Goal: Task Accomplishment & Management: Manage account settings

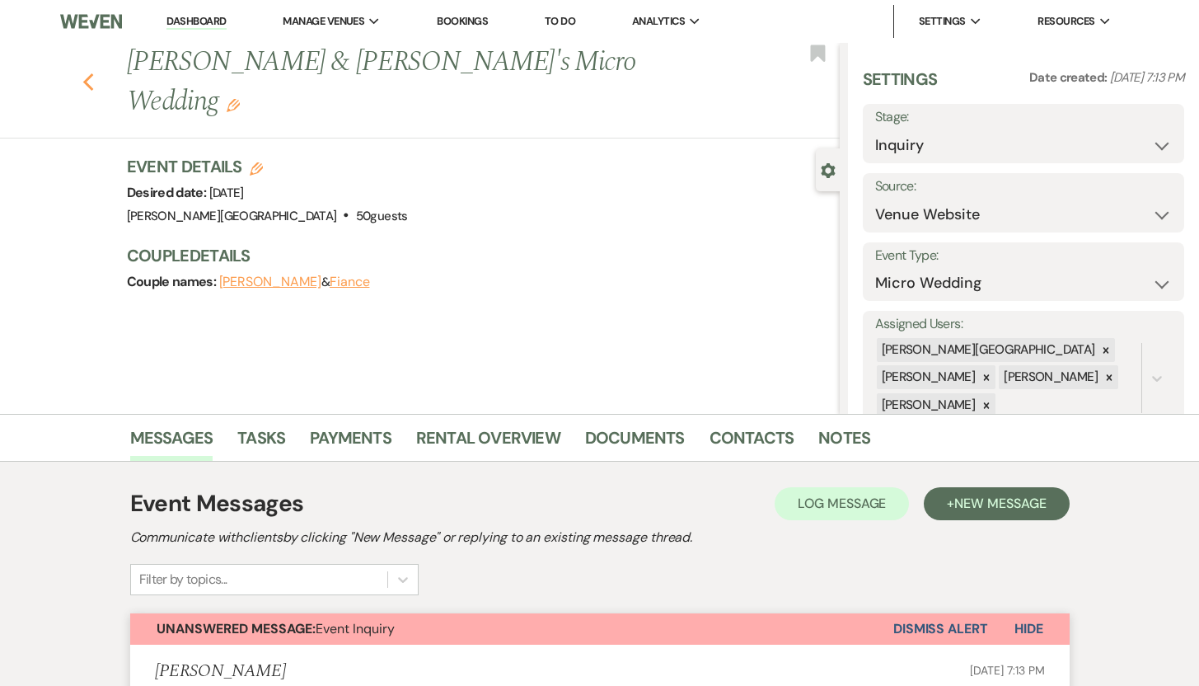
click at [92, 73] on use "button" at bounding box center [87, 82] width 11 height 18
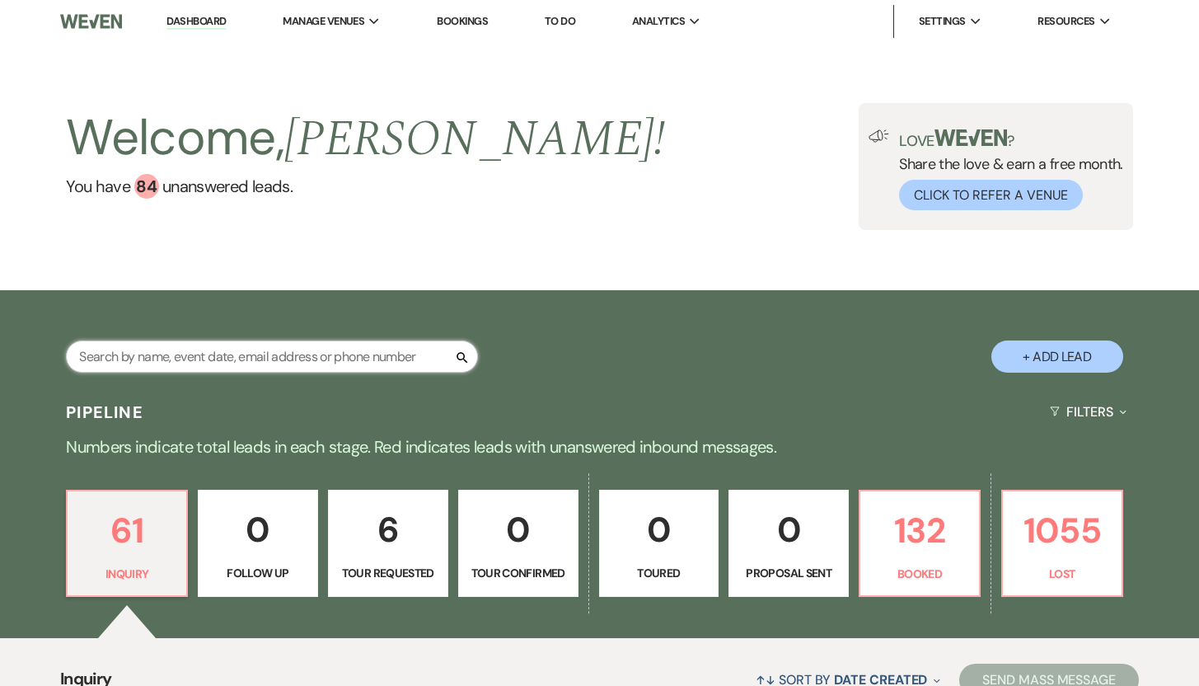
click at [230, 353] on input "text" at bounding box center [272, 356] width 412 height 32
type input "Lis"
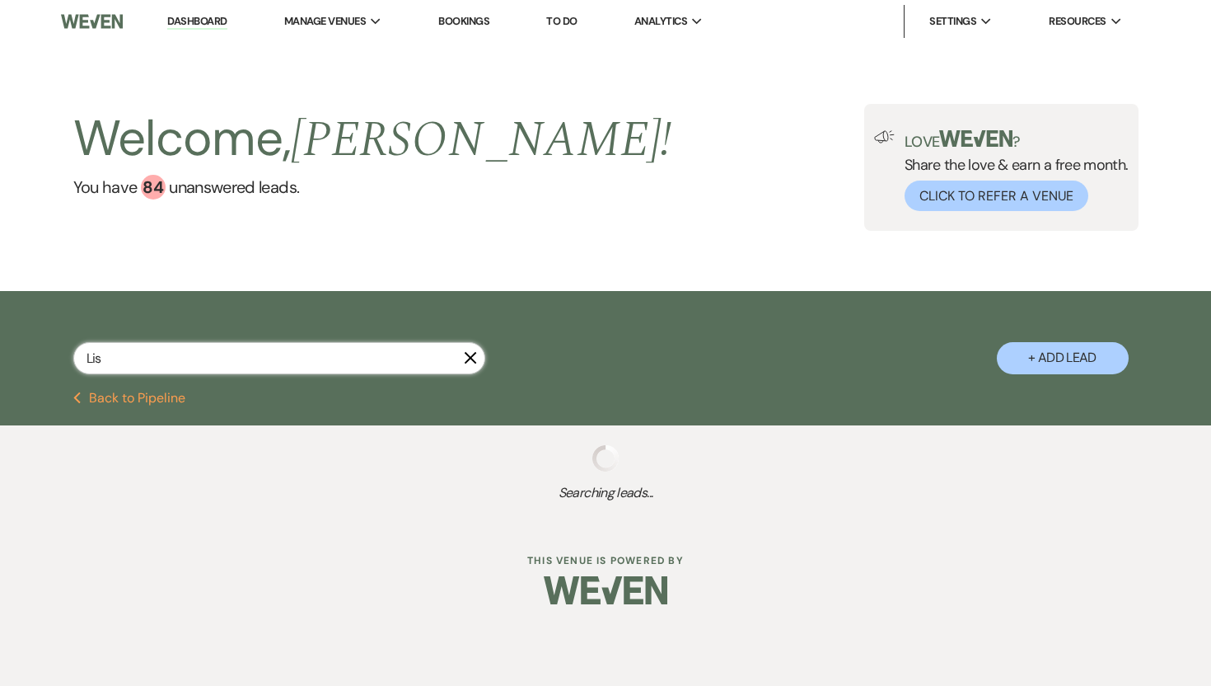
select select "8"
select select "5"
select select "8"
select select "5"
select select "8"
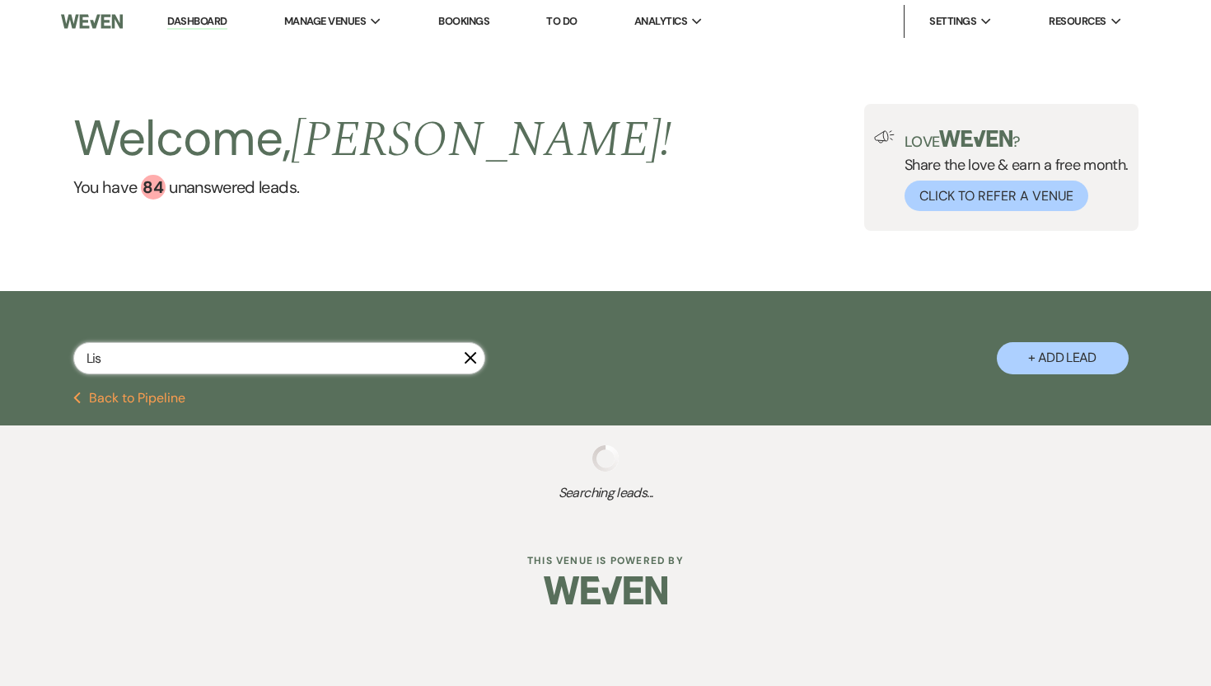
select select "5"
select select "8"
select select "5"
select select "8"
select select "5"
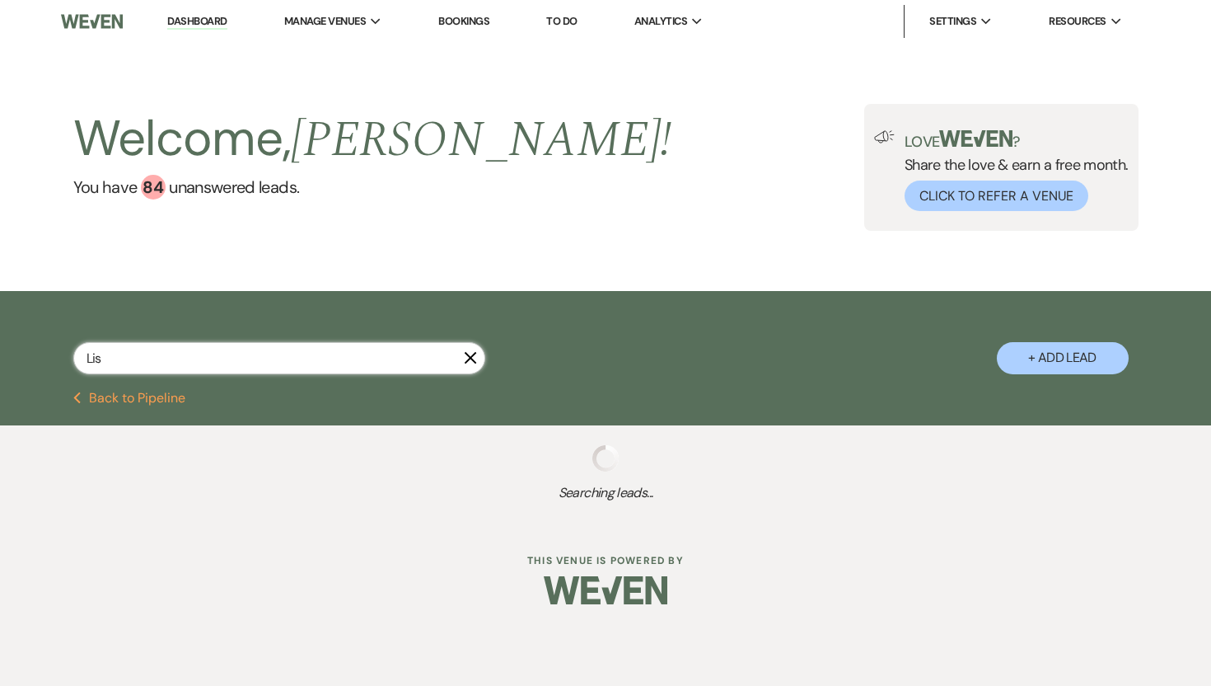
select select "8"
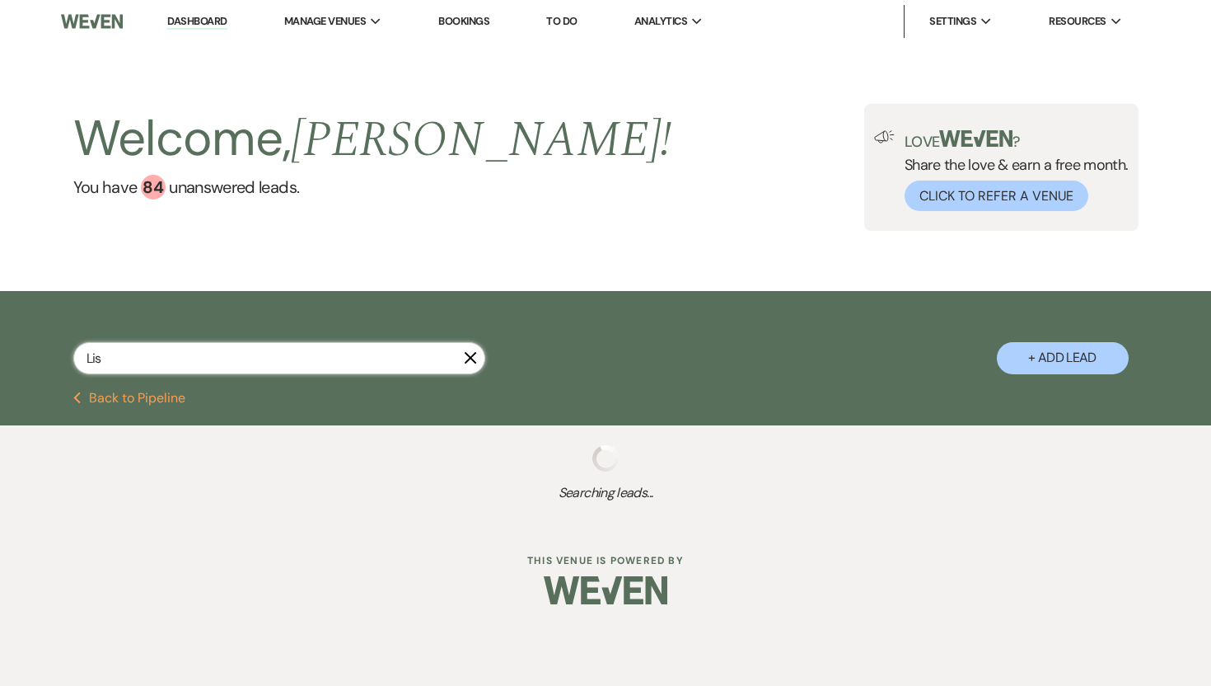
select select "8"
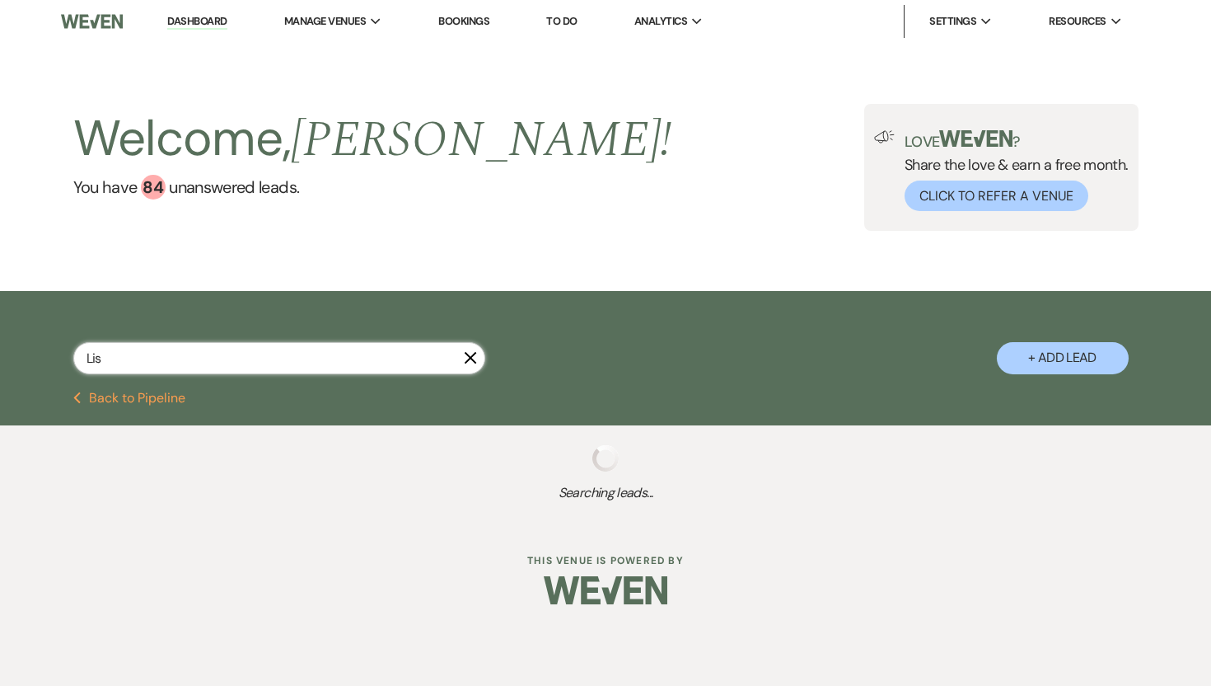
select select "8"
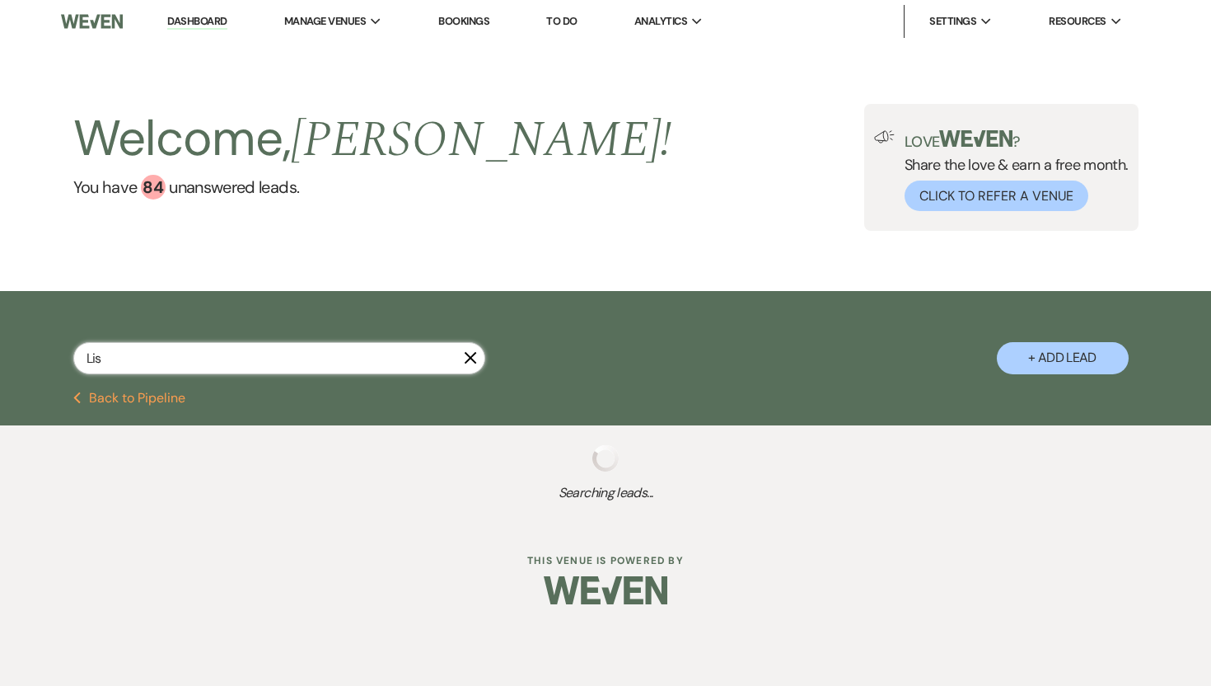
select select "8"
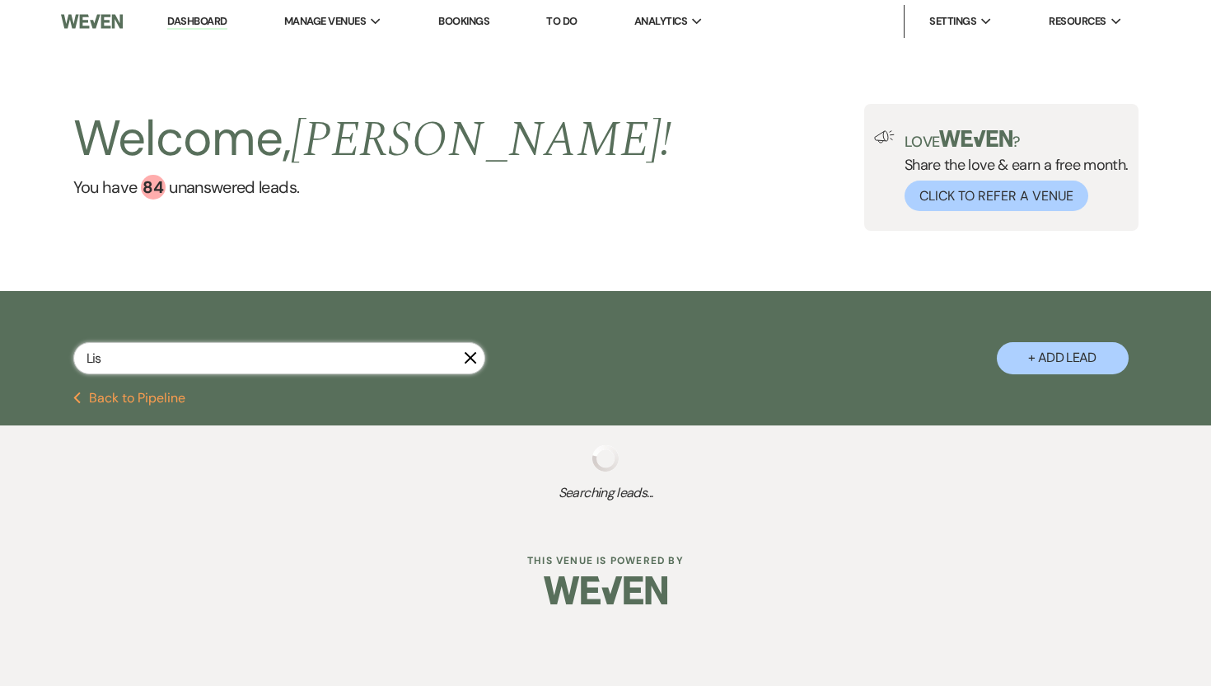
select select "8"
type input "Lia"
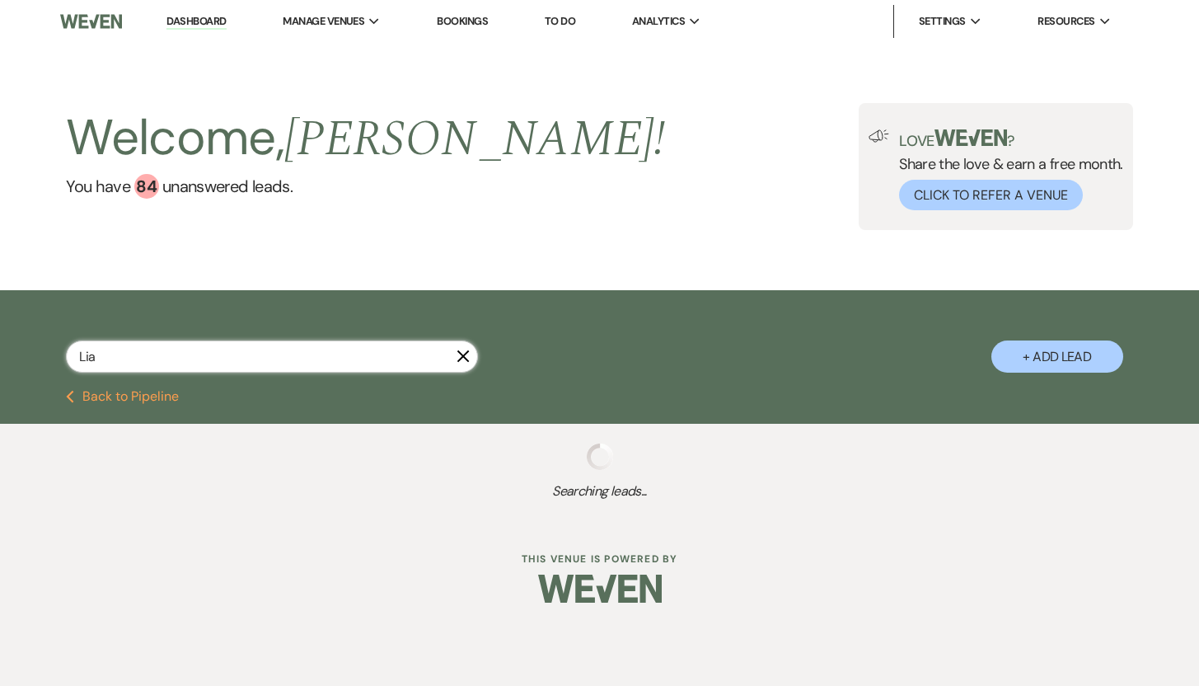
select select "8"
select select "7"
select select "8"
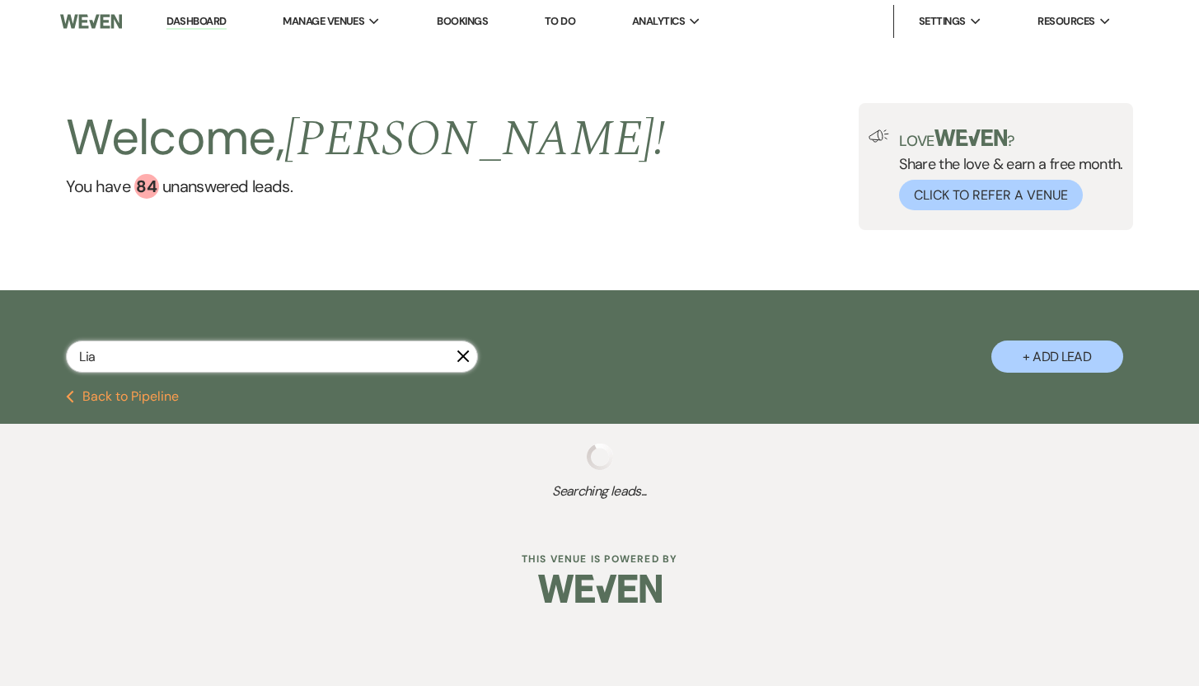
select select "8"
select select "5"
select select "8"
select select "5"
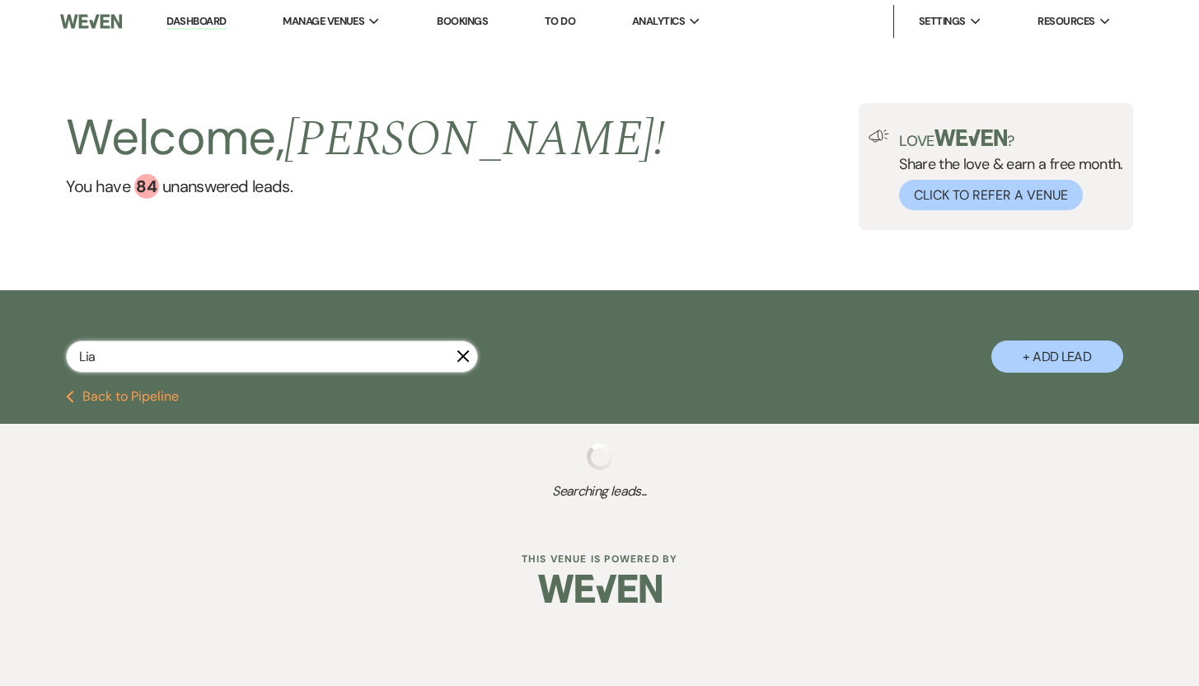
select select "8"
select select "5"
select select "8"
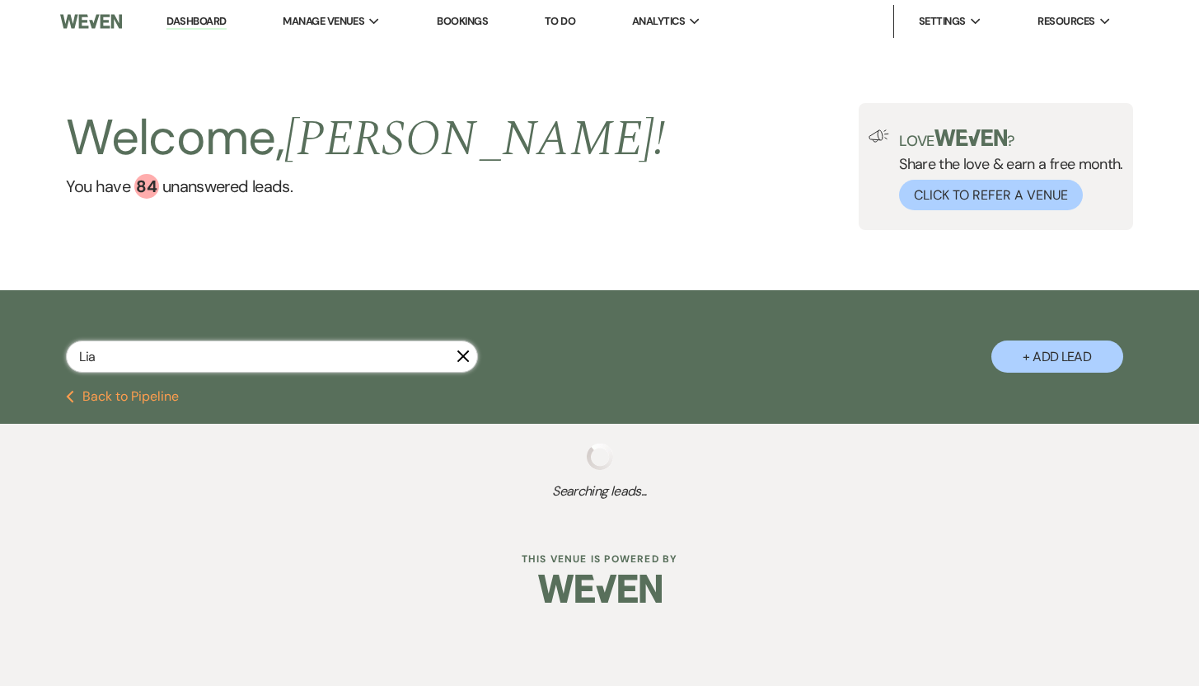
select select "5"
select select "8"
select select "5"
select select "8"
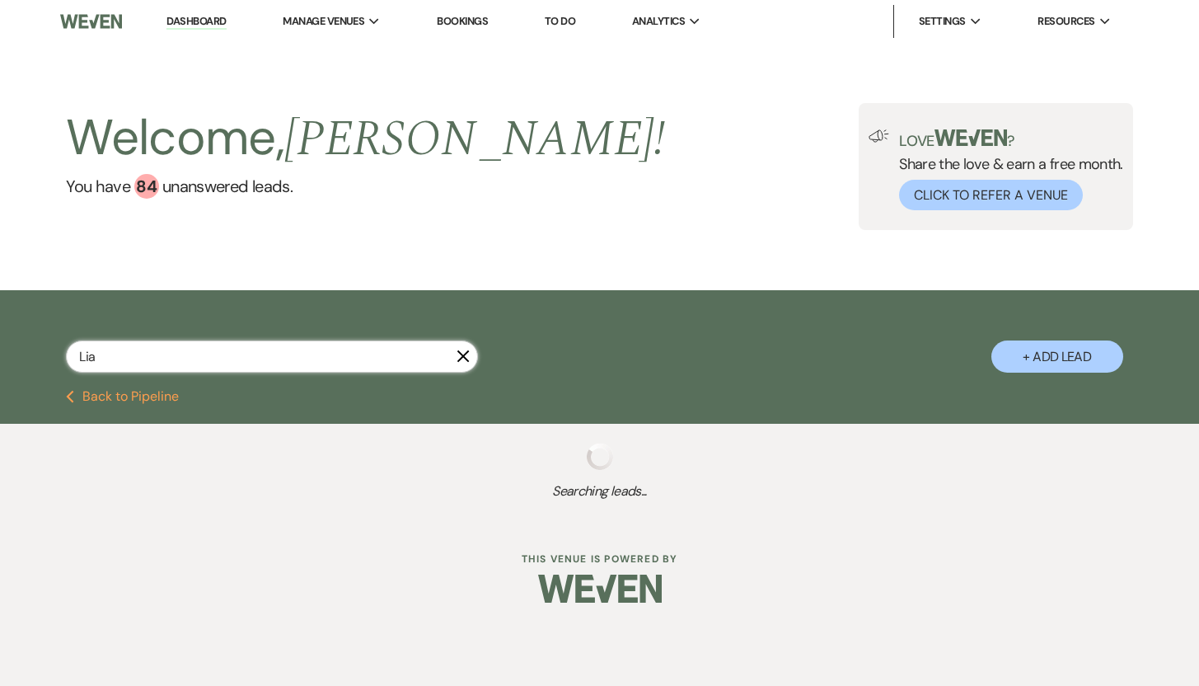
select select "8"
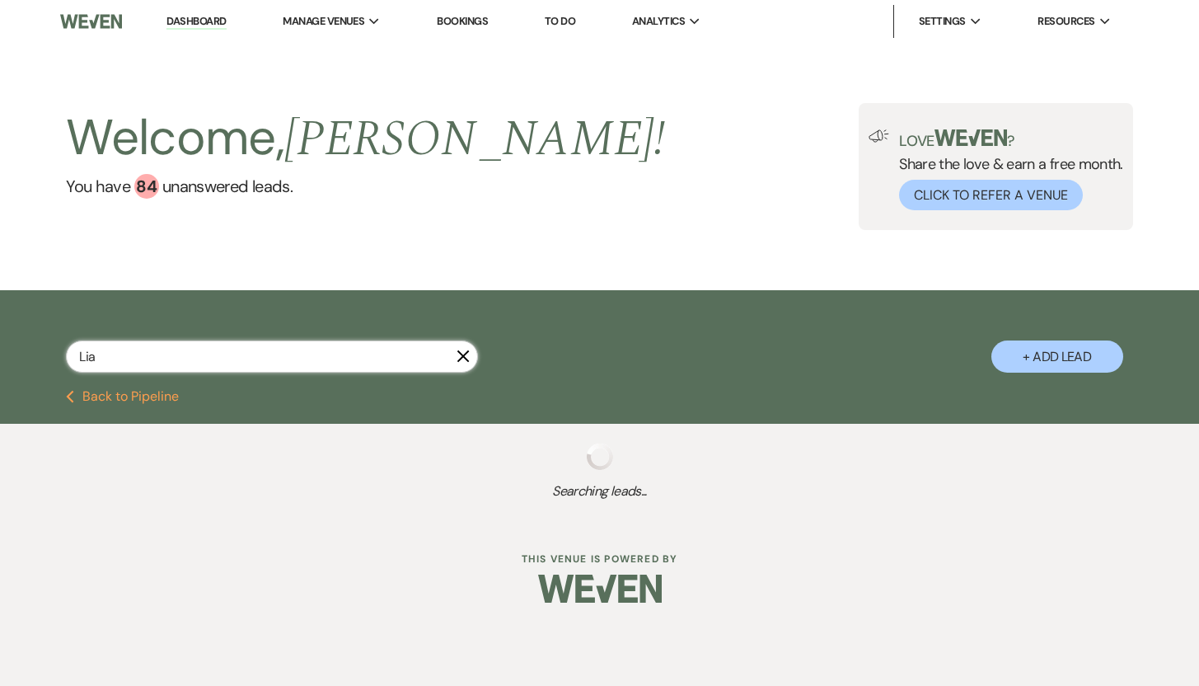
select select "8"
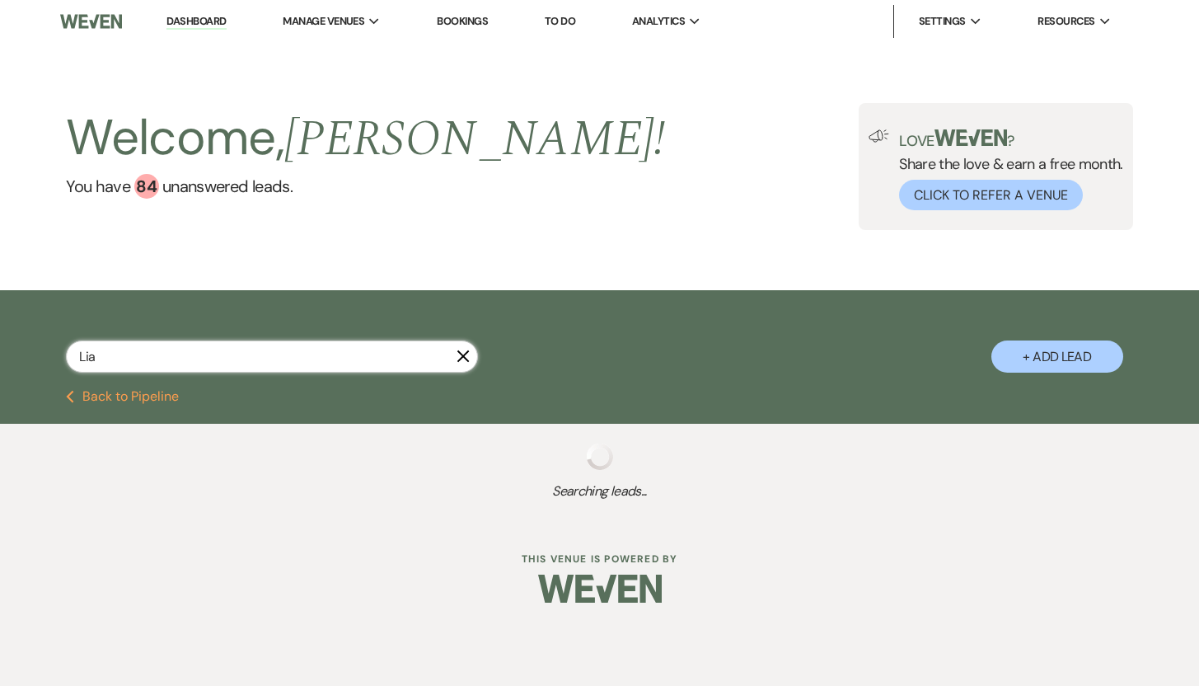
select select "8"
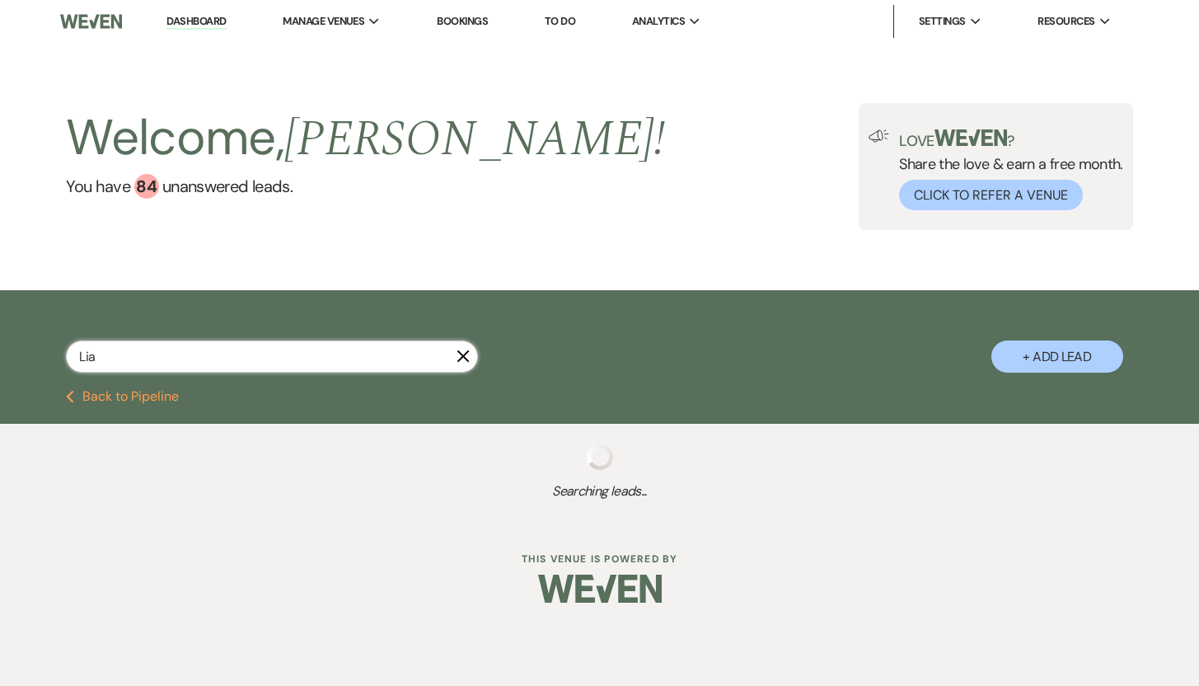
select select "8"
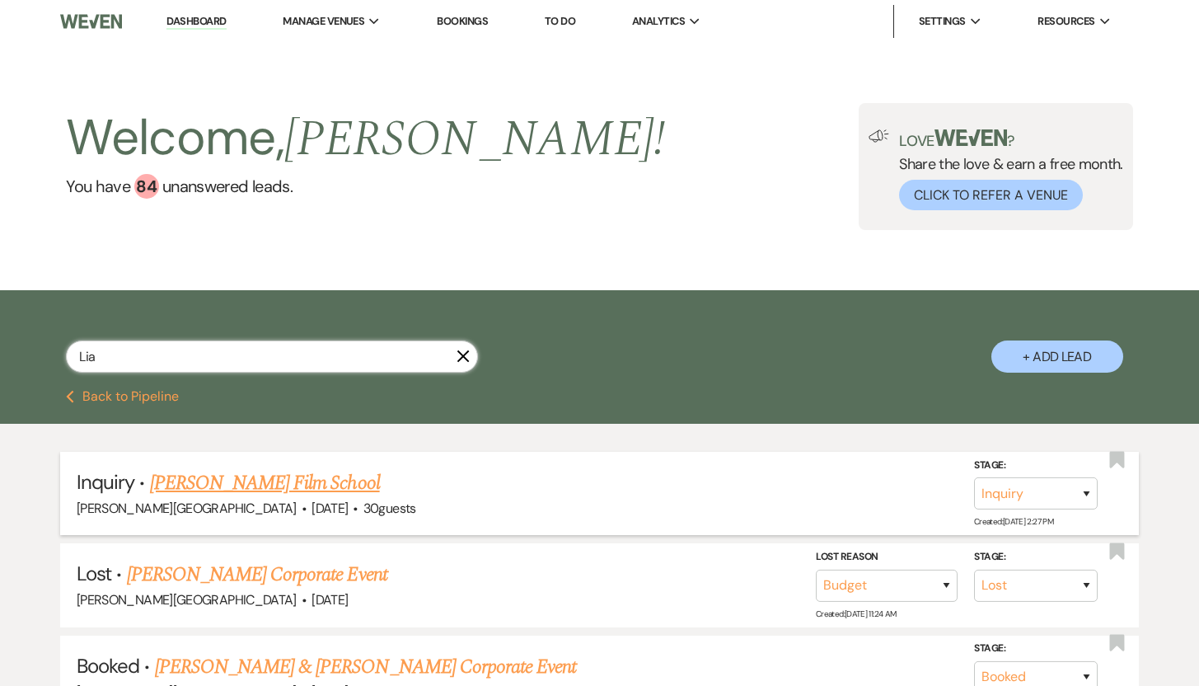
type input "Lia"
click at [233, 485] on link "[PERSON_NAME] Film School" at bounding box center [265, 483] width 230 height 30
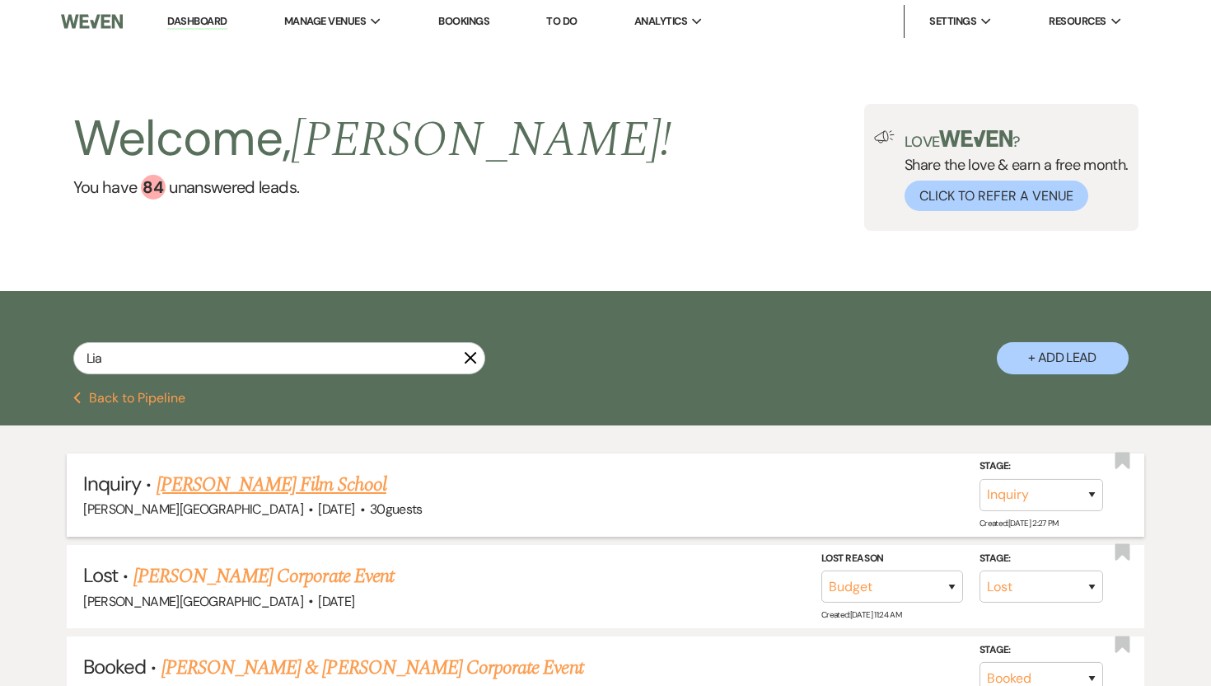
select select "5"
select select "13"
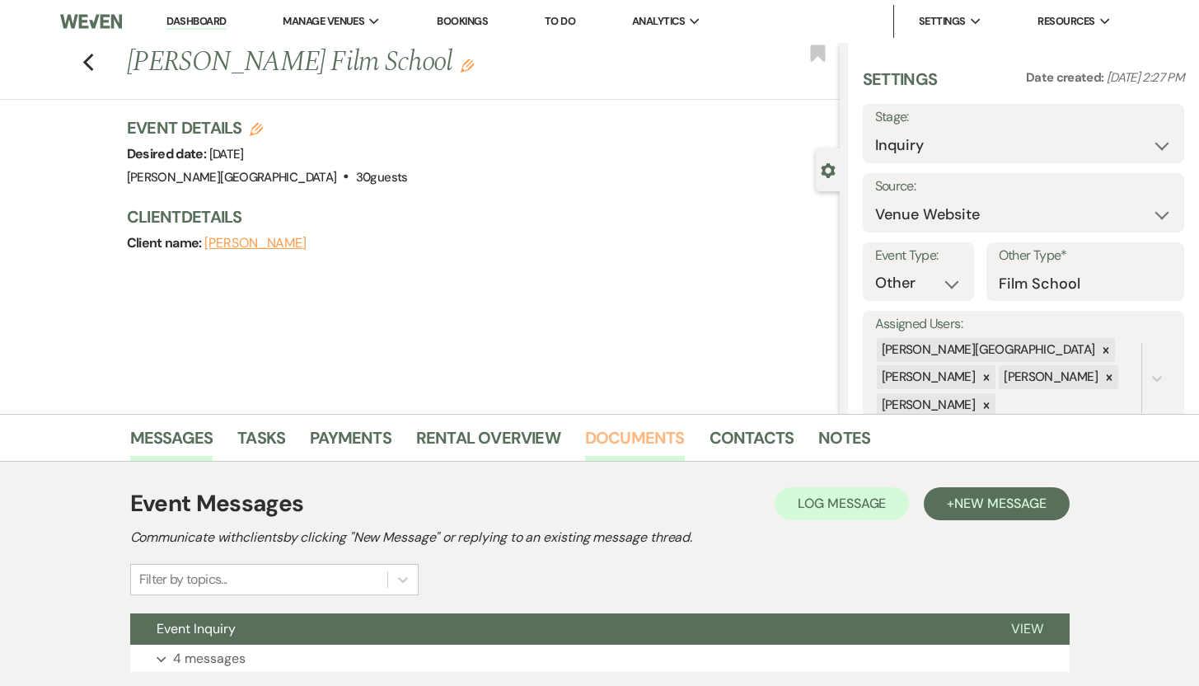
click at [607, 441] on link "Documents" at bounding box center [635, 442] width 100 height 36
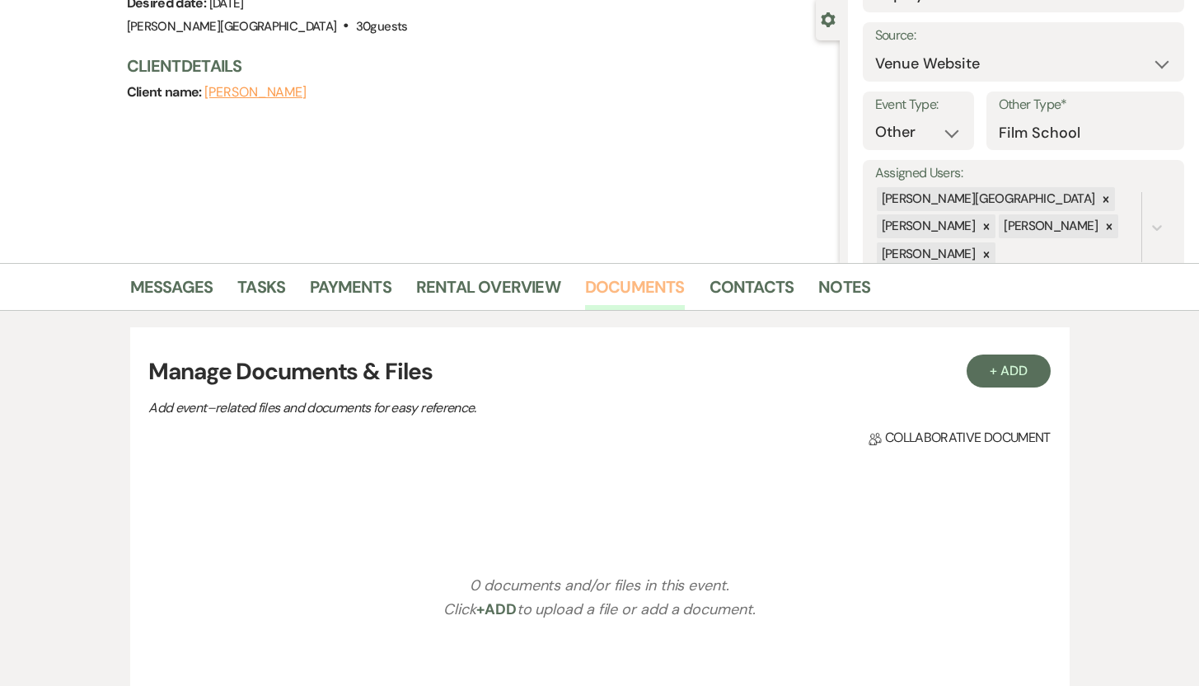
scroll to position [152, 0]
click at [1001, 364] on button "+ Add" at bounding box center [1009, 369] width 84 height 33
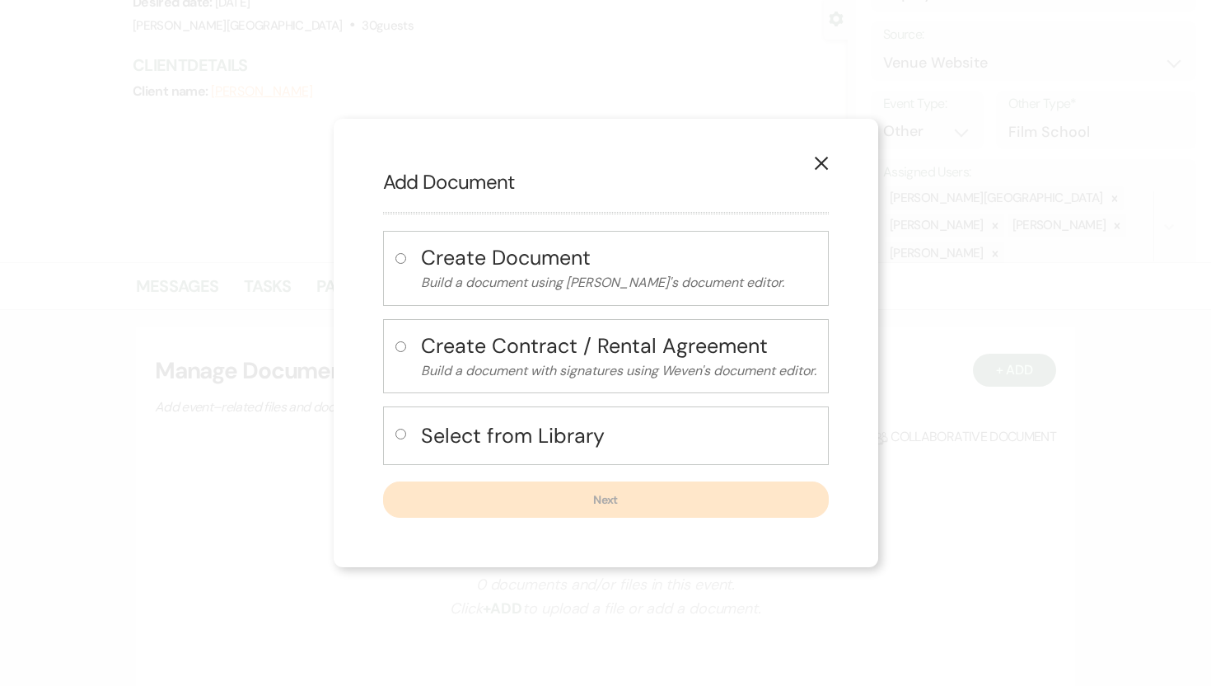
click at [397, 433] on input "radio" at bounding box center [401, 433] width 11 height 11
radio input "true"
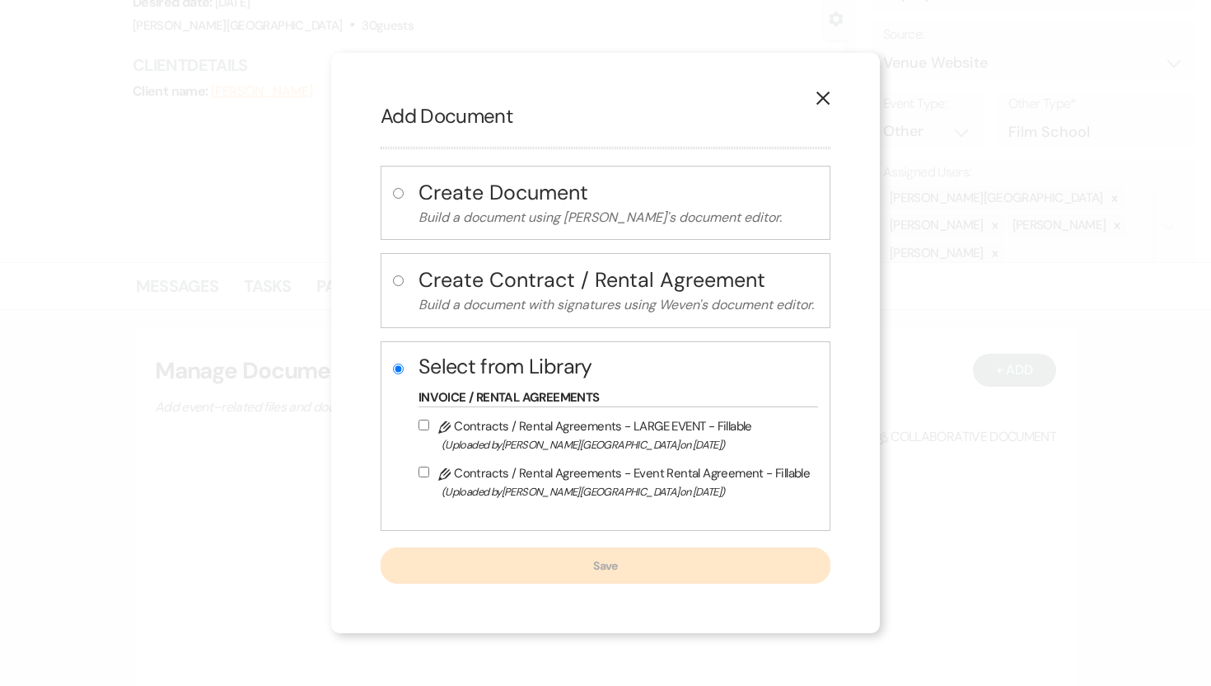
click at [427, 472] on input "Pencil Contracts / Rental Agreements - Event Rental Agreement - Fillable (Uploa…" at bounding box center [424, 471] width 11 height 11
checkbox input "true"
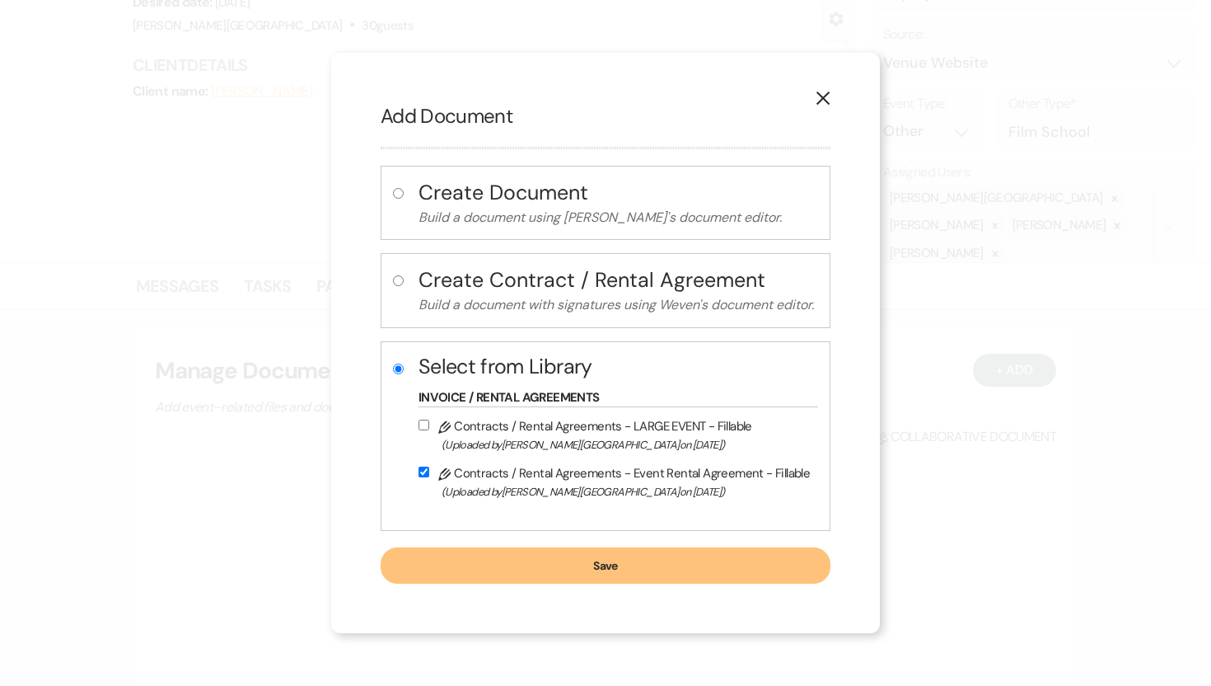
click at [504, 564] on button "Save" at bounding box center [606, 565] width 450 height 36
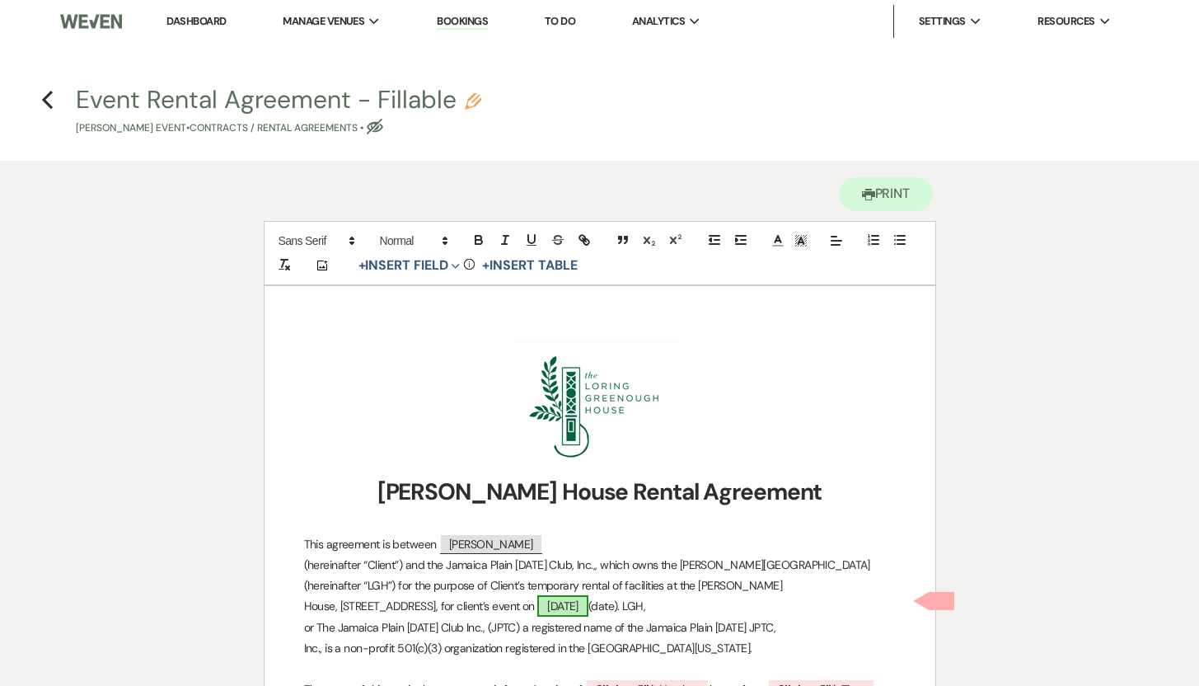
click at [588, 602] on span "[DATE]" at bounding box center [562, 605] width 51 height 21
select select "smartCustomField"
select select "owner"
select select "{{eventDate}}"
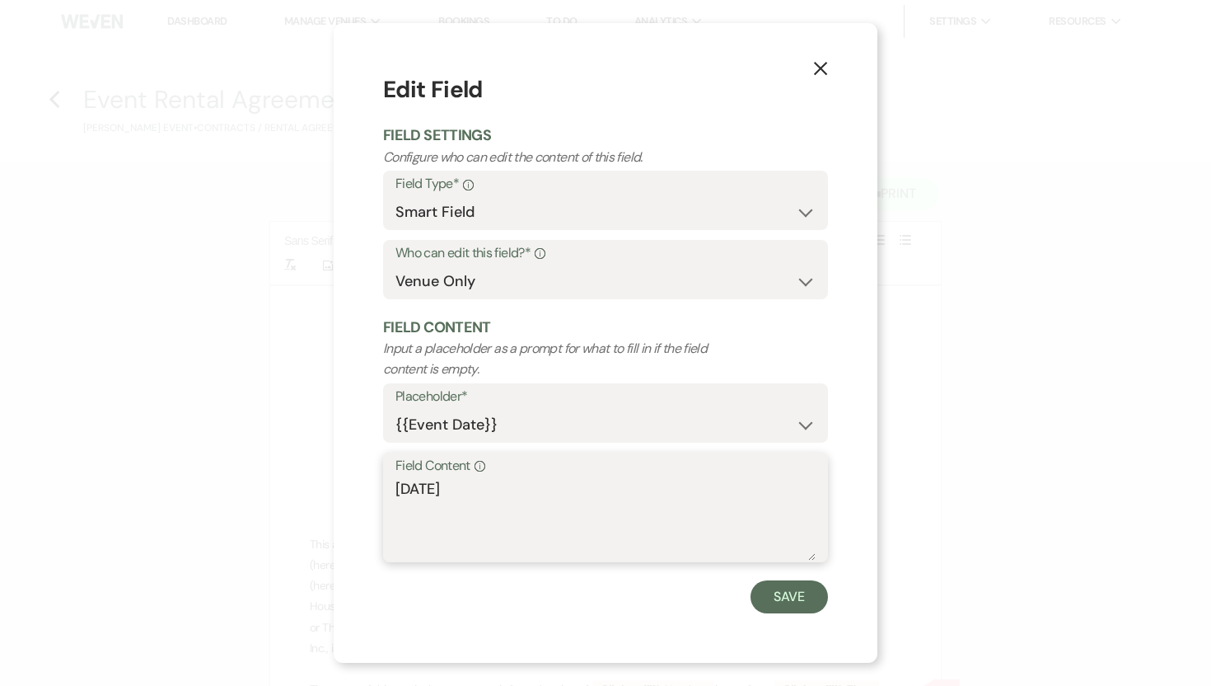
click at [396, 488] on textarea "[DATE]" at bounding box center [606, 519] width 420 height 82
type textarea "[DATE] and [DATE]"
click at [773, 601] on button "Save" at bounding box center [789, 596] width 77 height 33
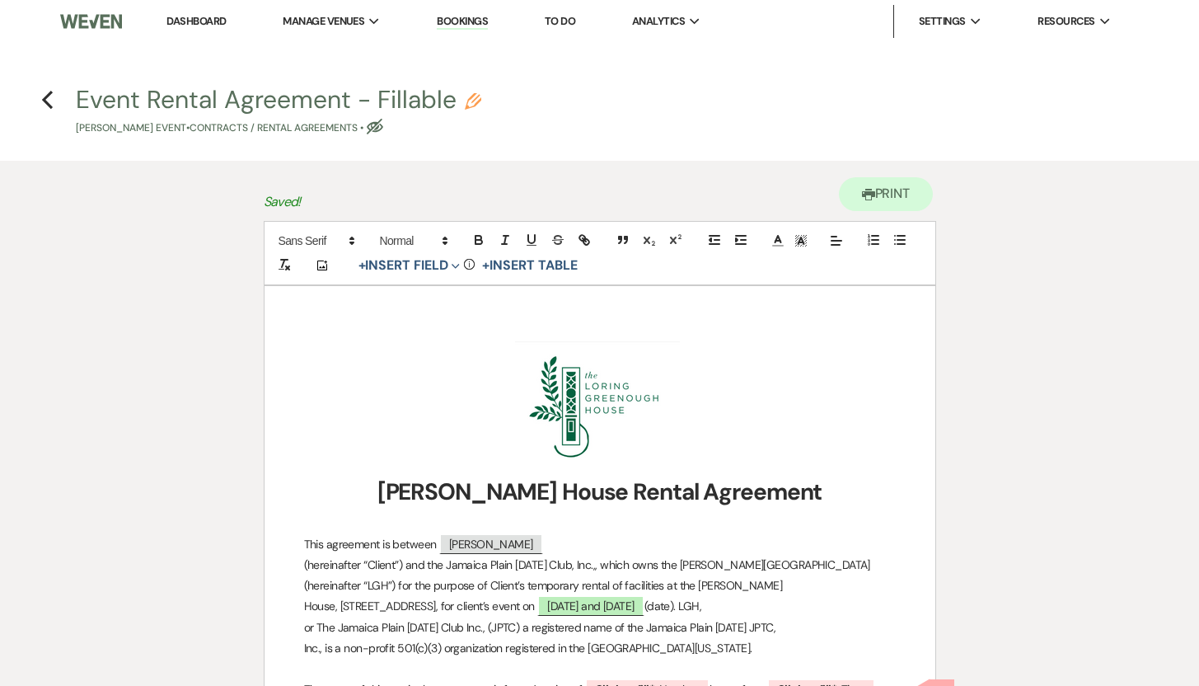
click at [793, 606] on p "House, [STREET_ADDRESS], for client’s event on [DATE] and [DATE] (date). LGH," at bounding box center [600, 606] width 592 height 21
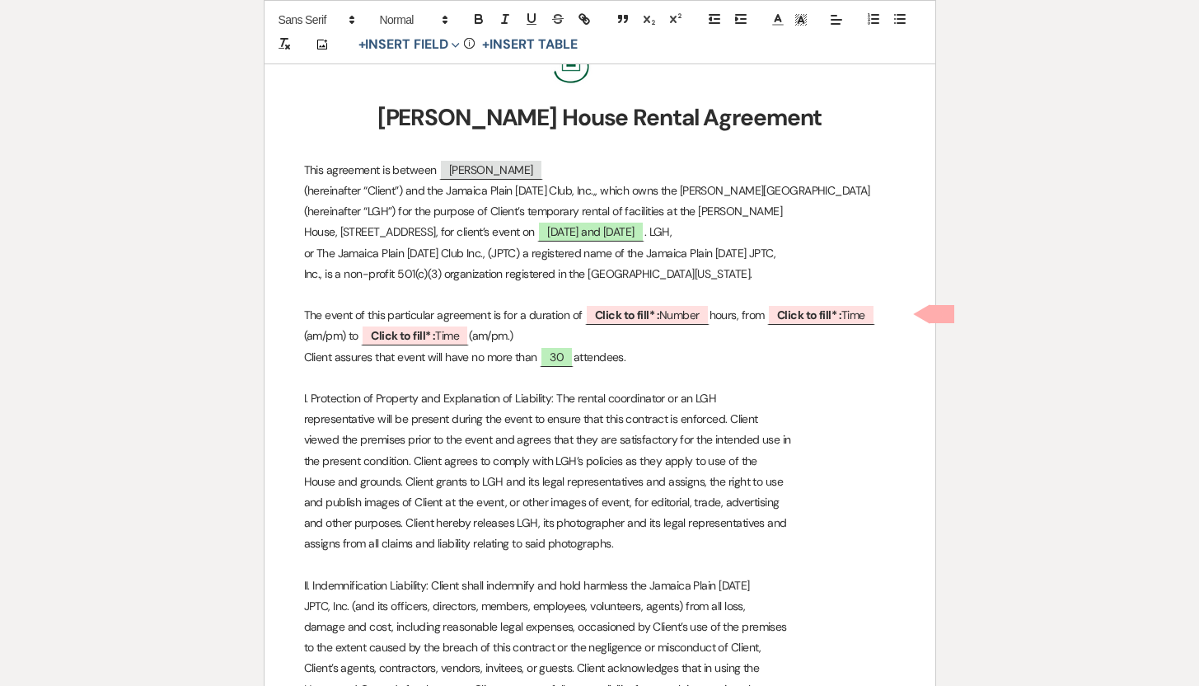
scroll to position [368, 0]
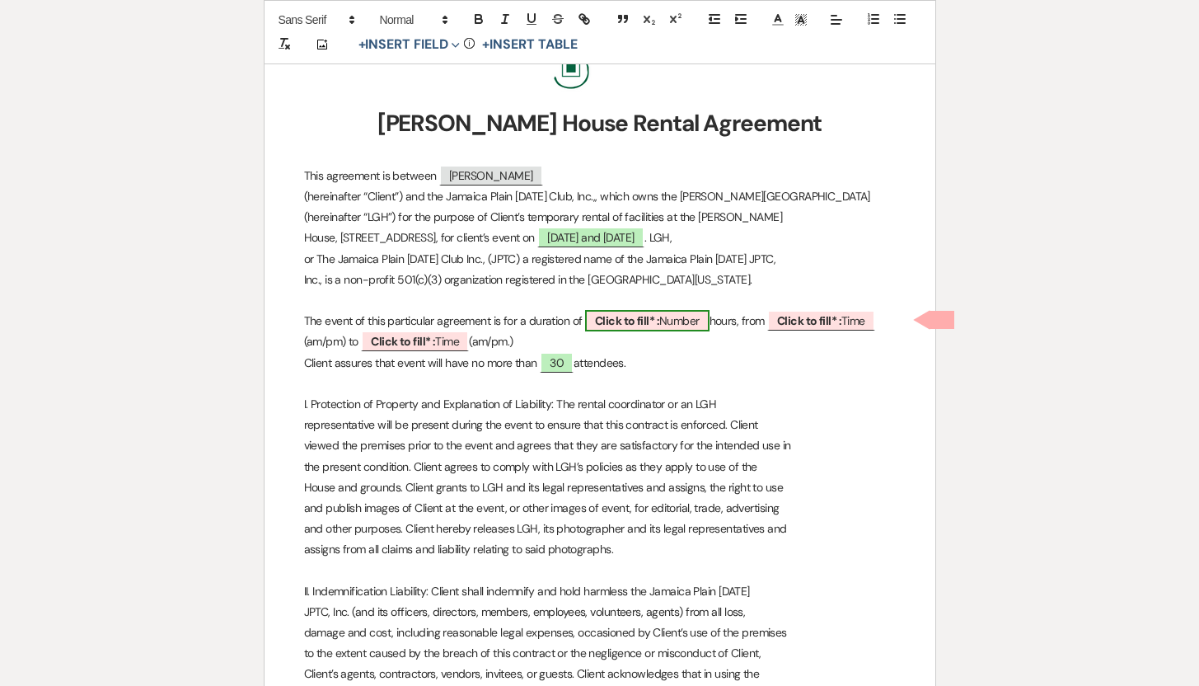
click at [679, 318] on span "Click to fill* : Number" at bounding box center [647, 320] width 124 height 21
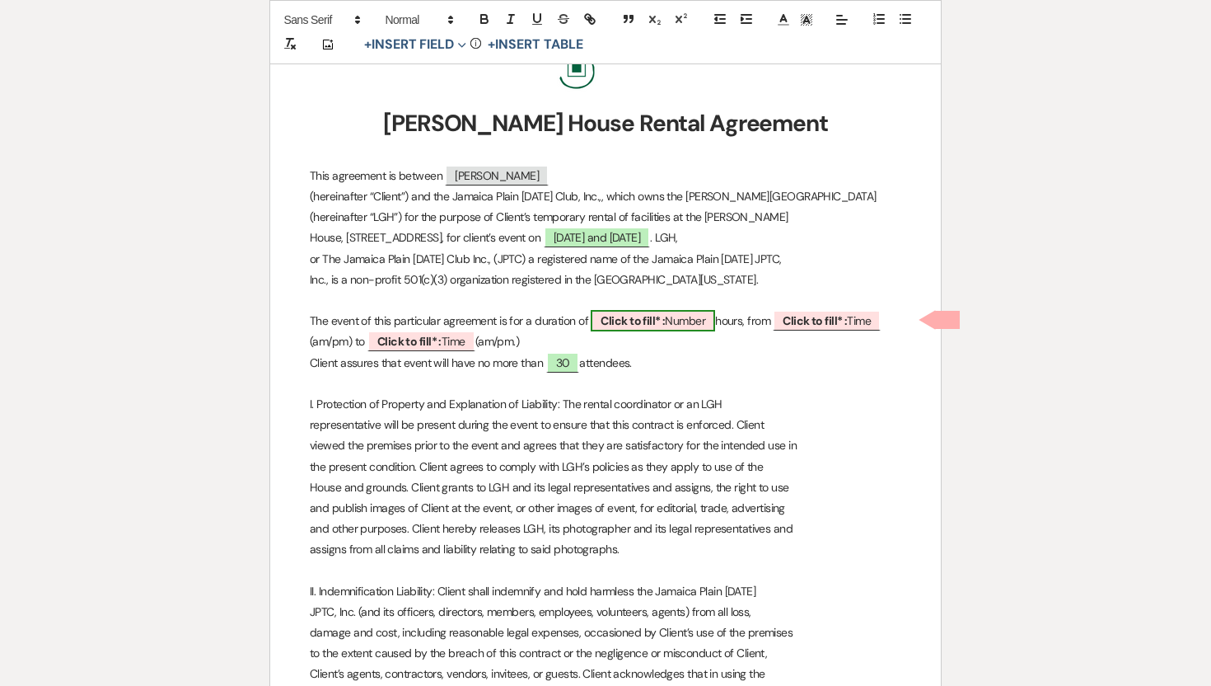
select select "owner"
select select "Number"
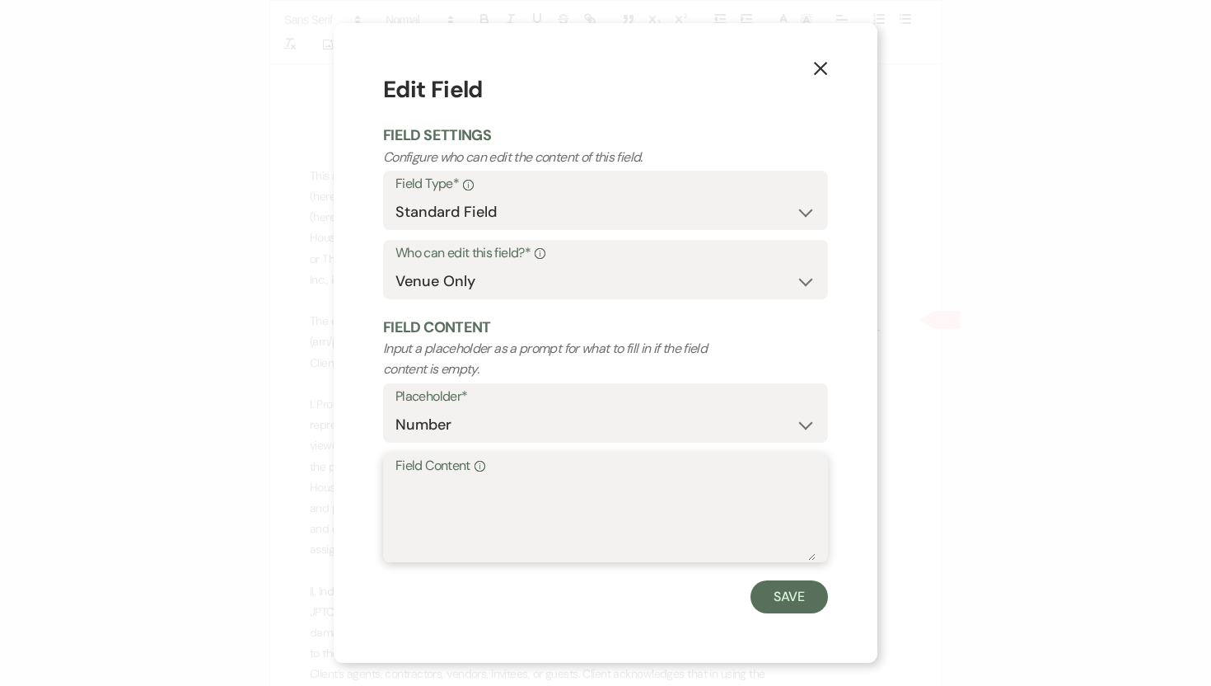
click at [407, 485] on textarea "Field Content Info" at bounding box center [606, 519] width 420 height 82
type textarea "13"
click at [791, 592] on button "Save" at bounding box center [789, 596] width 77 height 33
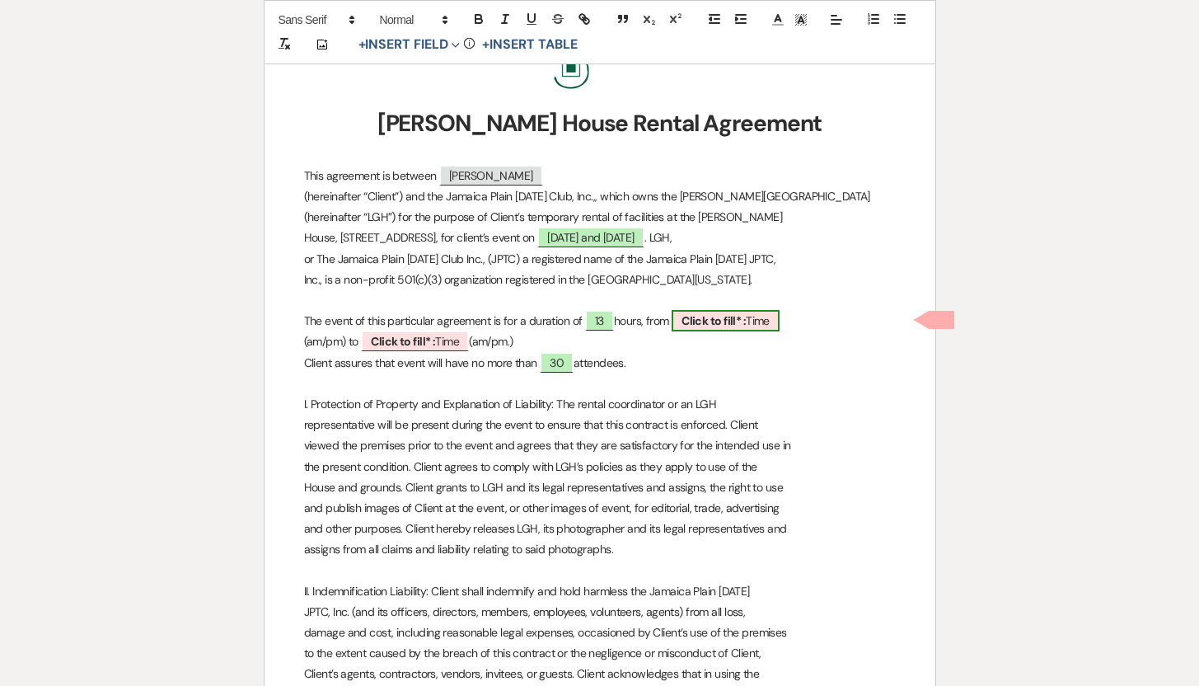
click at [727, 317] on b "Click to fill* :" at bounding box center [713, 320] width 64 height 15
select select "owner"
select select "Time"
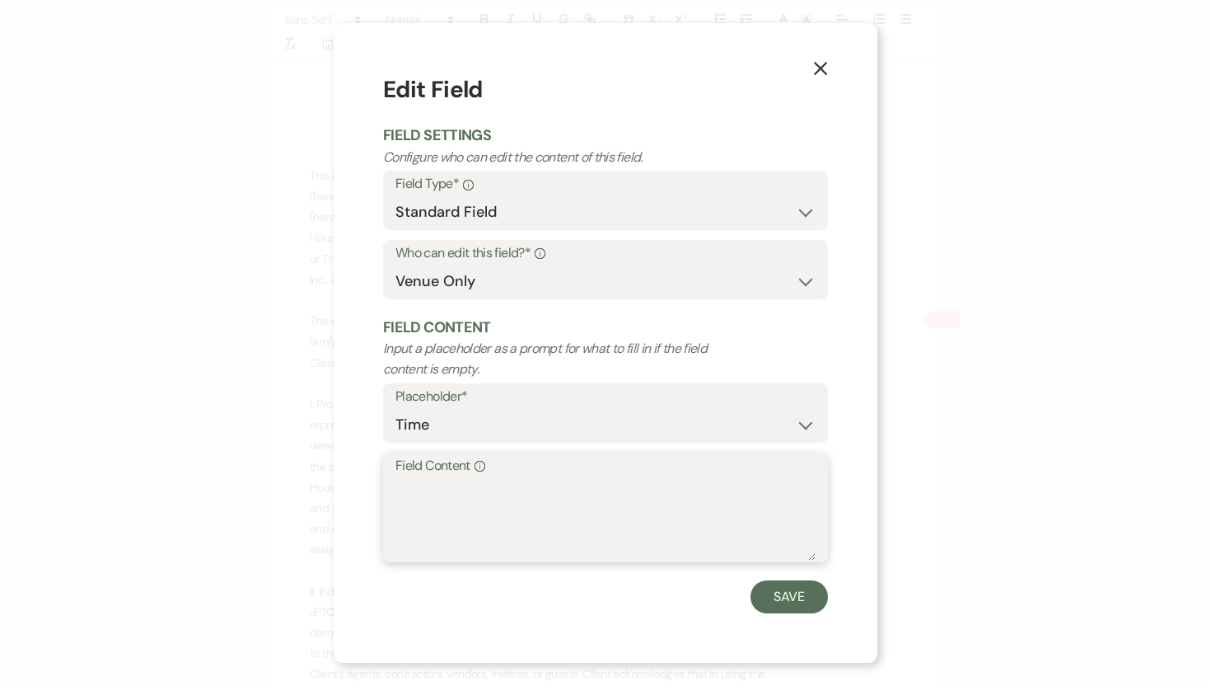
click at [401, 493] on textarea "Field Content Info" at bounding box center [606, 519] width 420 height 82
type textarea "TBD"
click at [772, 593] on button "Save" at bounding box center [789, 596] width 77 height 33
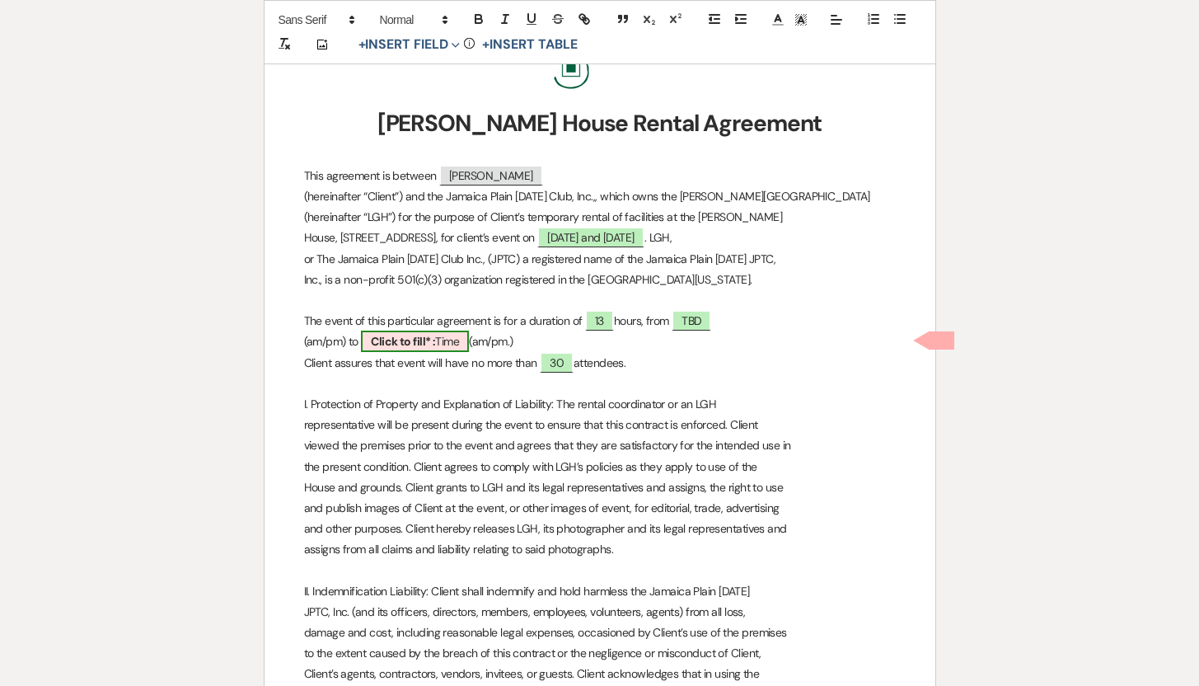
click at [444, 340] on span "Click to fill* : Time" at bounding box center [415, 340] width 108 height 21
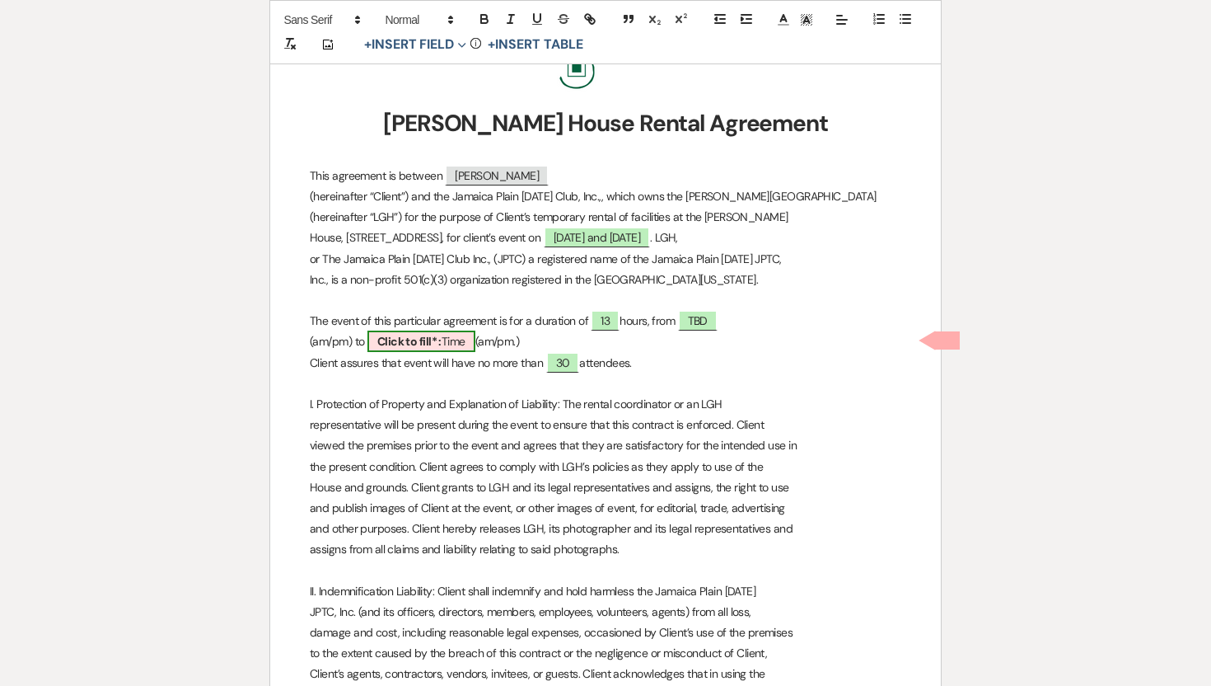
select select "owner"
select select "Time"
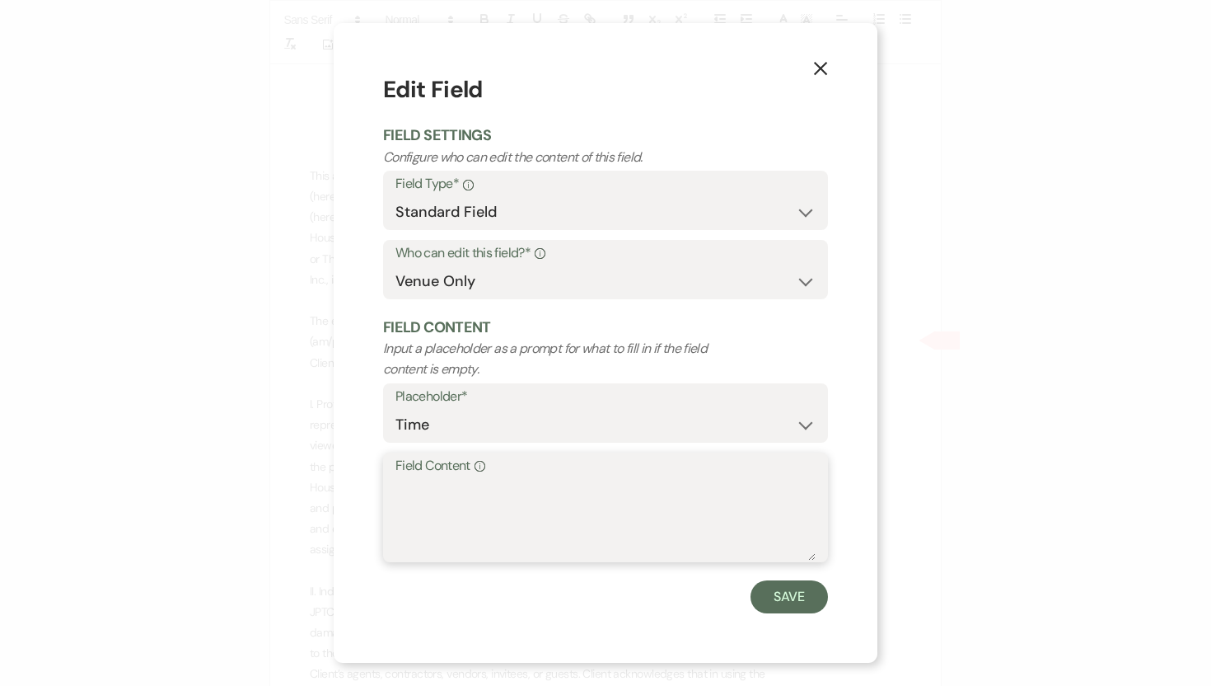
click at [431, 480] on textarea "Field Content Info" at bounding box center [606, 519] width 420 height 82
type textarea "TBD"
click at [779, 593] on button "Save" at bounding box center [789, 596] width 77 height 33
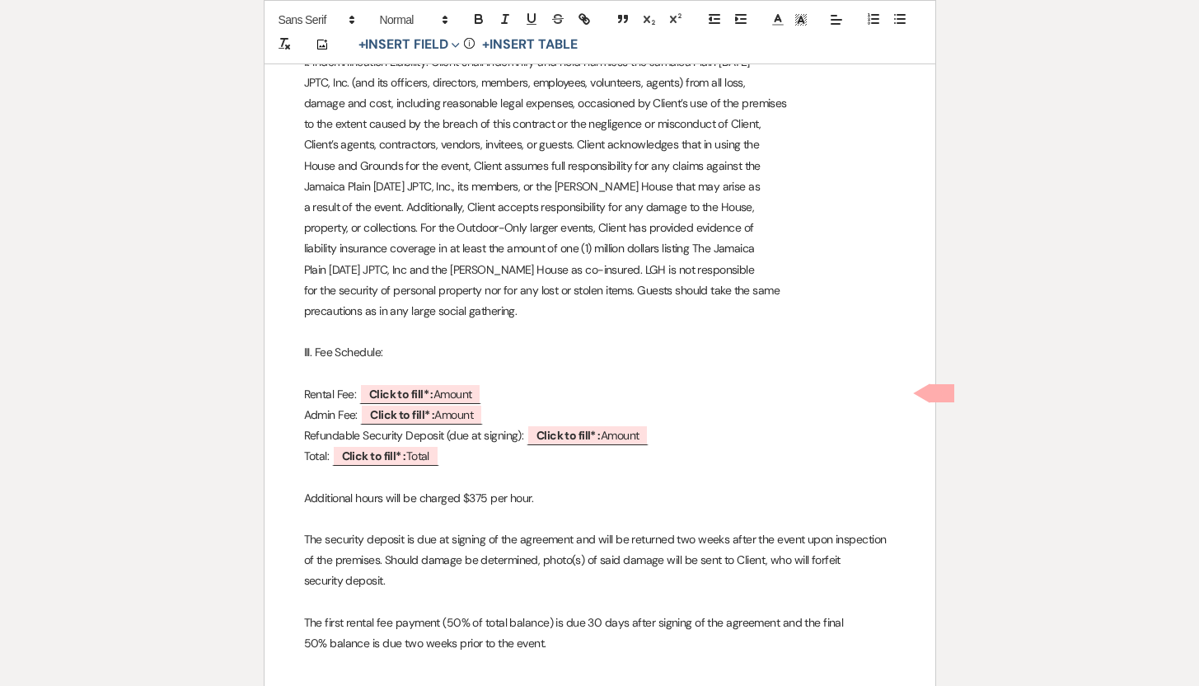
scroll to position [910, 0]
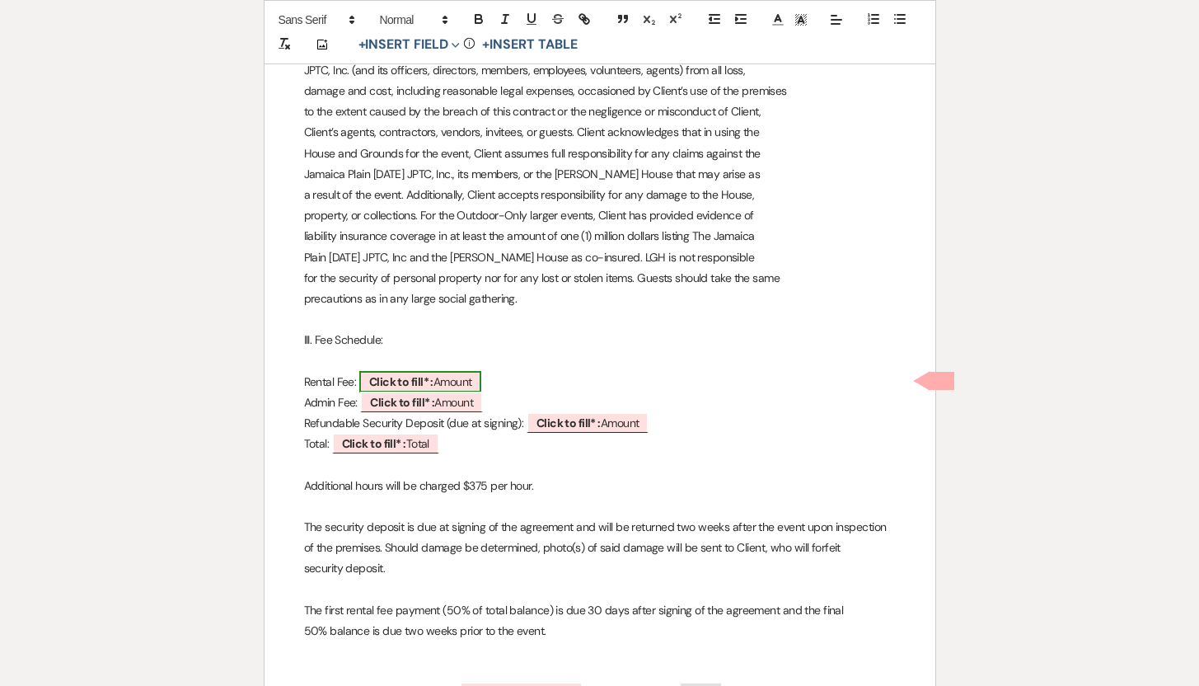
click at [444, 378] on span "Click to fill* : Amount" at bounding box center [420, 381] width 123 height 21
select select "owner"
select select "Amount"
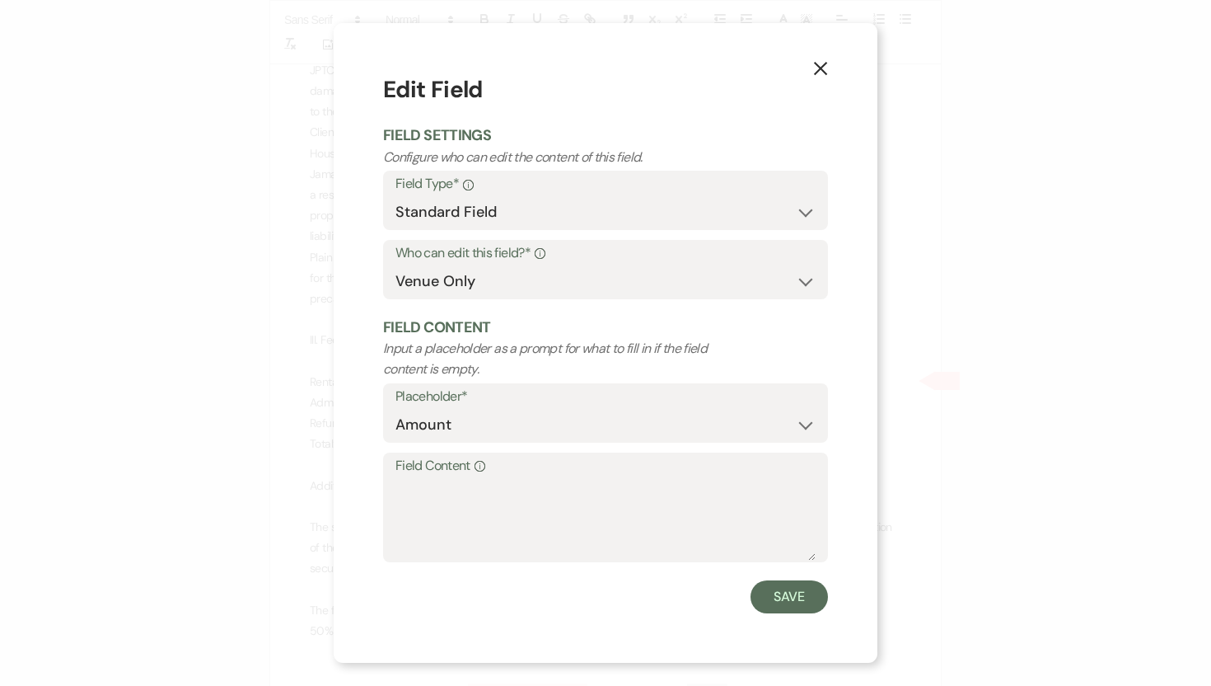
click at [403, 473] on label "Field Content Info" at bounding box center [606, 466] width 420 height 24
click at [403, 478] on textarea "Field Content Info" at bounding box center [606, 519] width 420 height 82
type textarea "$1,000"
click at [798, 596] on button "Save" at bounding box center [789, 596] width 77 height 33
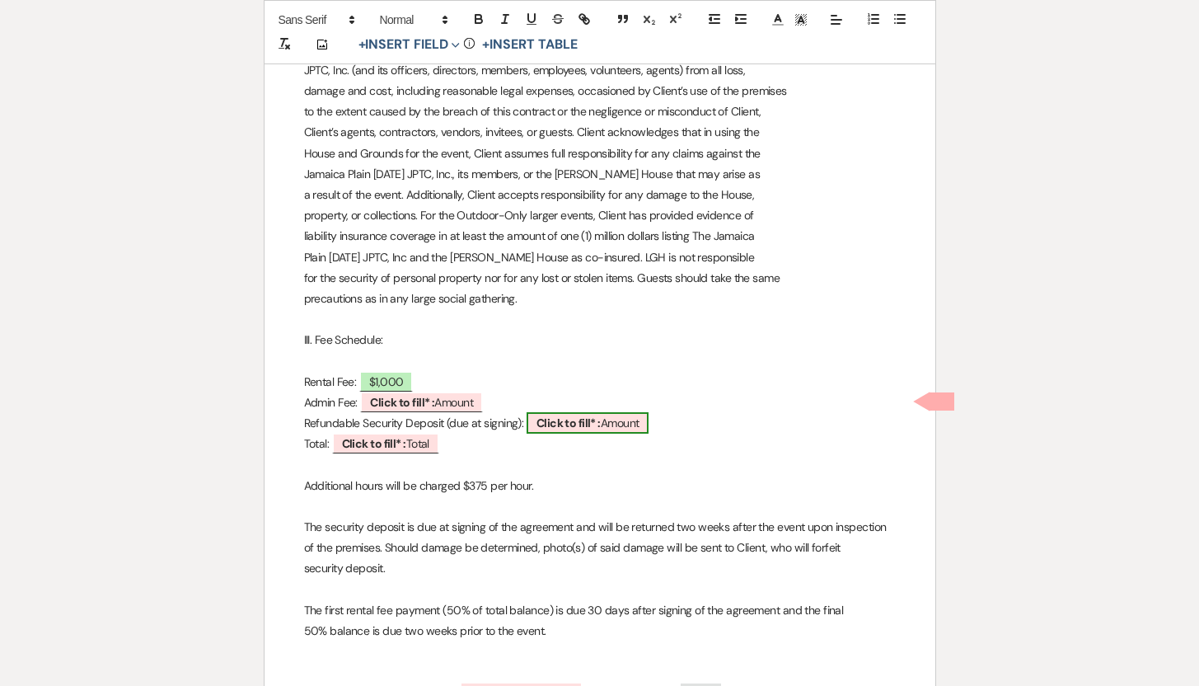
click at [593, 419] on b "Click to fill* :" at bounding box center [568, 422] width 64 height 15
select select "owner"
select select "Amount"
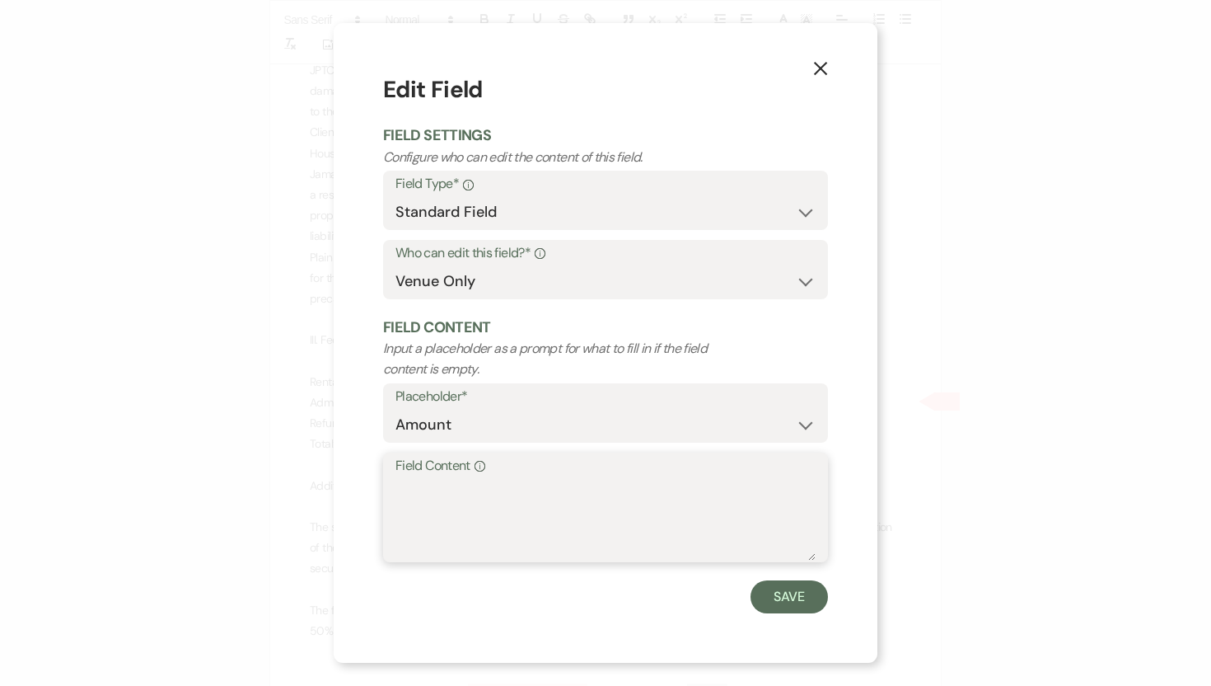
click at [492, 483] on textarea "Field Content Info" at bounding box center [606, 519] width 420 height 82
type textarea "$500"
click at [784, 592] on button "Save" at bounding box center [789, 596] width 77 height 33
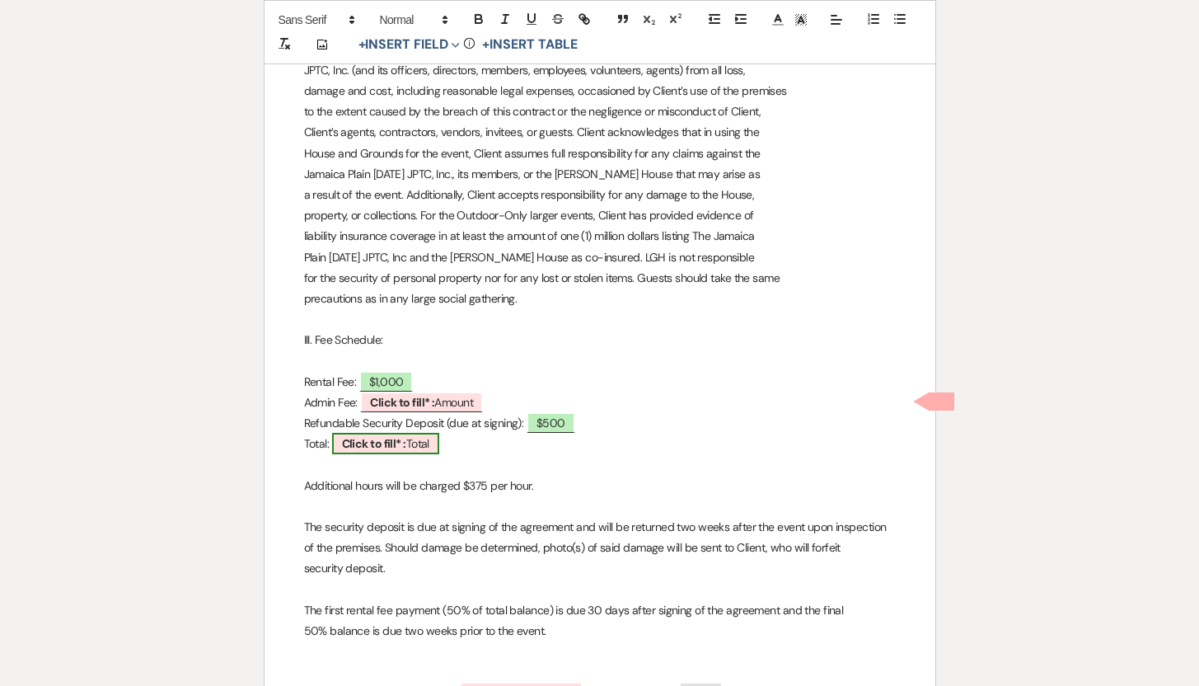
click at [406, 442] on b "Click to fill* :" at bounding box center [374, 443] width 64 height 15
select select "owner"
select select "Total"
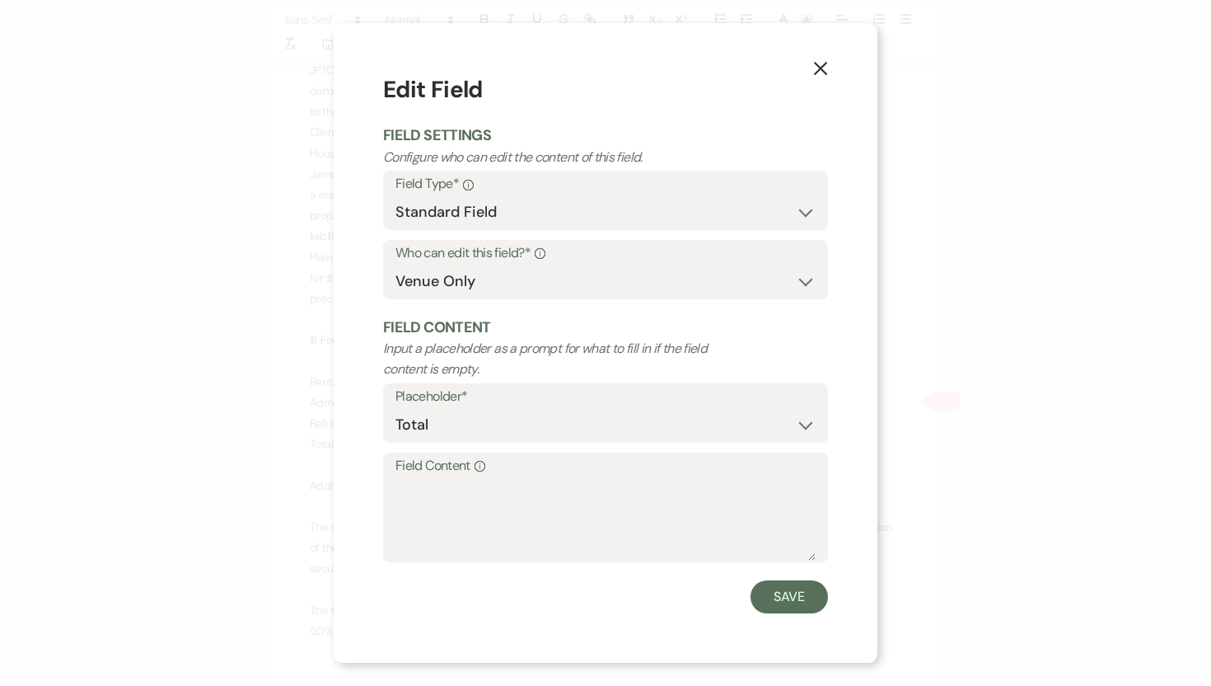
click at [399, 473] on label "Field Content Info" at bounding box center [606, 466] width 420 height 24
click at [399, 478] on textarea "Field Content Info" at bounding box center [606, 519] width 420 height 82
type textarea "$1,500"
click at [777, 601] on button "Save" at bounding box center [789, 596] width 77 height 33
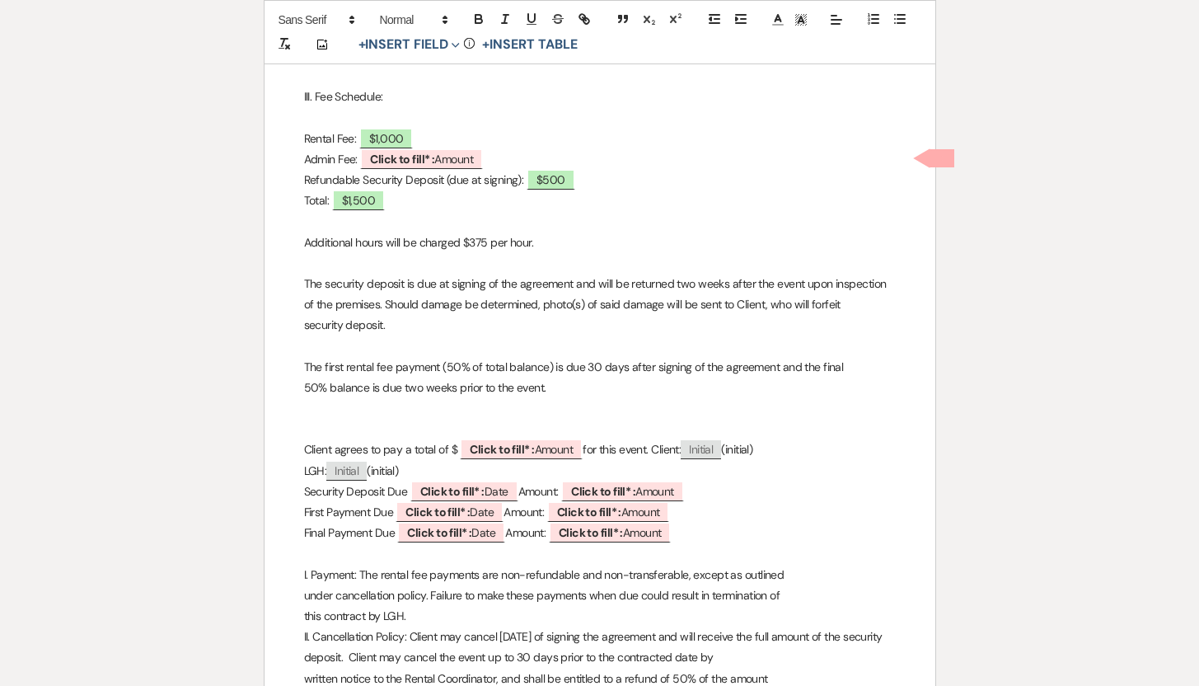
scroll to position [1156, 0]
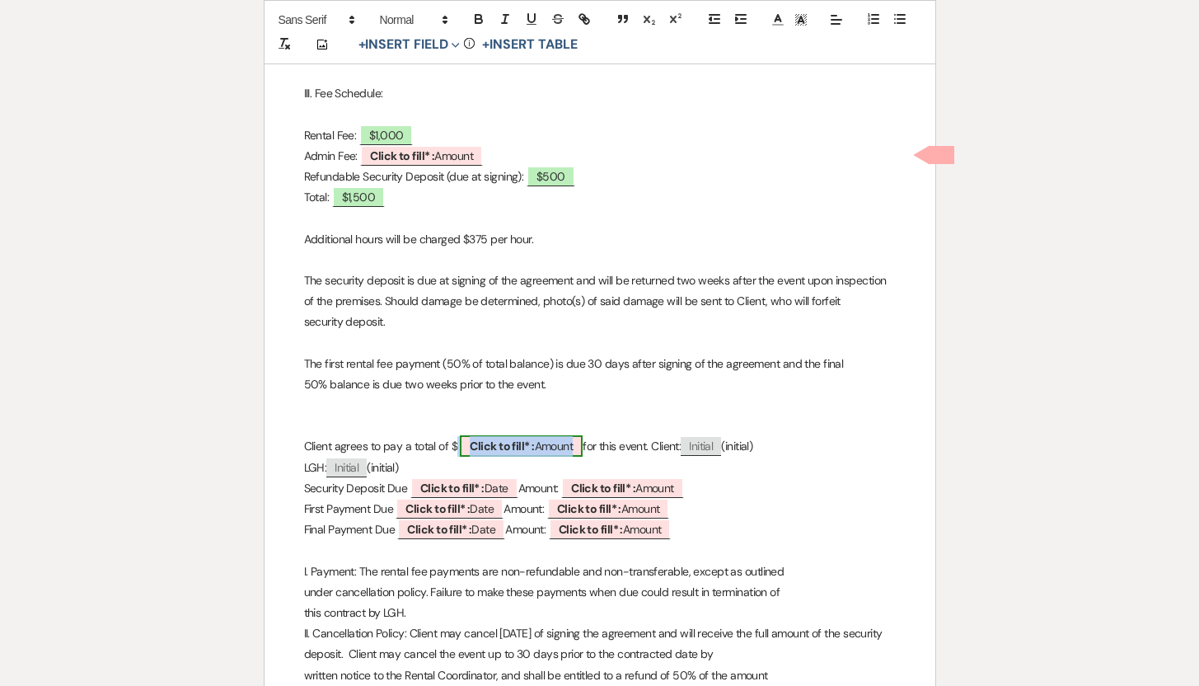
click at [519, 446] on b "Click to fill* :" at bounding box center [502, 445] width 64 height 15
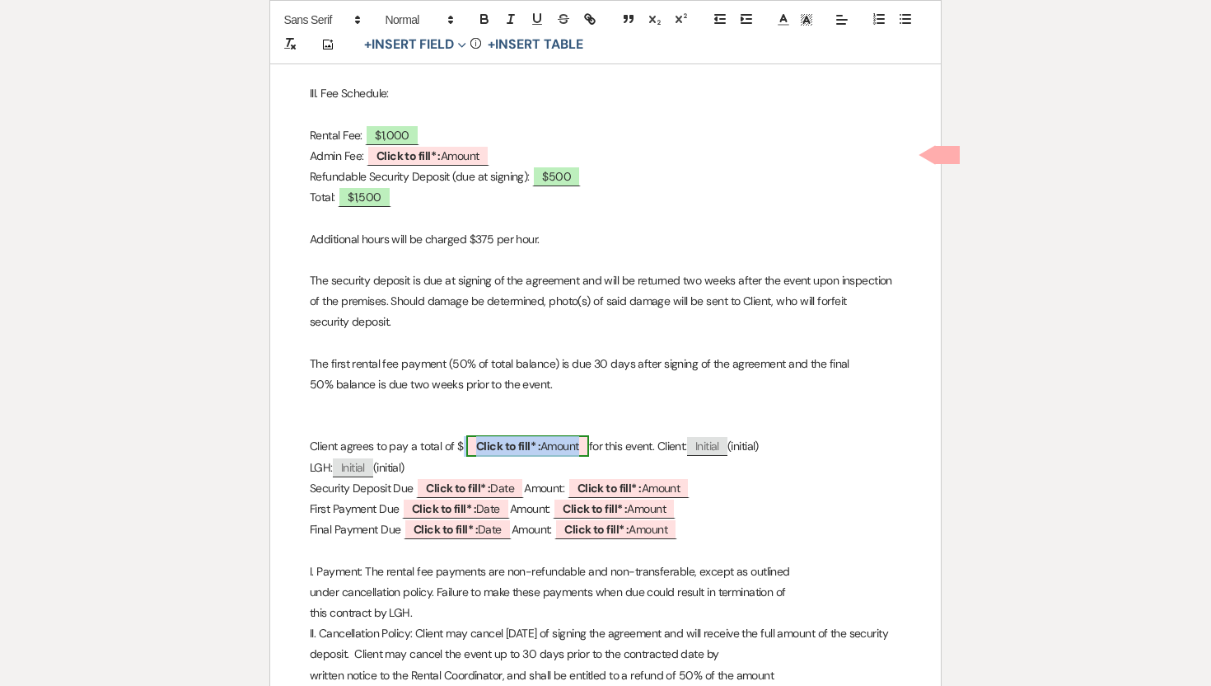
select select "owner"
select select "Amount"
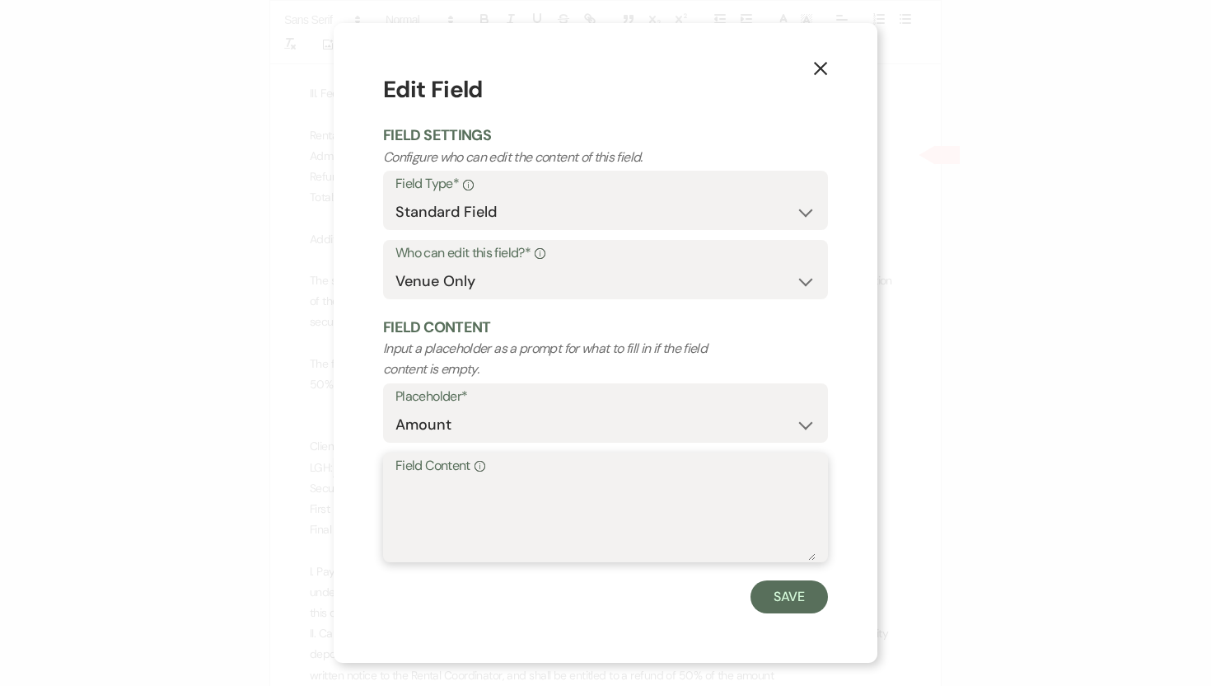
click at [443, 484] on textarea "Field Content Info" at bounding box center [606, 519] width 420 height 82
type textarea "$1,500"
click at [801, 593] on button "Save" at bounding box center [789, 596] width 77 height 33
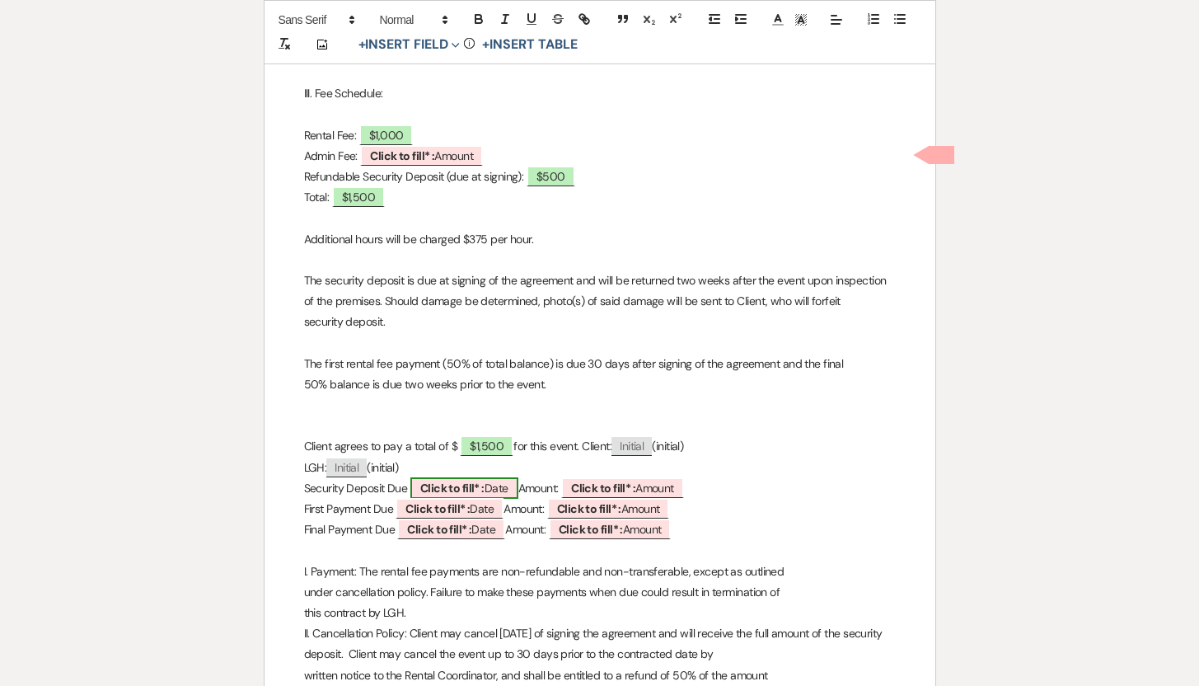
click at [504, 485] on span "Click to fill* : Date" at bounding box center [464, 487] width 108 height 21
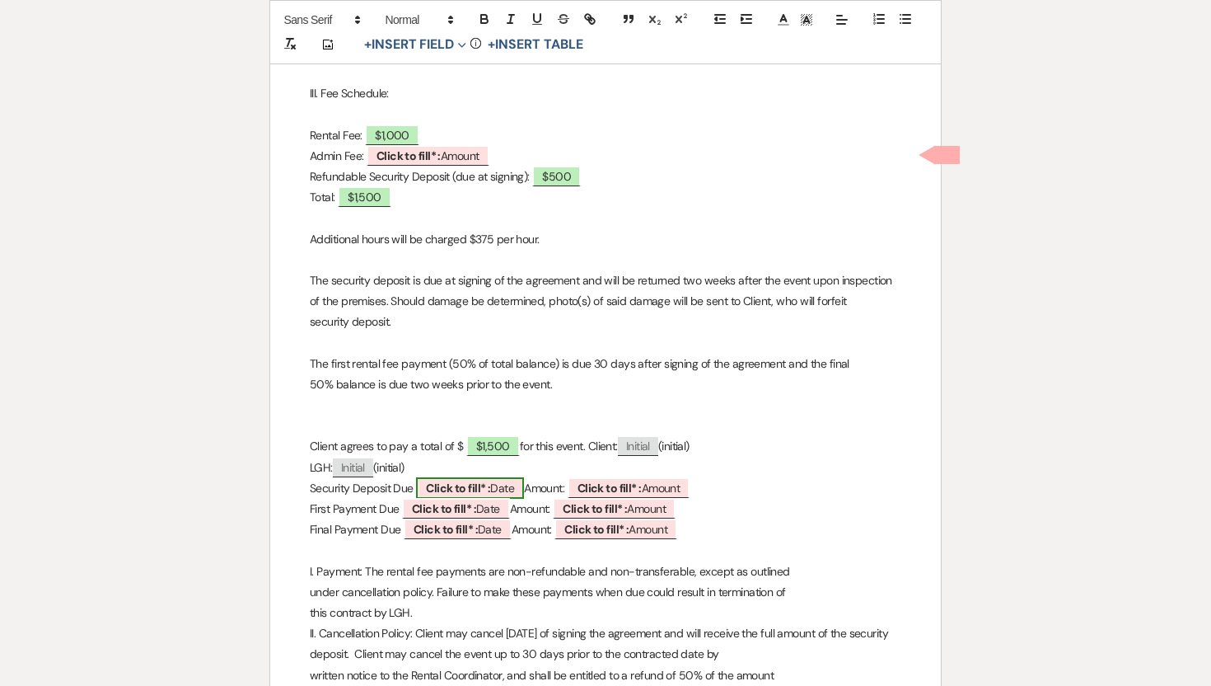
select select "owner"
select select "Date"
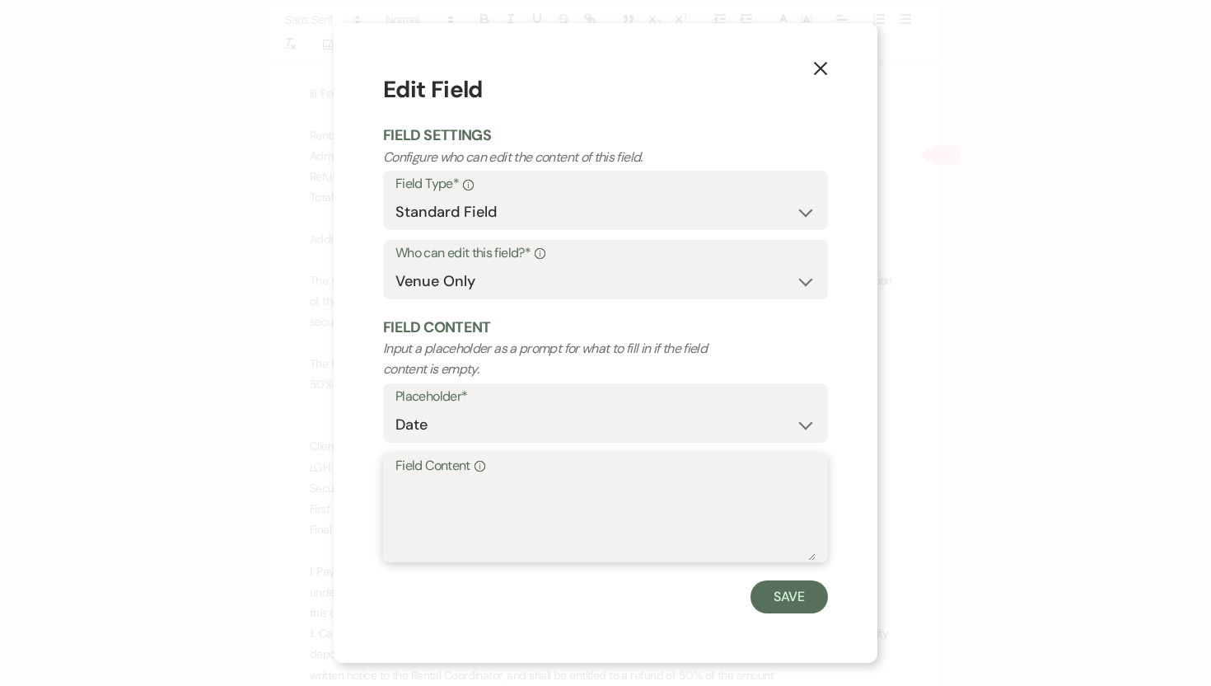
click at [450, 490] on textarea "Field Content Info" at bounding box center [606, 519] width 420 height 82
type textarea "[DATE]"
click at [783, 597] on button "Save" at bounding box center [789, 596] width 77 height 33
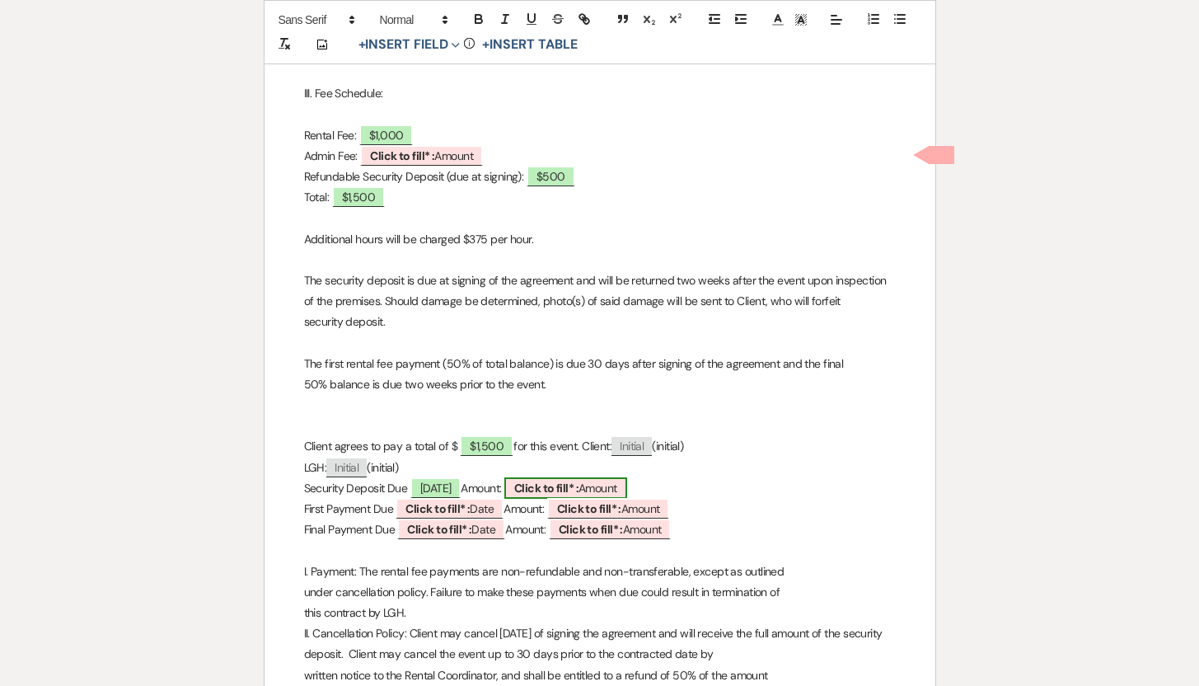
click at [627, 484] on span "Click to fill* : Amount" at bounding box center [565, 487] width 123 height 21
select select "owner"
select select "Amount"
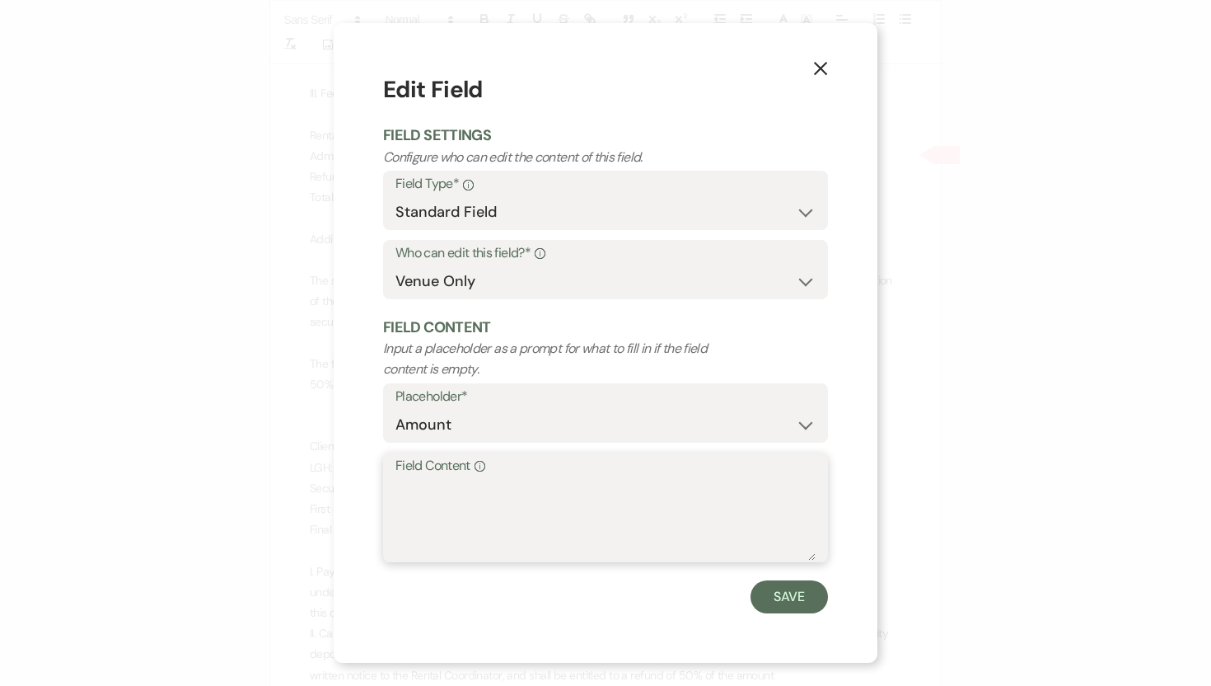
click at [491, 485] on textarea "Field Content Info" at bounding box center [606, 519] width 420 height 82
type textarea "$500"
click at [789, 589] on button "Save" at bounding box center [789, 596] width 77 height 33
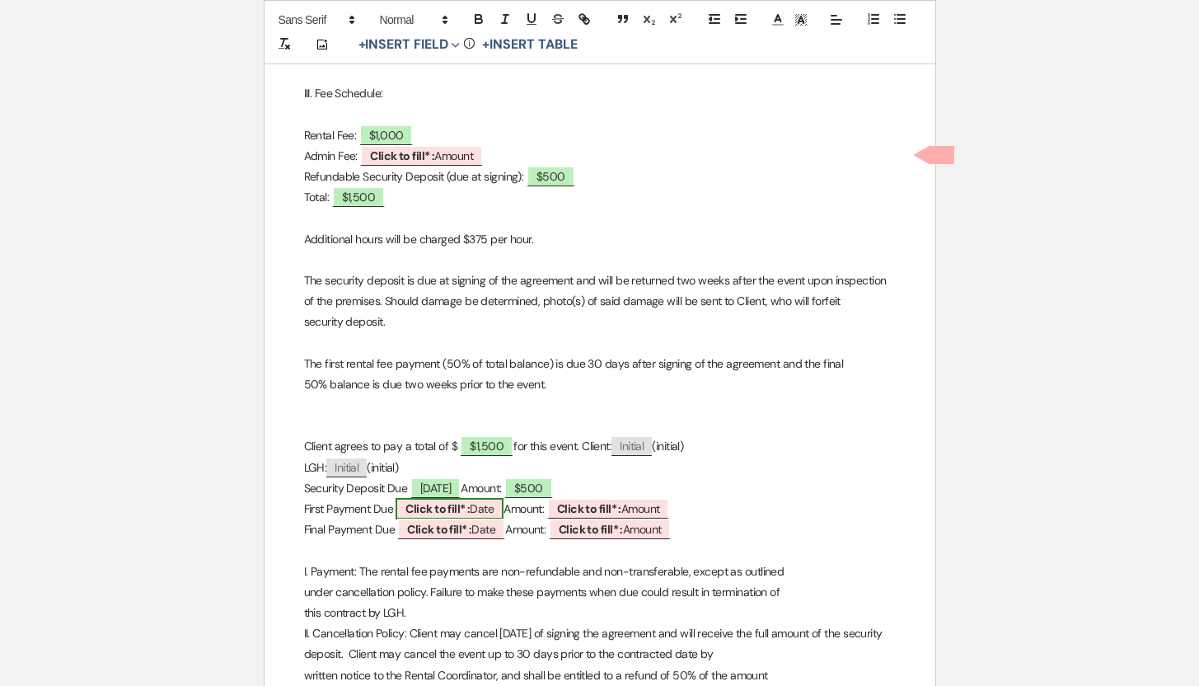
click at [479, 511] on span "Click to fill* : Date" at bounding box center [450, 508] width 108 height 21
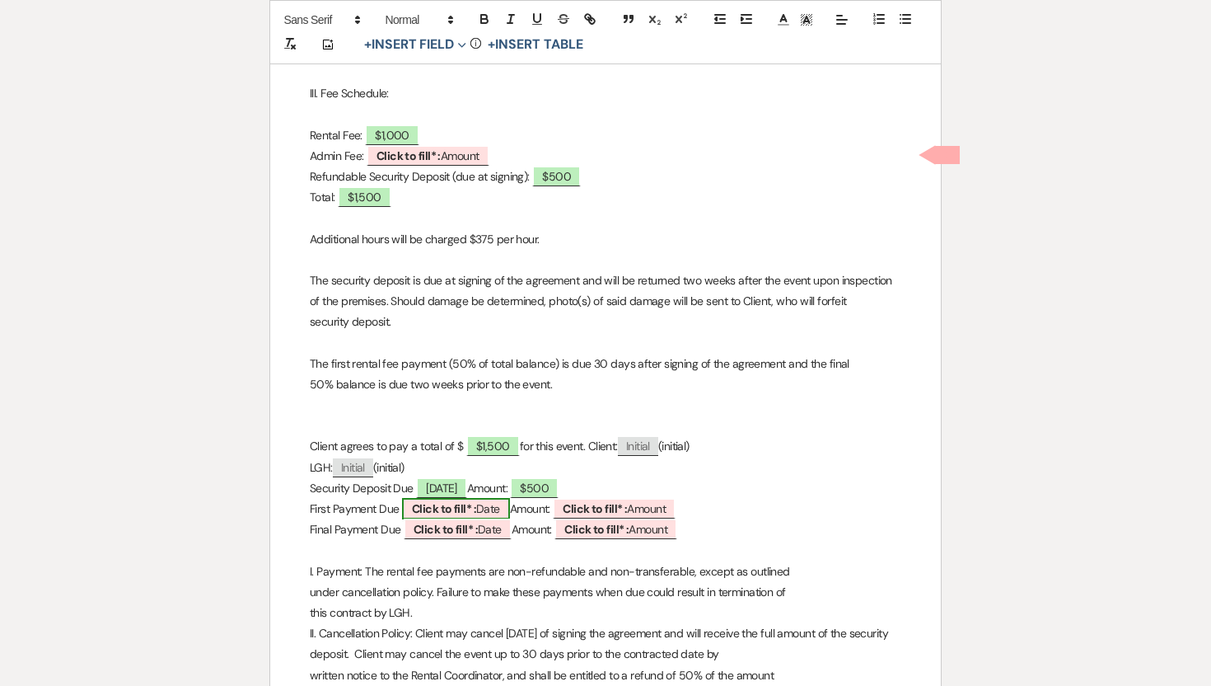
select select "owner"
select select "Date"
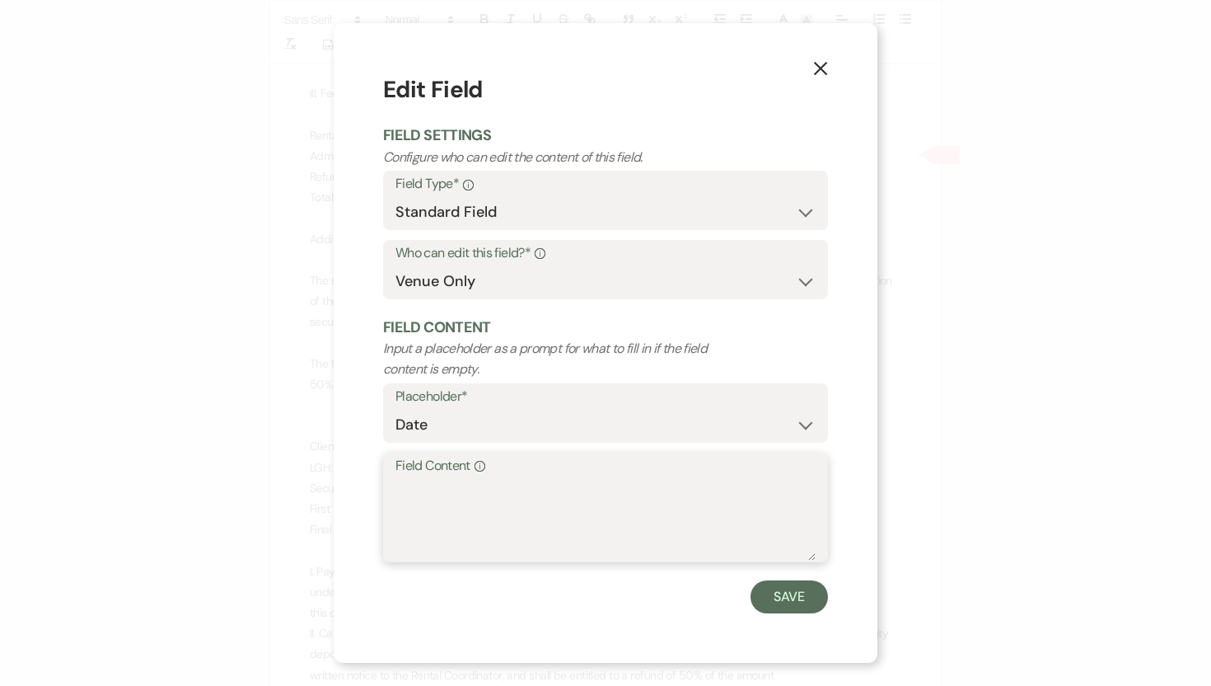
click at [420, 484] on textarea "Field Content Info" at bounding box center [606, 519] width 420 height 82
type textarea "[DATE]"
click at [798, 600] on button "Save" at bounding box center [789, 596] width 77 height 33
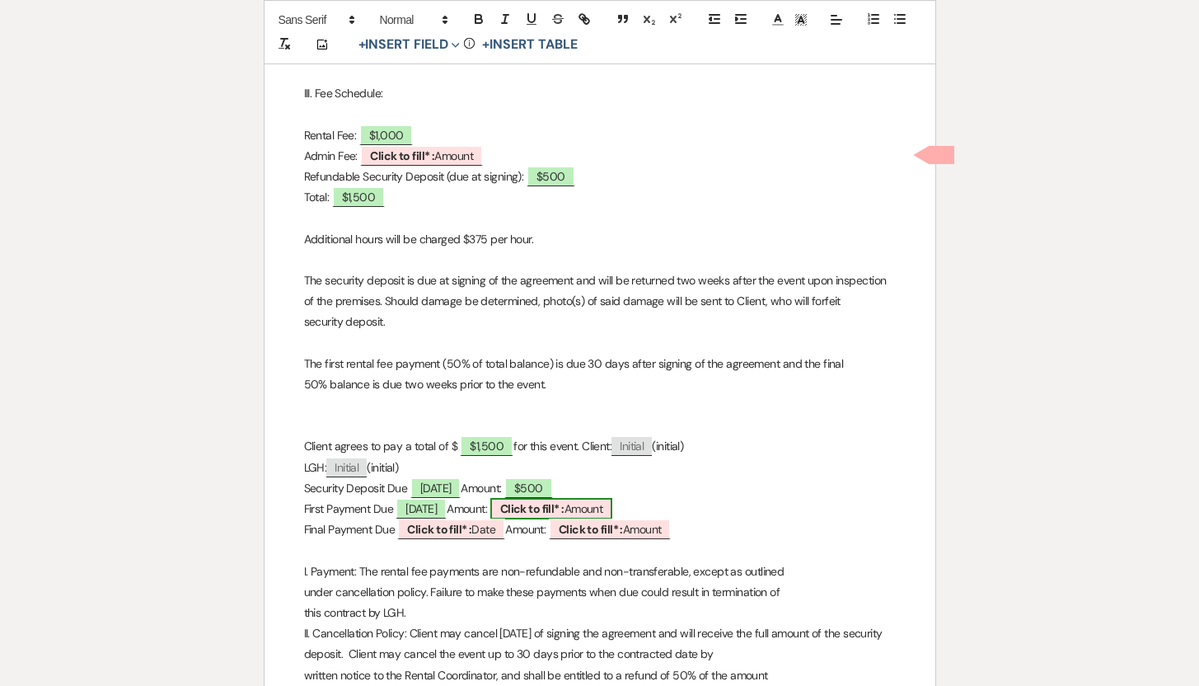
click at [613, 508] on span "Click to fill* : Amount" at bounding box center [551, 508] width 123 height 21
select select "owner"
select select "Amount"
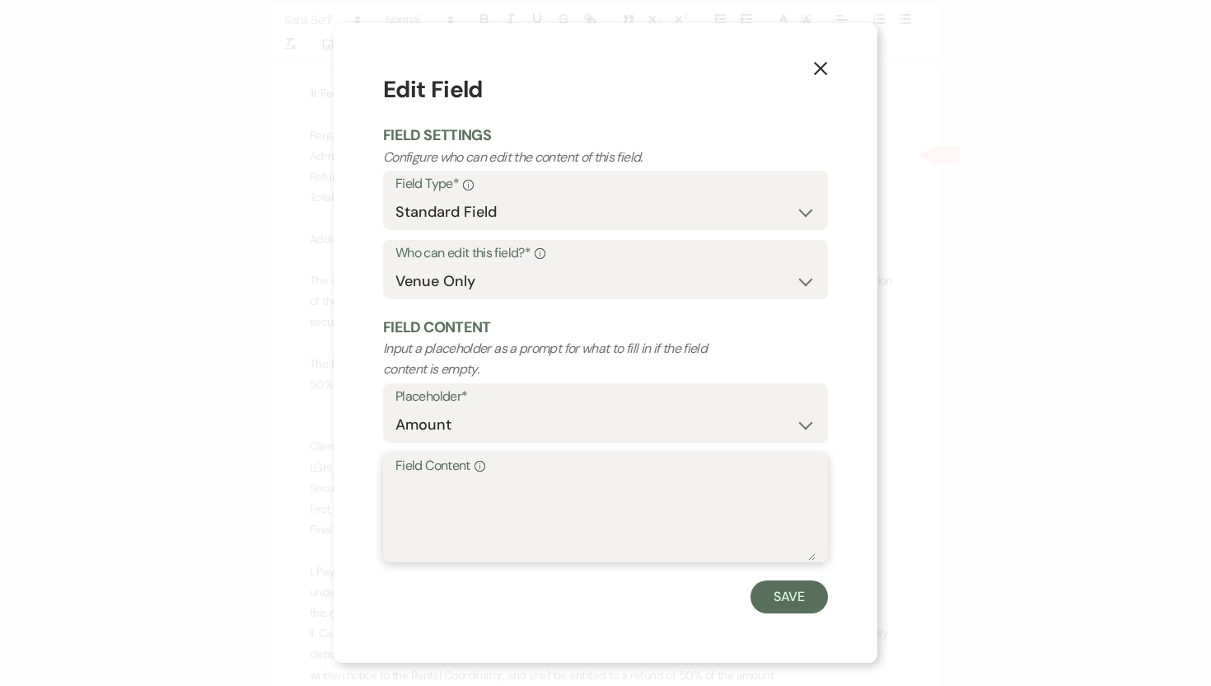
click at [482, 481] on textarea "Field Content Info" at bounding box center [606, 519] width 420 height 82
type textarea "$500"
click at [790, 598] on button "Save" at bounding box center [789, 596] width 77 height 33
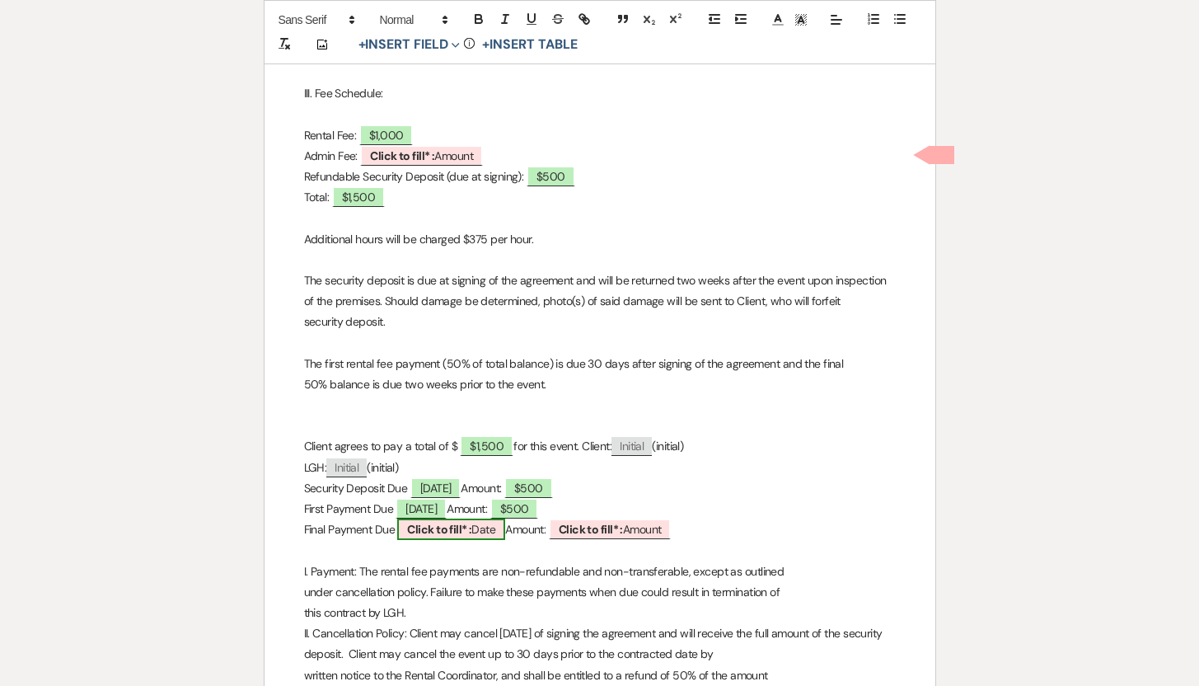
click at [471, 531] on b "Click to fill* :" at bounding box center [439, 529] width 64 height 15
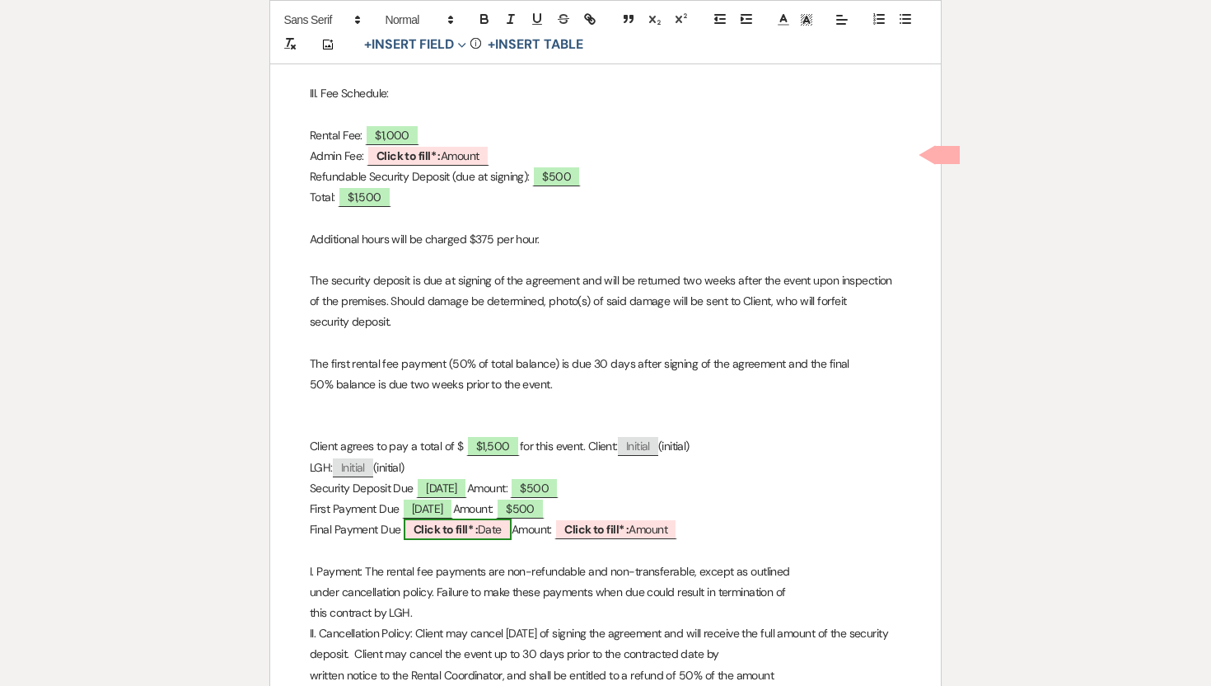
select select "owner"
select select "Date"
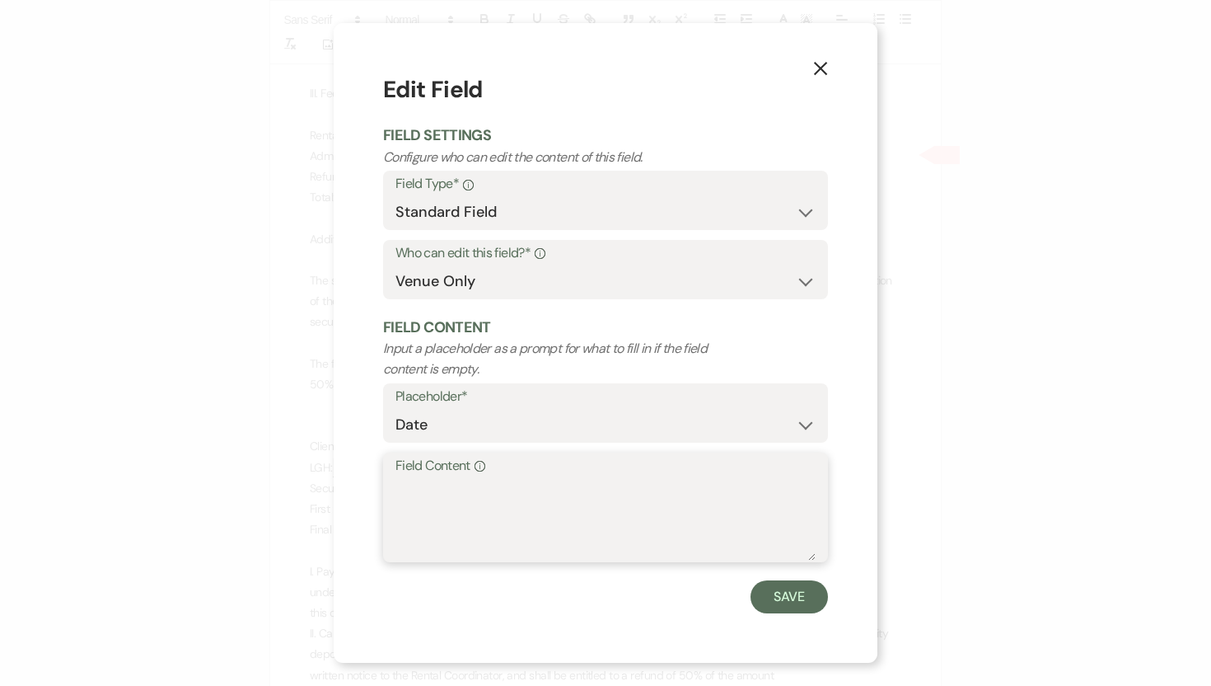
click at [413, 486] on textarea "Field Content Info" at bounding box center [606, 519] width 420 height 82
type textarea "[DATE]"
click at [773, 599] on button "Save" at bounding box center [789, 596] width 77 height 33
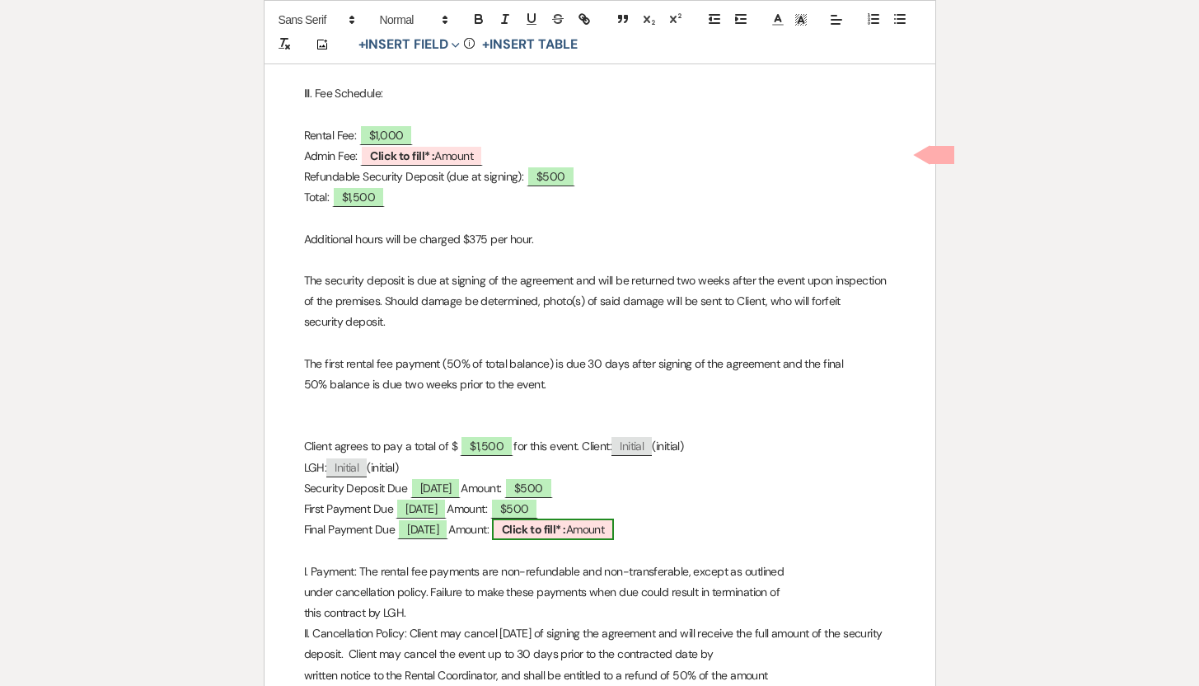
click at [564, 531] on b "Click to fill* :" at bounding box center [534, 529] width 64 height 15
select select "owner"
select select "Amount"
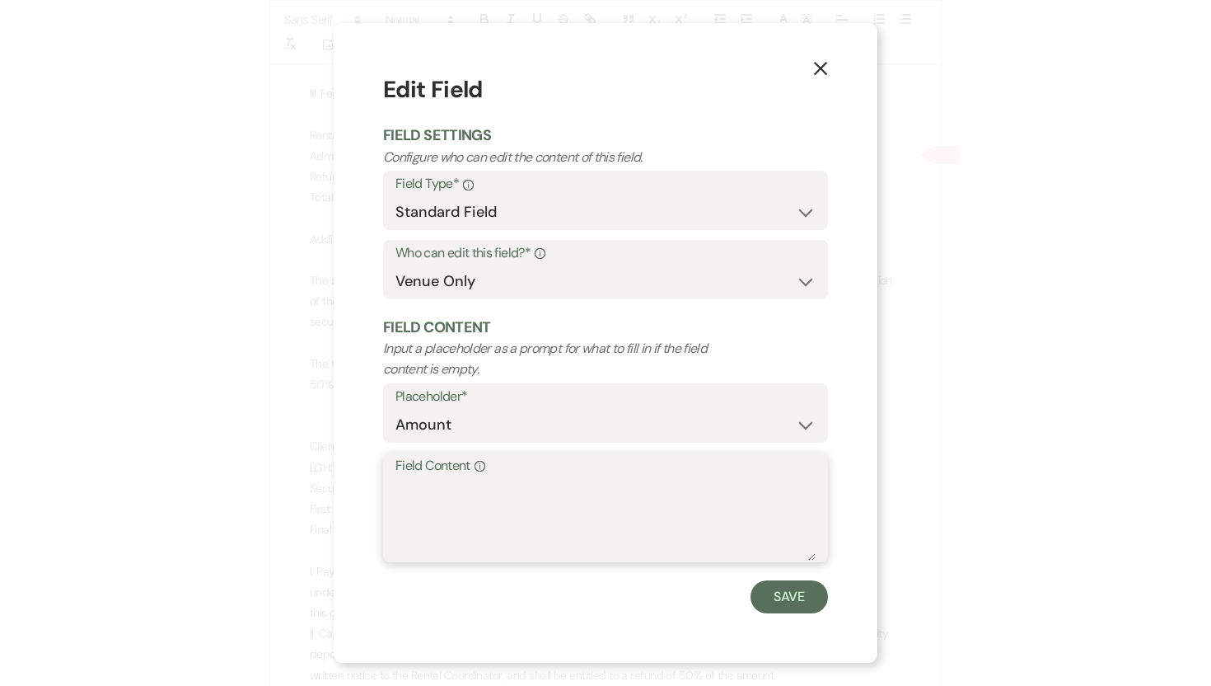
click at [472, 495] on textarea "Field Content Info" at bounding box center [606, 519] width 420 height 82
type textarea "$500"
click at [784, 589] on button "Save" at bounding box center [789, 596] width 77 height 33
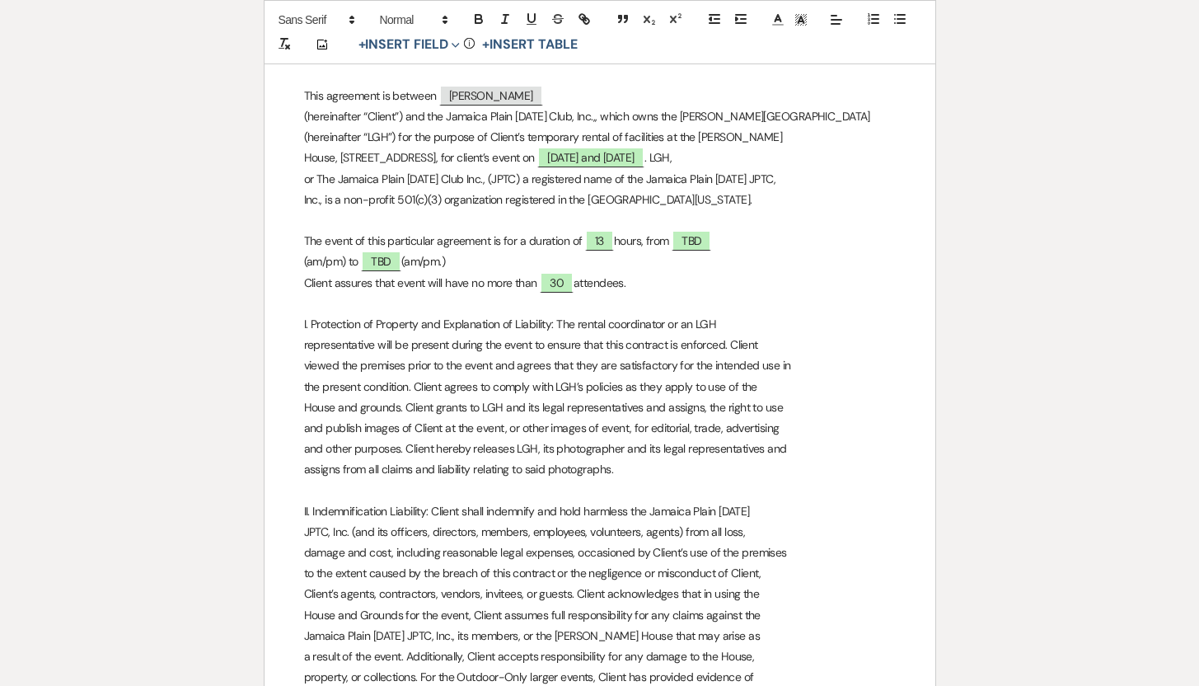
scroll to position [0, 0]
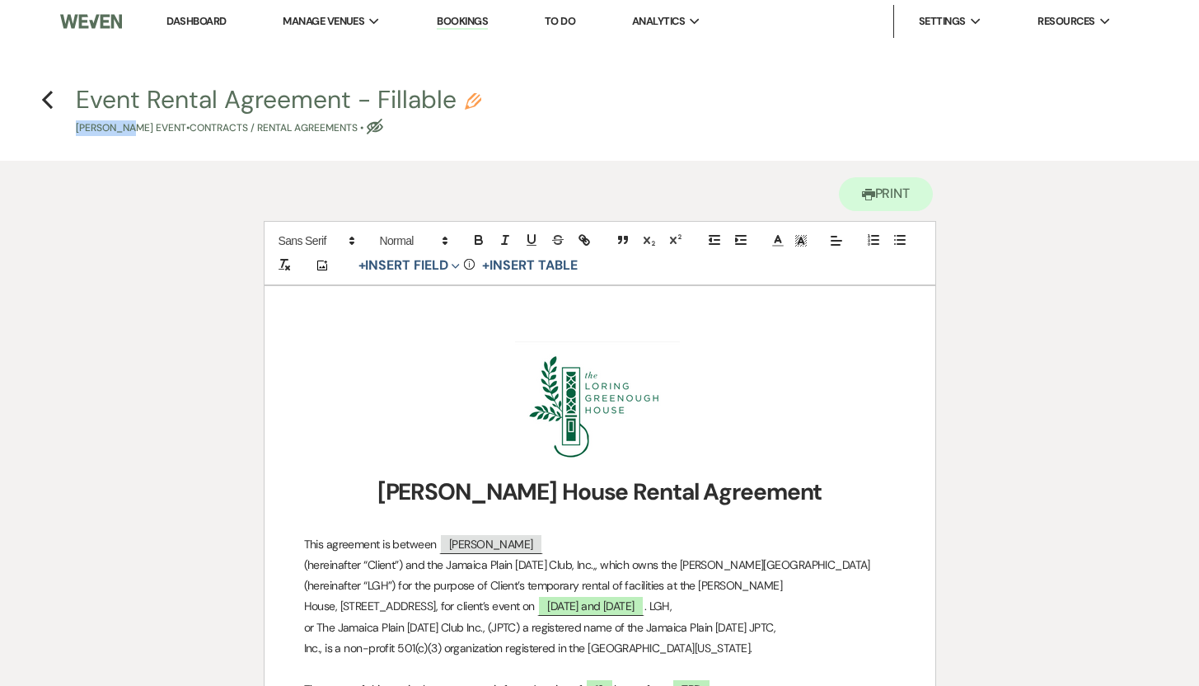
drag, startPoint x: 59, startPoint y: 132, endPoint x: 125, endPoint y: 130, distance: 65.9
click at [125, 130] on h4 "Previous Event Rental Agreement - Fillable Pencil [PERSON_NAME] Event • Contrac…" at bounding box center [600, 109] width 1187 height 54
copy p "[PERSON_NAME]"
click at [90, 99] on button "Event Rental Agreement - Fillable Pencil [PERSON_NAME] Event • Contracts / Rent…" at bounding box center [278, 111] width 405 height 49
select select "10"
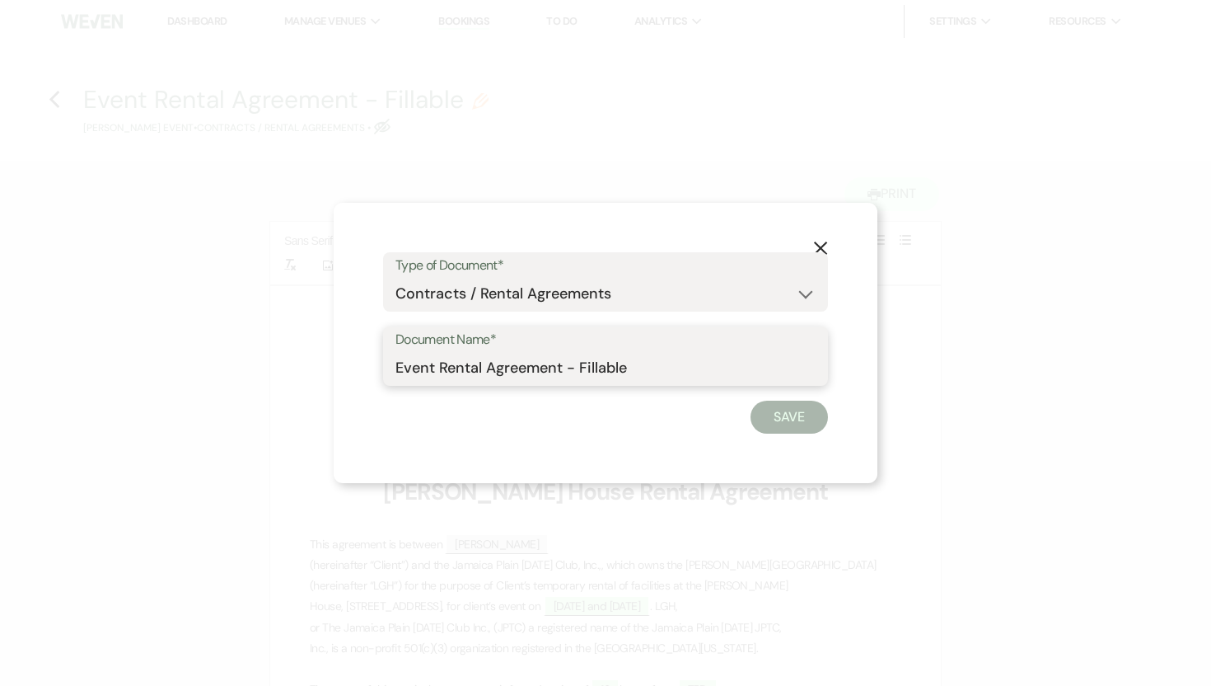
click at [396, 367] on input "Event Rental Agreement - Fillable" at bounding box center [606, 368] width 420 height 32
paste input "[PERSON_NAME]"
drag, startPoint x: 509, startPoint y: 367, endPoint x: 470, endPoint y: 367, distance: 39.6
click at [470, 367] on input "[PERSON_NAME] Rental Agreement - Fillable" at bounding box center [606, 368] width 420 height 32
drag, startPoint x: 664, startPoint y: 366, endPoint x: 606, endPoint y: 367, distance: 58.5
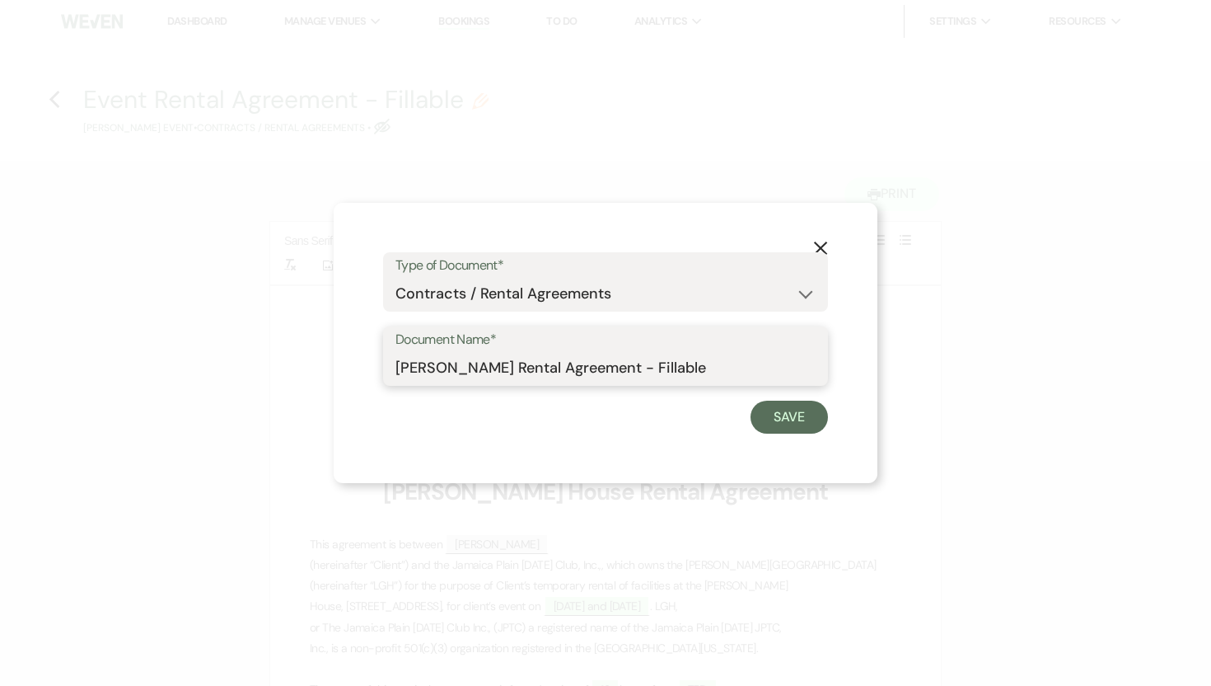
click at [606, 367] on input "[PERSON_NAME] Rental Agreement - Fillable" at bounding box center [606, 368] width 420 height 32
type input "[PERSON_NAME] Rental Agreement"
click at [777, 418] on button "Save" at bounding box center [789, 416] width 77 height 33
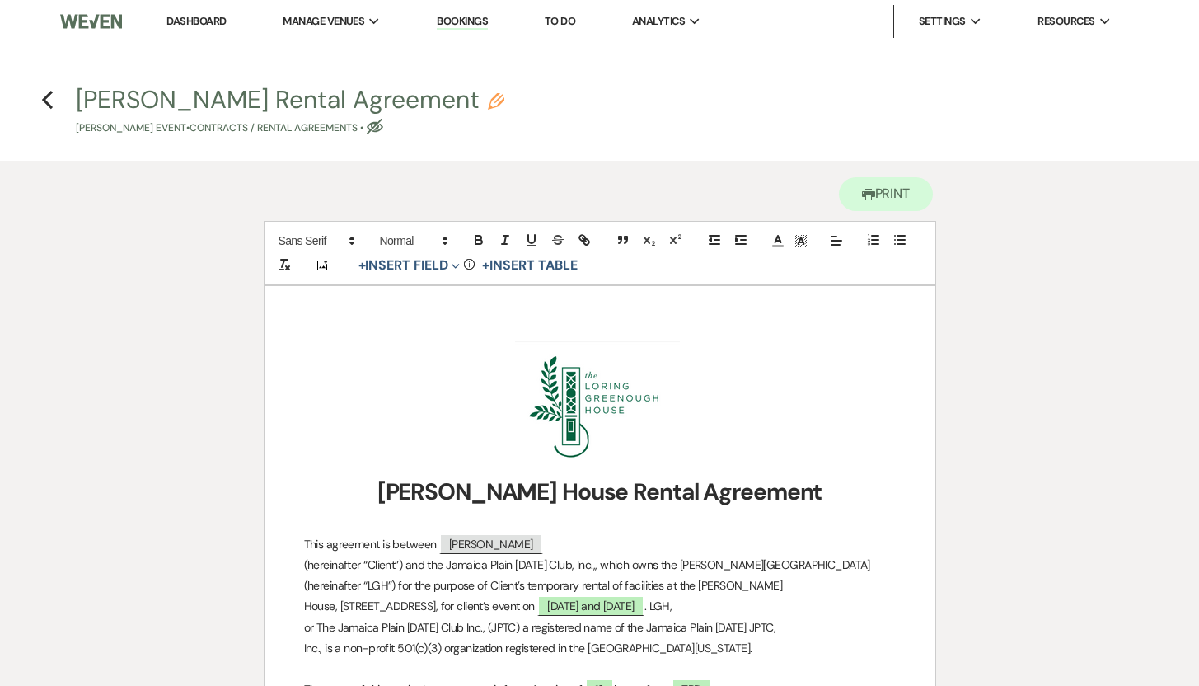
click at [488, 103] on use "button" at bounding box center [496, 101] width 16 height 16
select select "10"
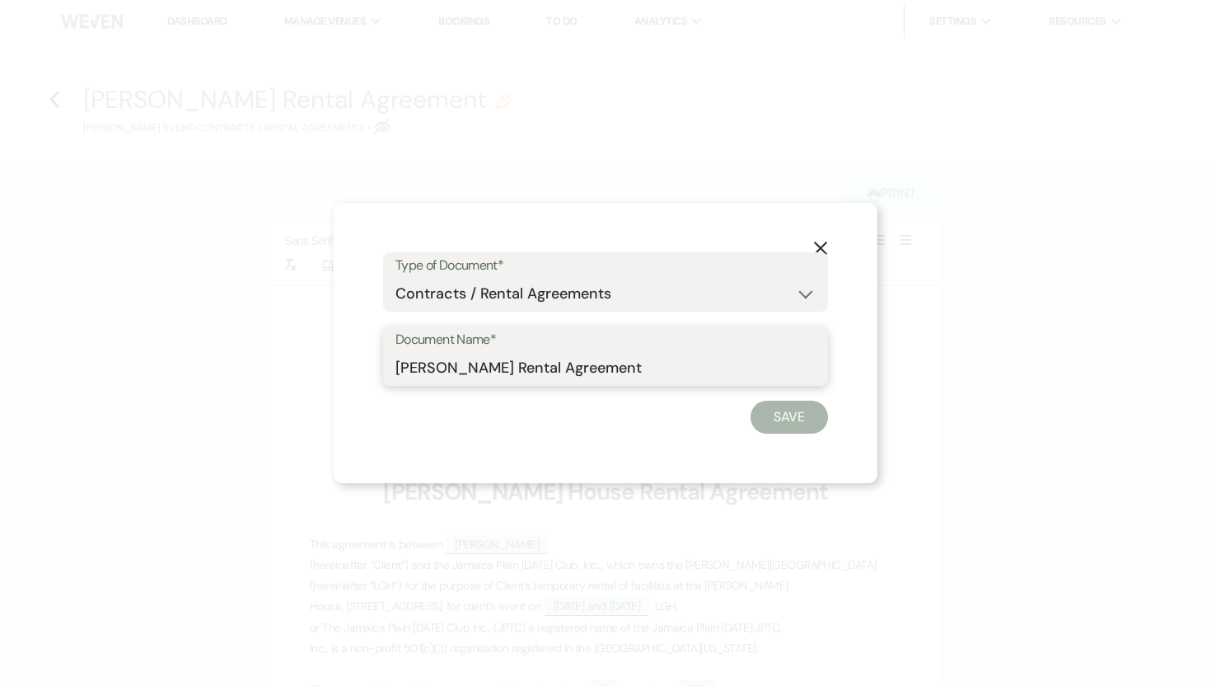
click at [468, 368] on input "[PERSON_NAME] Rental Agreement" at bounding box center [606, 368] width 420 height 32
type input "[PERSON_NAME] Rental Agreement"
click at [788, 413] on button "Save" at bounding box center [789, 416] width 77 height 33
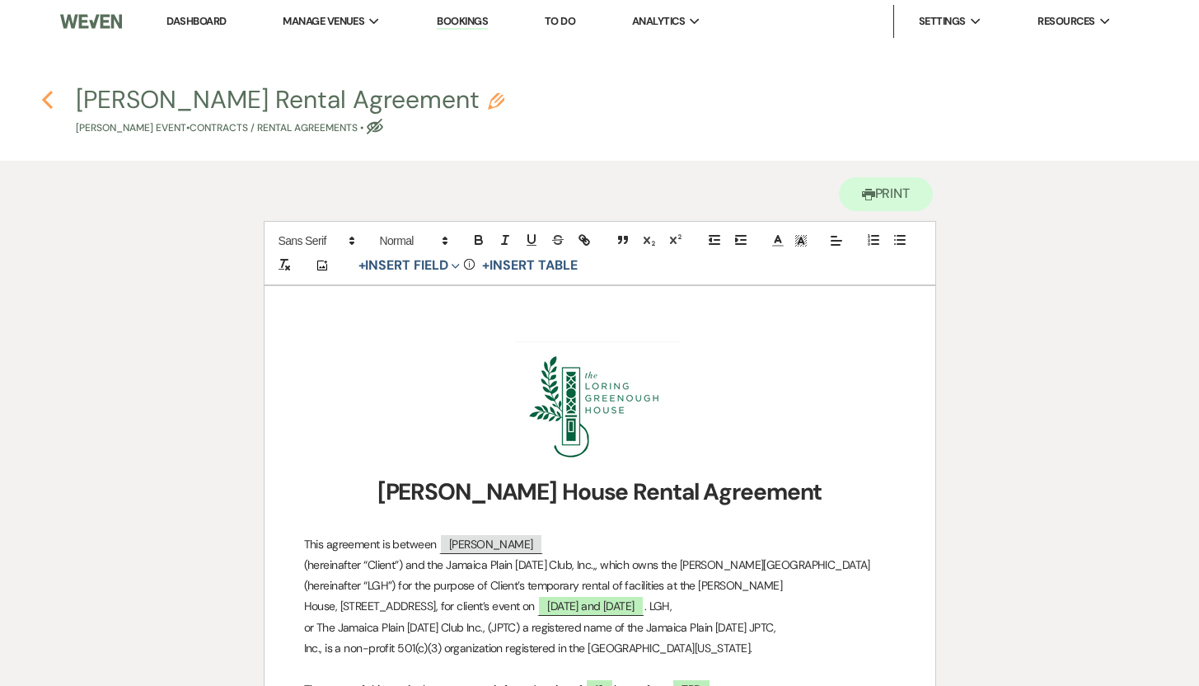
click at [47, 98] on icon "Previous" at bounding box center [47, 100] width 12 height 20
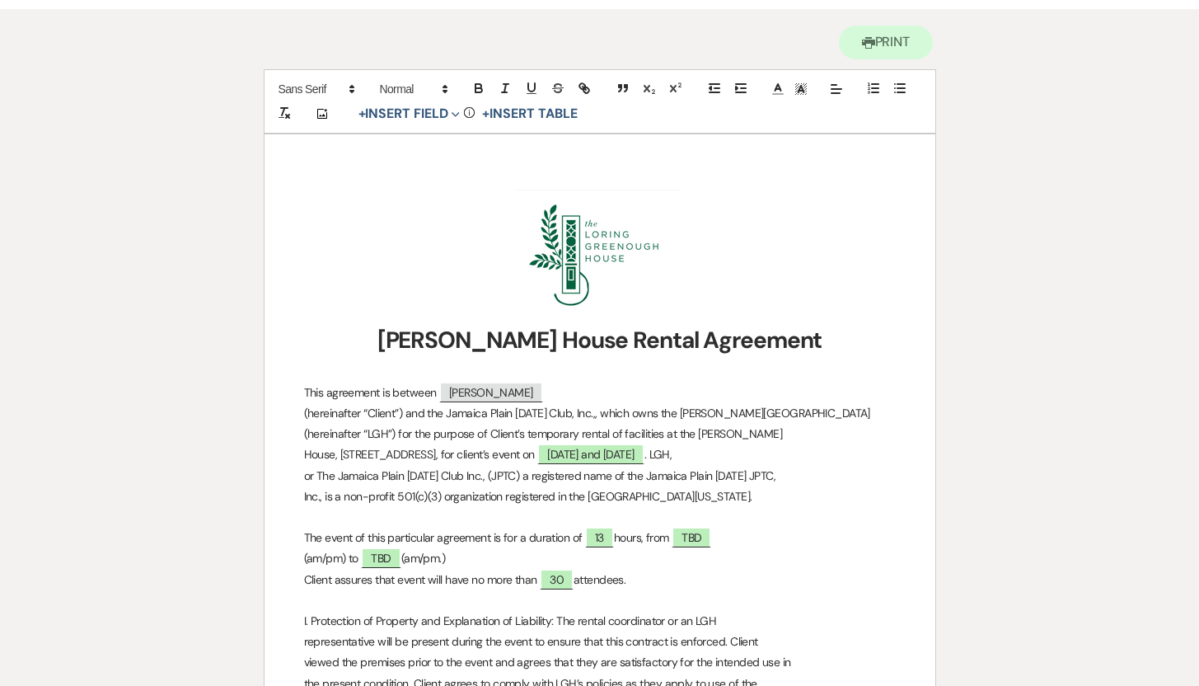
select select "5"
select select "13"
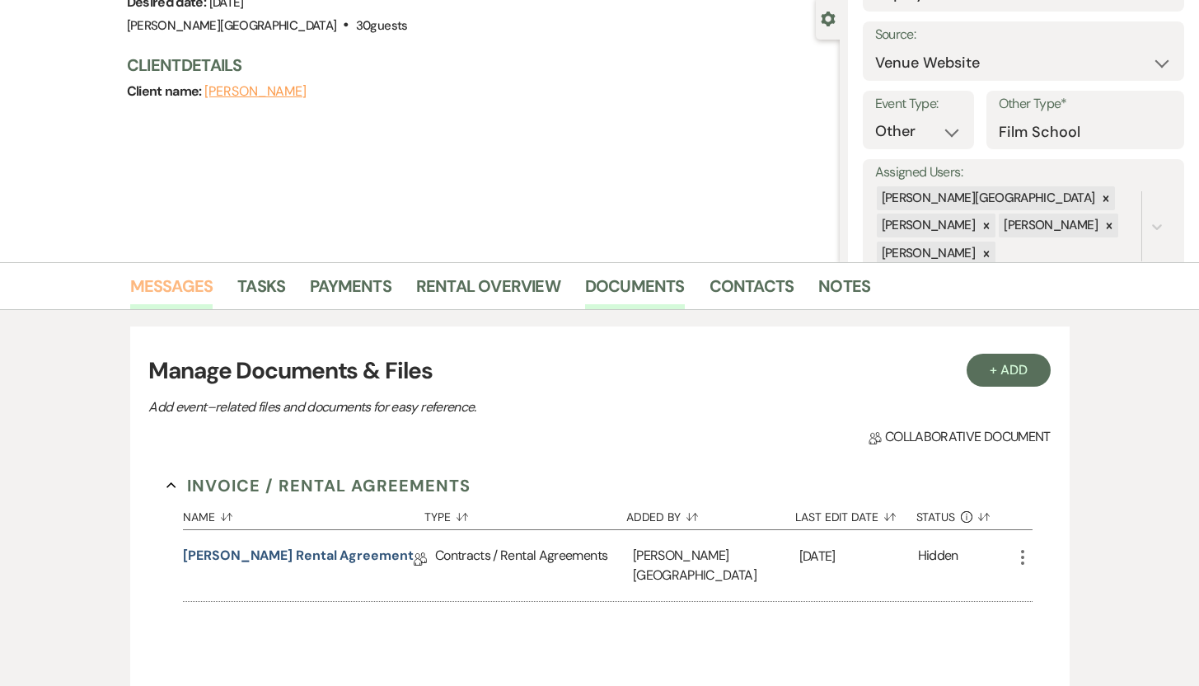
click at [178, 286] on link "Messages" at bounding box center [171, 291] width 83 height 36
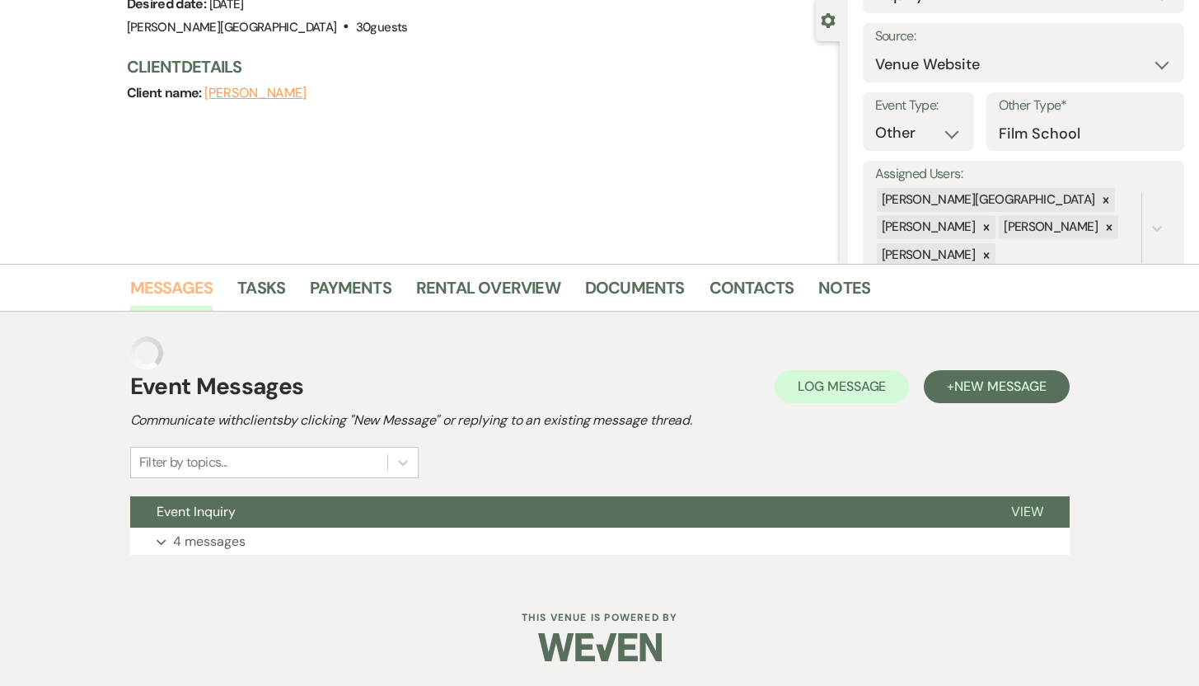
scroll to position [117, 0]
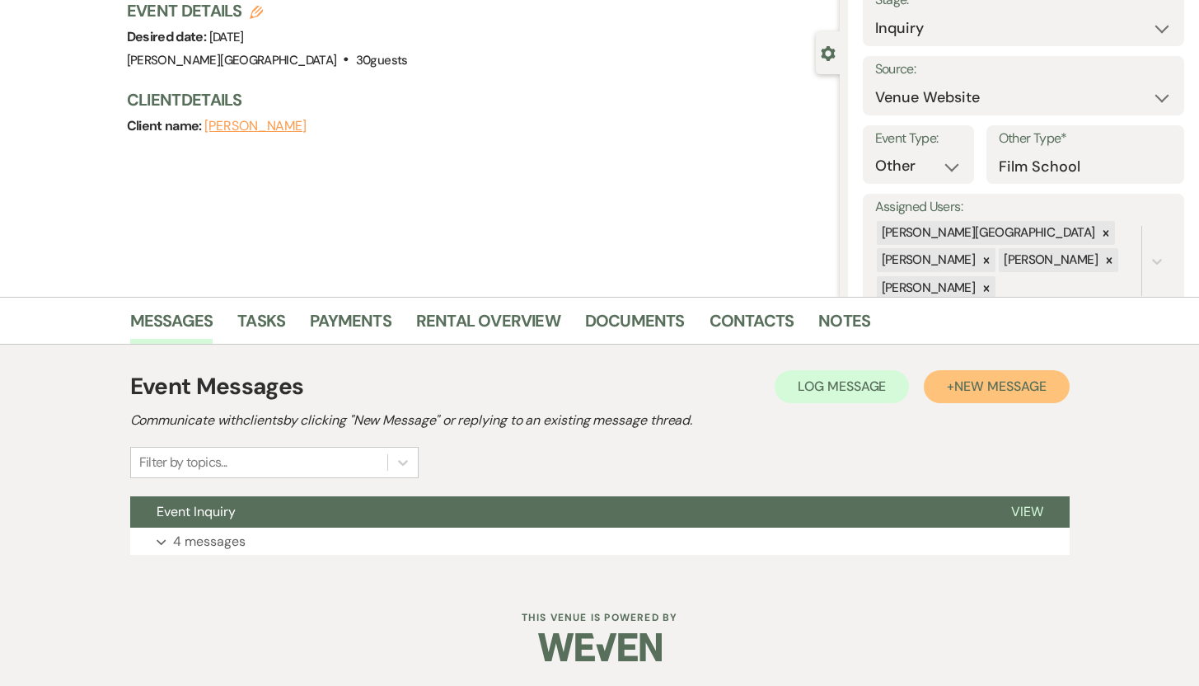
click at [980, 391] on span "New Message" at bounding box center [999, 385] width 91 height 17
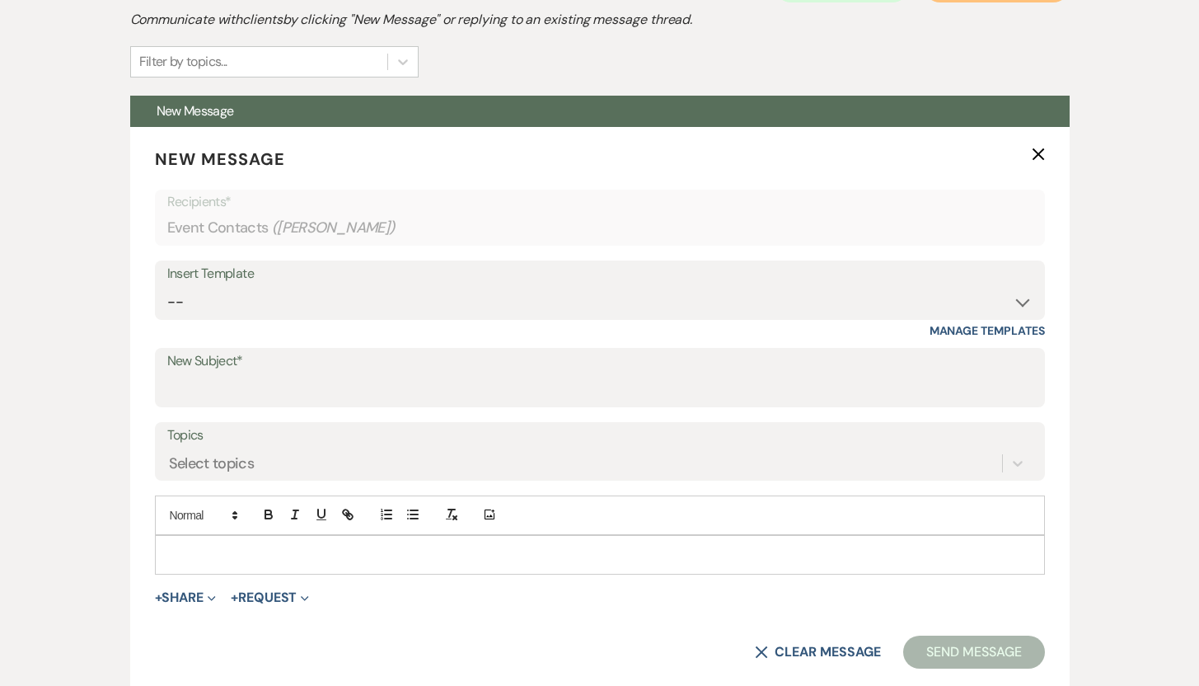
scroll to position [531, 0]
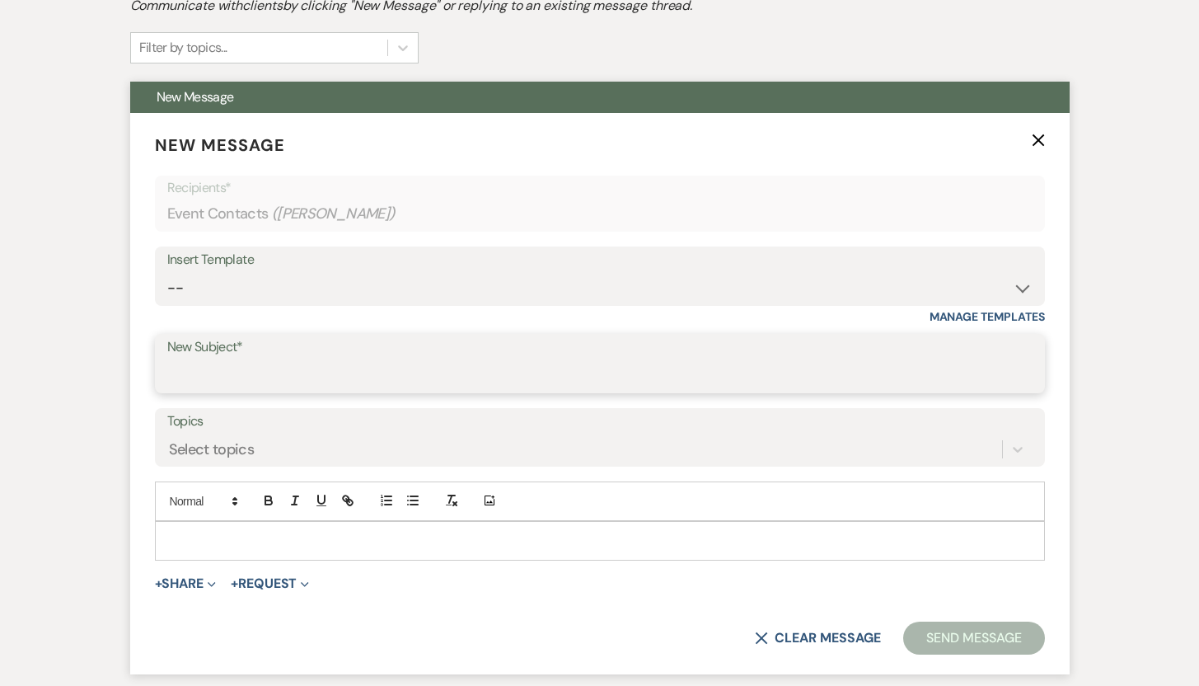
click at [420, 369] on input "New Subject*" at bounding box center [599, 375] width 865 height 32
type input "Rental Agreement"
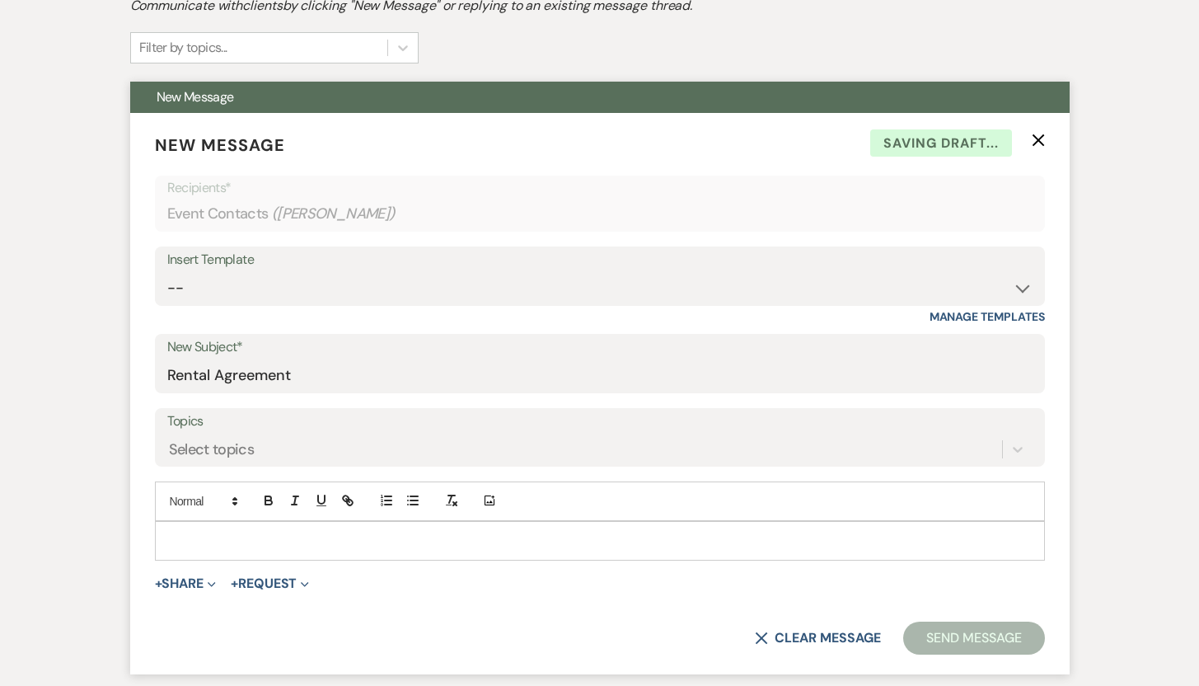
click at [232, 531] on p at bounding box center [600, 540] width 864 height 18
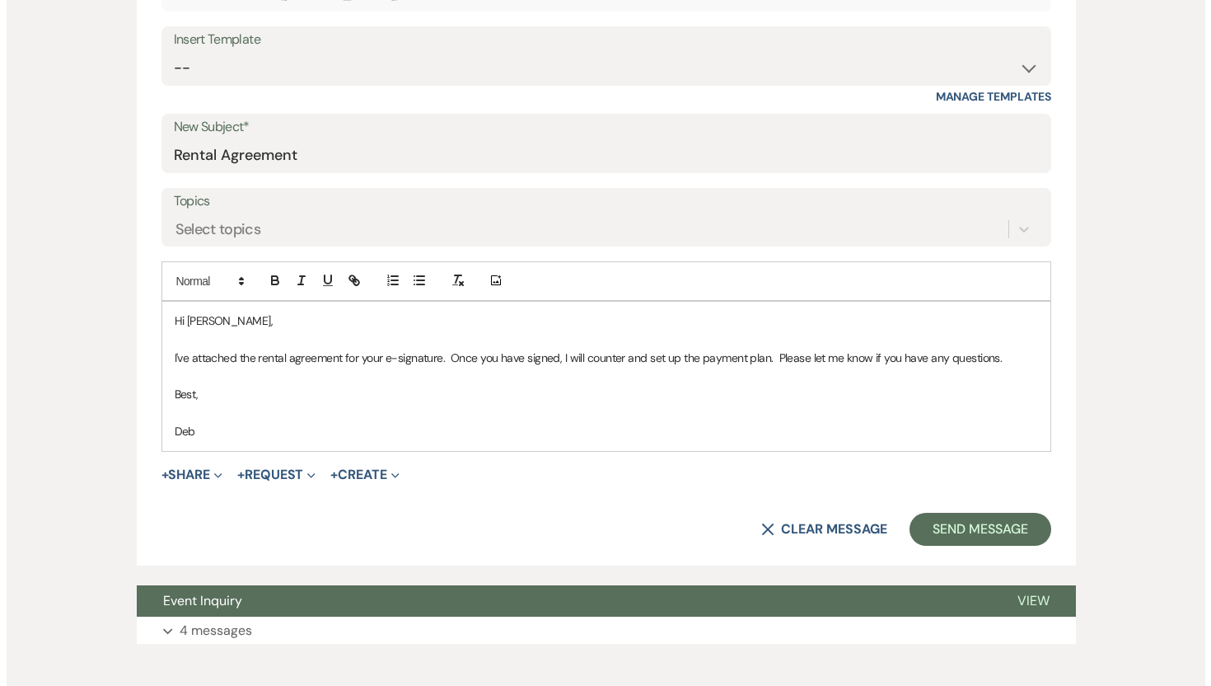
scroll to position [755, 0]
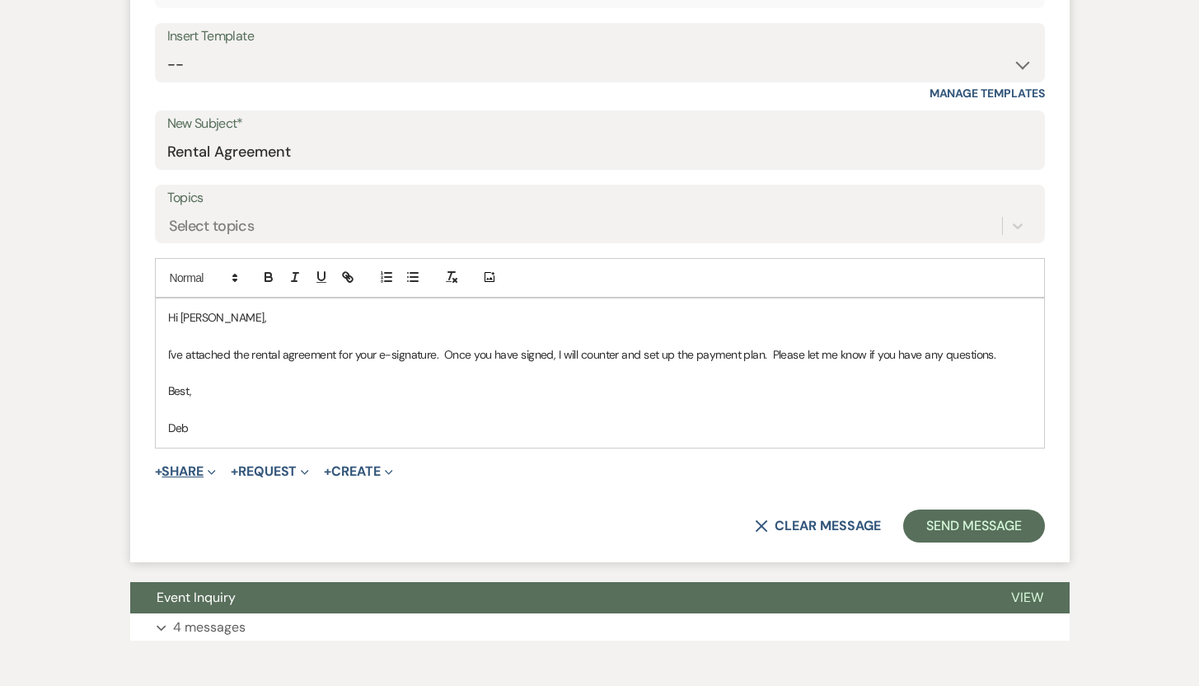
click at [189, 465] on button "+ Share Expand" at bounding box center [186, 471] width 62 height 13
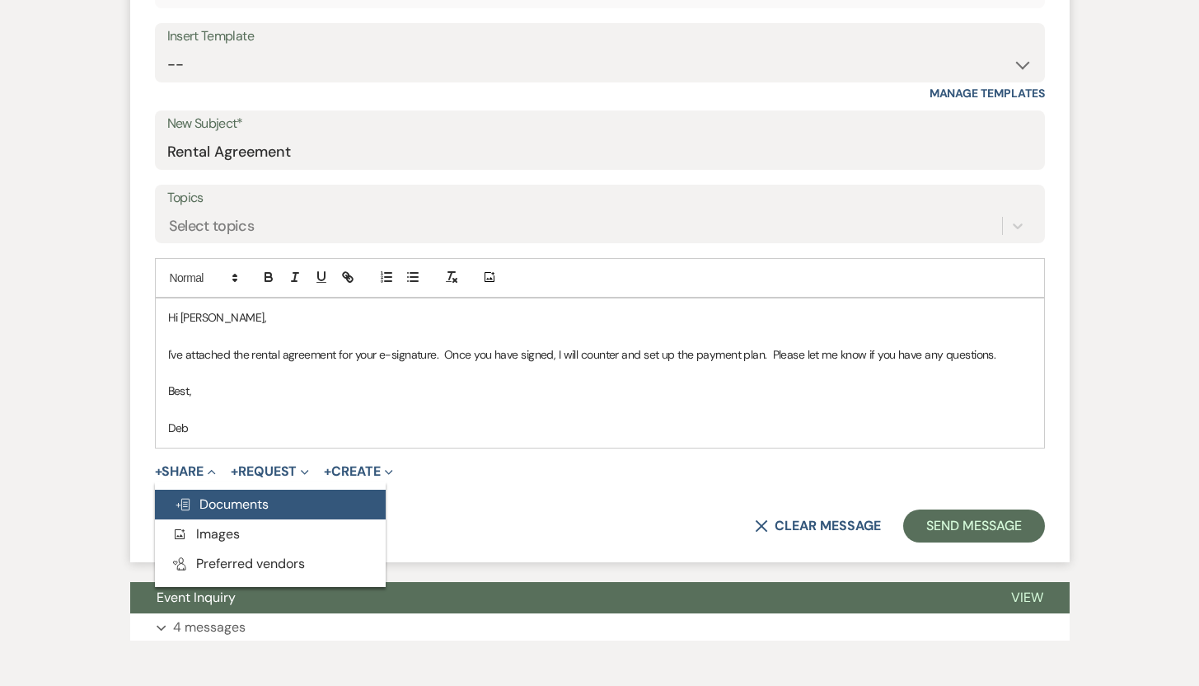
click at [200, 506] on span "Doc Upload Documents" at bounding box center [222, 503] width 94 height 17
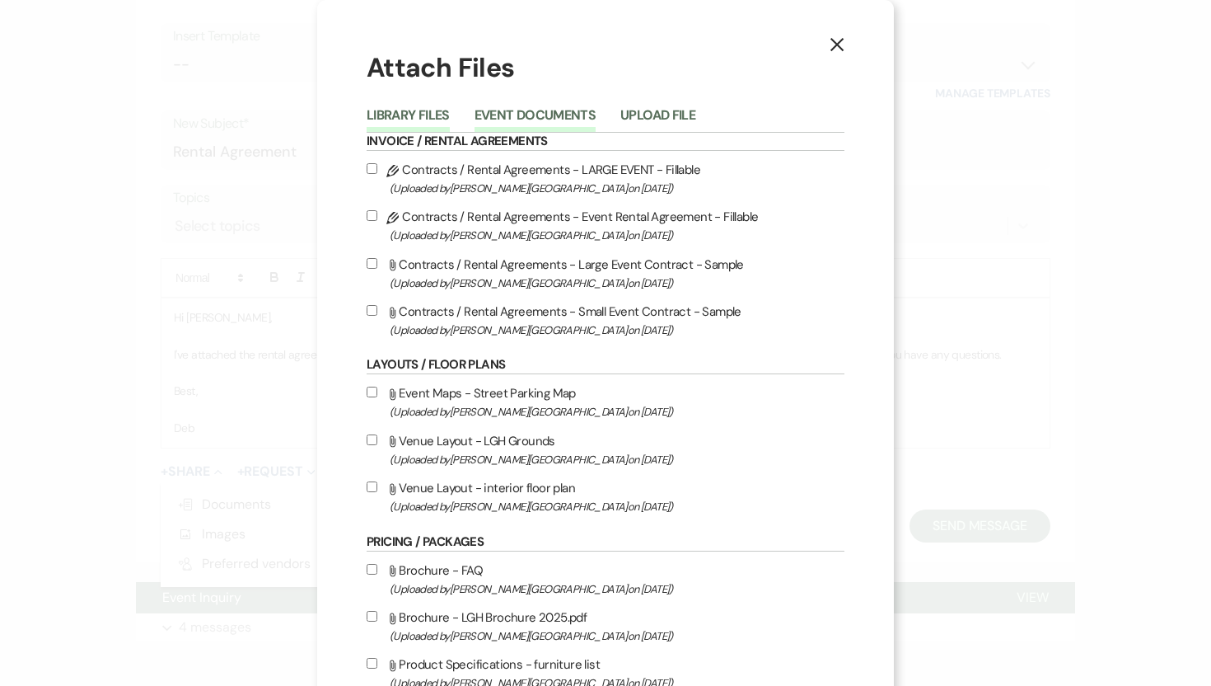
click at [495, 112] on button "Event Documents" at bounding box center [535, 120] width 121 height 23
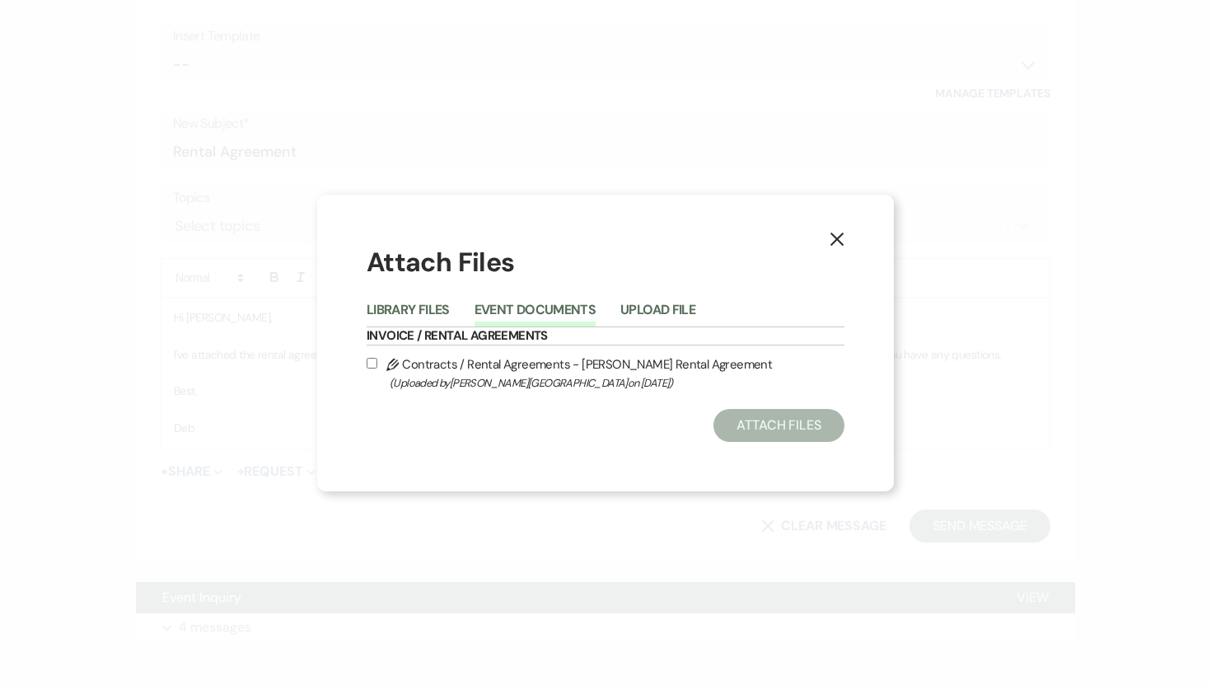
click at [372, 359] on input "Pencil Contracts / Rental Agreements - [PERSON_NAME] Rental Agreement (Uploaded…" at bounding box center [372, 363] width 11 height 11
checkbox input "true"
click at [784, 425] on button "Attach Files" at bounding box center [779, 425] width 131 height 33
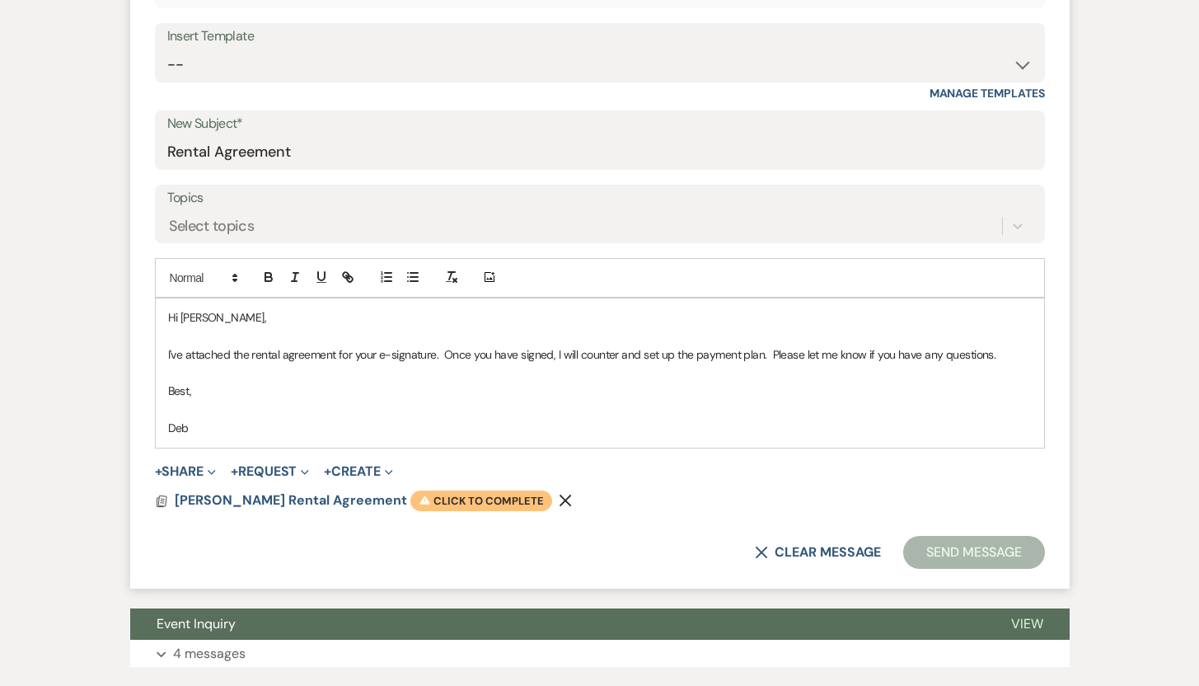
click at [439, 495] on span "Warning Click to complete" at bounding box center [481, 500] width 142 height 21
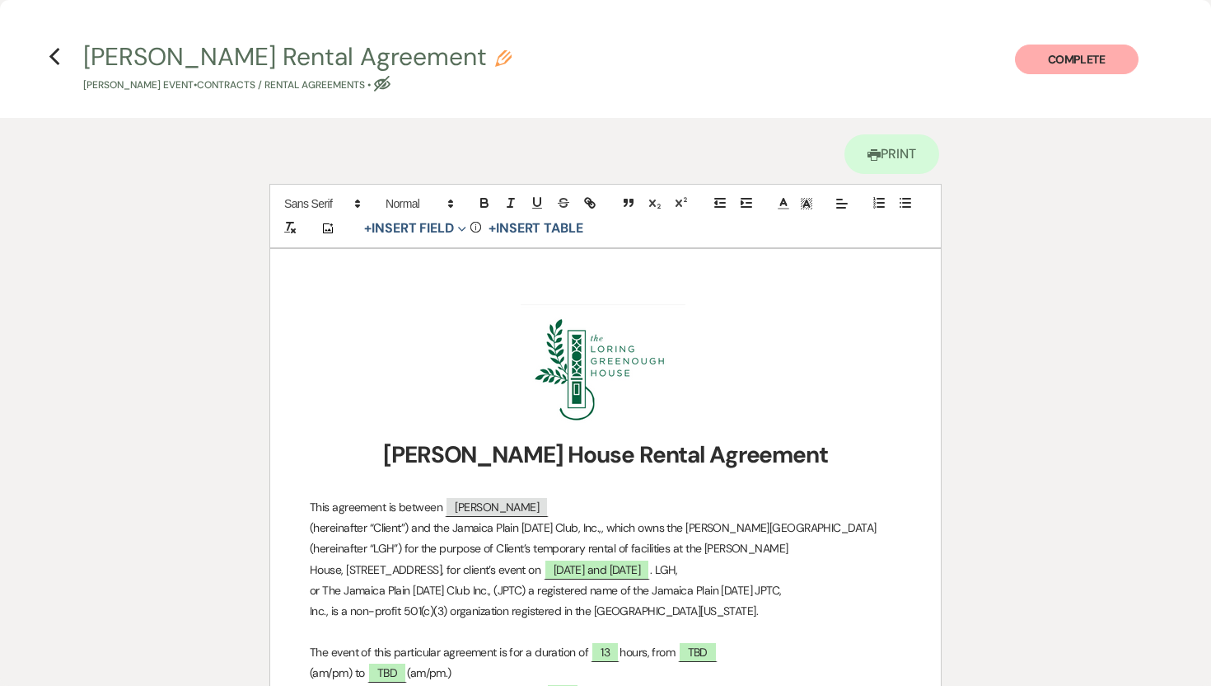
click at [1063, 61] on button "Complete" at bounding box center [1077, 59] width 124 height 30
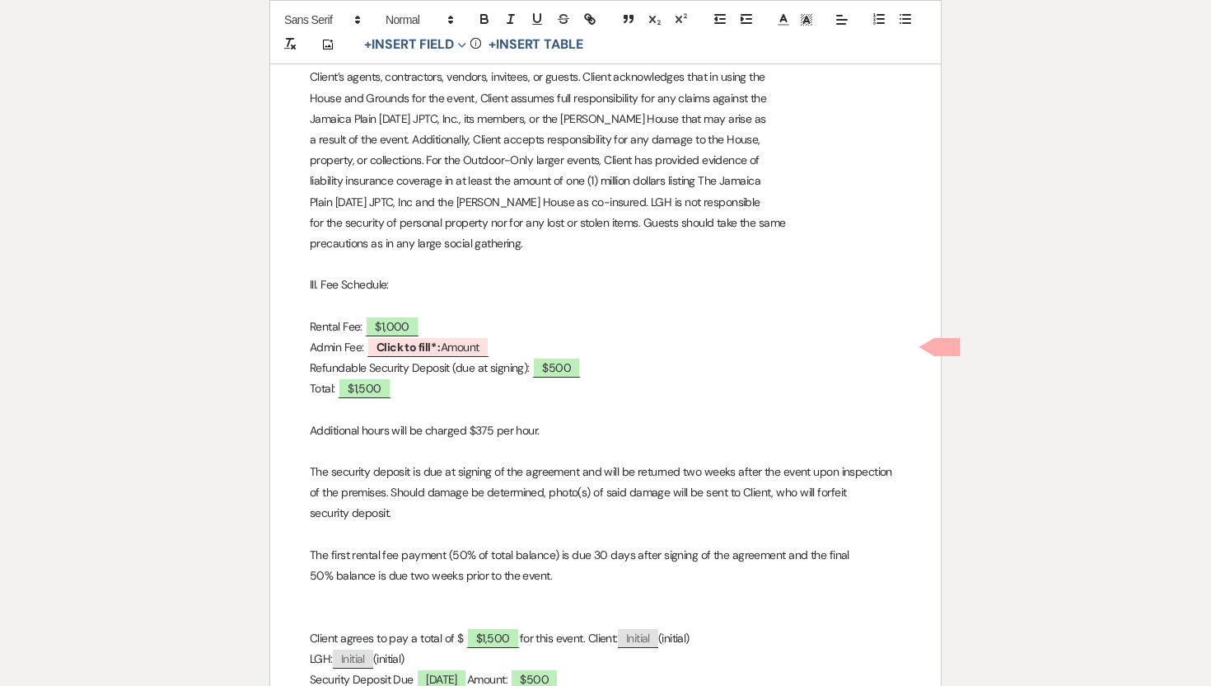
scroll to position [932, 0]
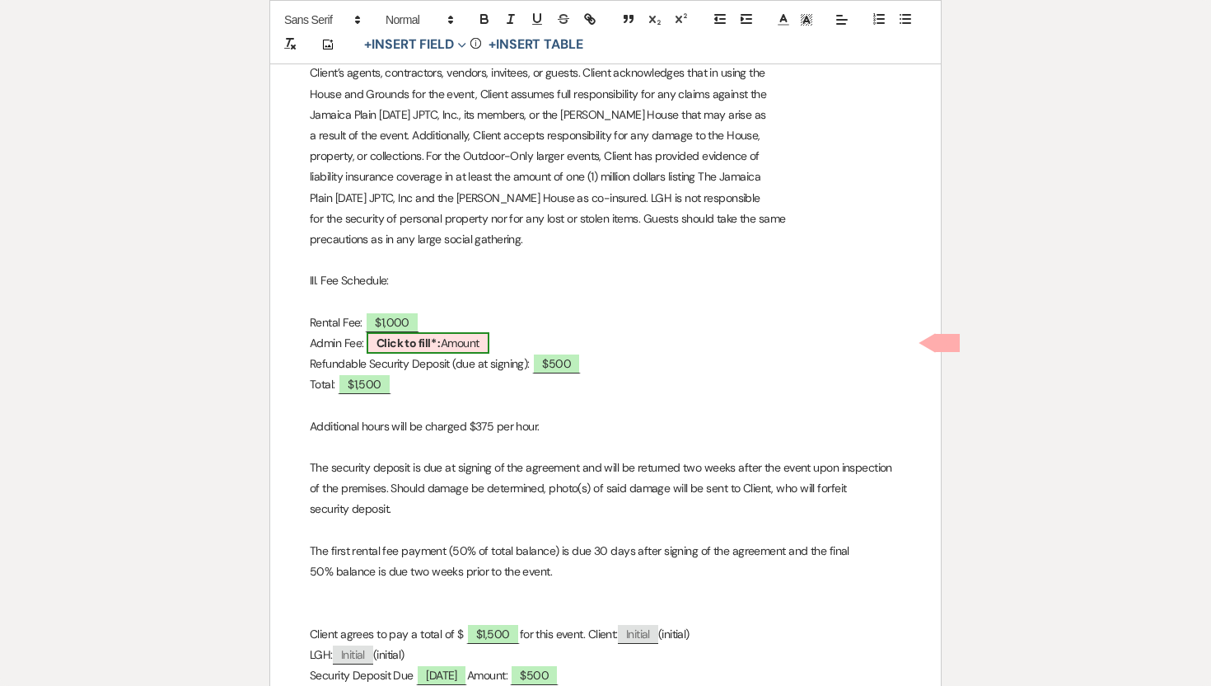
click at [467, 341] on span "Click to fill* : Amount" at bounding box center [428, 342] width 123 height 21
select select "owner"
select select "Amount"
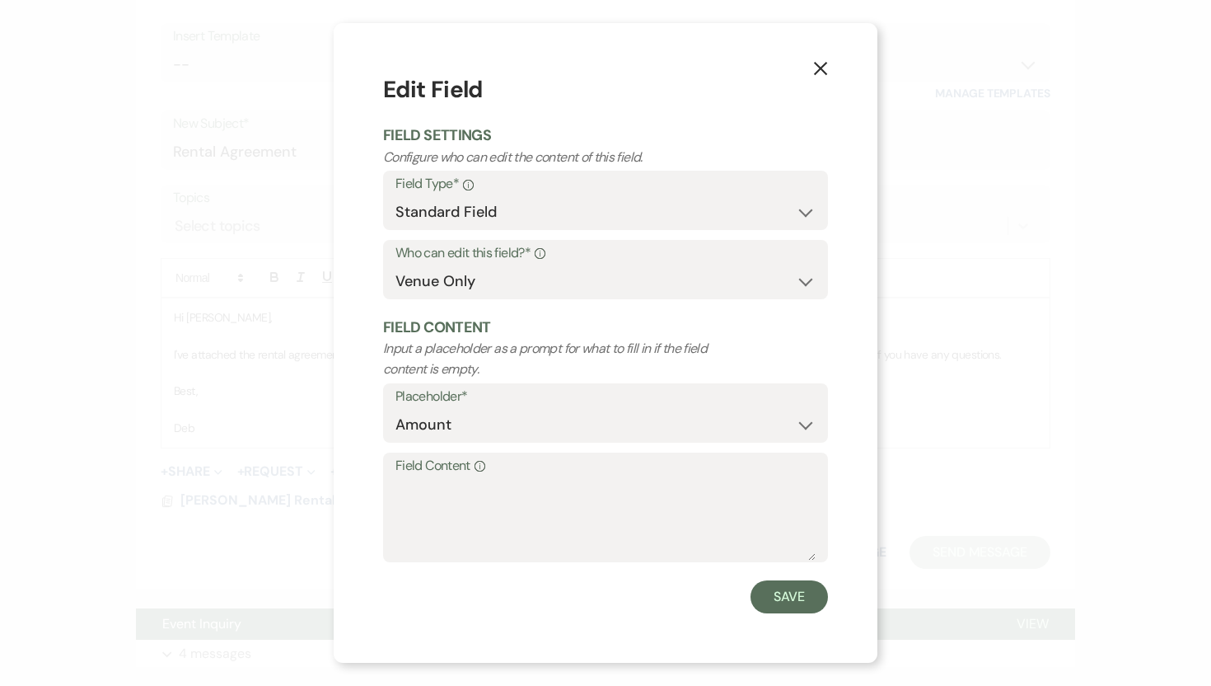
click at [400, 469] on label "Field Content Info" at bounding box center [606, 466] width 420 height 24
click at [400, 478] on textarea "Field Content Info" at bounding box center [606, 519] width 420 height 82
type textarea "0"
click at [789, 591] on button "Save" at bounding box center [789, 596] width 77 height 33
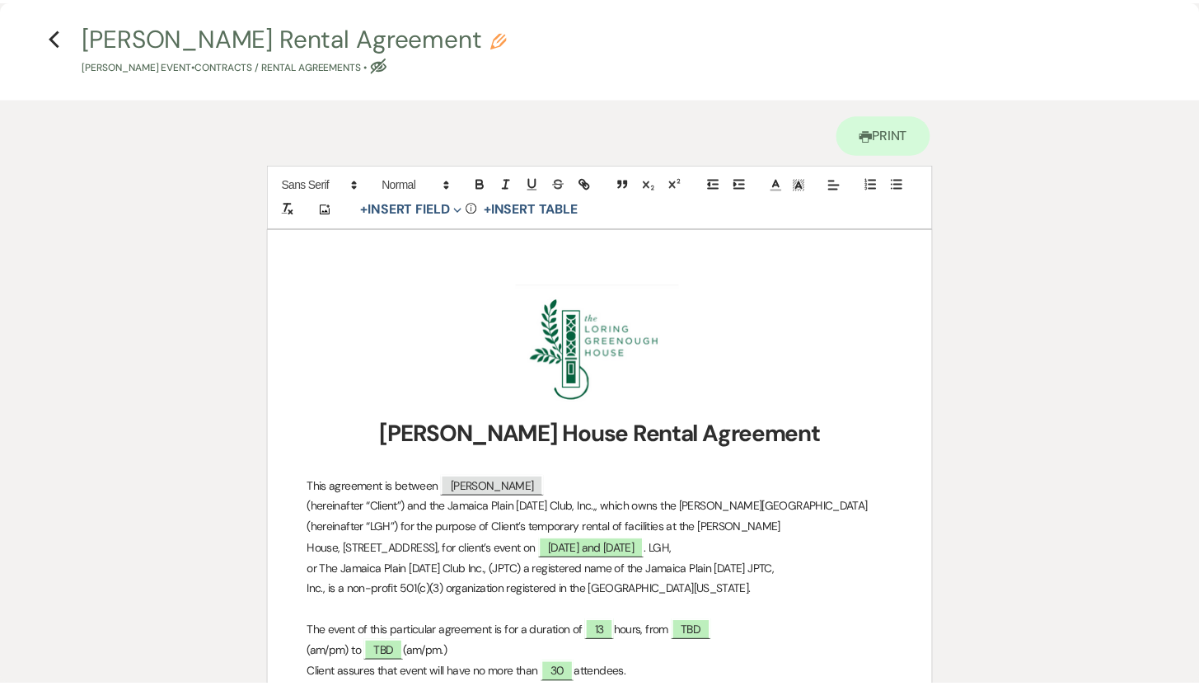
scroll to position [0, 0]
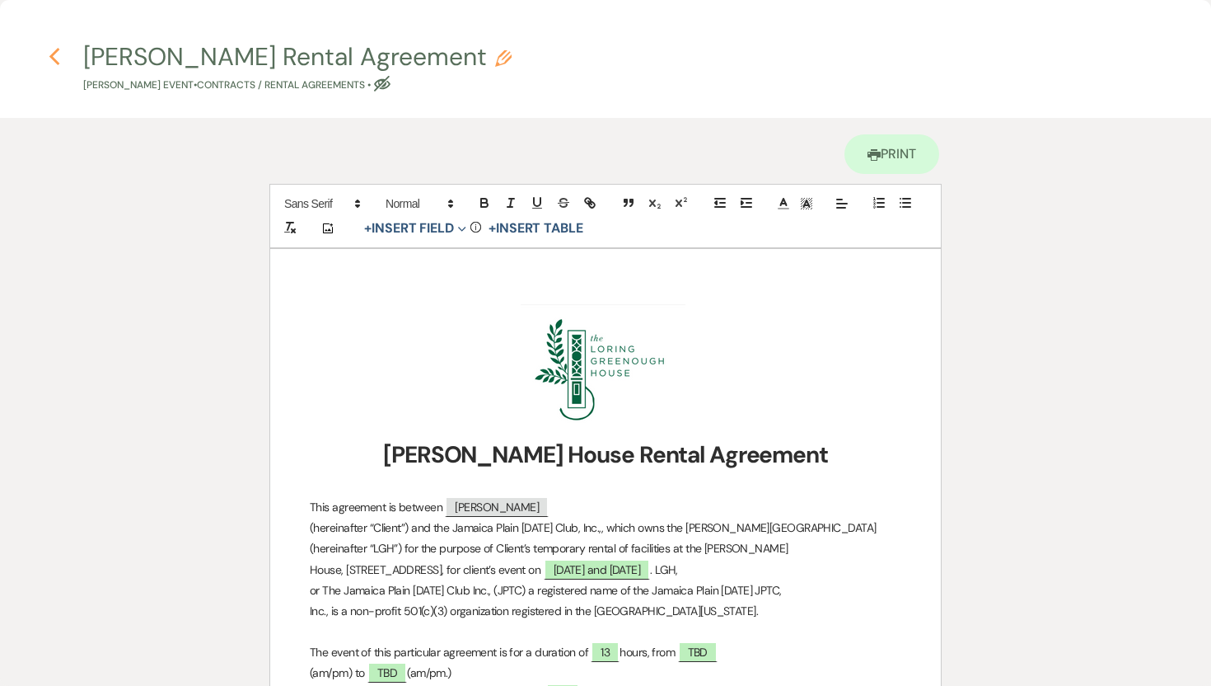
click at [51, 54] on use "button" at bounding box center [54, 57] width 11 height 18
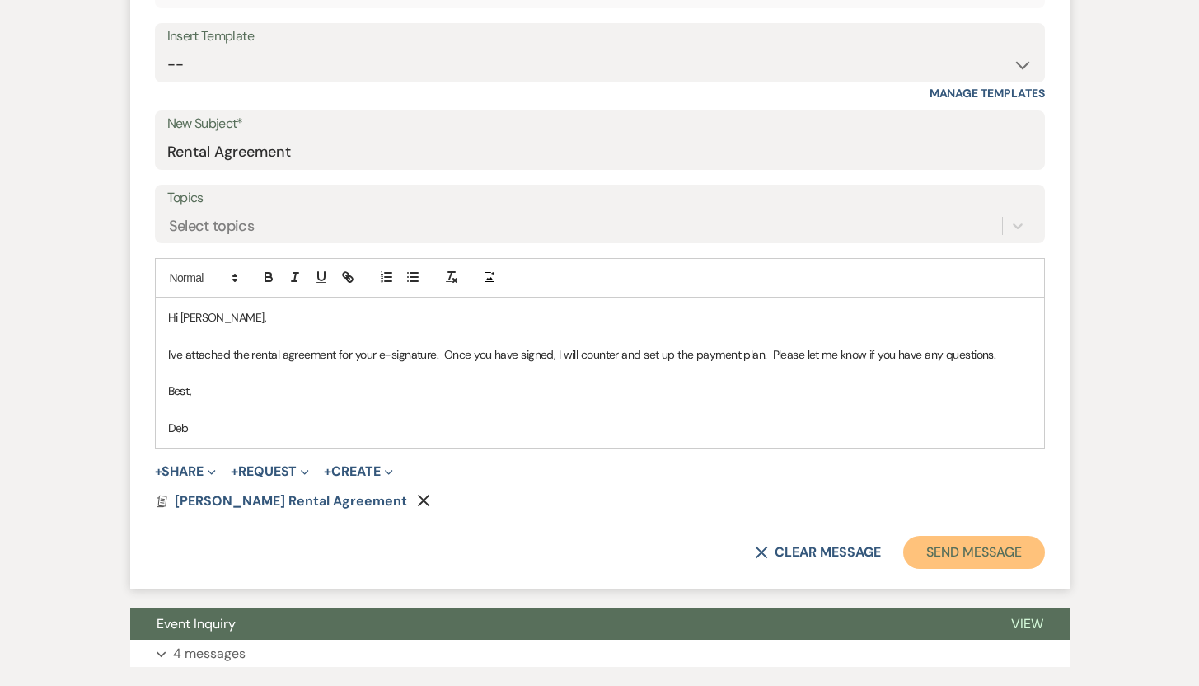
click at [948, 548] on button "Send Message" at bounding box center [973, 552] width 141 height 33
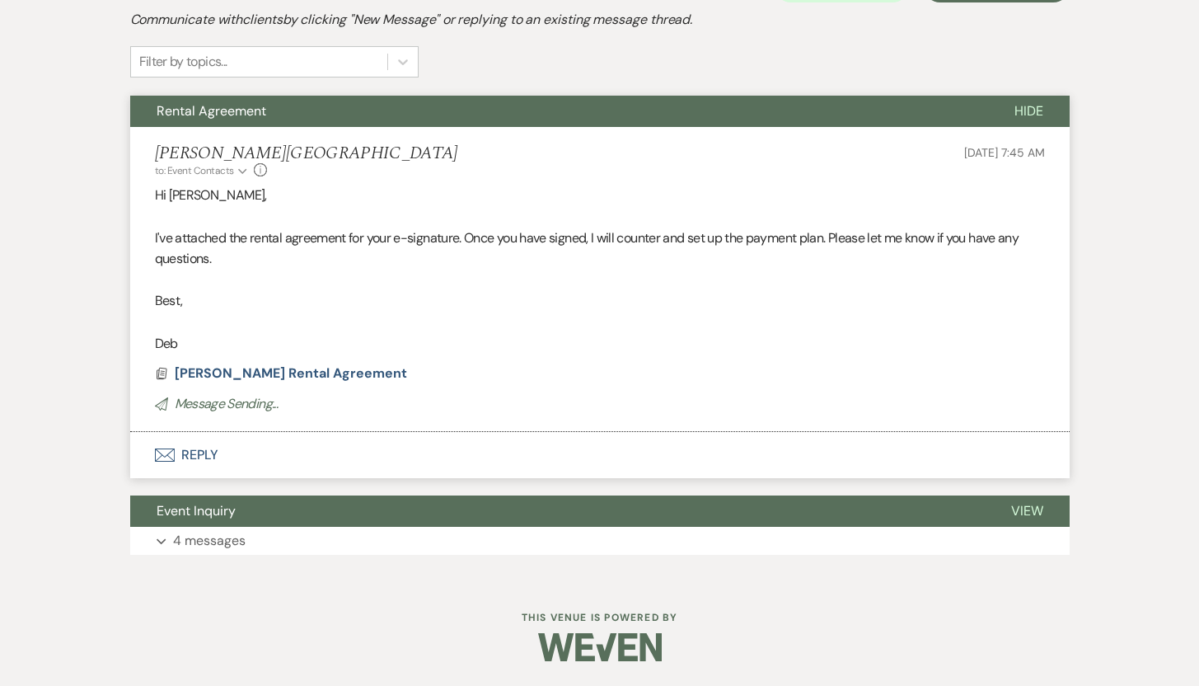
scroll to position [143, 0]
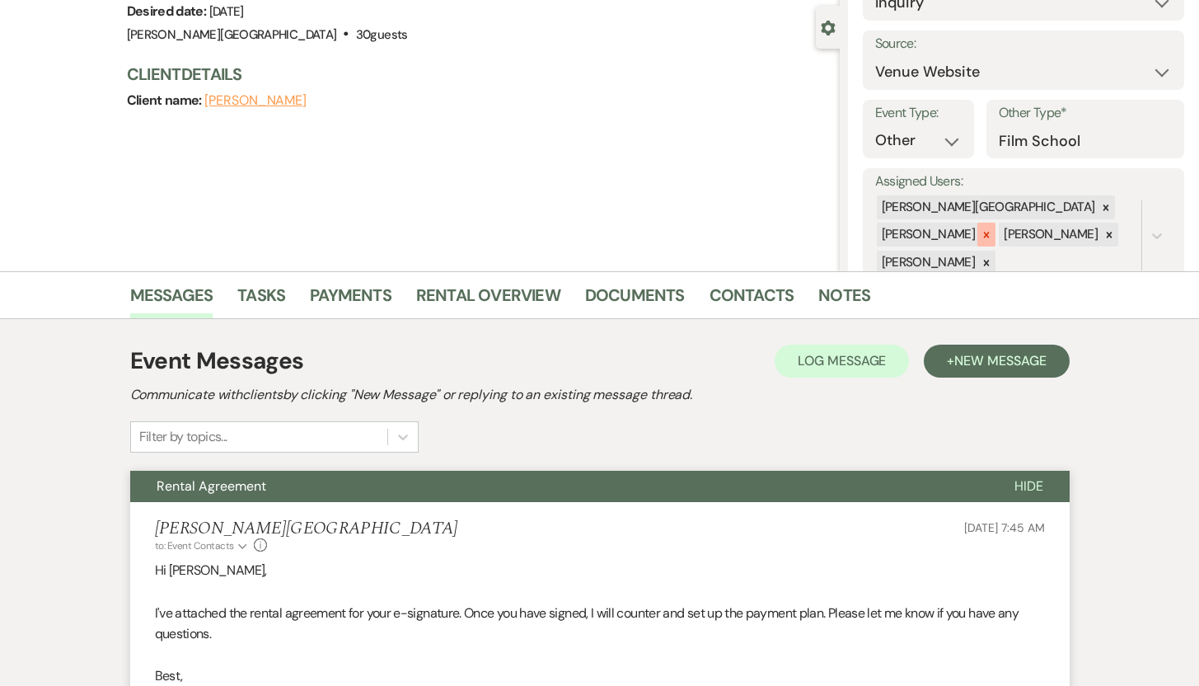
click at [981, 236] on icon at bounding box center [987, 235] width 12 height 12
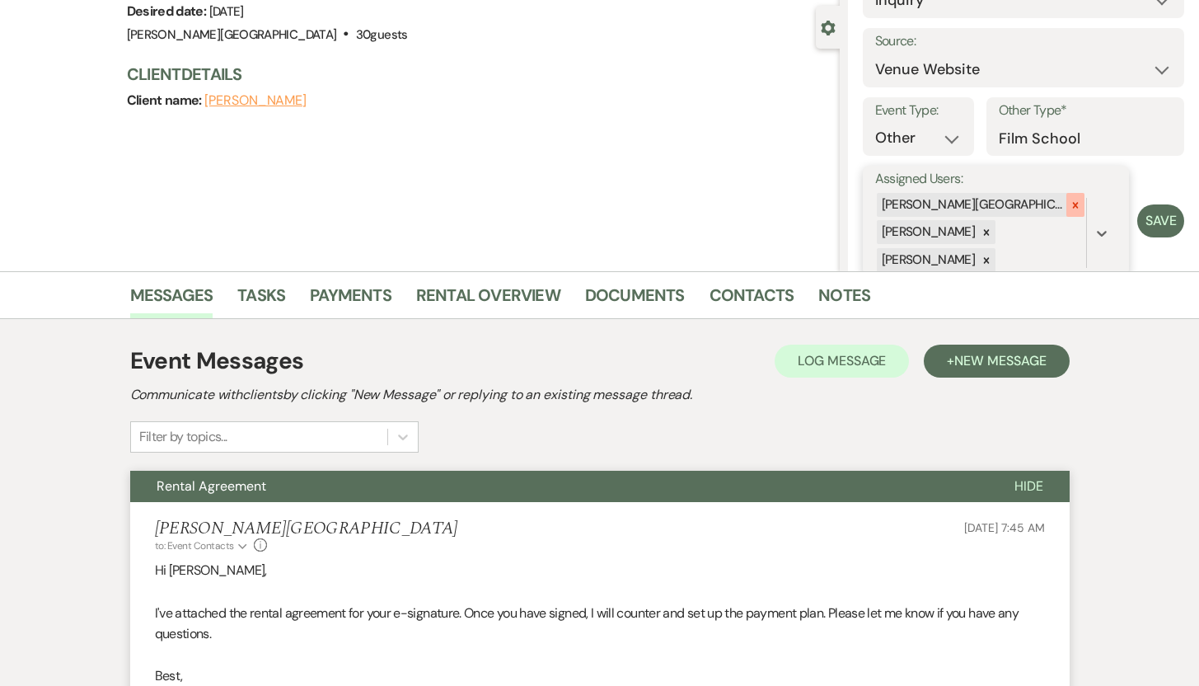
click at [1073, 204] on icon at bounding box center [1076, 205] width 6 height 6
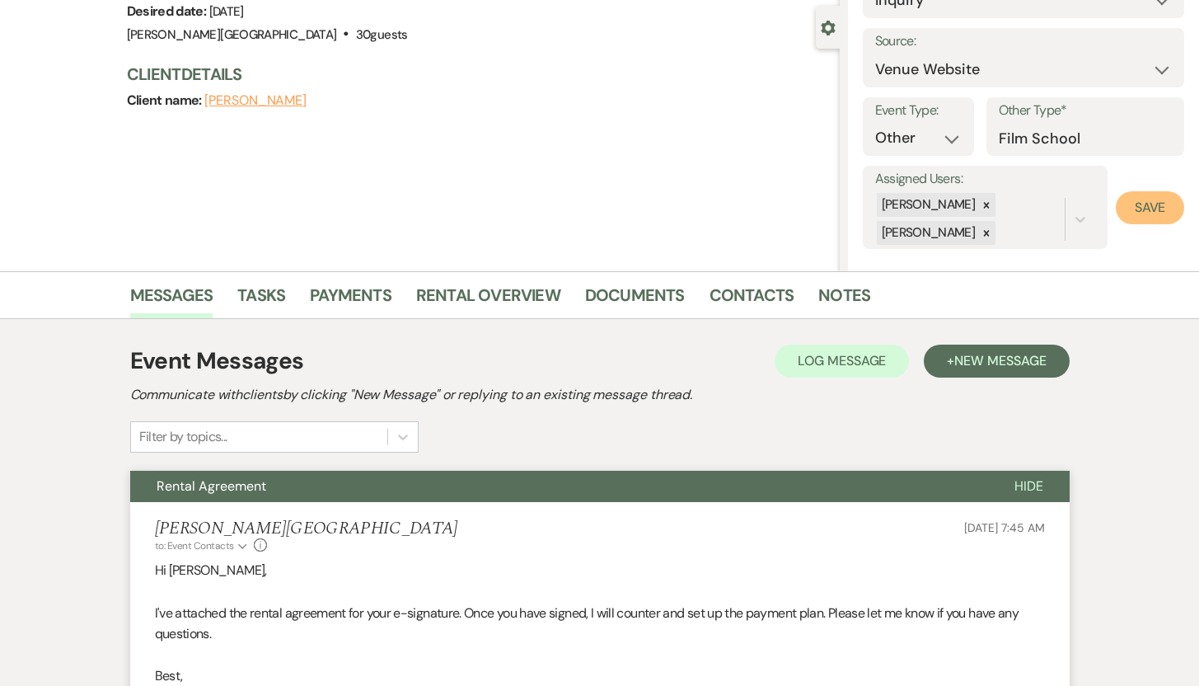
click at [1138, 203] on button "Save" at bounding box center [1150, 207] width 68 height 33
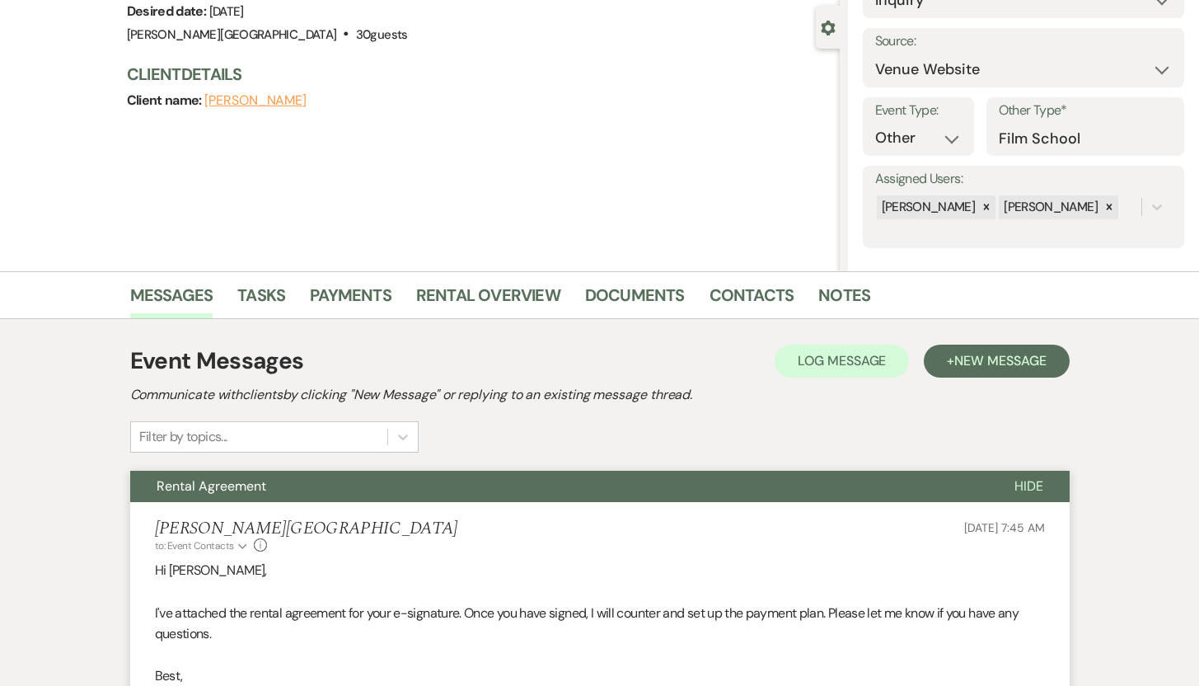
scroll to position [0, 0]
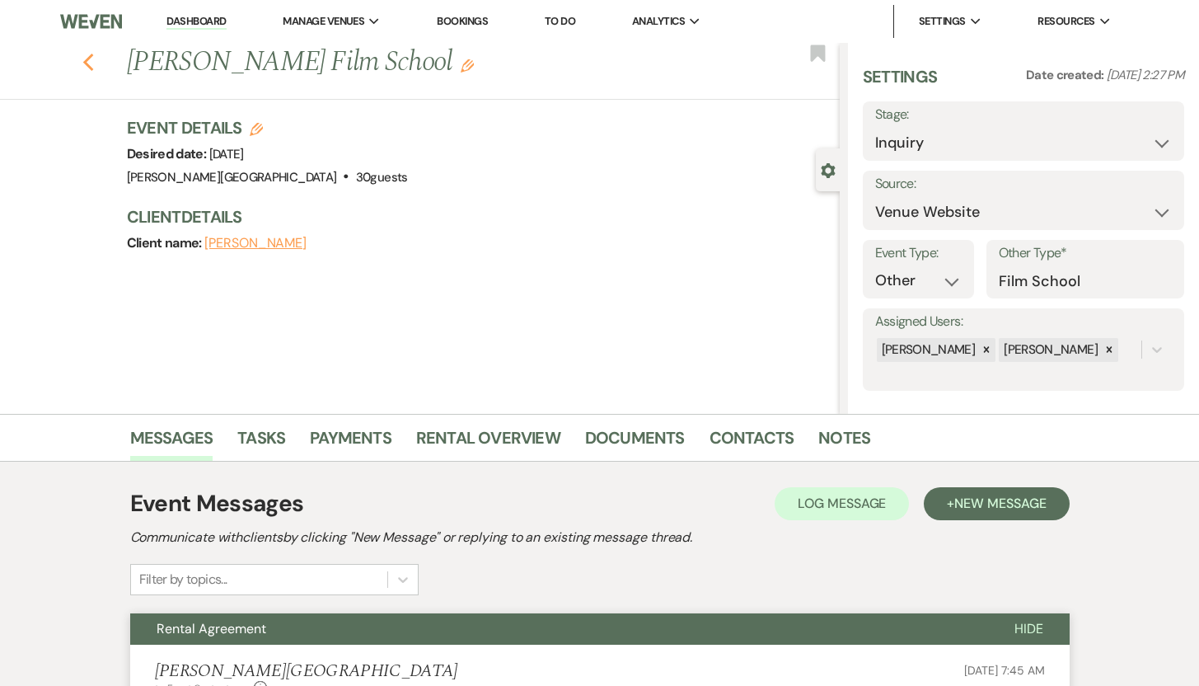
click at [93, 59] on use "button" at bounding box center [87, 63] width 11 height 18
select select "8"
select select "7"
select select "8"
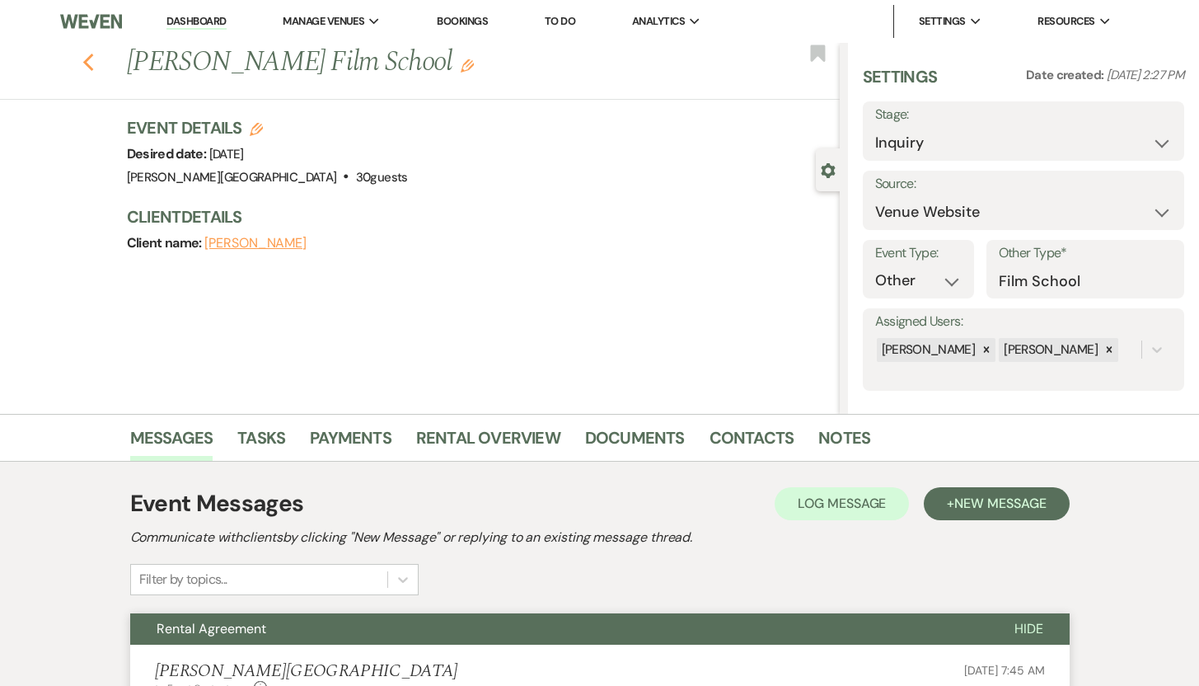
select select "8"
select select "5"
select select "8"
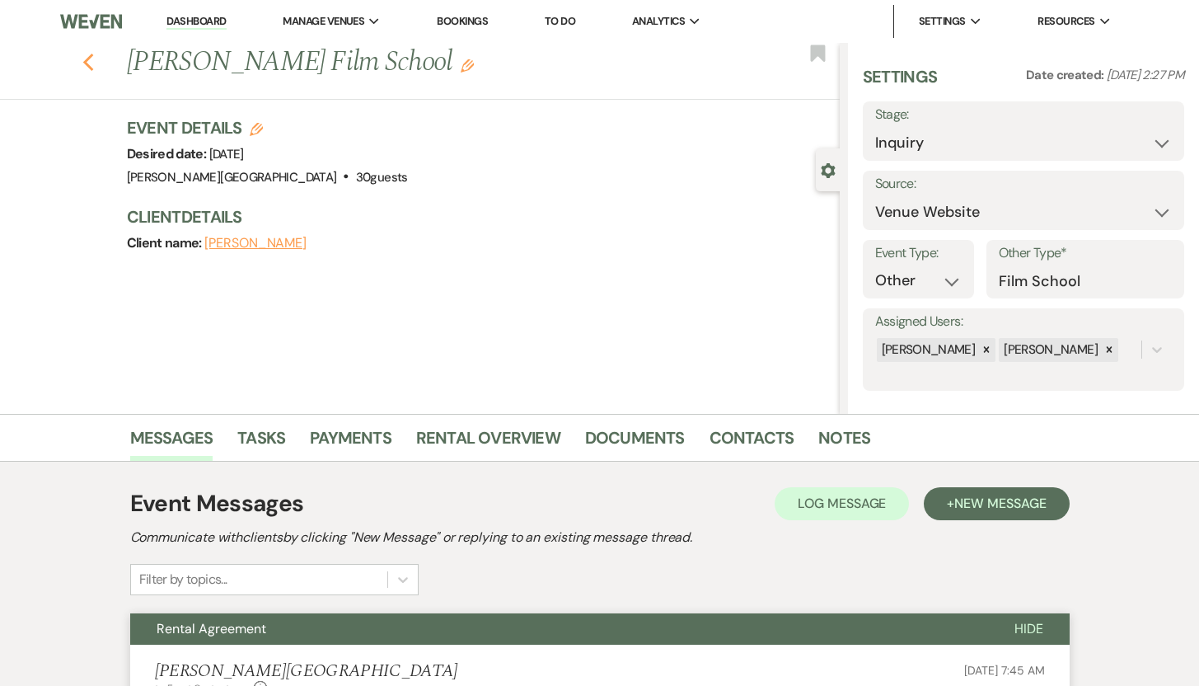
select select "5"
select select "8"
select select "5"
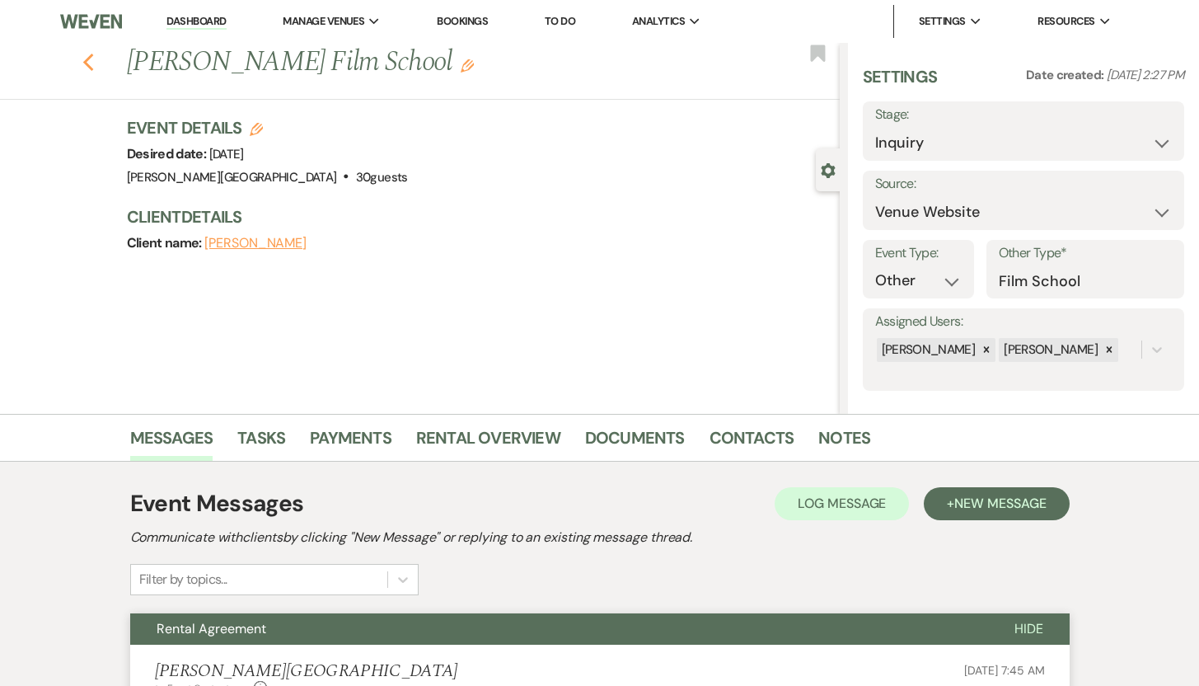
select select "8"
select select "5"
select select "8"
select select "5"
select select "8"
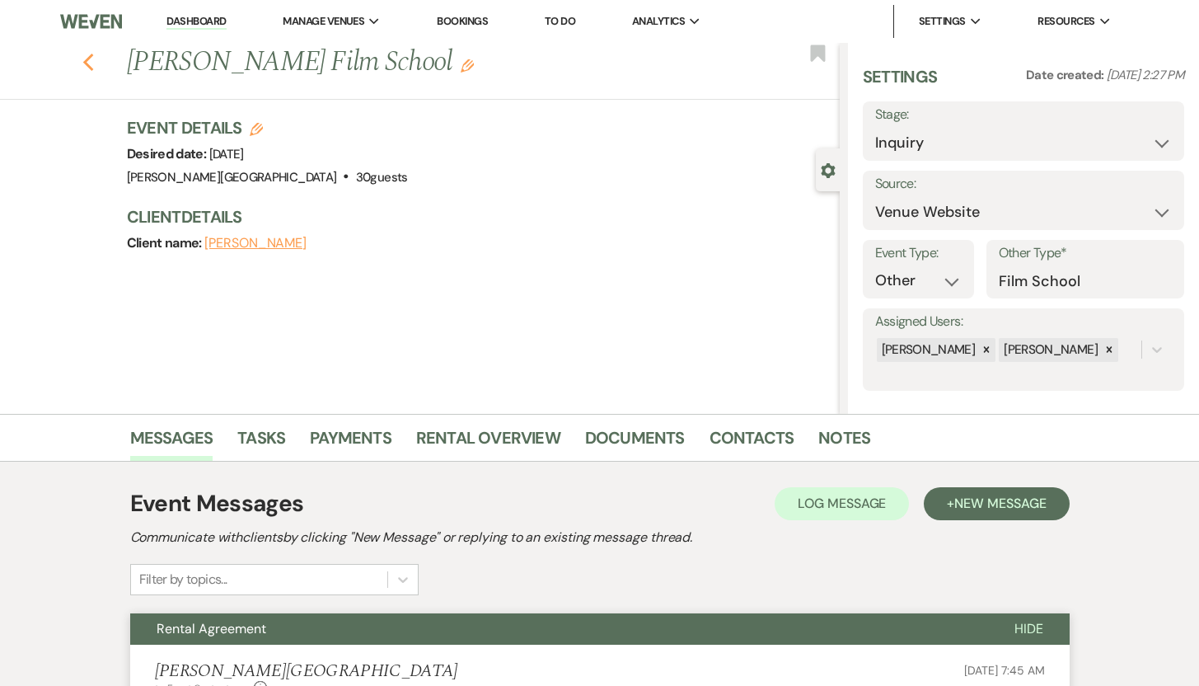
select select "8"
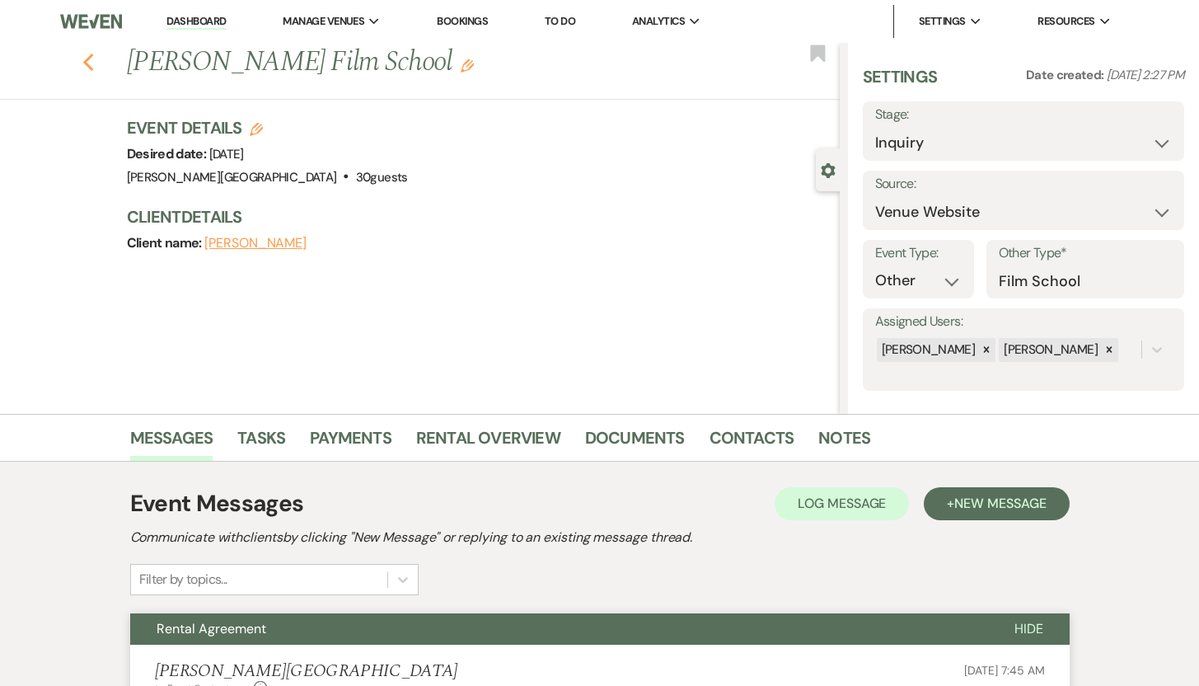
select select "8"
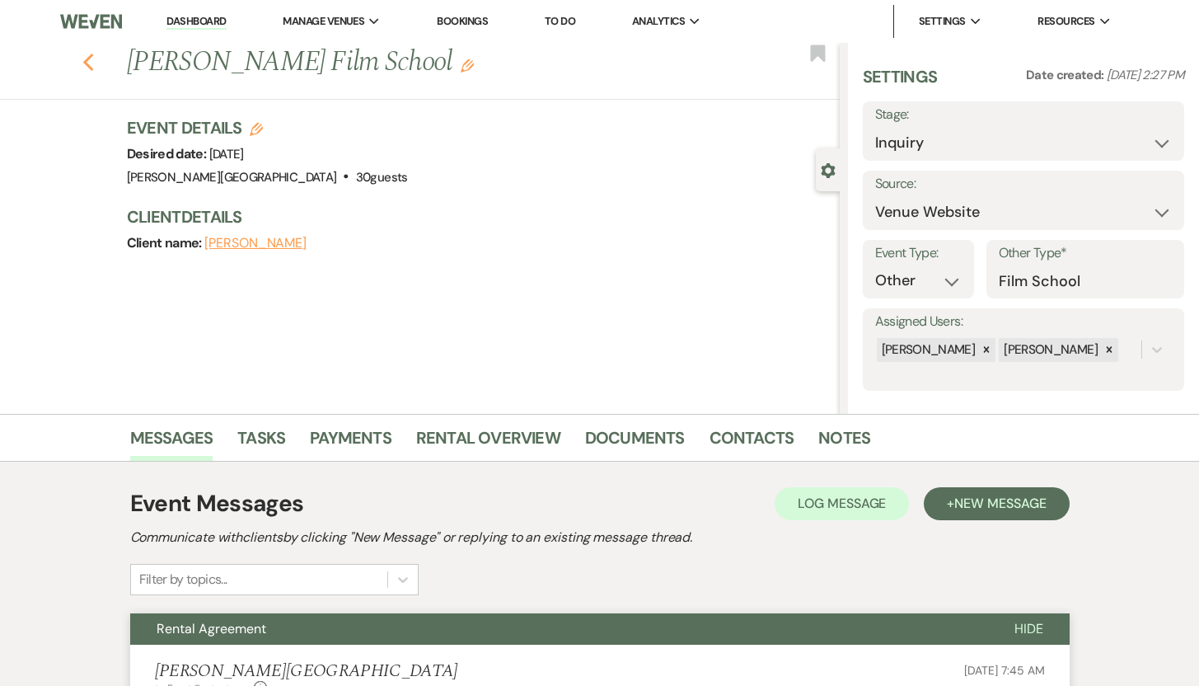
select select "8"
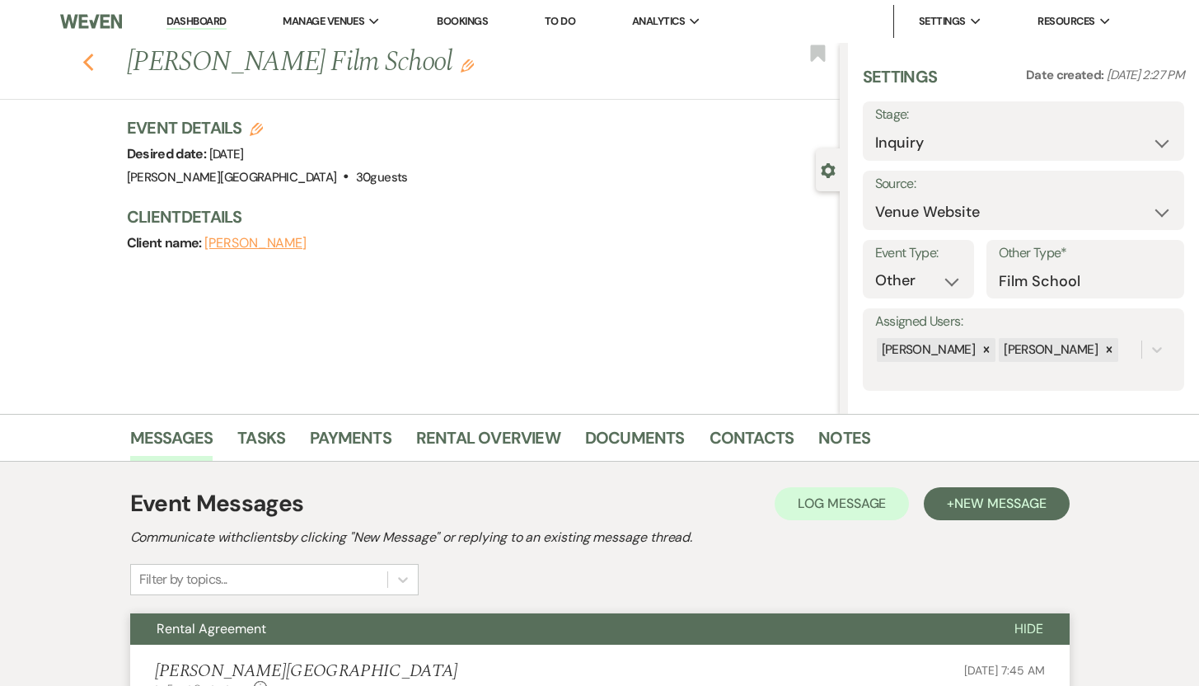
select select "8"
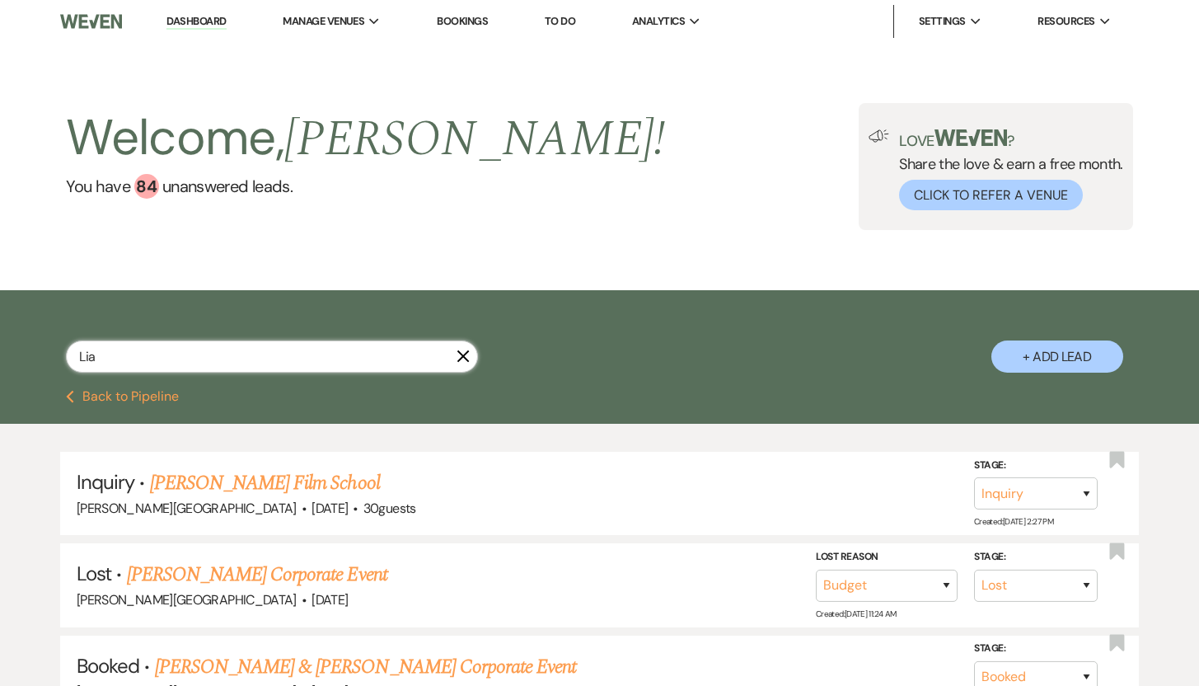
click at [189, 360] on input "Lia" at bounding box center [272, 356] width 412 height 32
drag, startPoint x: 189, startPoint y: 360, endPoint x: 72, endPoint y: 357, distance: 117.1
click at [72, 357] on input "Lia" at bounding box center [272, 356] width 412 height 32
type input "[PERSON_NAME]"
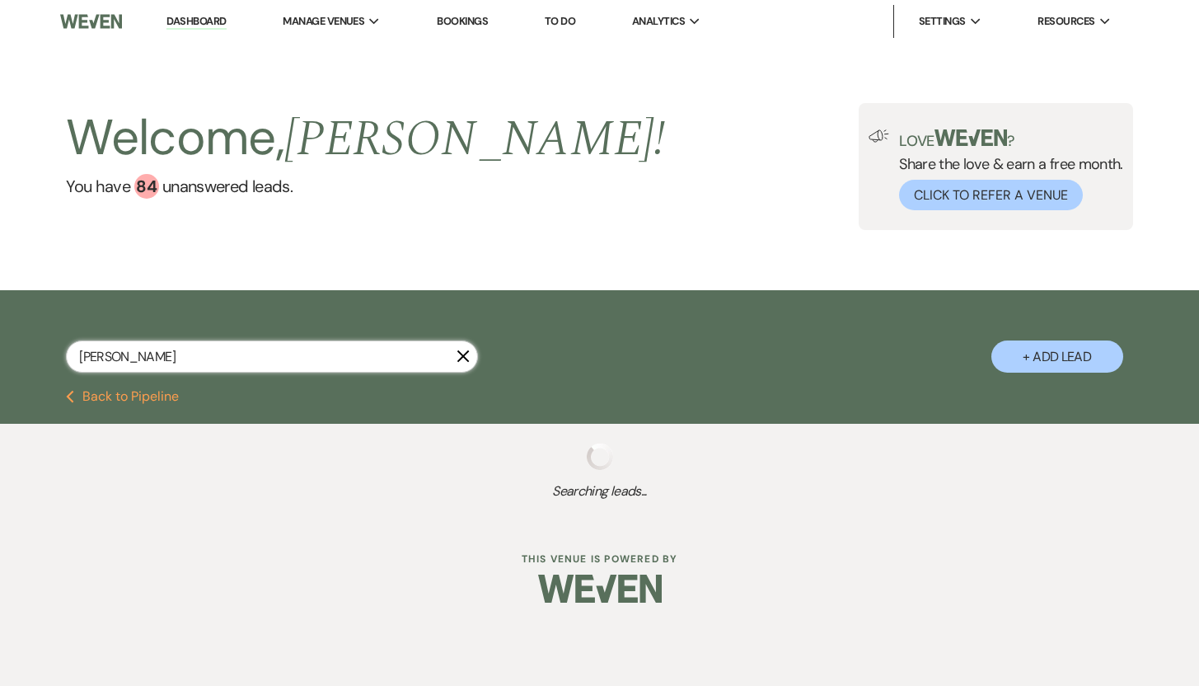
select select "8"
select select "5"
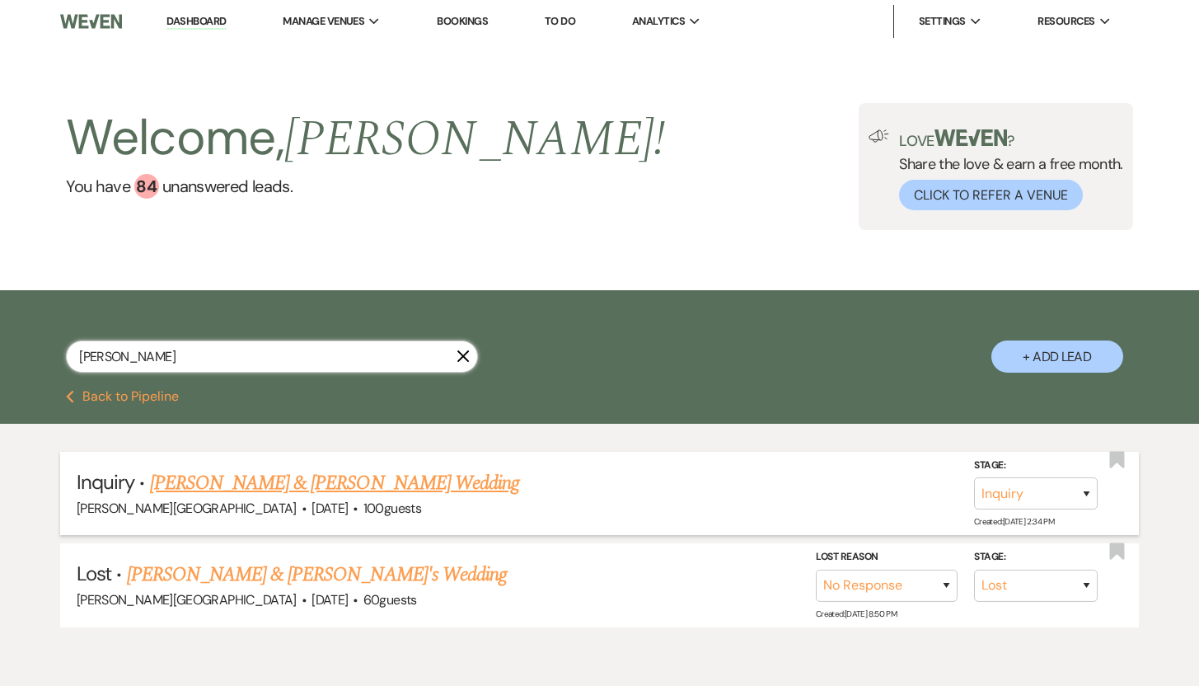
type input "[PERSON_NAME]"
click at [174, 484] on link "[PERSON_NAME] & [PERSON_NAME] Wedding" at bounding box center [334, 483] width 369 height 30
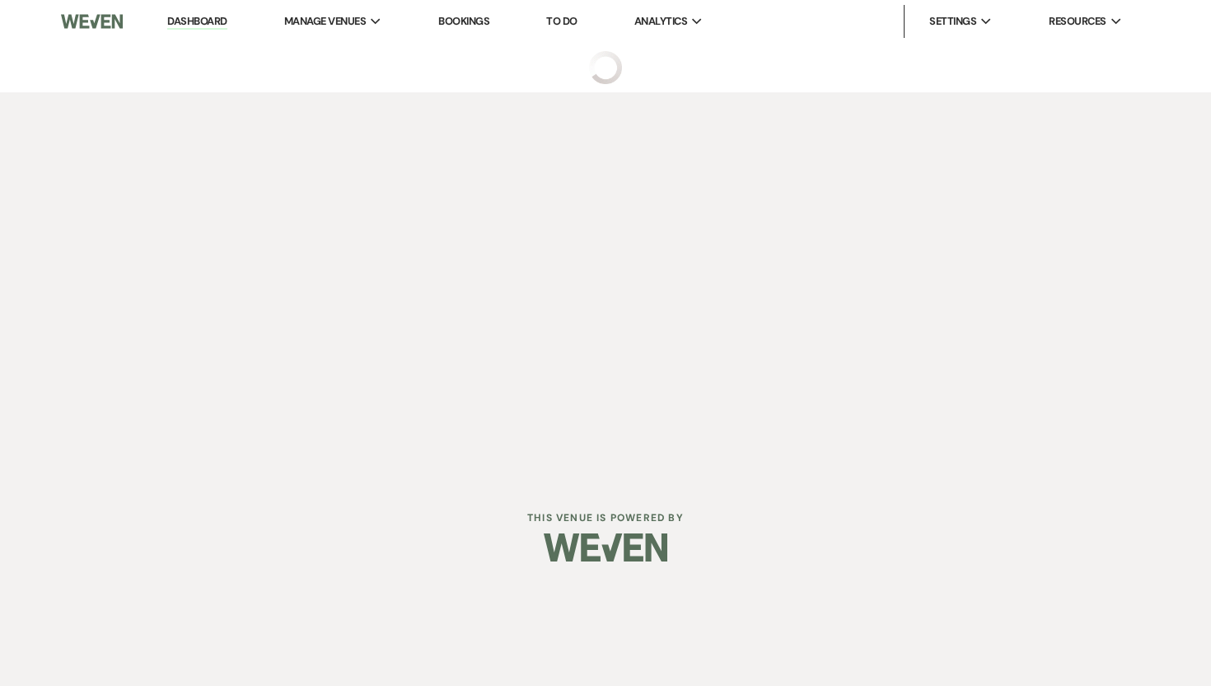
select select "5"
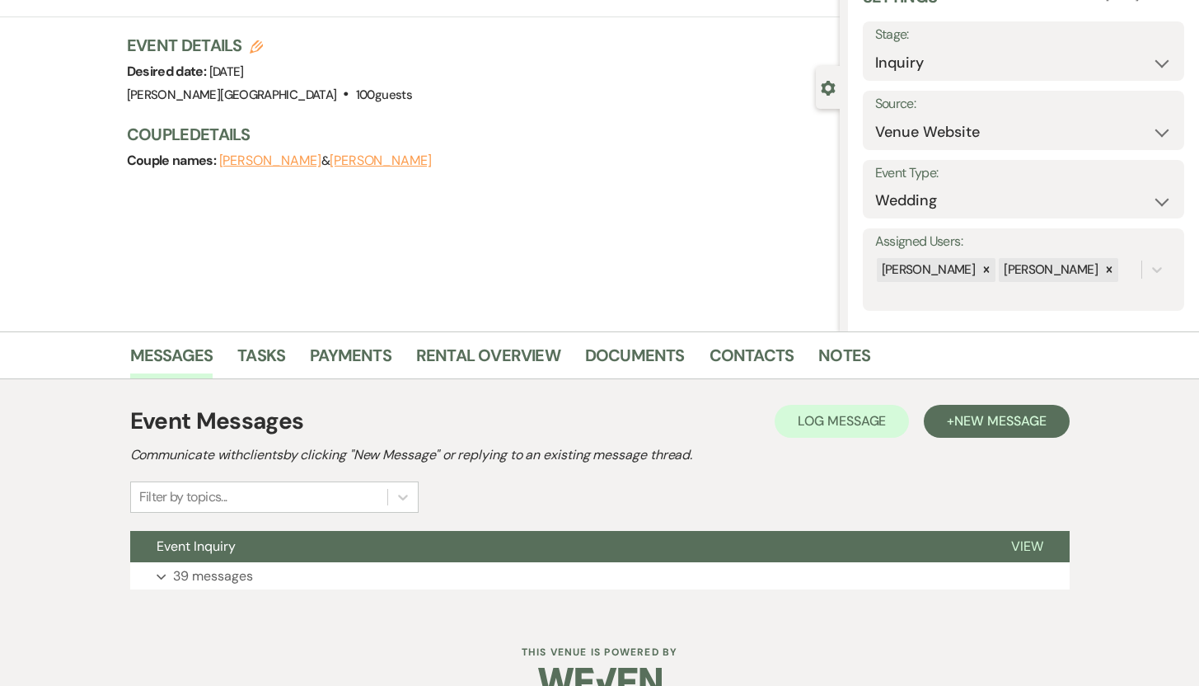
scroll to position [117, 0]
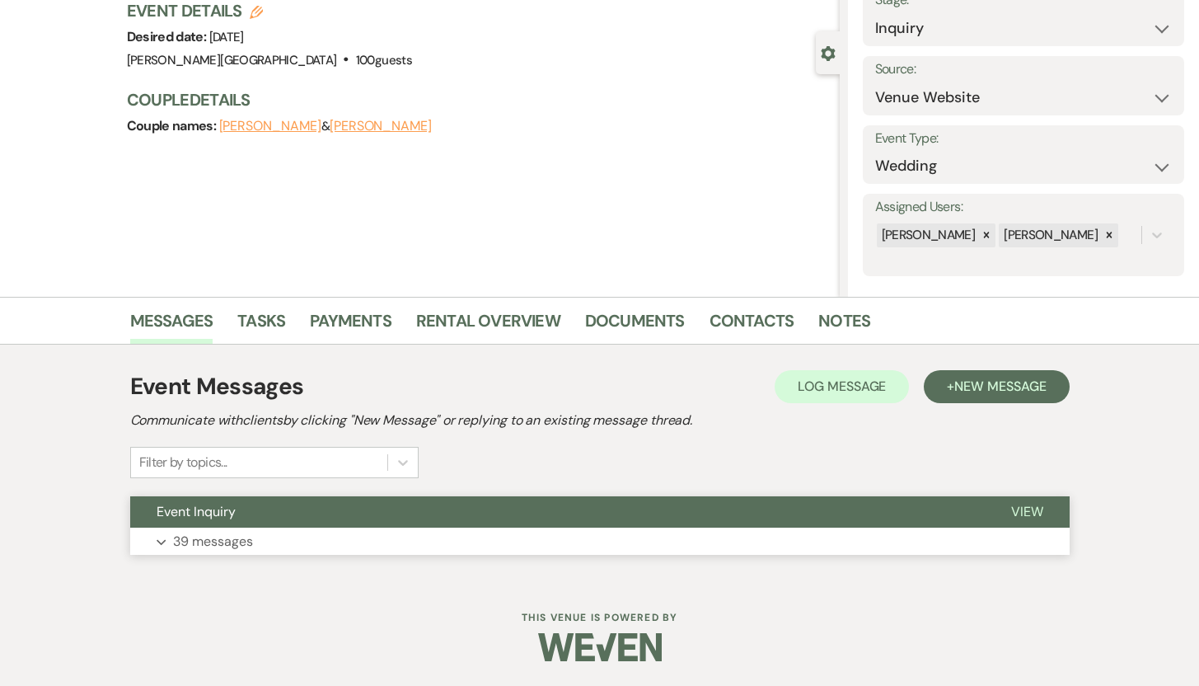
click at [218, 539] on p "39 messages" at bounding box center [213, 541] width 80 height 21
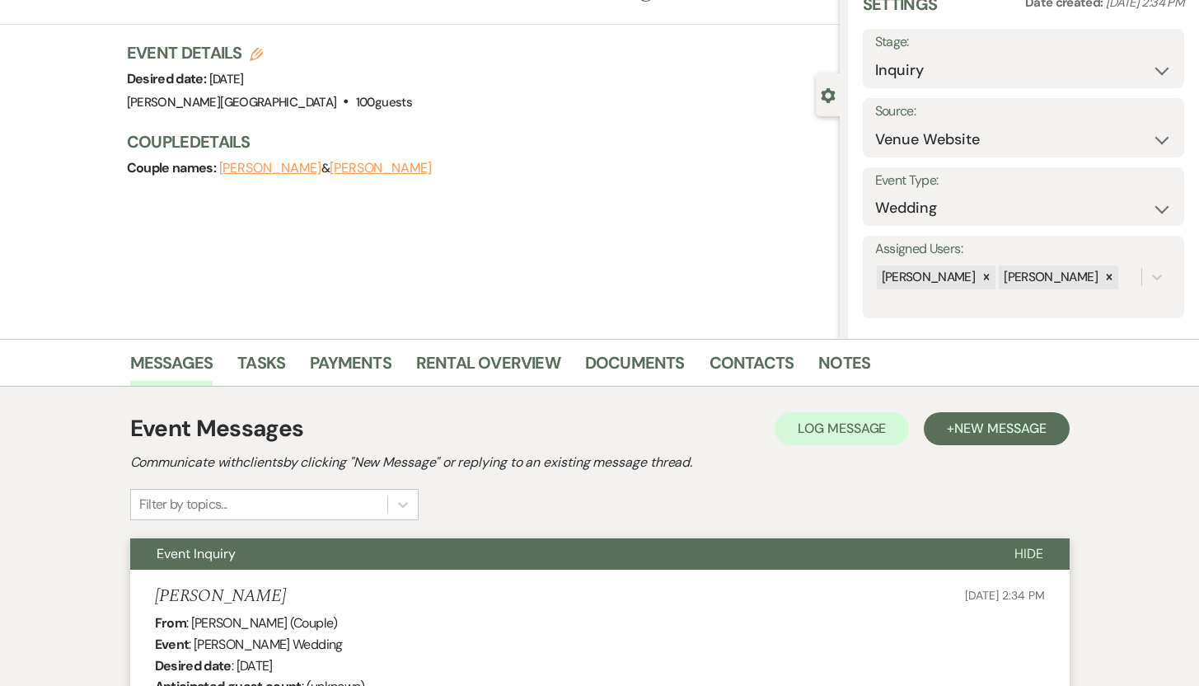
scroll to position [47, 0]
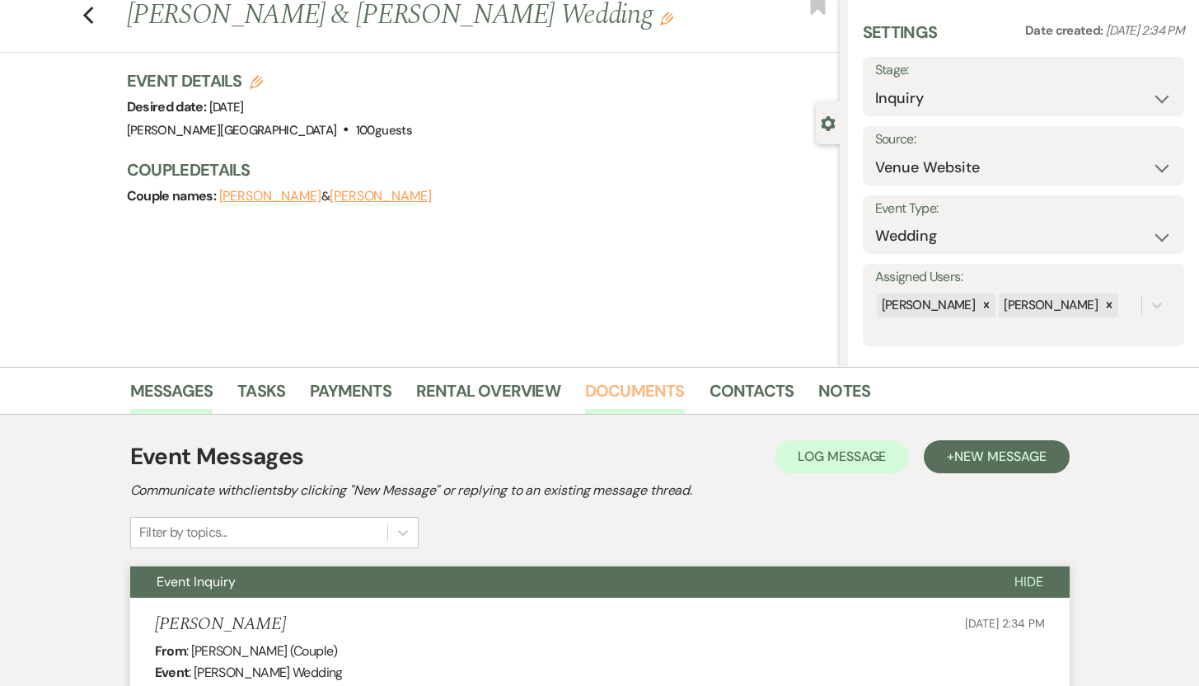
click at [623, 393] on link "Documents" at bounding box center [635, 395] width 100 height 36
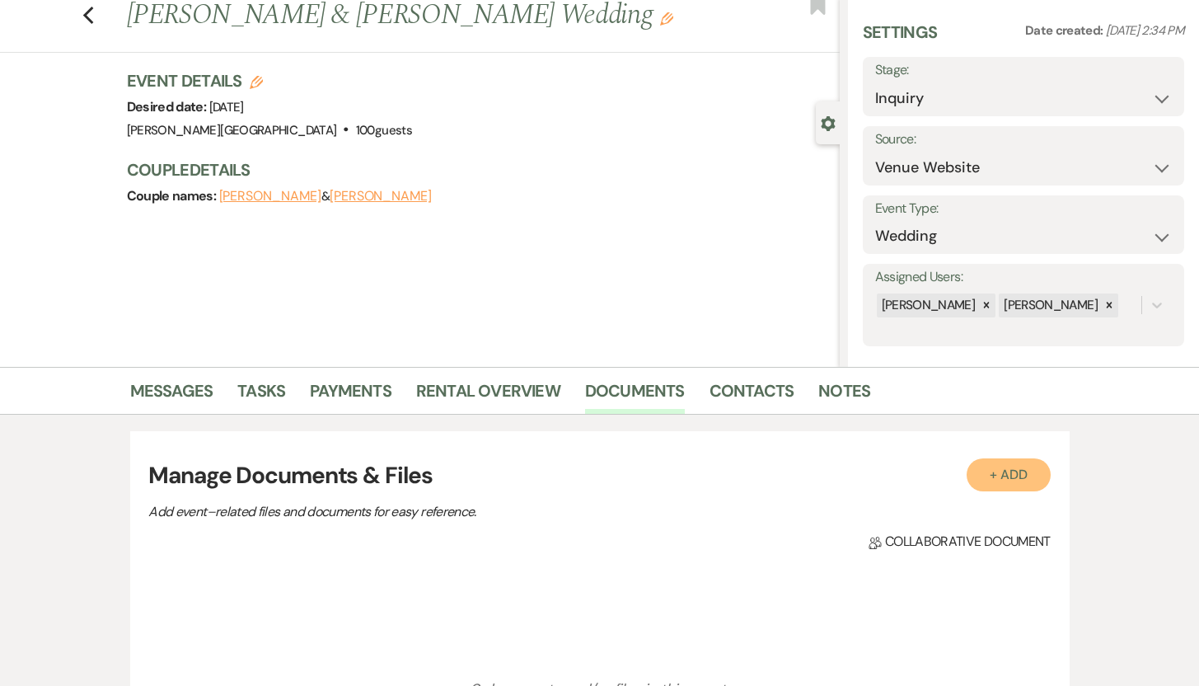
click at [1005, 479] on button "+ Add" at bounding box center [1009, 474] width 84 height 33
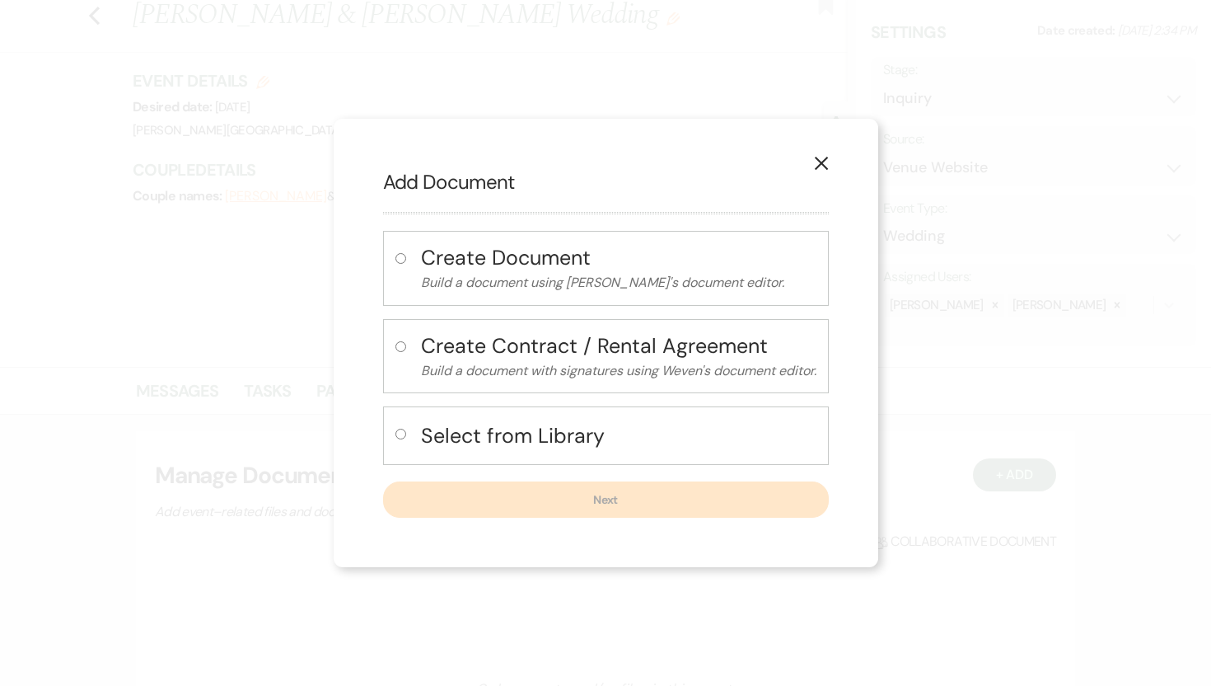
click at [400, 434] on input "radio" at bounding box center [401, 433] width 11 height 11
radio input "true"
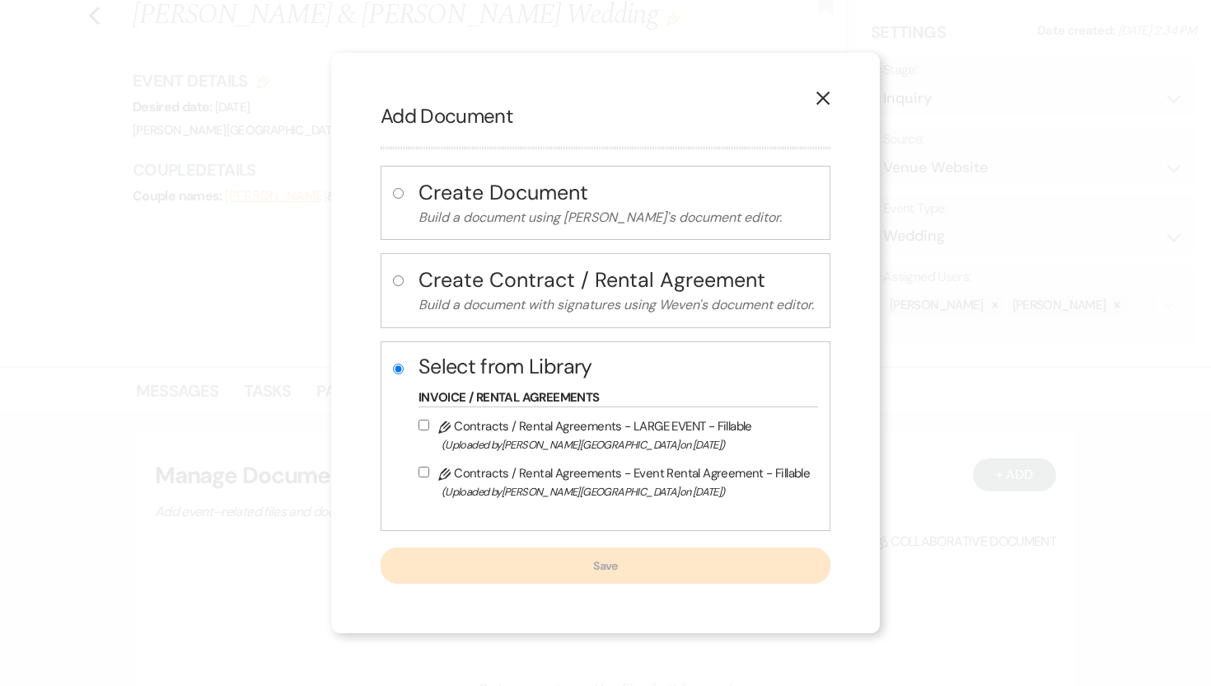
click at [419, 471] on input "Pencil Contracts / Rental Agreements - Event Rental Agreement - Fillable (Uploa…" at bounding box center [424, 471] width 11 height 11
checkbox input "true"
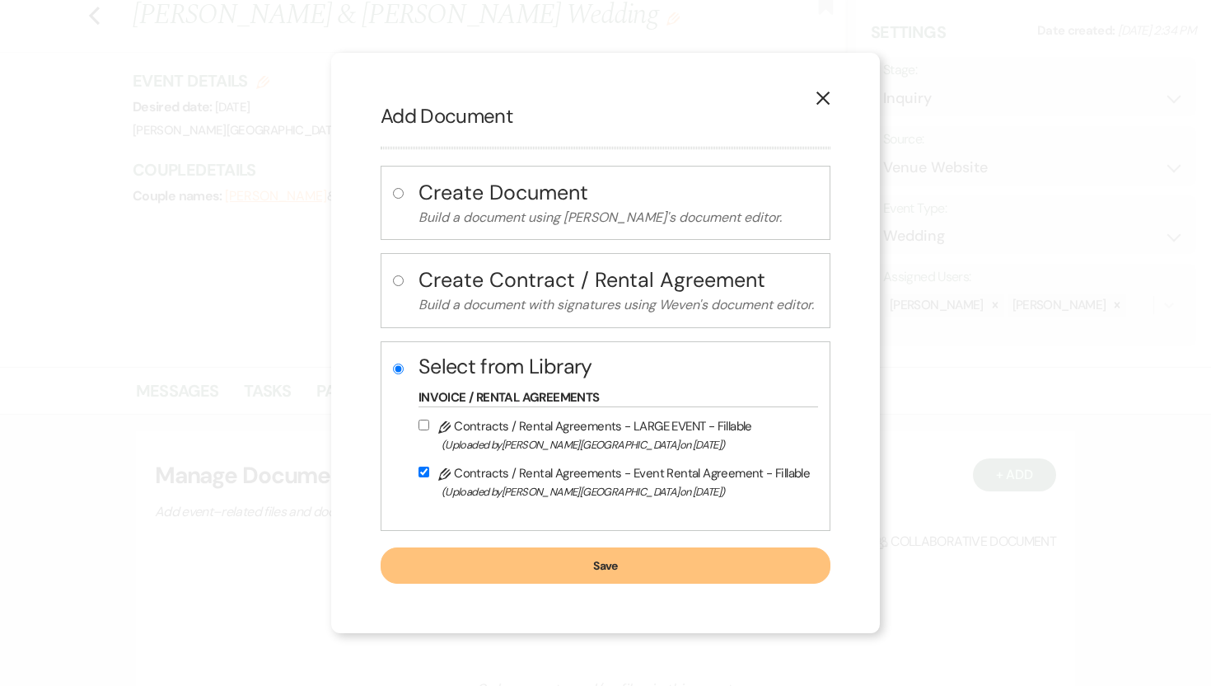
click at [494, 564] on button "Save" at bounding box center [606, 565] width 450 height 36
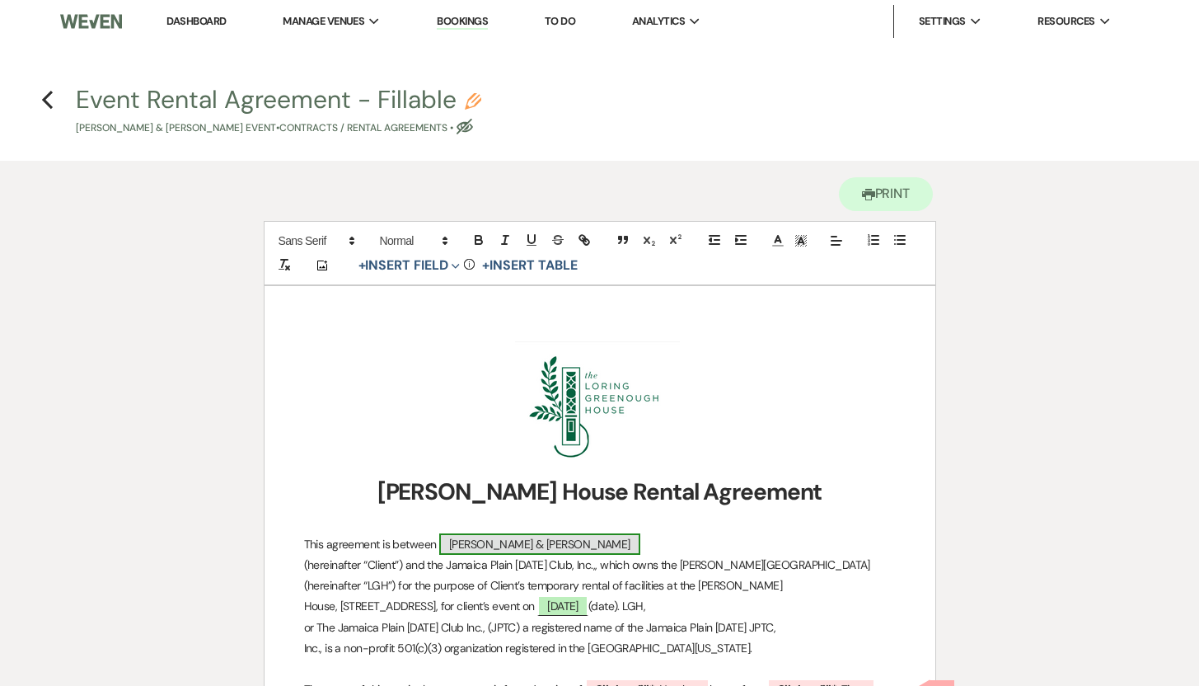
click at [533, 539] on span "[PERSON_NAME] & [PERSON_NAME]" at bounding box center [539, 543] width 201 height 21
select select "smartCustomField"
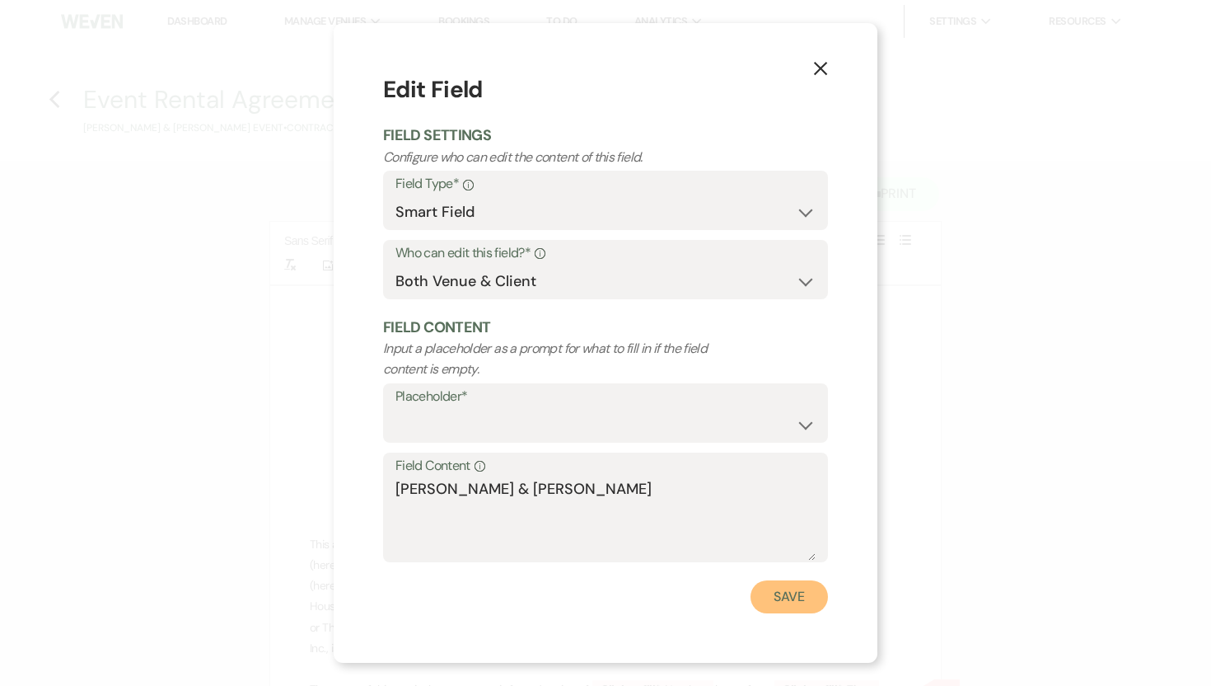
click at [787, 592] on button "Save" at bounding box center [789, 596] width 77 height 33
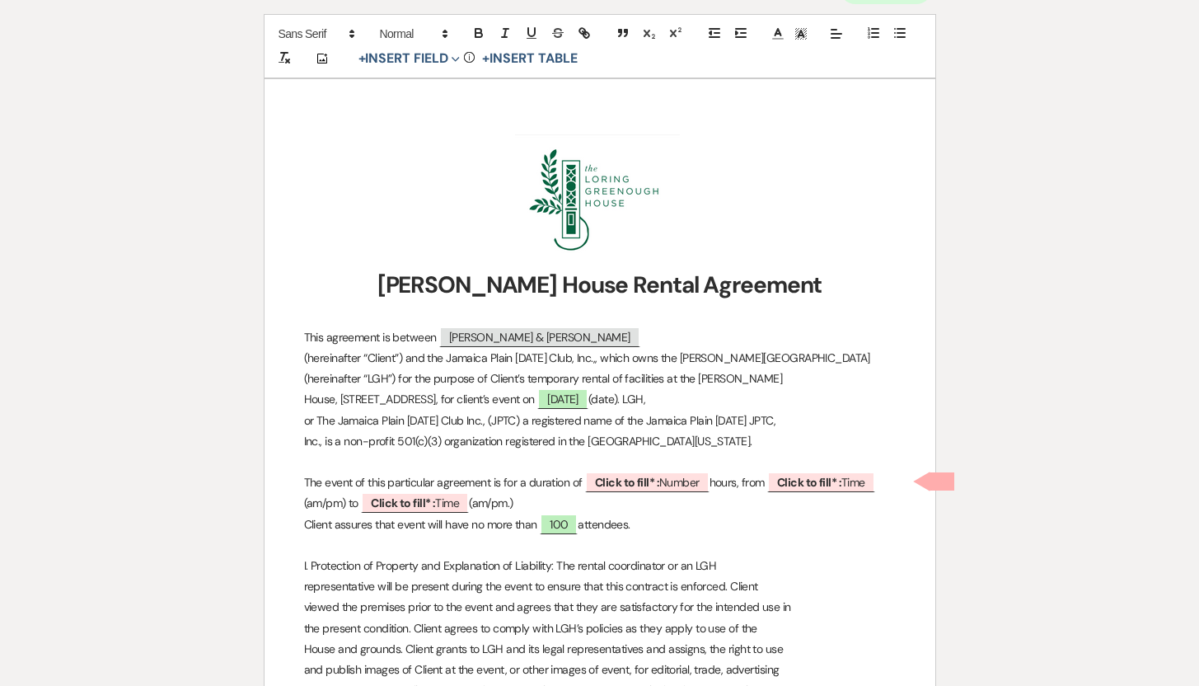
scroll to position [246, 0]
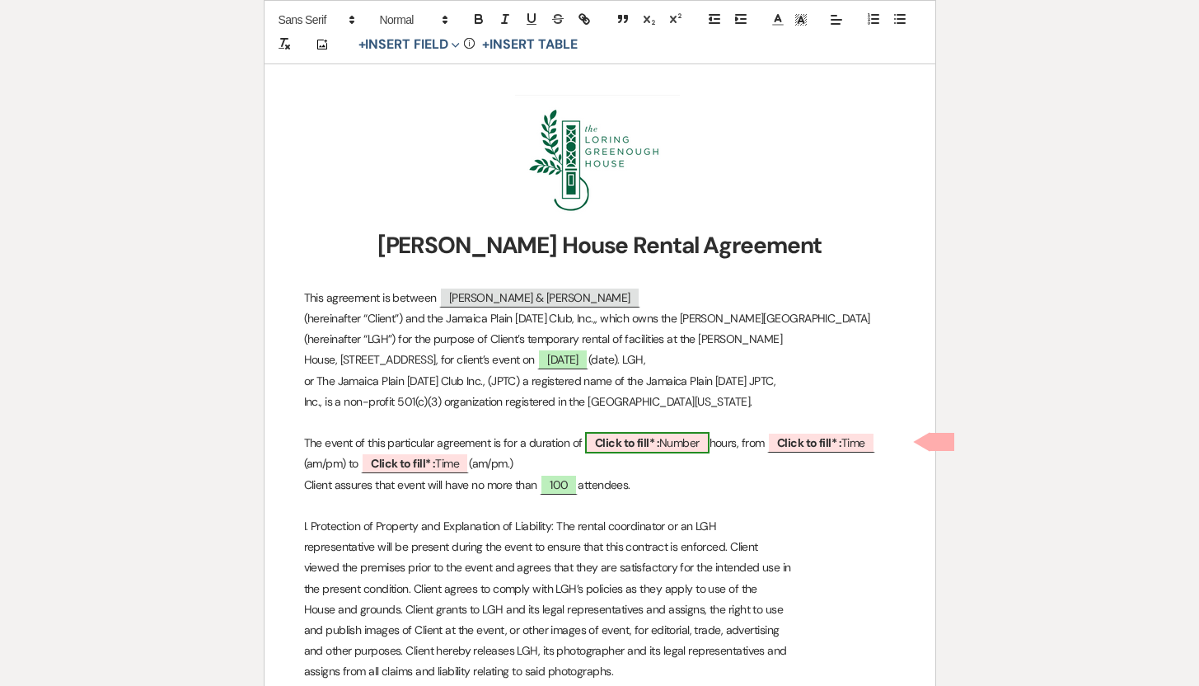
click at [680, 442] on span "Click to fill* : Number" at bounding box center [647, 442] width 124 height 21
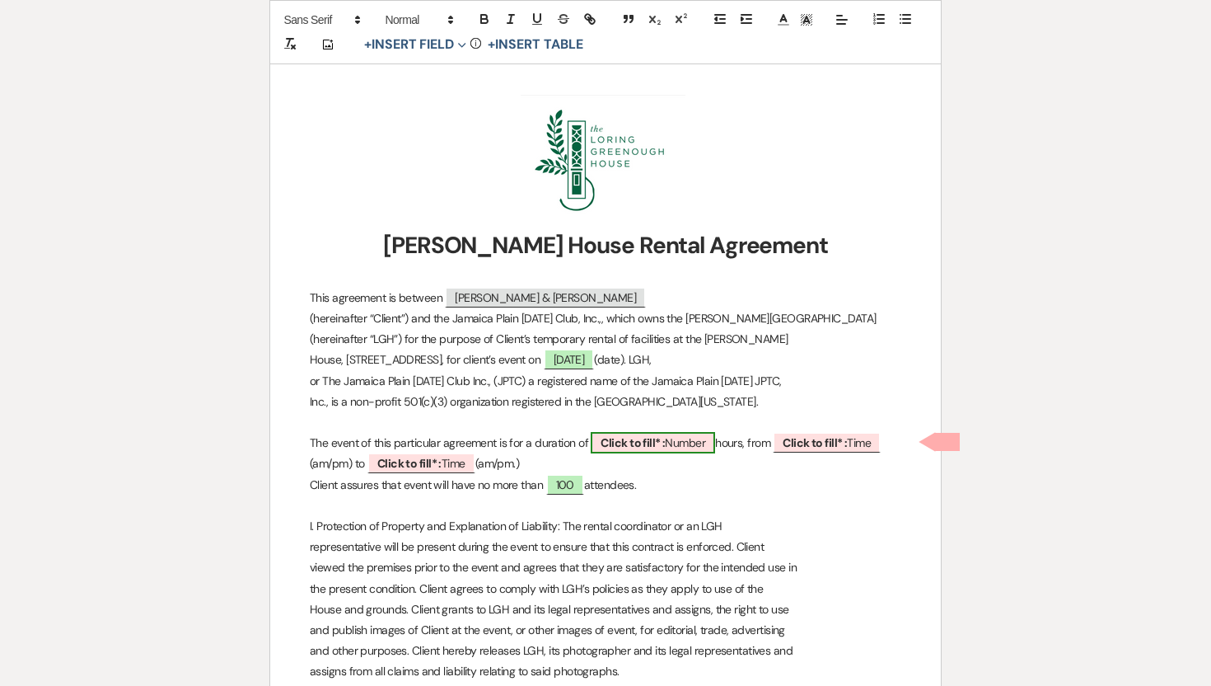
select select "owner"
select select "Number"
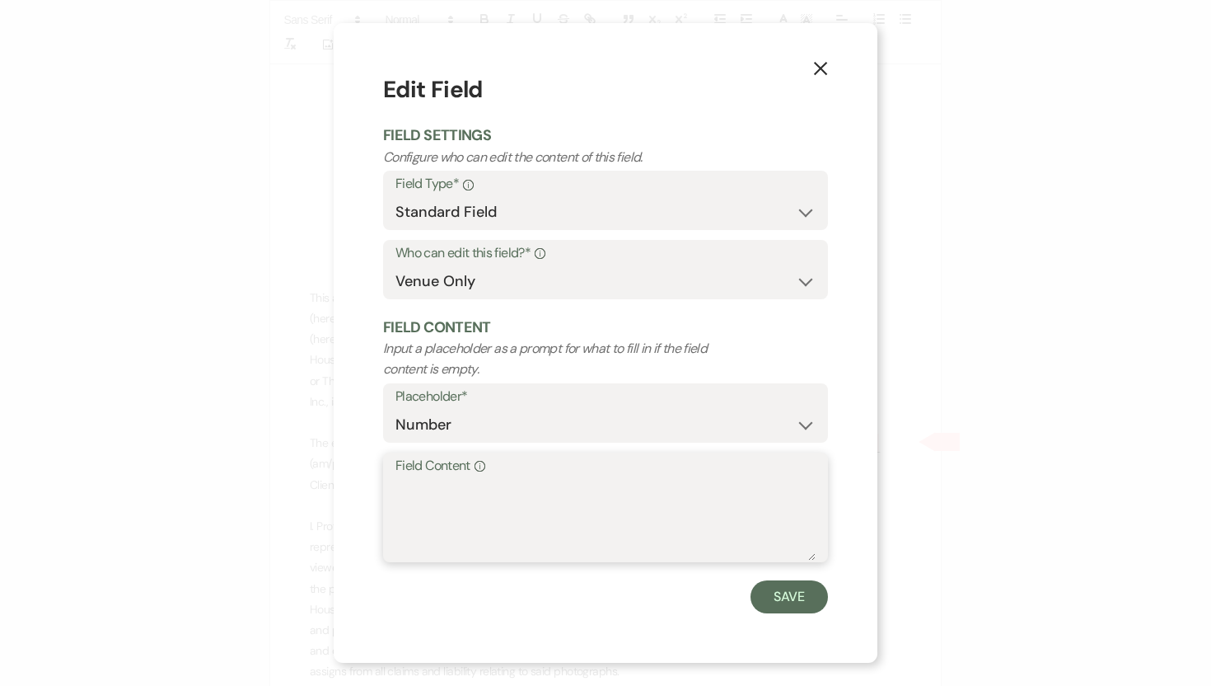
click at [425, 488] on textarea "Field Content Info" at bounding box center [606, 519] width 420 height 82
type textarea "2"
click at [783, 598] on button "Save" at bounding box center [789, 596] width 77 height 33
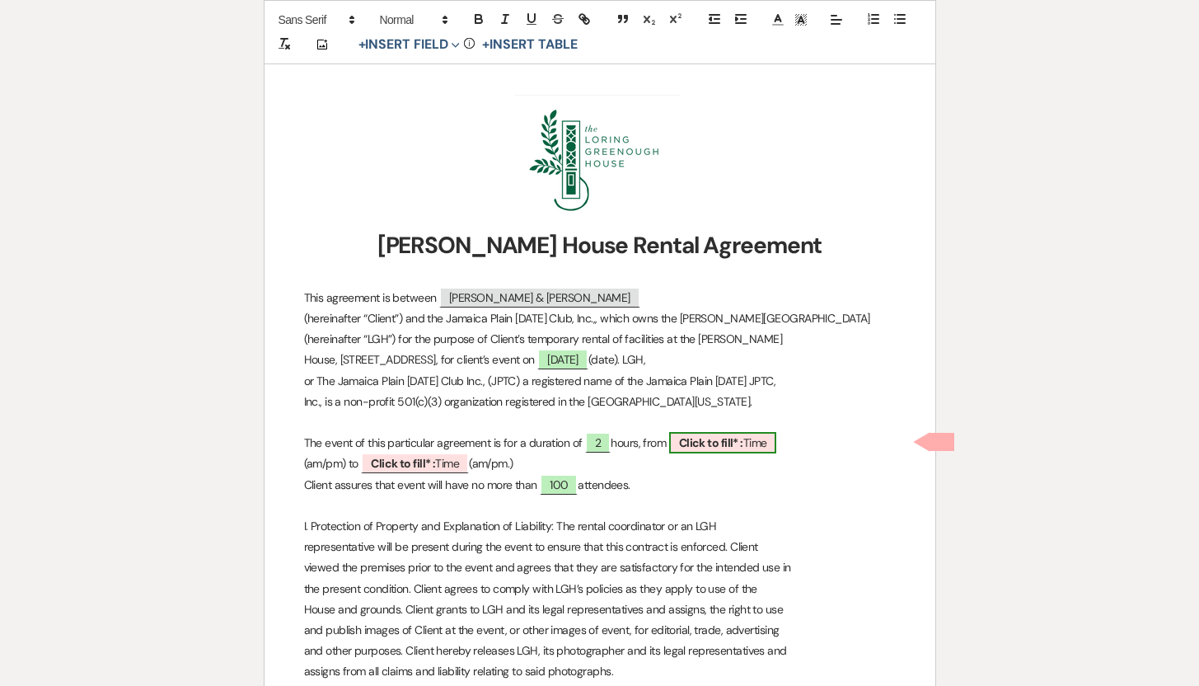
click at [753, 443] on span "Click to fill* : Time" at bounding box center [723, 442] width 108 height 21
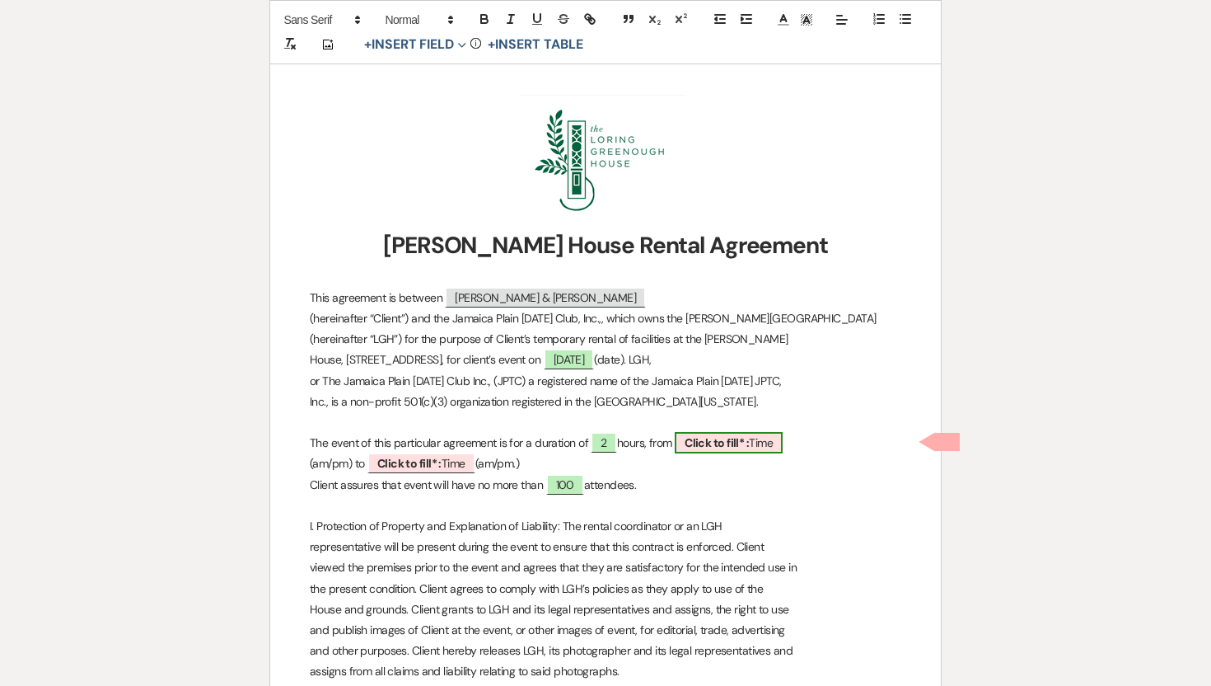
select select "owner"
select select "Time"
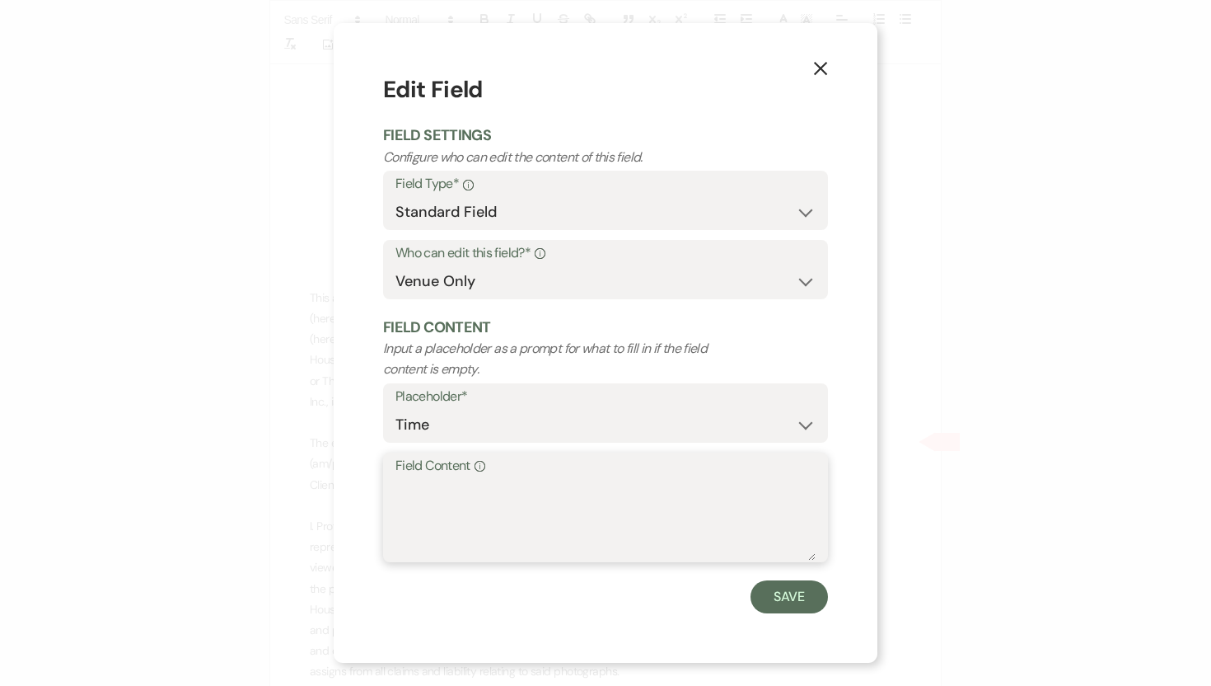
click at [461, 488] on textarea "Field Content Info" at bounding box center [606, 519] width 420 height 82
type textarea "4:30 pm"
click at [771, 601] on button "Save" at bounding box center [789, 596] width 77 height 33
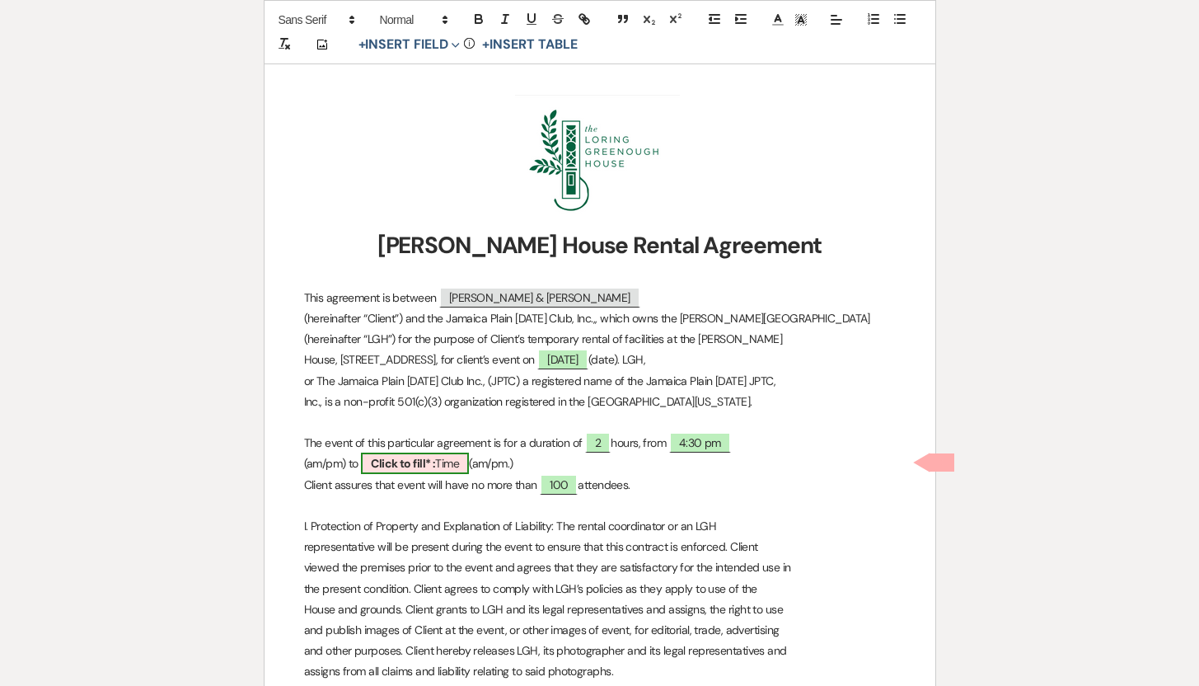
click at [428, 461] on b "Click to fill* :" at bounding box center [403, 463] width 64 height 15
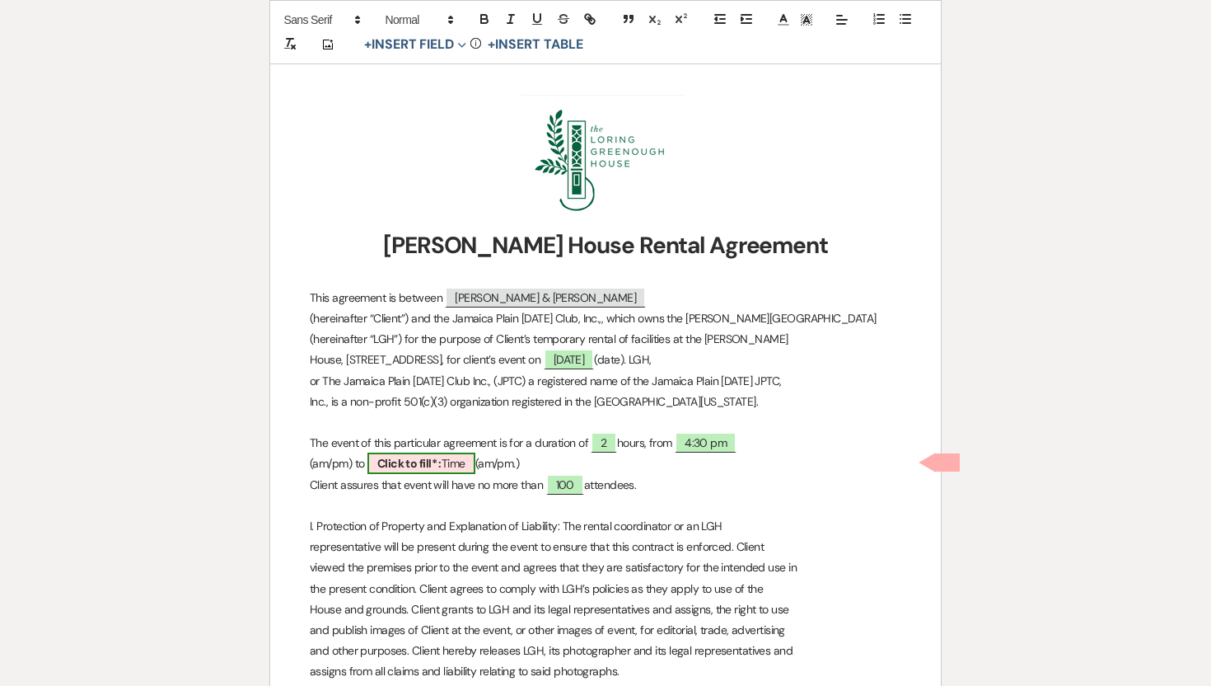
select select "owner"
select select "Time"
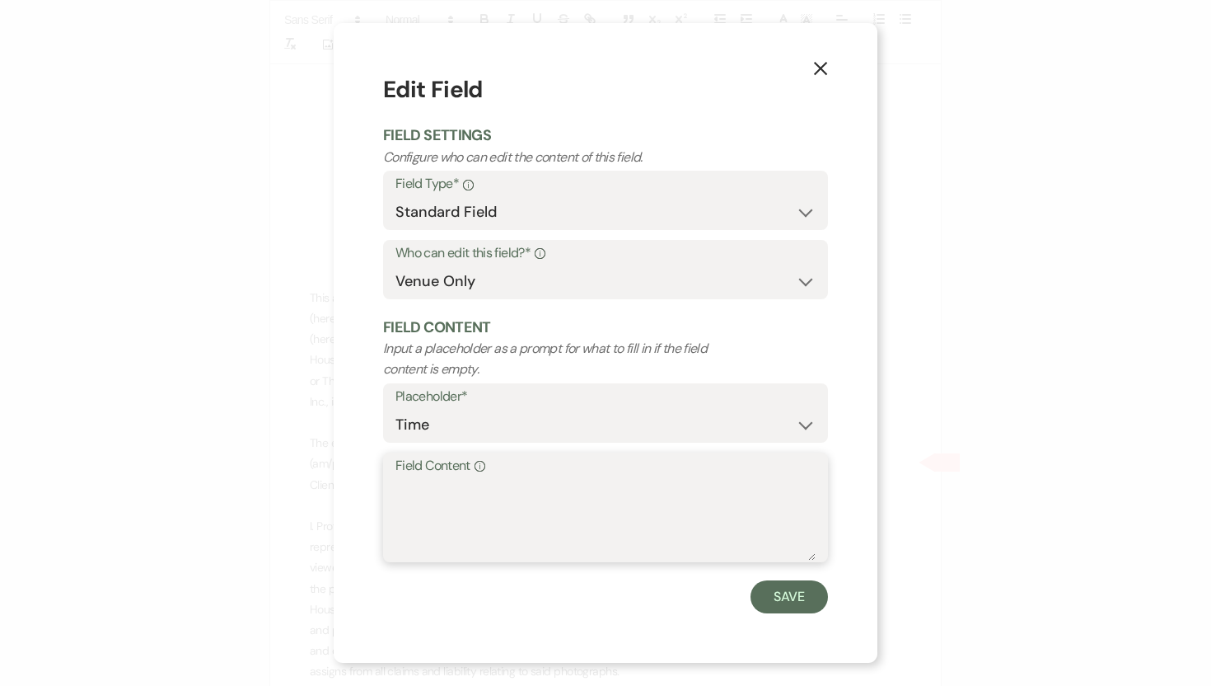
click at [407, 478] on textarea "Field Content Info" at bounding box center [606, 519] width 420 height 82
type textarea "6:30 pm"
click at [780, 601] on button "Save" at bounding box center [789, 596] width 77 height 33
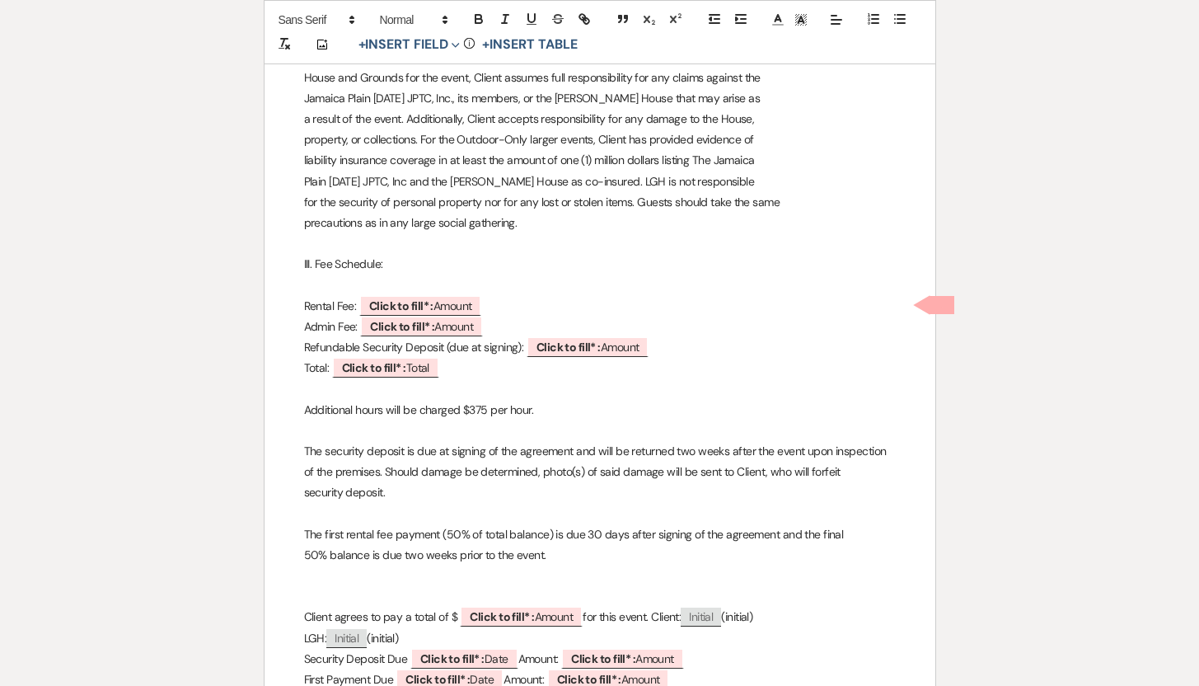
scroll to position [1010, 0]
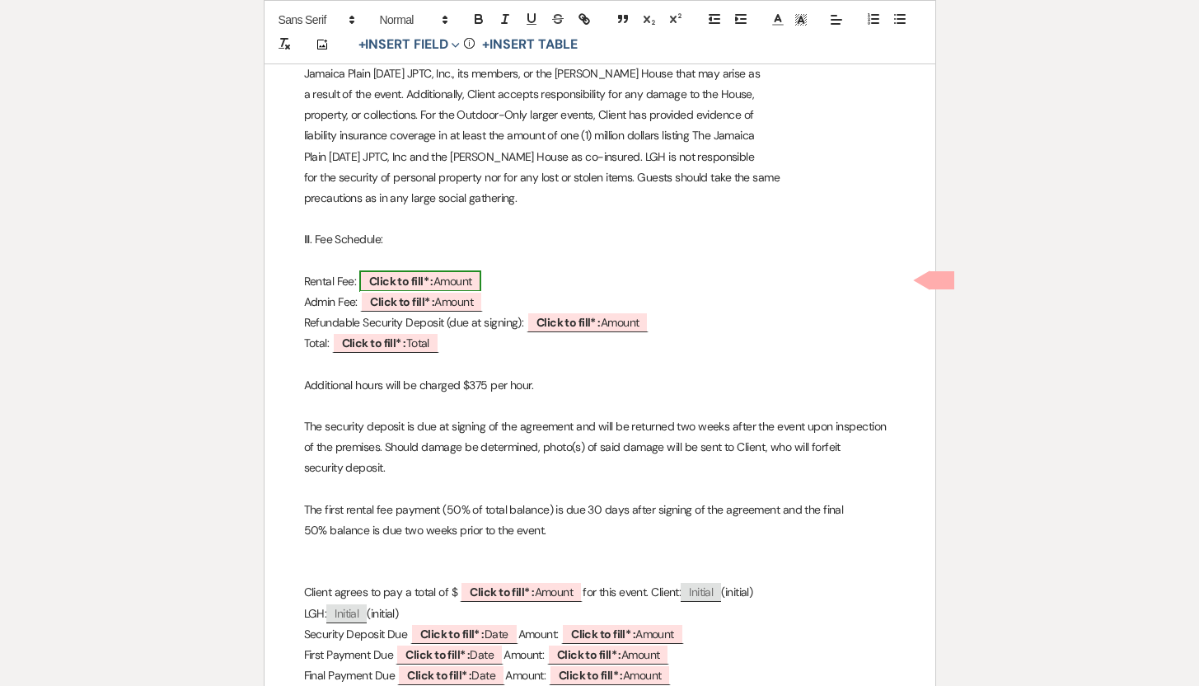
click at [451, 278] on span "Click to fill* : Amount" at bounding box center [420, 280] width 123 height 21
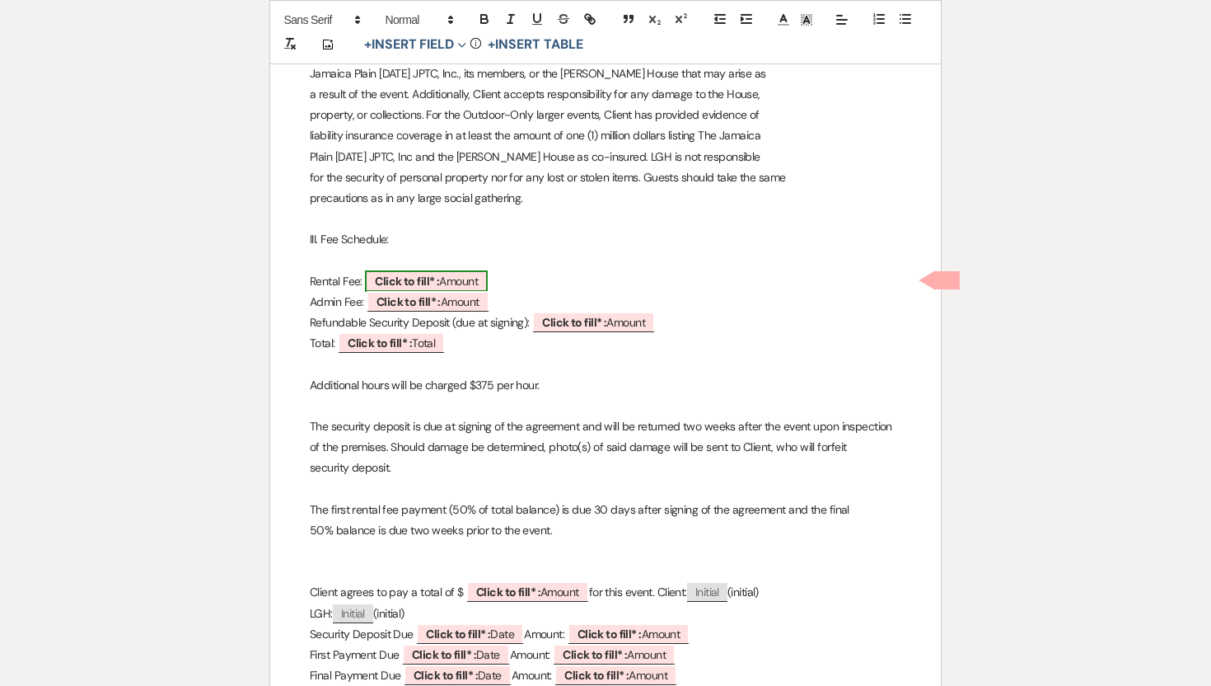
select select "owner"
select select "Amount"
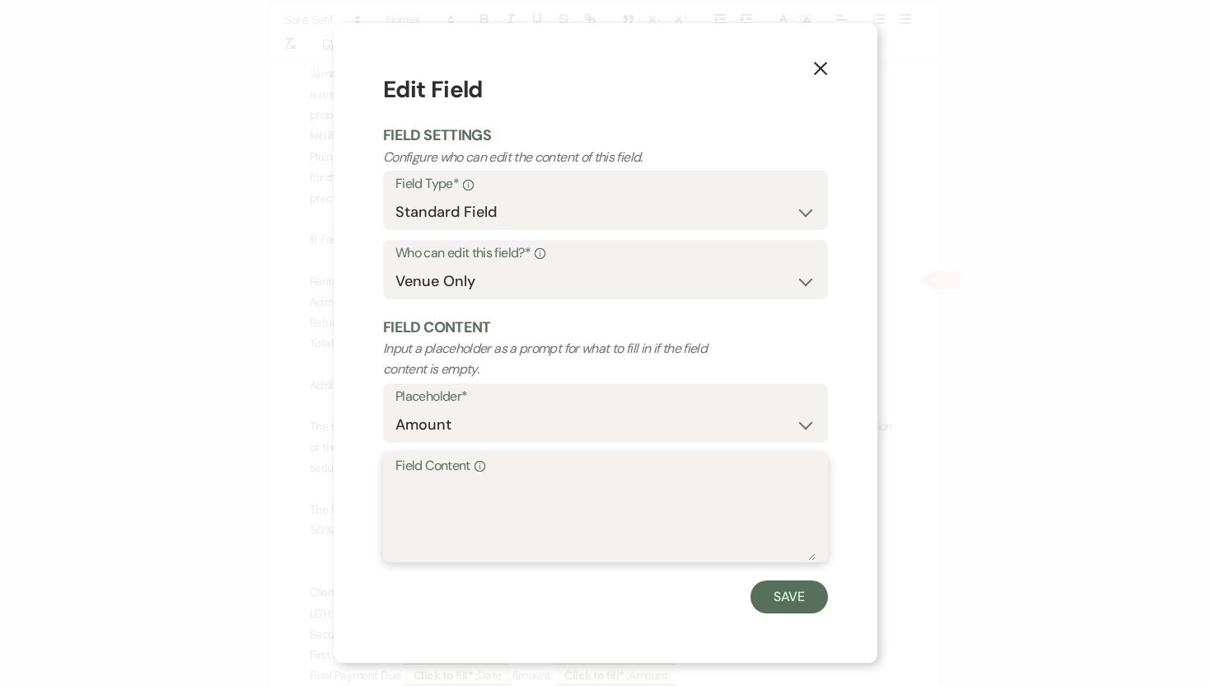
click at [415, 480] on textarea "Field Content Info" at bounding box center [606, 519] width 420 height 82
type textarea "$500"
click at [794, 600] on button "Save" at bounding box center [789, 596] width 77 height 33
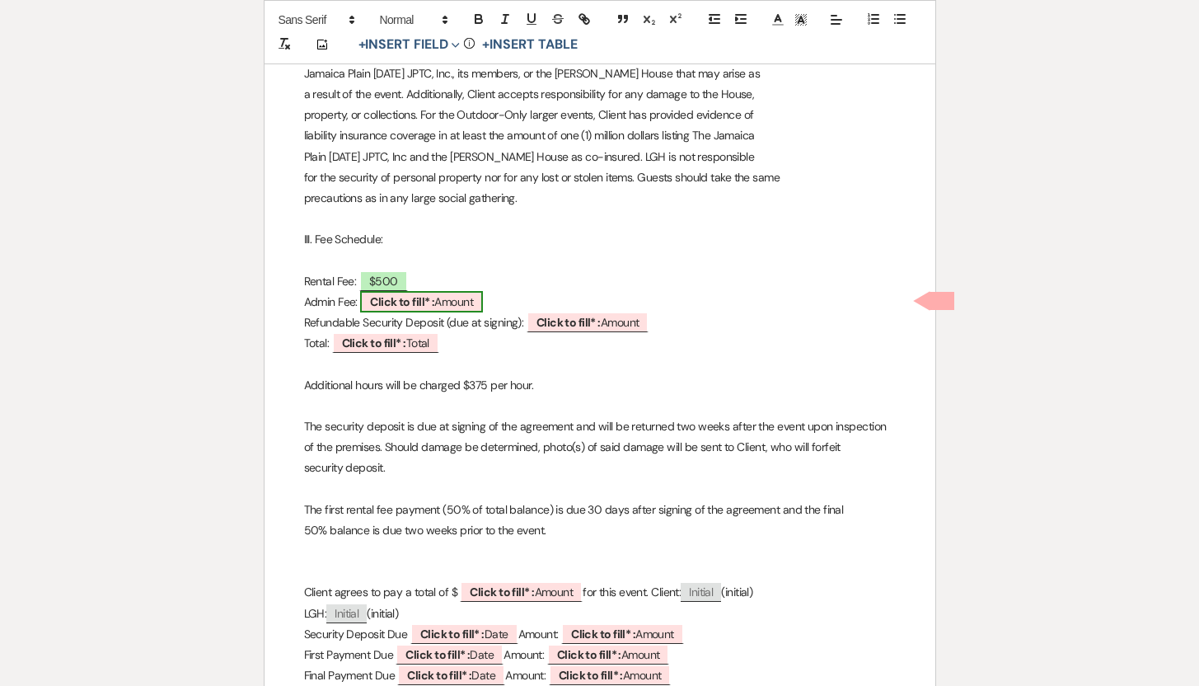
click at [449, 305] on span "Click to fill* : Amount" at bounding box center [421, 301] width 123 height 21
select select "owner"
select select "Amount"
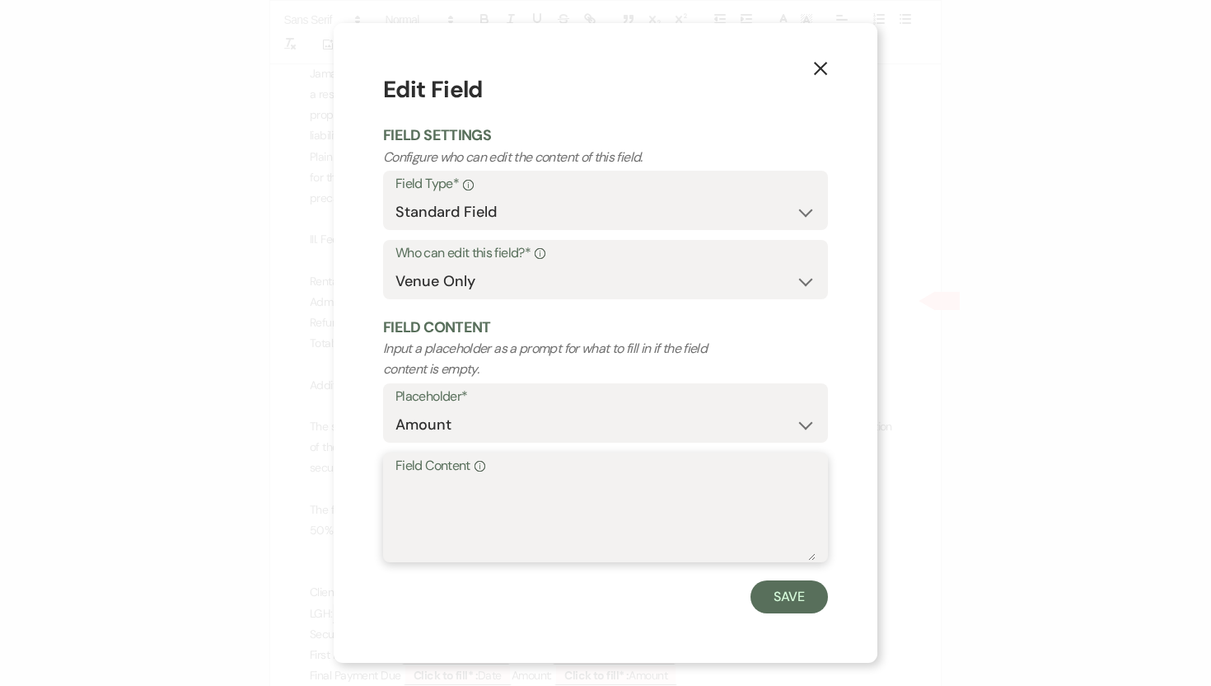
click at [428, 484] on textarea "Field Content Info" at bounding box center [606, 519] width 420 height 82
type textarea "$30"
click at [794, 592] on button "Save" at bounding box center [789, 596] width 77 height 33
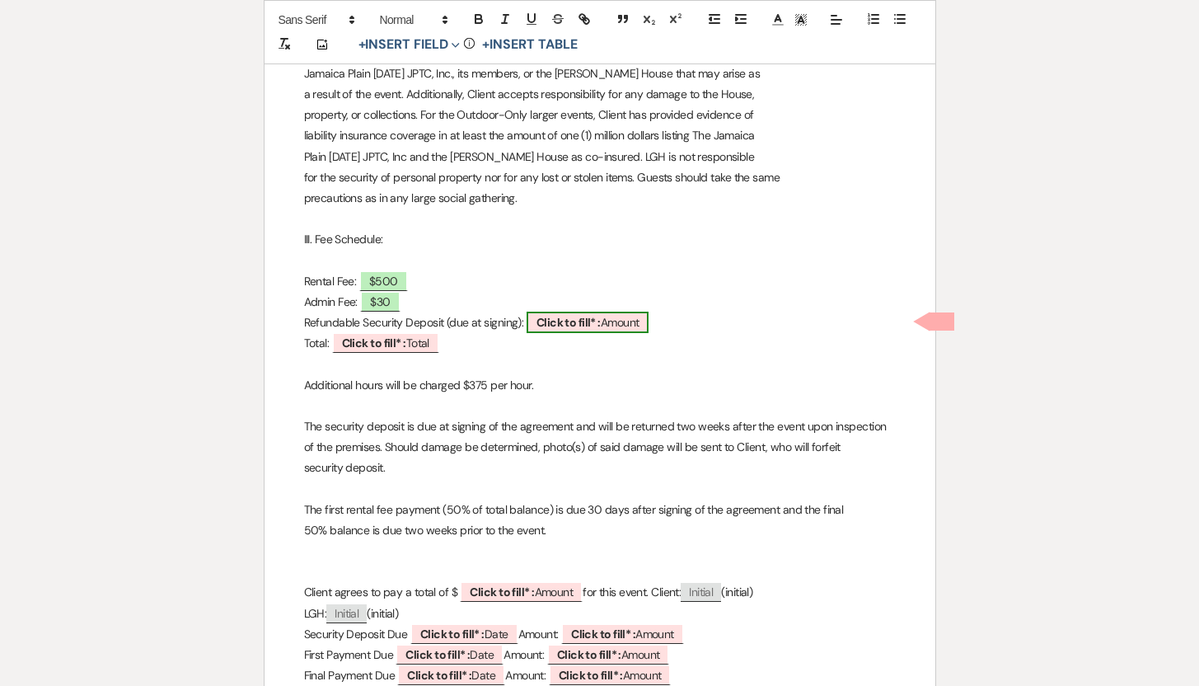
click at [625, 321] on span "Click to fill* : Amount" at bounding box center [588, 321] width 123 height 21
select select "owner"
select select "Amount"
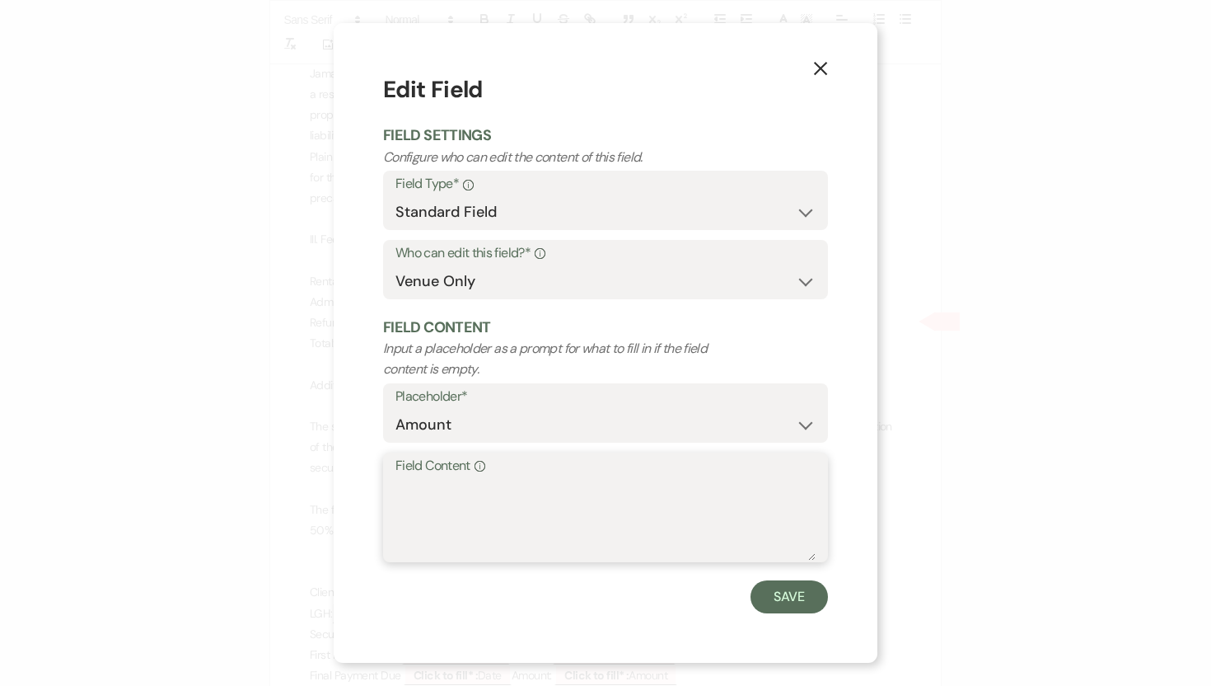
click at [447, 489] on textarea "Field Content Info" at bounding box center [606, 519] width 420 height 82
type textarea "0"
click at [775, 603] on button "Save" at bounding box center [789, 596] width 77 height 33
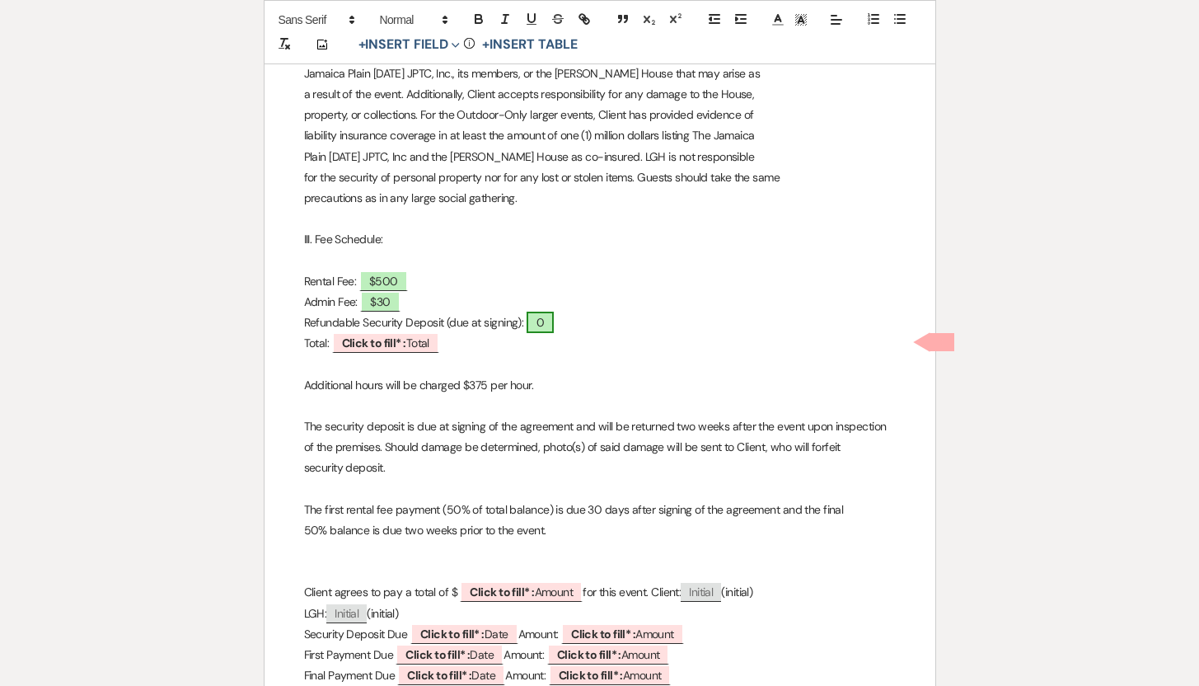
click at [546, 330] on span "0" at bounding box center [540, 321] width 27 height 21
select select "owner"
select select "Amount"
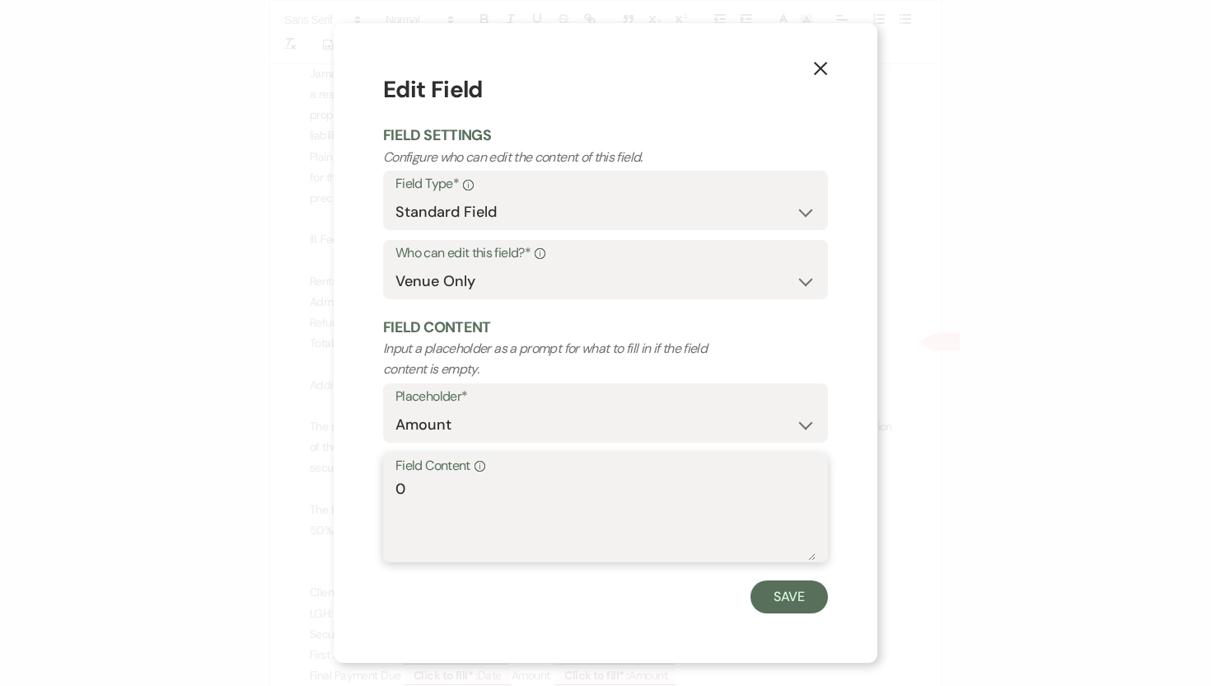
click at [396, 489] on textarea "0" at bounding box center [606, 519] width 420 height 82
type textarea "$0"
click at [787, 599] on button "Save" at bounding box center [789, 596] width 77 height 33
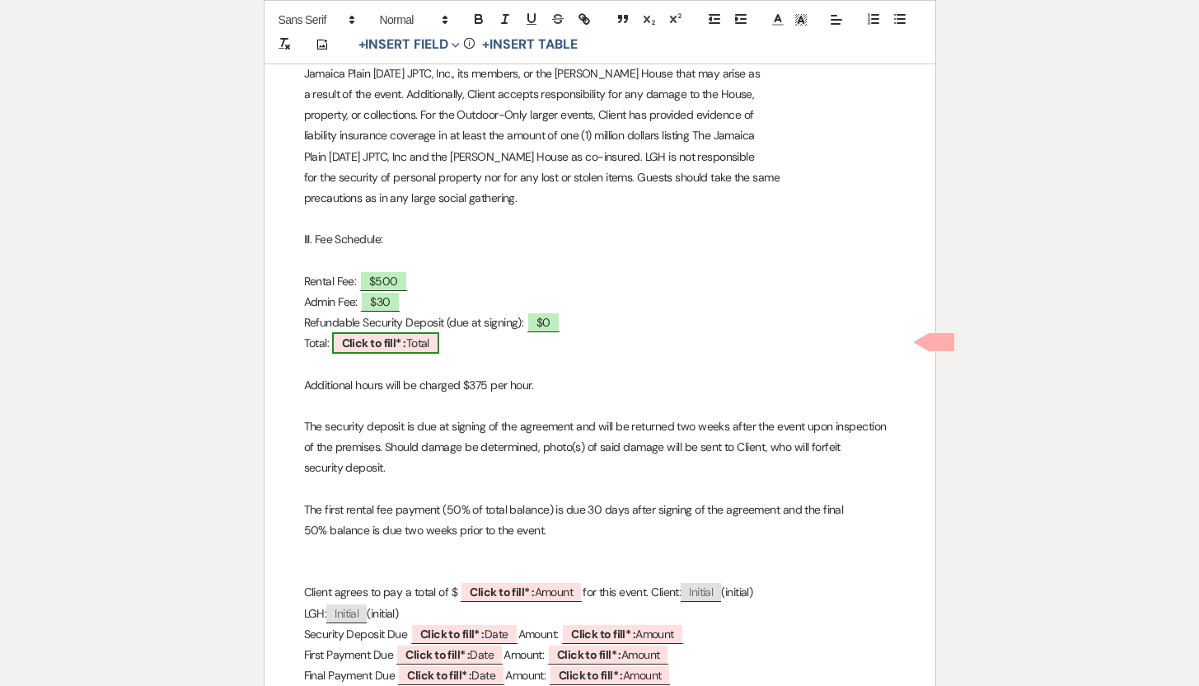
click at [410, 345] on span "Click to fill* : Total" at bounding box center [385, 342] width 107 height 21
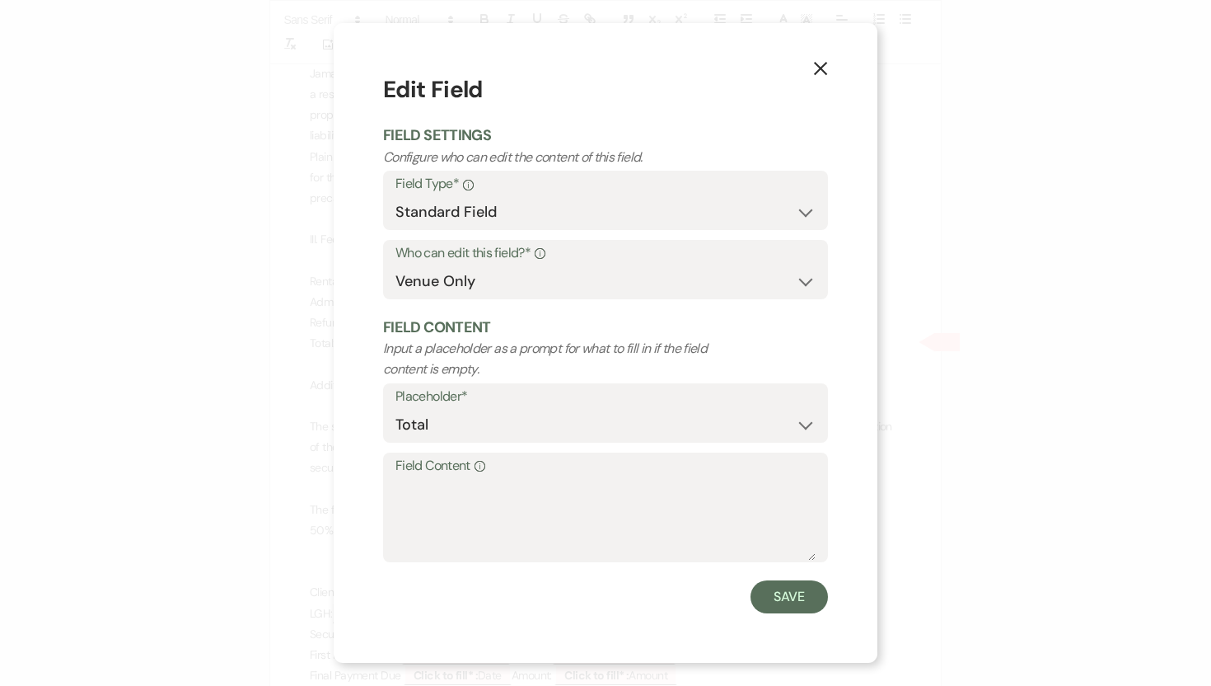
click at [412, 474] on label "Field Content Info" at bounding box center [606, 466] width 420 height 24
click at [412, 478] on textarea "Field Content Info" at bounding box center [606, 519] width 420 height 82
click at [784, 596] on button "Save" at bounding box center [789, 596] width 77 height 33
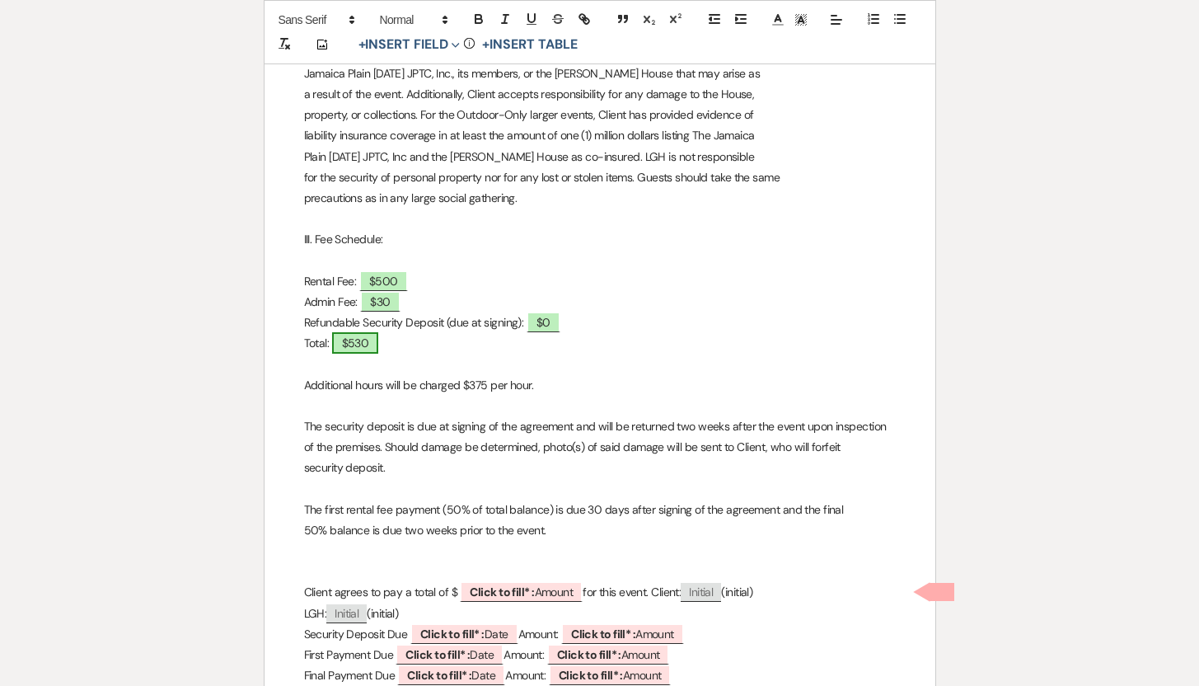
click at [373, 340] on span "$530" at bounding box center [355, 342] width 47 height 21
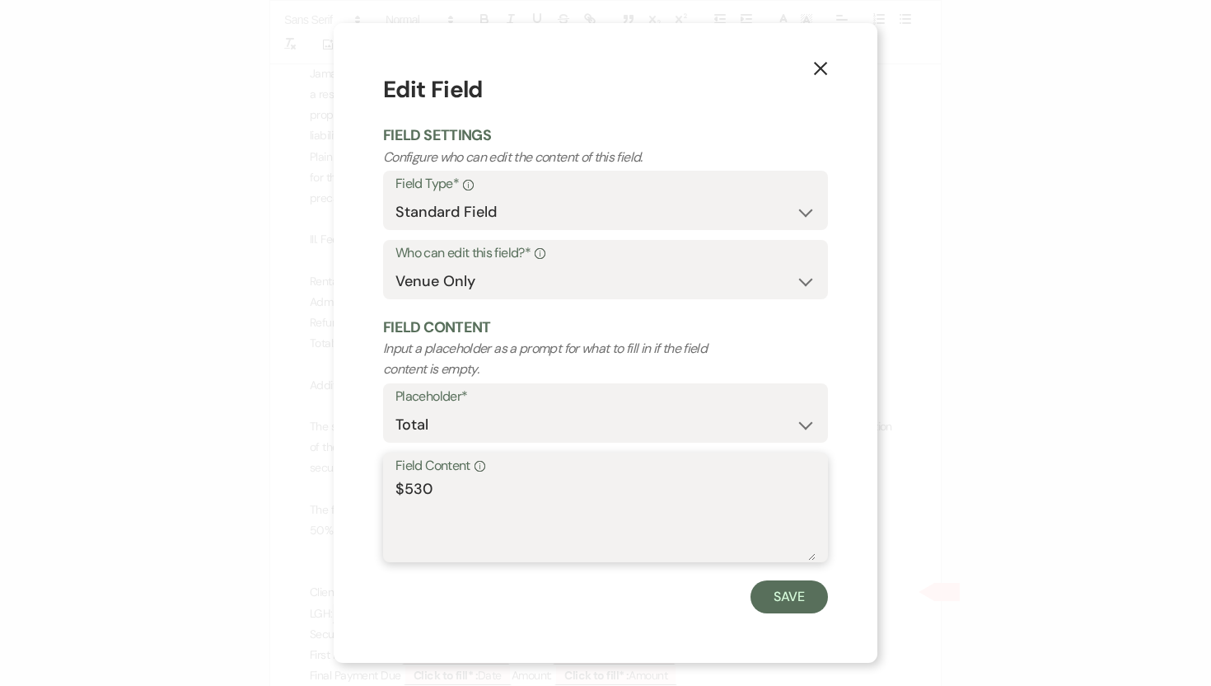
click at [432, 484] on textarea "$530" at bounding box center [606, 519] width 420 height 82
click at [783, 592] on button "Save" at bounding box center [789, 596] width 77 height 33
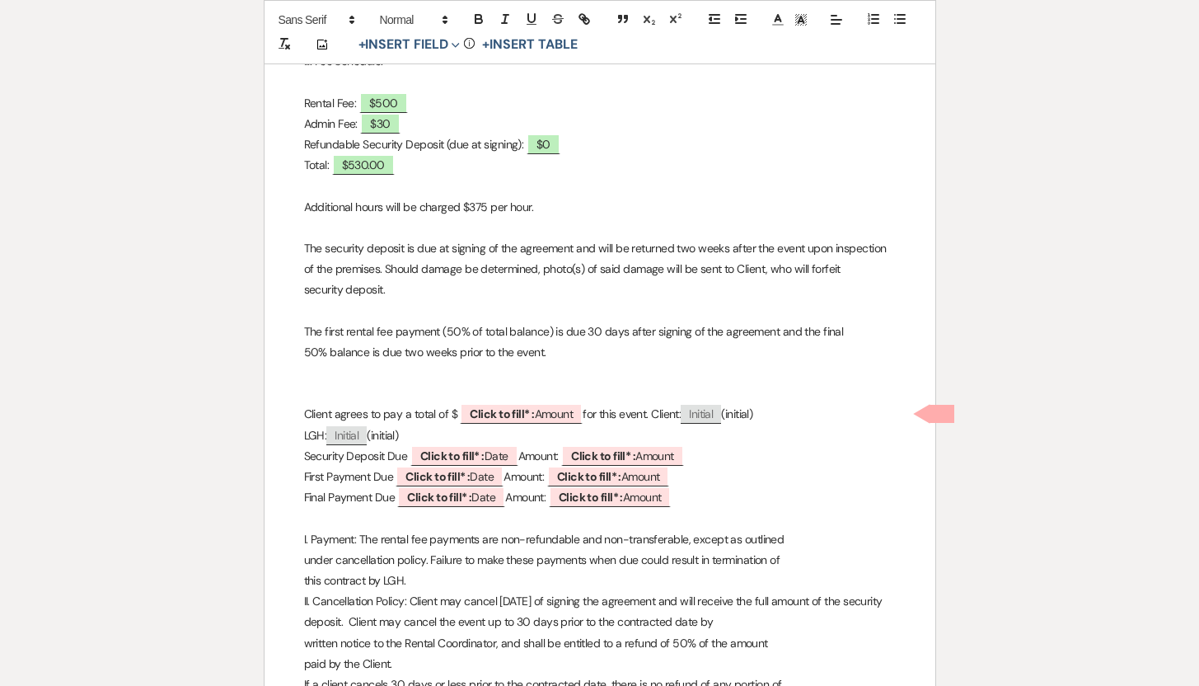
scroll to position [1222, 0]
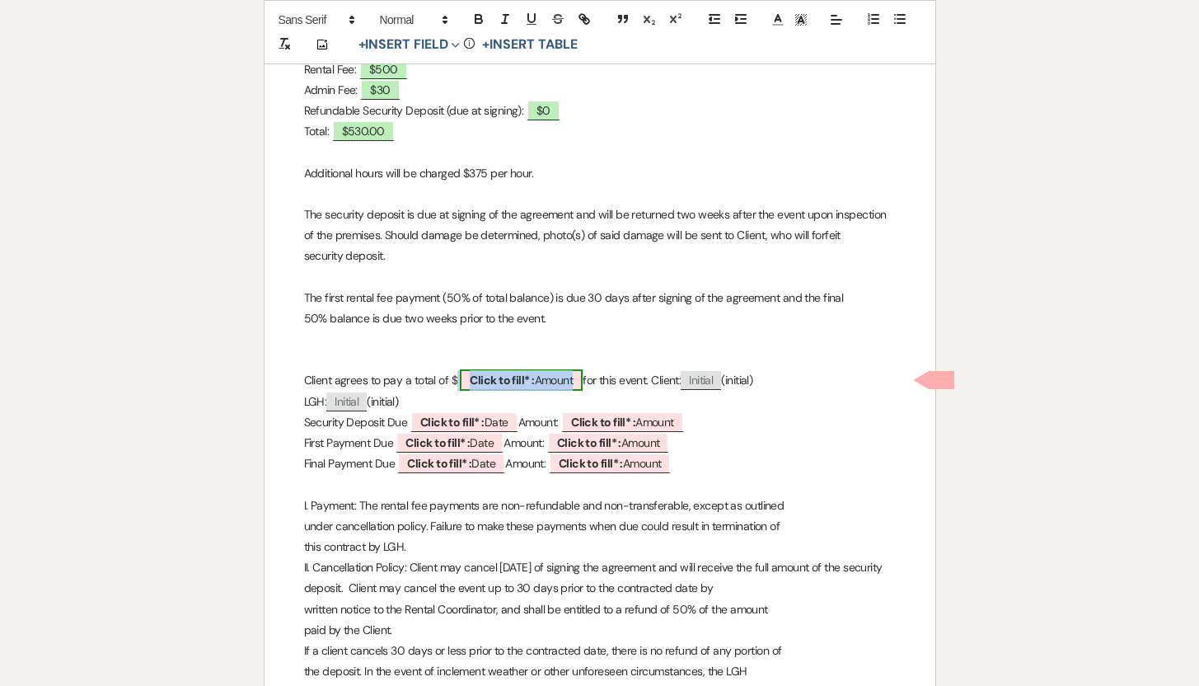
click at [540, 382] on span "Click to fill* : Amount" at bounding box center [521, 379] width 123 height 21
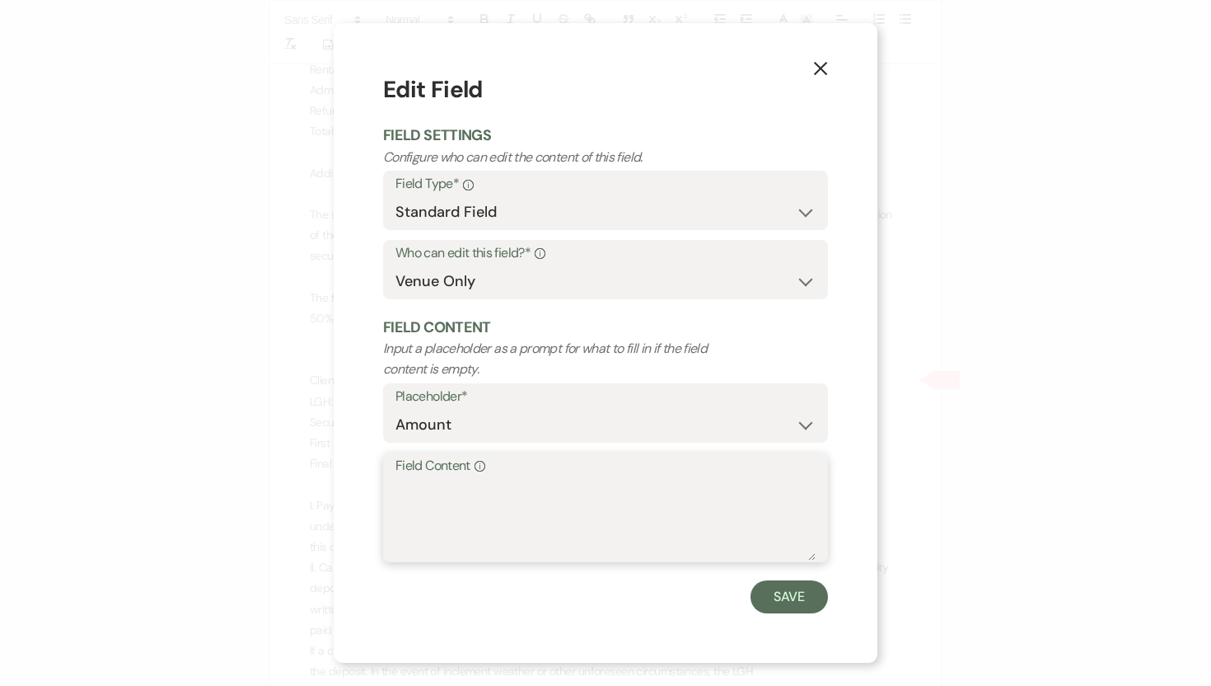
click at [411, 478] on textarea "Field Content Info" at bounding box center [606, 519] width 420 height 82
click at [794, 593] on button "Save" at bounding box center [789, 596] width 77 height 33
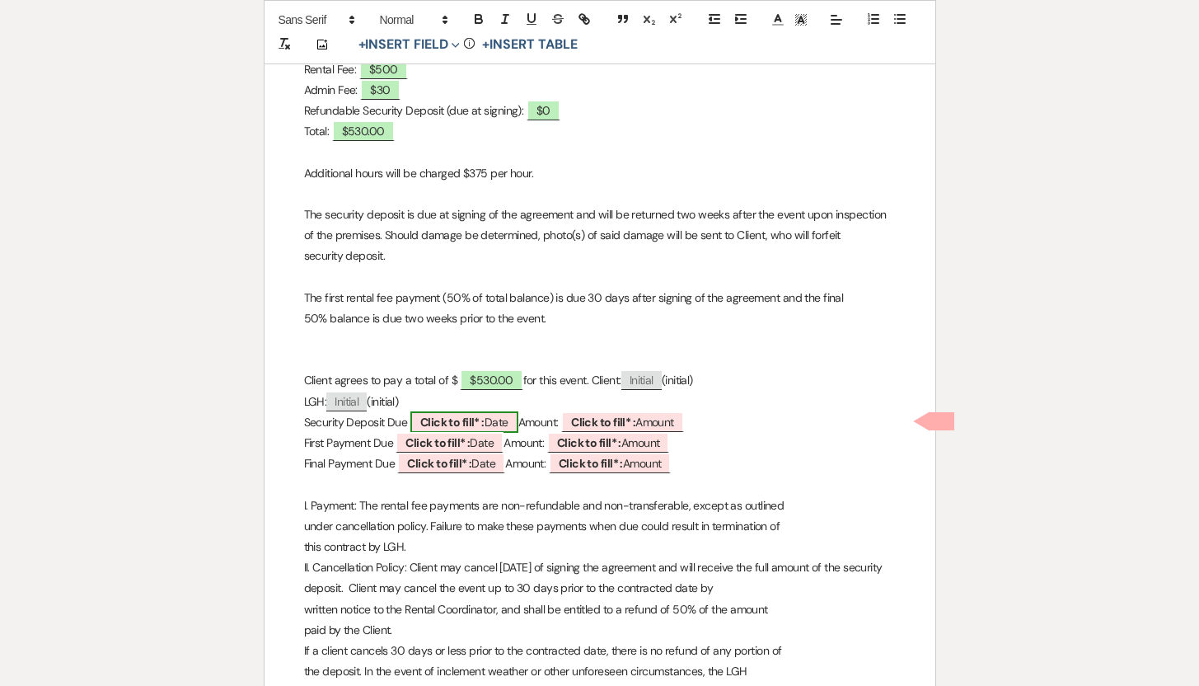
click at [499, 419] on span "Click to fill* : Date" at bounding box center [464, 421] width 108 height 21
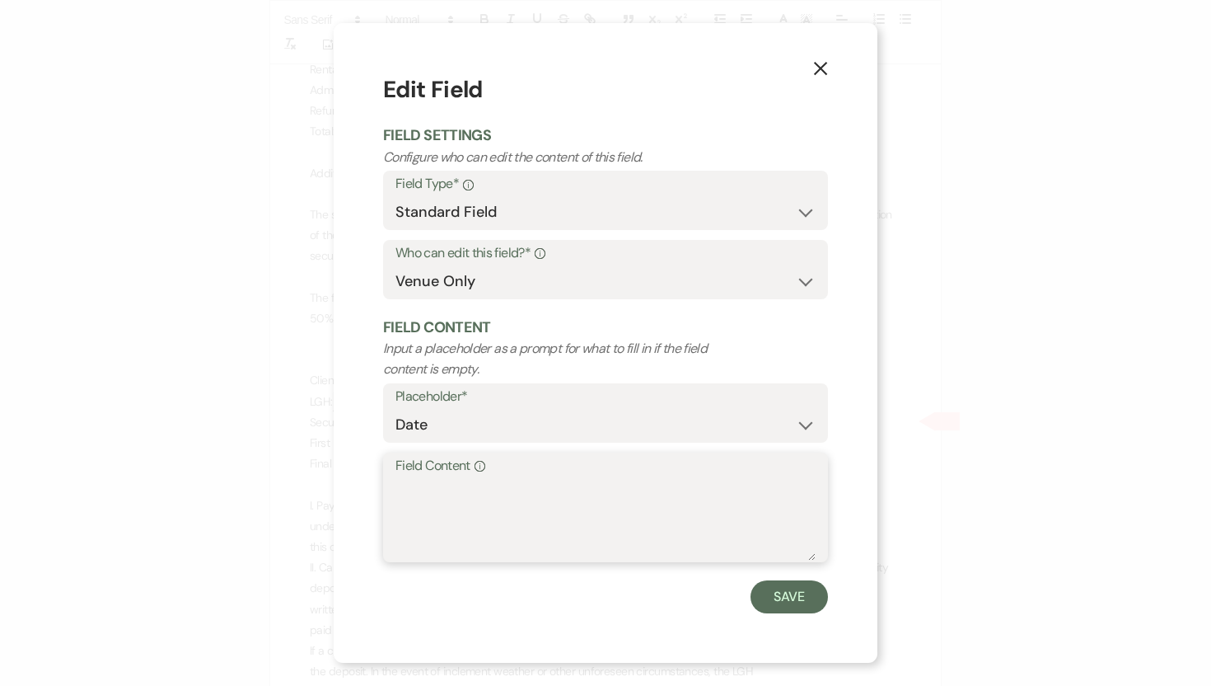
click at [438, 480] on textarea "Field Content Info" at bounding box center [606, 519] width 420 height 82
click at [786, 597] on button "Save" at bounding box center [789, 596] width 77 height 33
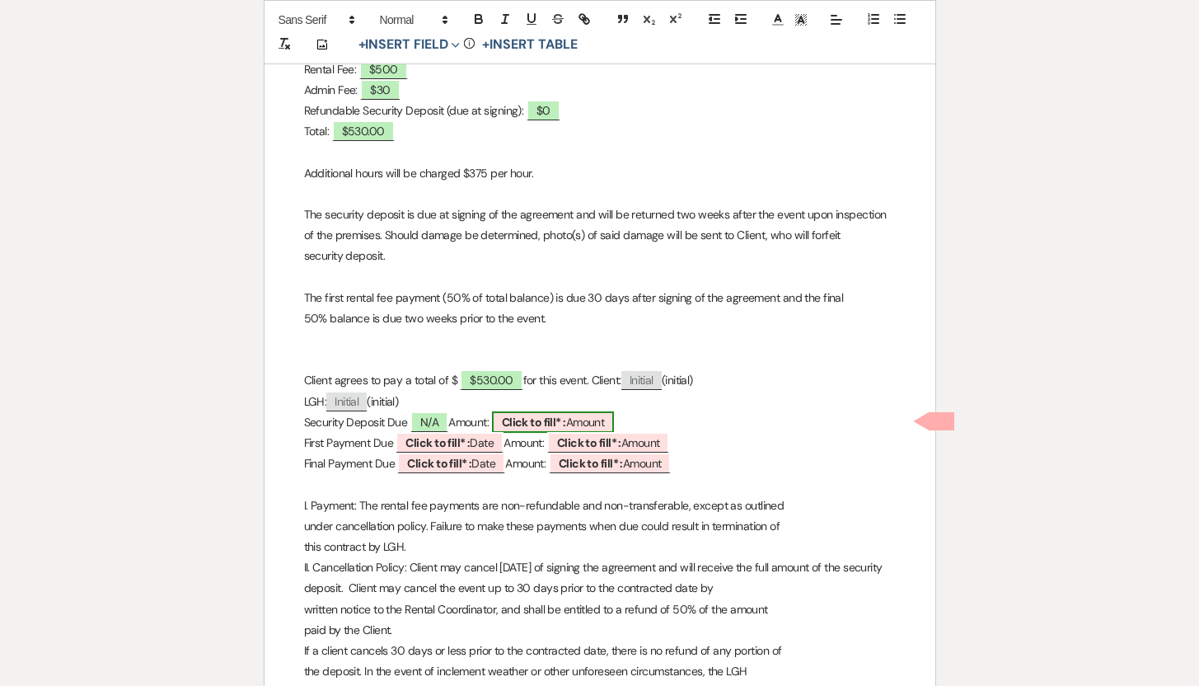
click at [604, 421] on span "Click to fill* : Amount" at bounding box center [553, 421] width 123 height 21
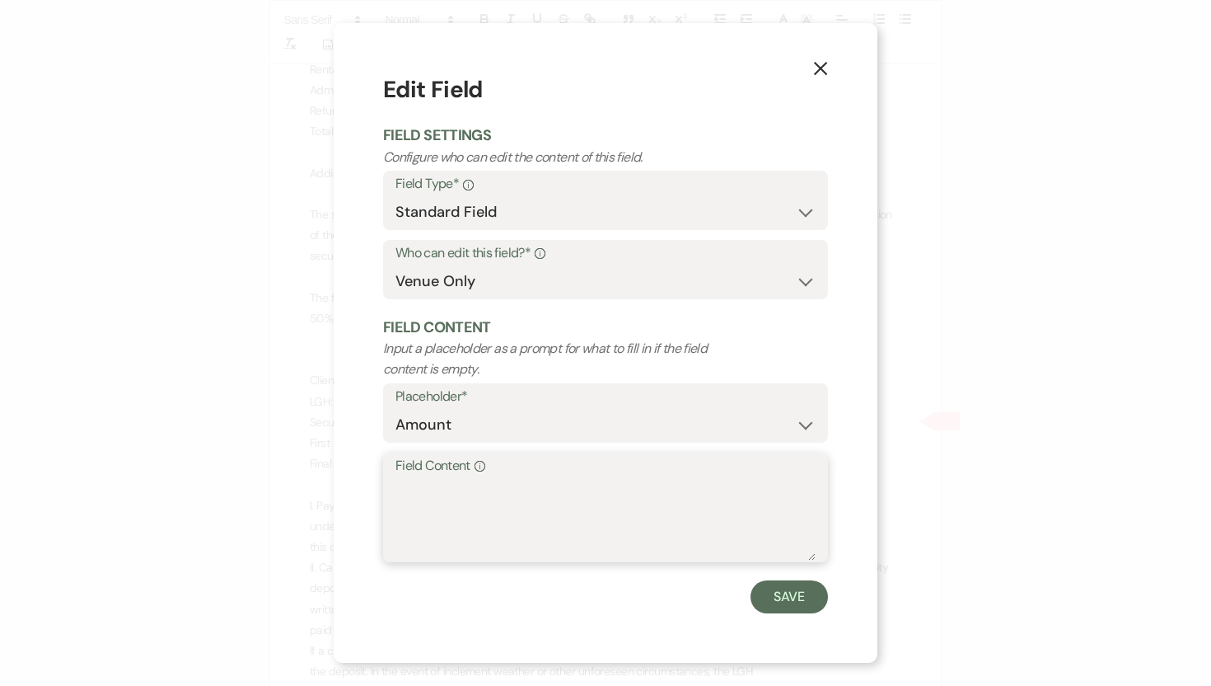
click at [443, 493] on textarea "Field Content Info" at bounding box center [606, 519] width 420 height 82
click at [794, 597] on button "Save" at bounding box center [789, 596] width 77 height 33
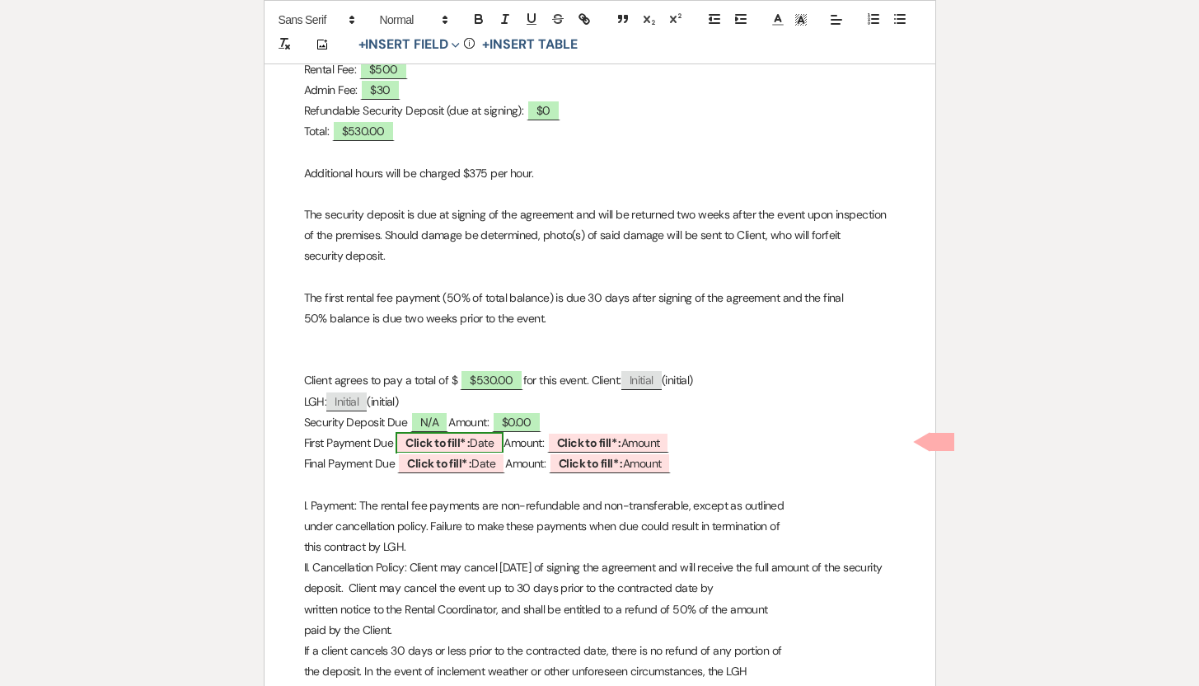
click at [468, 443] on b "Click to fill* :" at bounding box center [437, 442] width 64 height 15
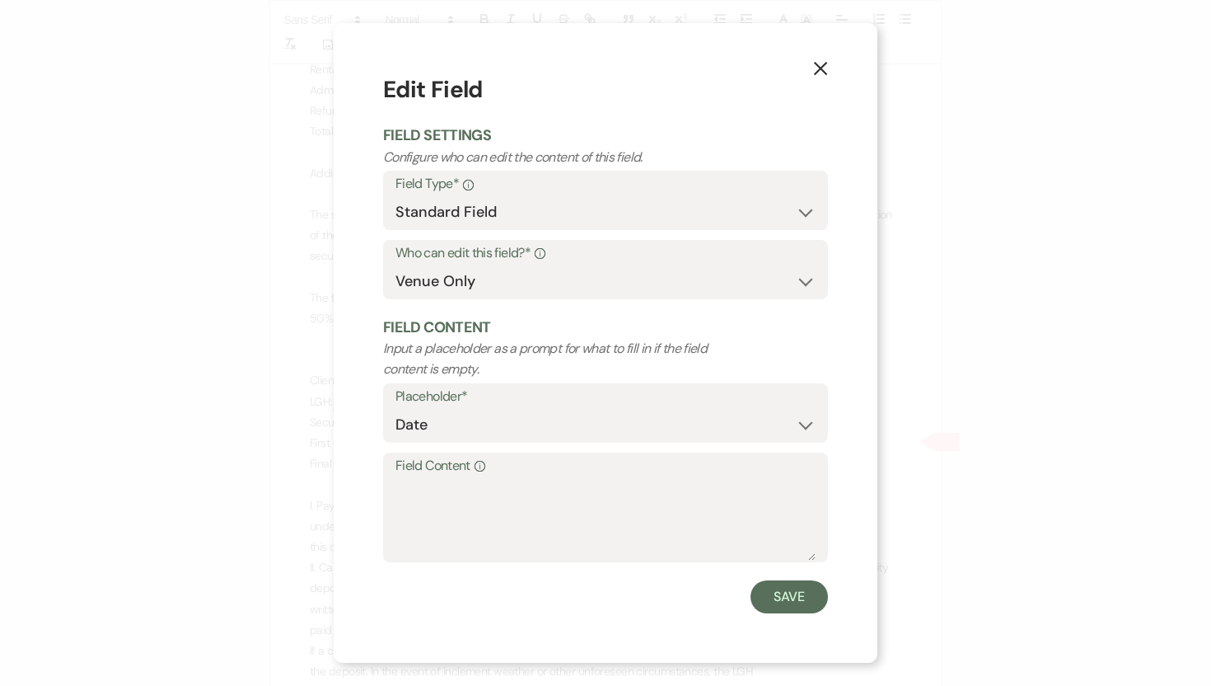
click at [413, 474] on label "Field Content Info" at bounding box center [606, 466] width 420 height 24
click at [413, 478] on textarea "Field Content Info" at bounding box center [606, 519] width 420 height 82
click at [783, 597] on button "Save" at bounding box center [789, 596] width 77 height 33
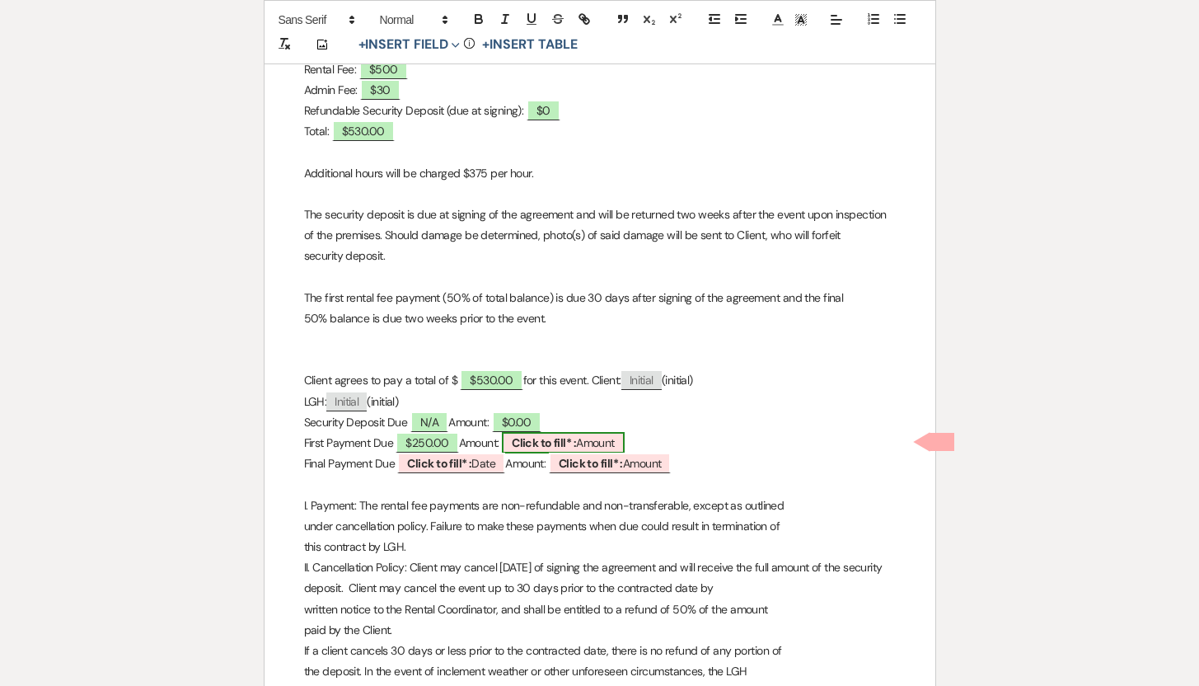
click at [576, 439] on b "Click to fill* :" at bounding box center [544, 442] width 64 height 15
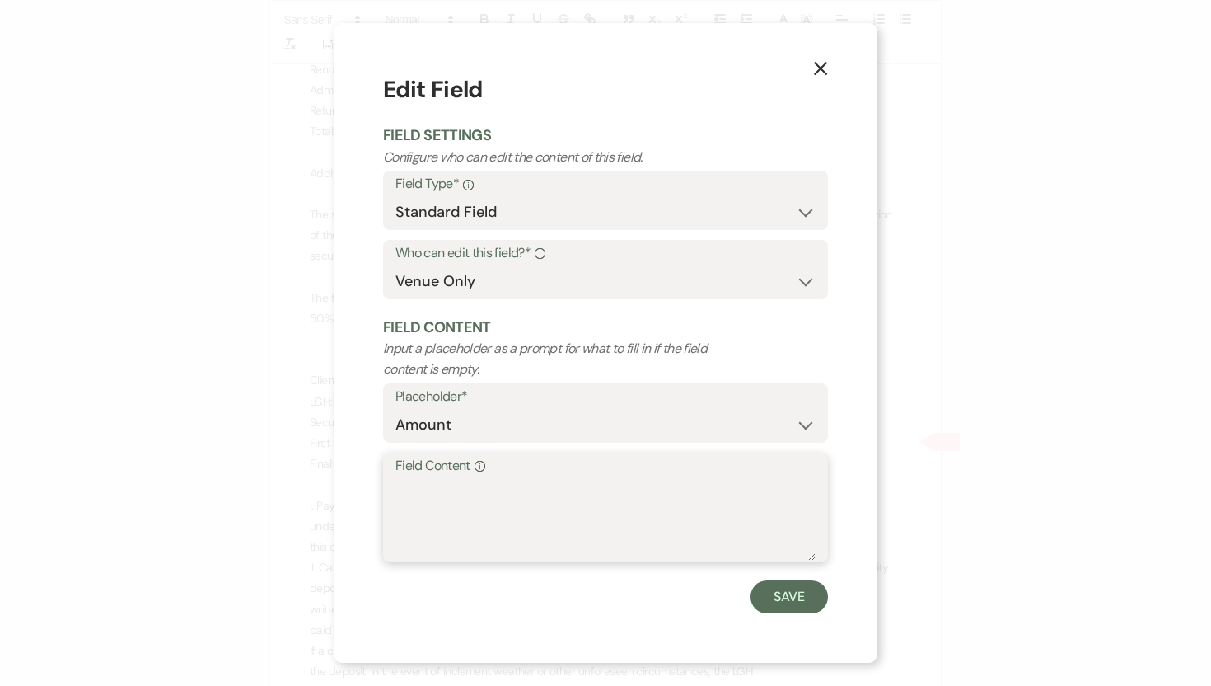
click at [455, 485] on textarea "Field Content Info" at bounding box center [606, 519] width 420 height 82
click at [797, 600] on button "Save" at bounding box center [789, 596] width 77 height 33
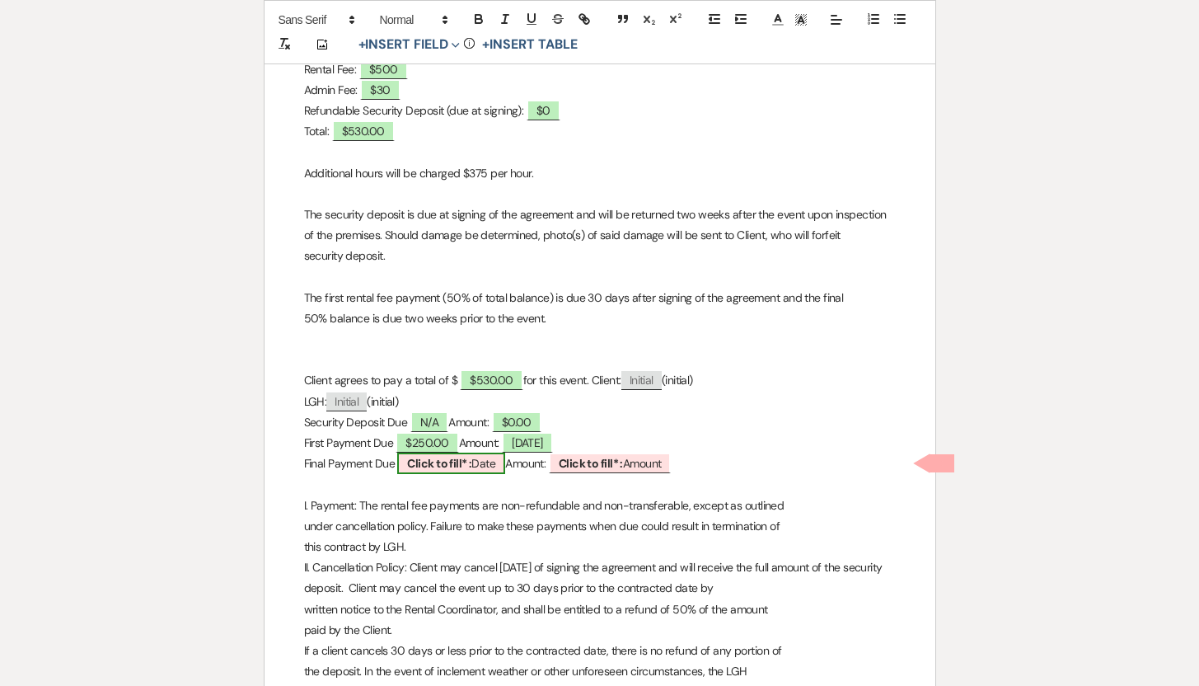
click at [471, 466] on b "Click to fill* :" at bounding box center [439, 463] width 64 height 15
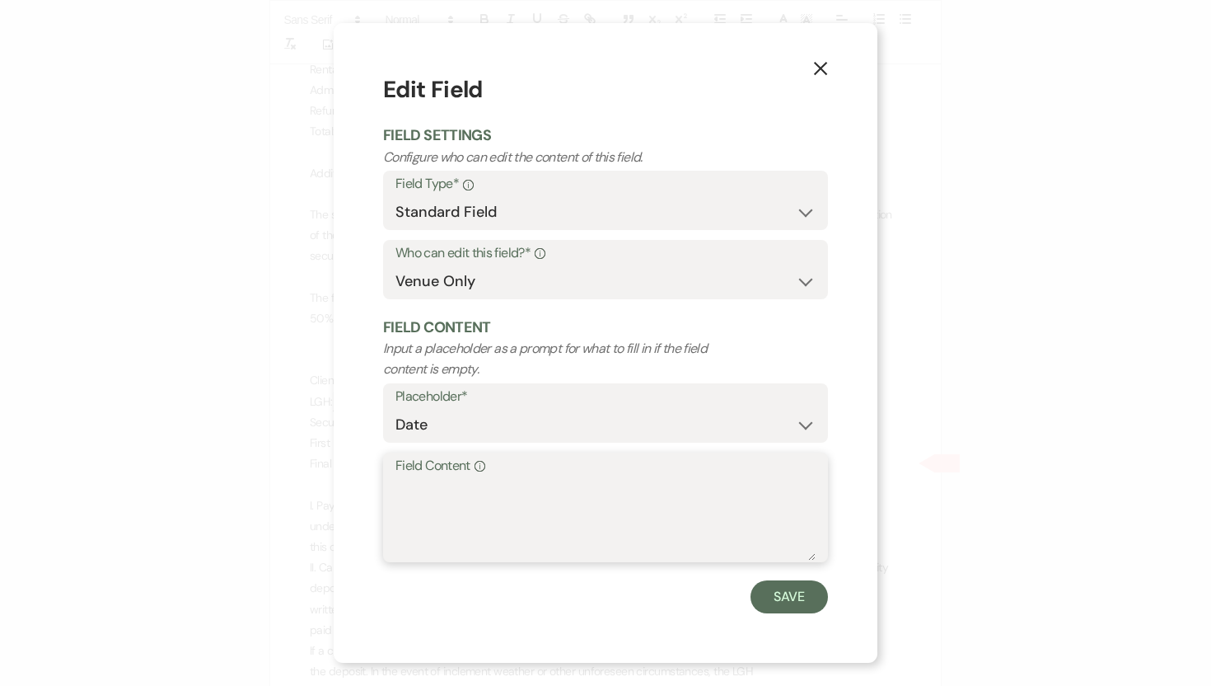
click at [420, 499] on textarea "Field Content Info" at bounding box center [606, 519] width 420 height 82
click at [767, 597] on button "Save" at bounding box center [789, 596] width 77 height 33
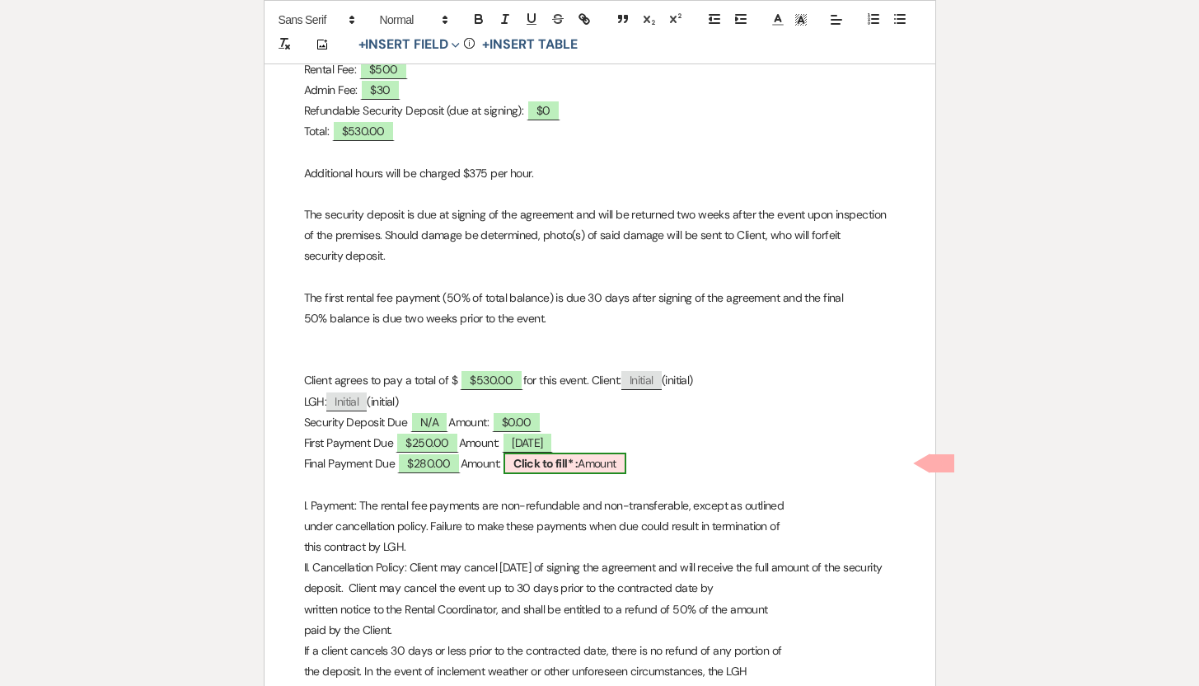
click at [554, 464] on b "Click to fill* :" at bounding box center [545, 463] width 64 height 15
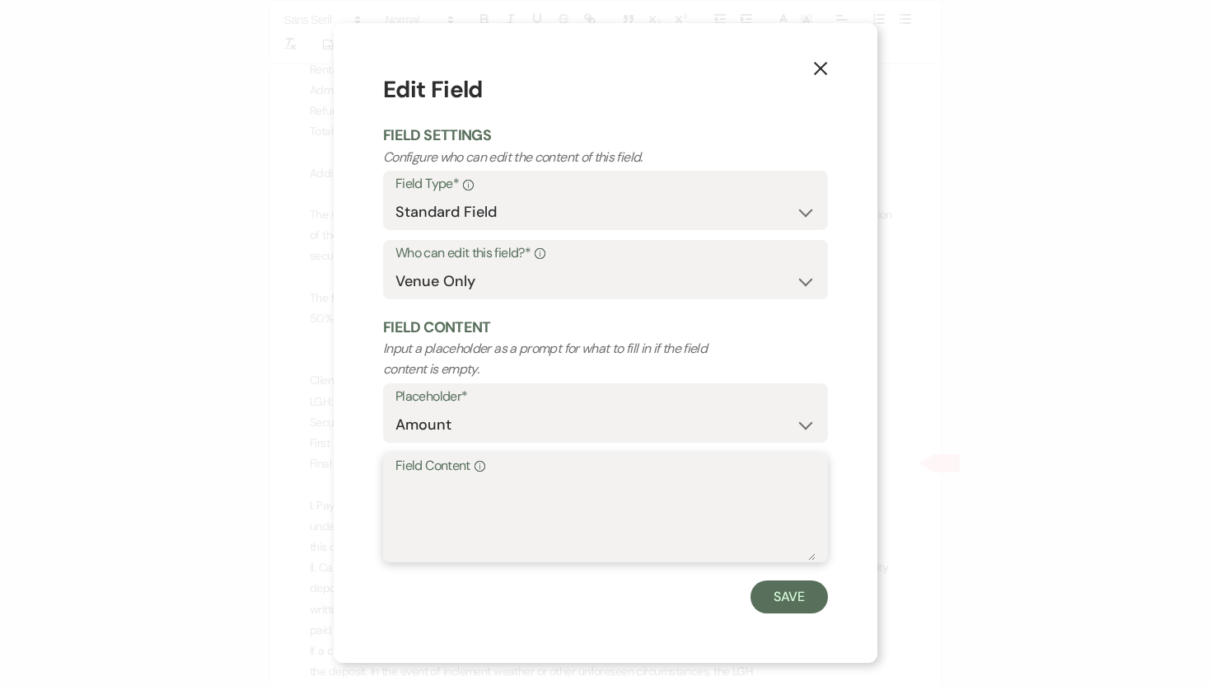
click at [456, 488] on textarea "Field Content Info" at bounding box center [606, 519] width 420 height 82
click at [786, 597] on button "Save" at bounding box center [789, 596] width 77 height 33
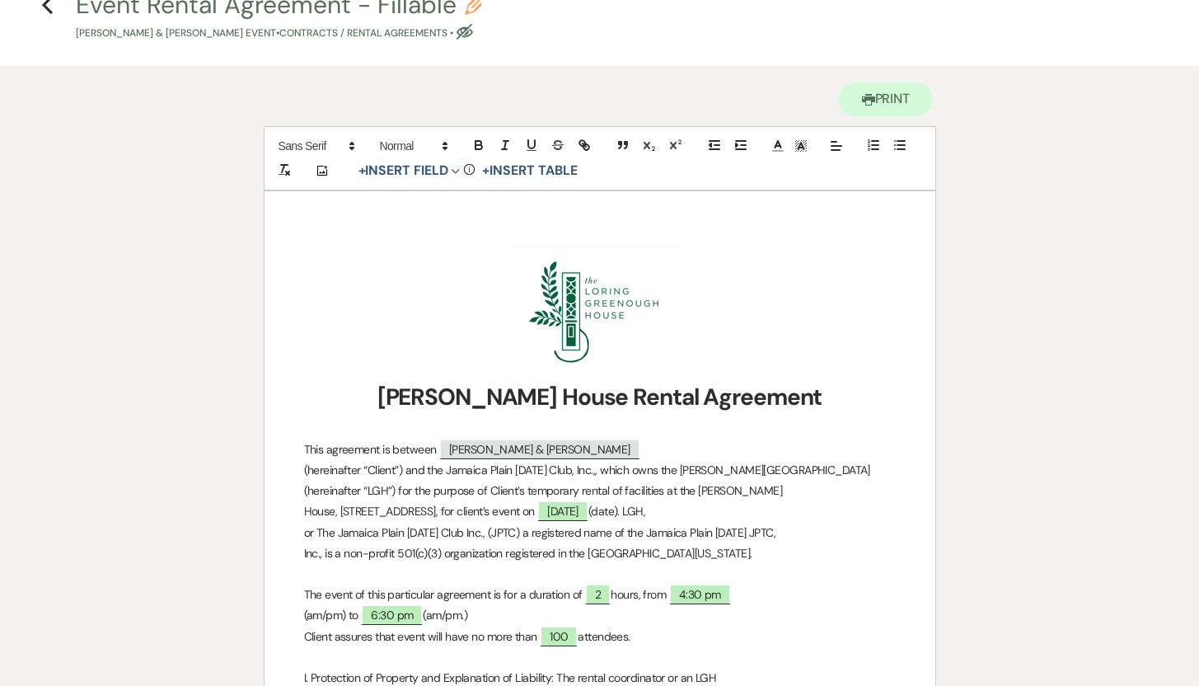
scroll to position [0, 0]
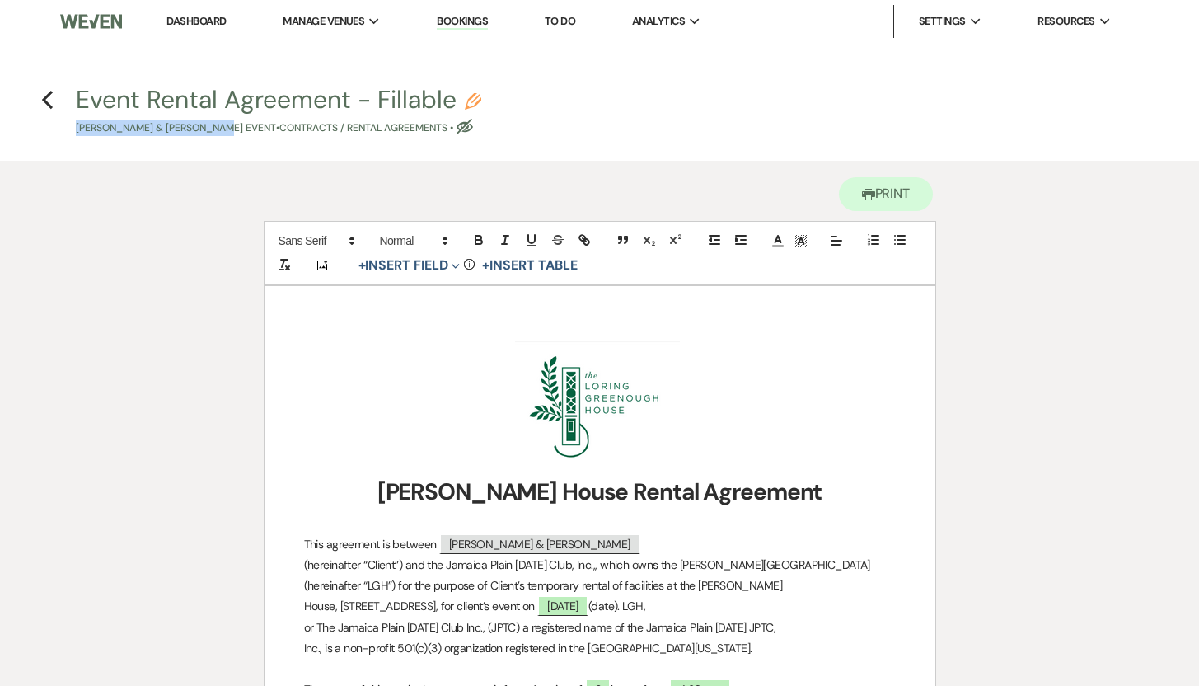
drag, startPoint x: 45, startPoint y: 127, endPoint x: 225, endPoint y: 134, distance: 179.8
click at [225, 134] on h4 "Previous Event Rental Agreement - Fillable Pencil [PERSON_NAME] & [PERSON_NAME]…" at bounding box center [600, 109] width 1187 height 54
copy p "[PERSON_NAME] & [PERSON_NAME]"
click at [47, 97] on icon "Previous" at bounding box center [47, 100] width 12 height 20
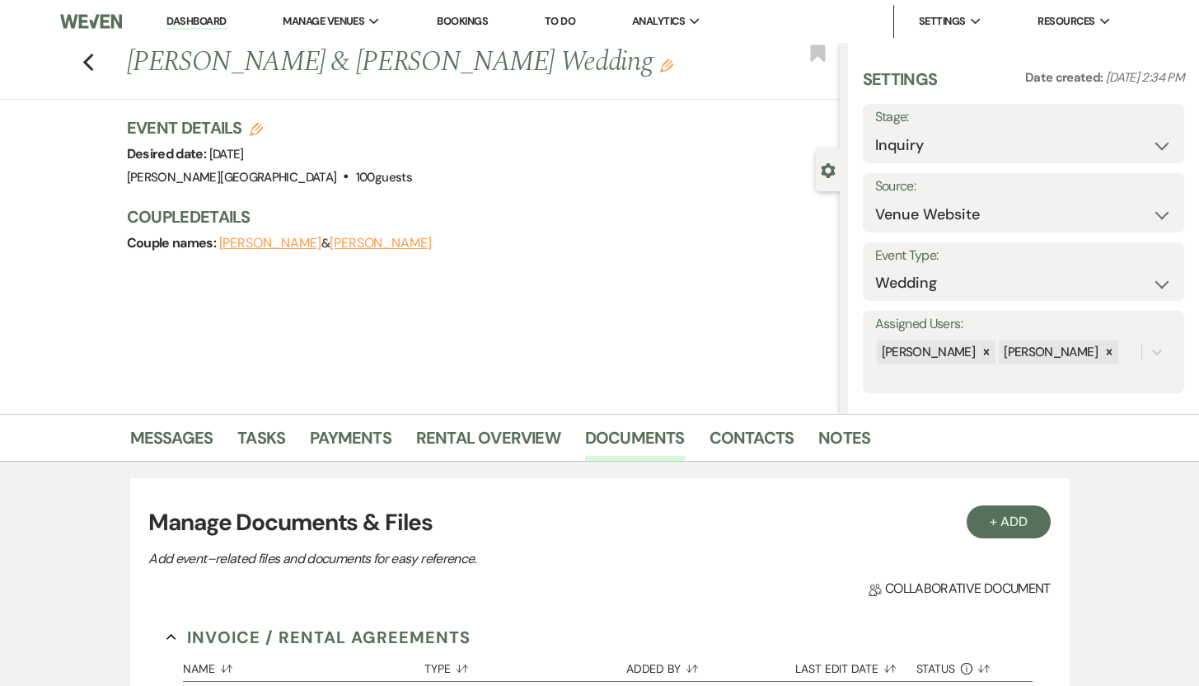
scroll to position [47, 0]
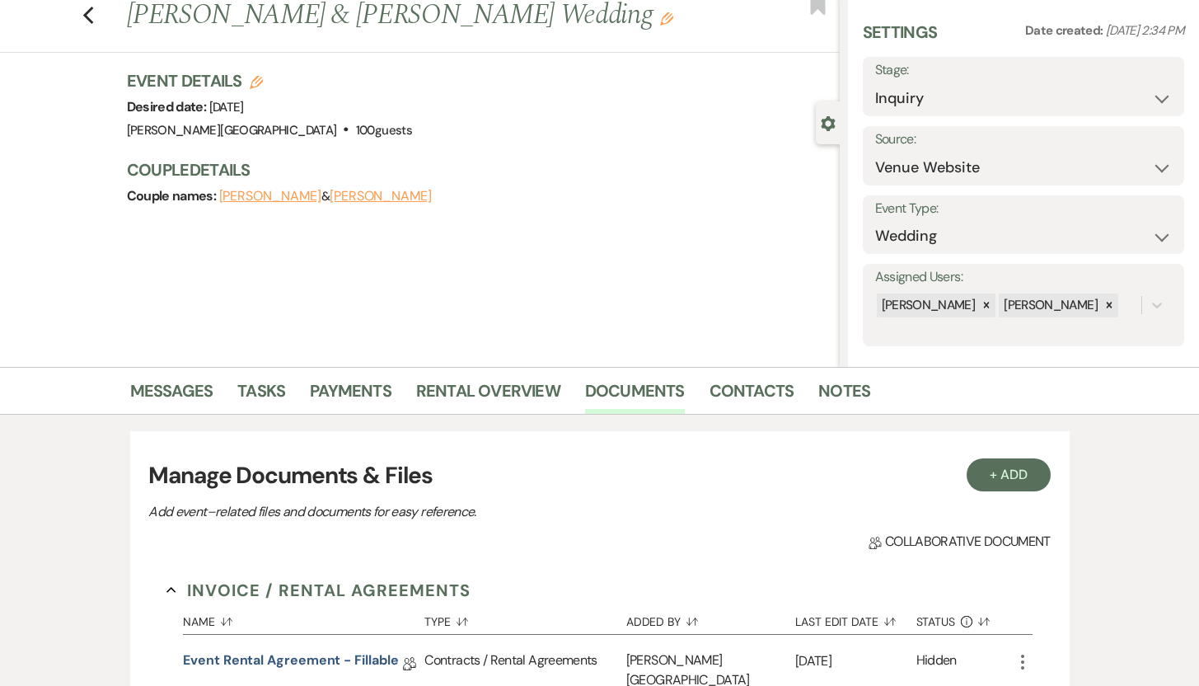
click at [1023, 658] on icon "More" at bounding box center [1023, 662] width 20 height 20
click at [1023, 659] on icon "More" at bounding box center [1023, 662] width 20 height 20
click at [264, 659] on link "Event Rental Agreement - Fillable" at bounding box center [290, 663] width 215 height 26
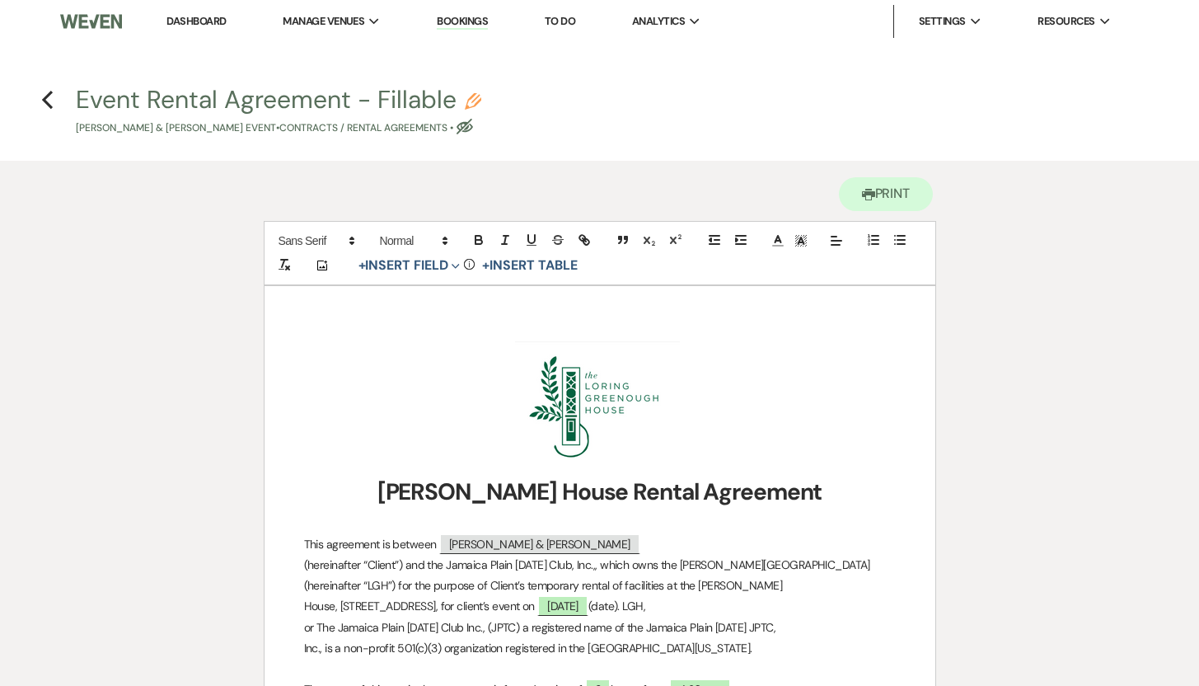
click at [471, 101] on icon "Pencil" at bounding box center [473, 101] width 16 height 16
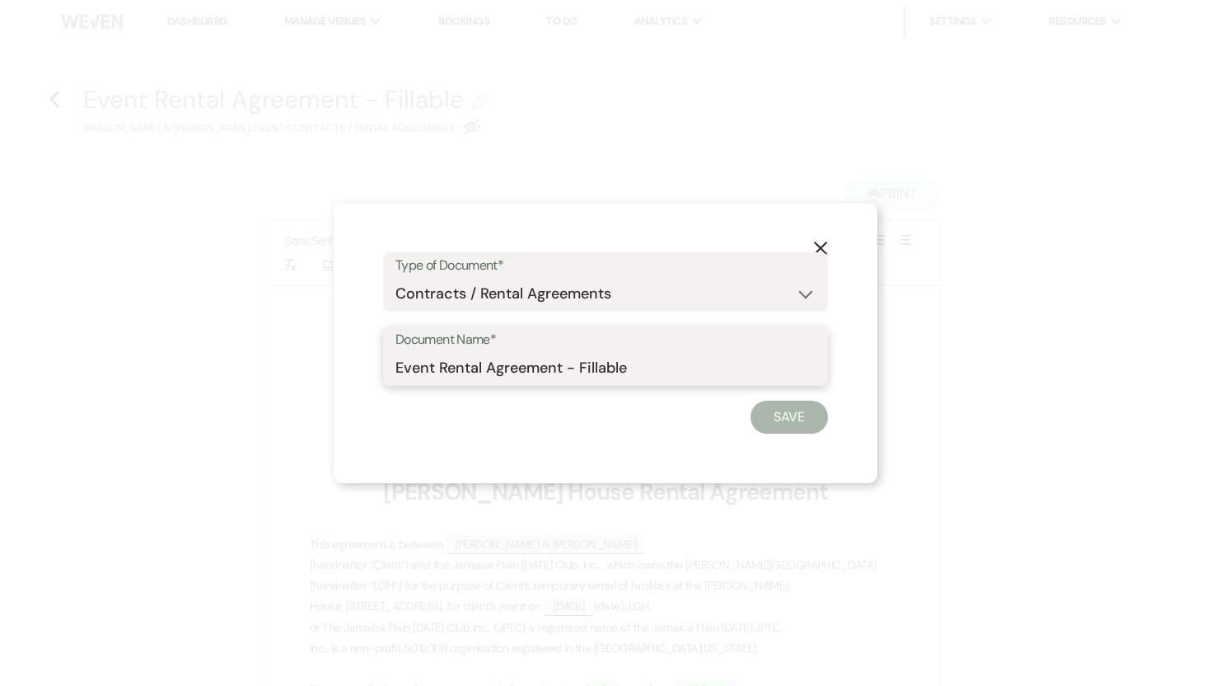
drag, startPoint x: 396, startPoint y: 368, endPoint x: 441, endPoint y: 370, distance: 45.4
click at [441, 370] on input "Event Rental Agreement - Fillable" at bounding box center [606, 368] width 420 height 32
paste input "[PERSON_NAME] & [PERSON_NAME]"
drag, startPoint x: 784, startPoint y: 368, endPoint x: 721, endPoint y: 368, distance: 62.6
click at [721, 368] on input "[PERSON_NAME] & [PERSON_NAME] Rental Agreement - Fillable" at bounding box center [606, 368] width 420 height 32
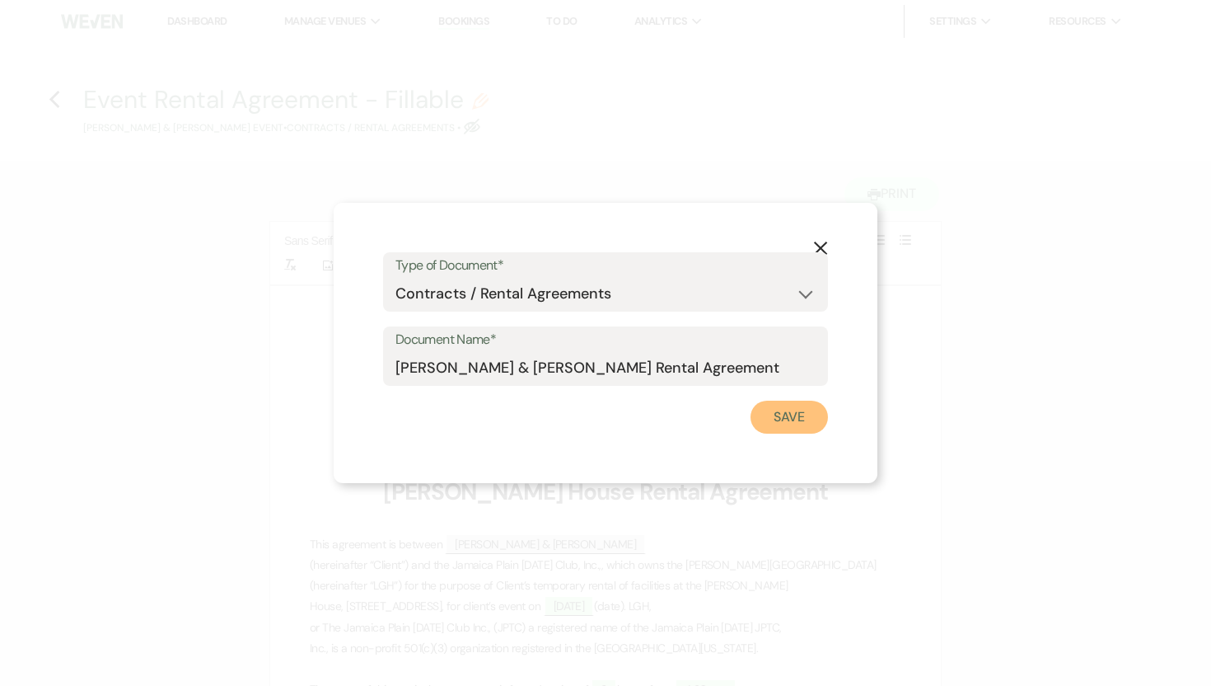
click at [789, 418] on button "Save" at bounding box center [789, 416] width 77 height 33
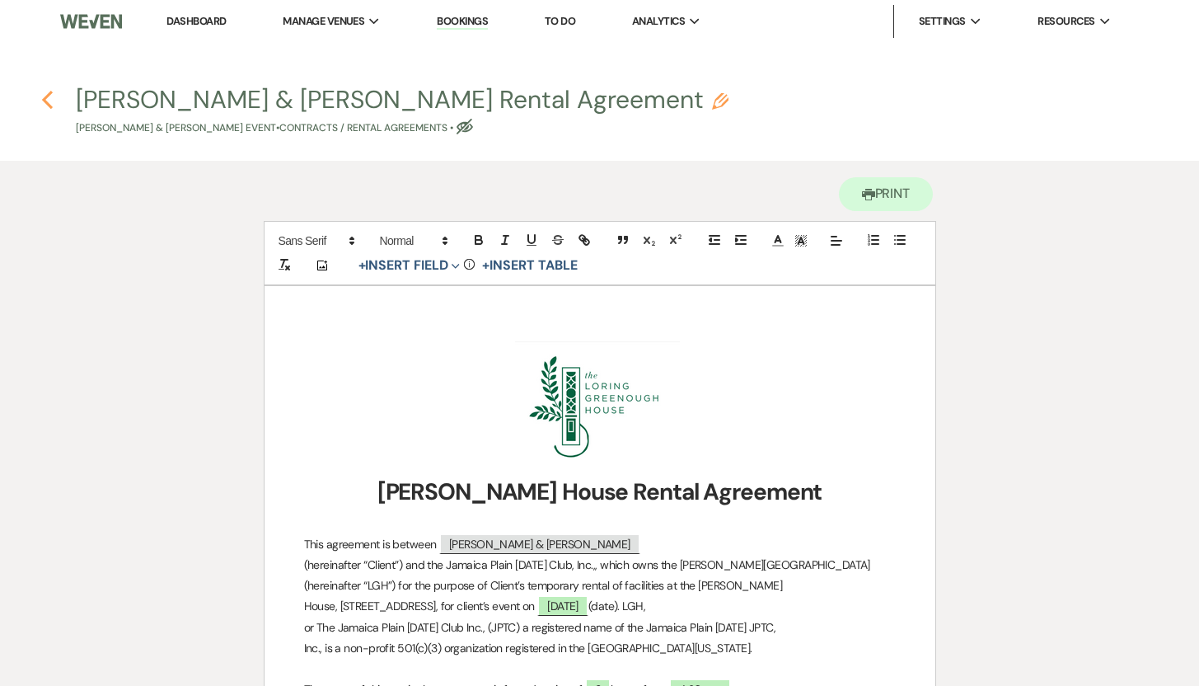
click at [44, 100] on use "button" at bounding box center [47, 100] width 11 height 18
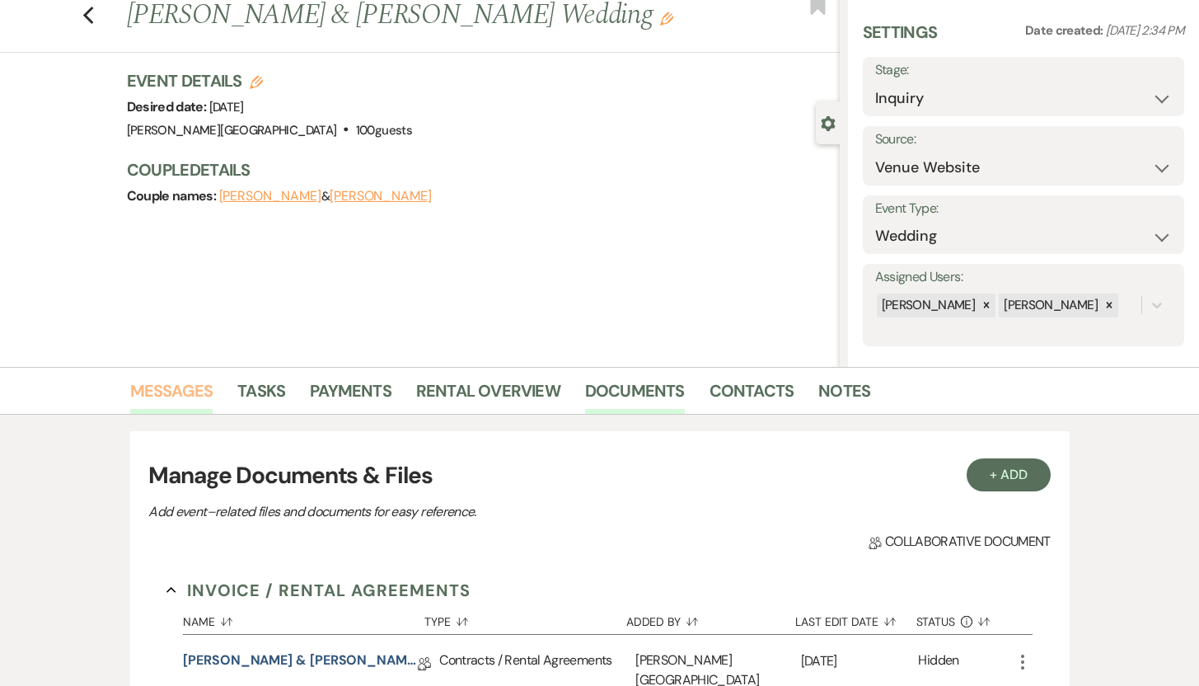
click at [172, 386] on link "Messages" at bounding box center [171, 395] width 83 height 36
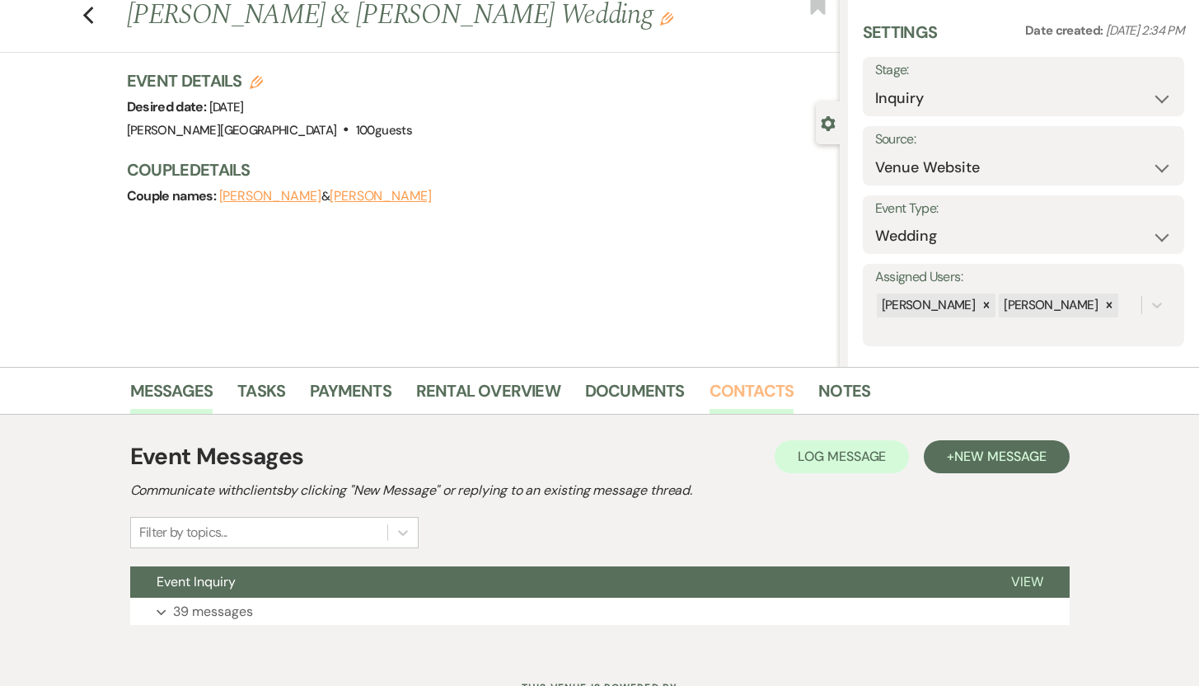
click at [764, 388] on link "Contacts" at bounding box center [751, 395] width 85 height 36
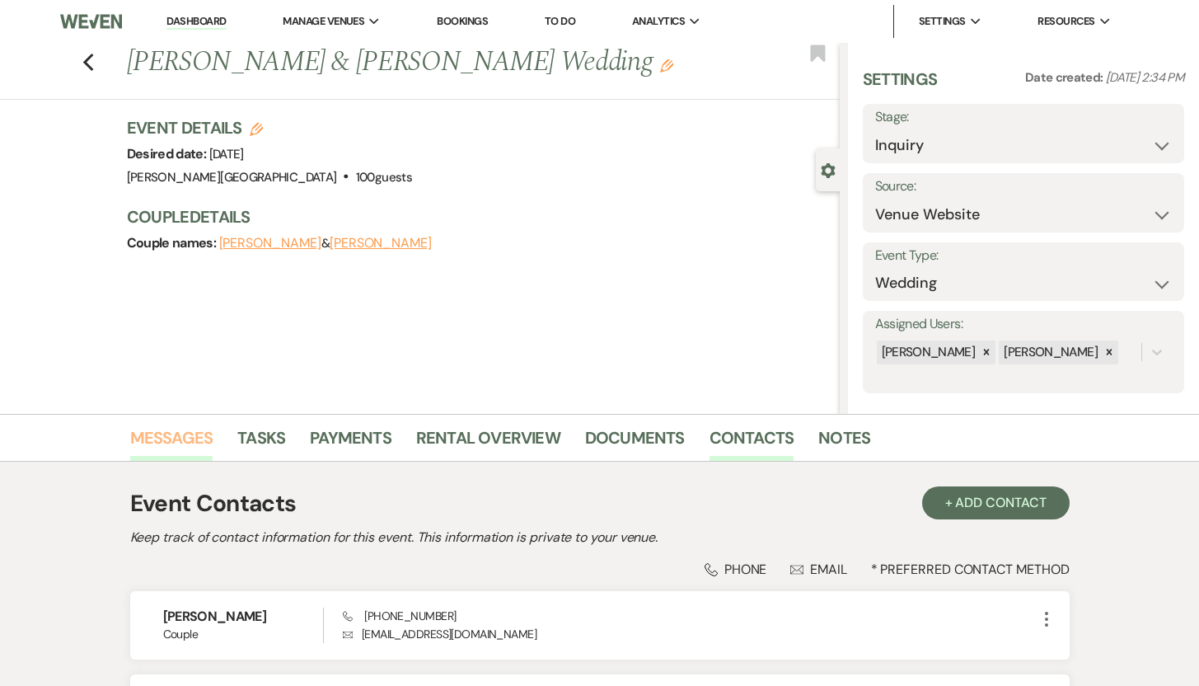
click at [166, 439] on link "Messages" at bounding box center [171, 442] width 83 height 36
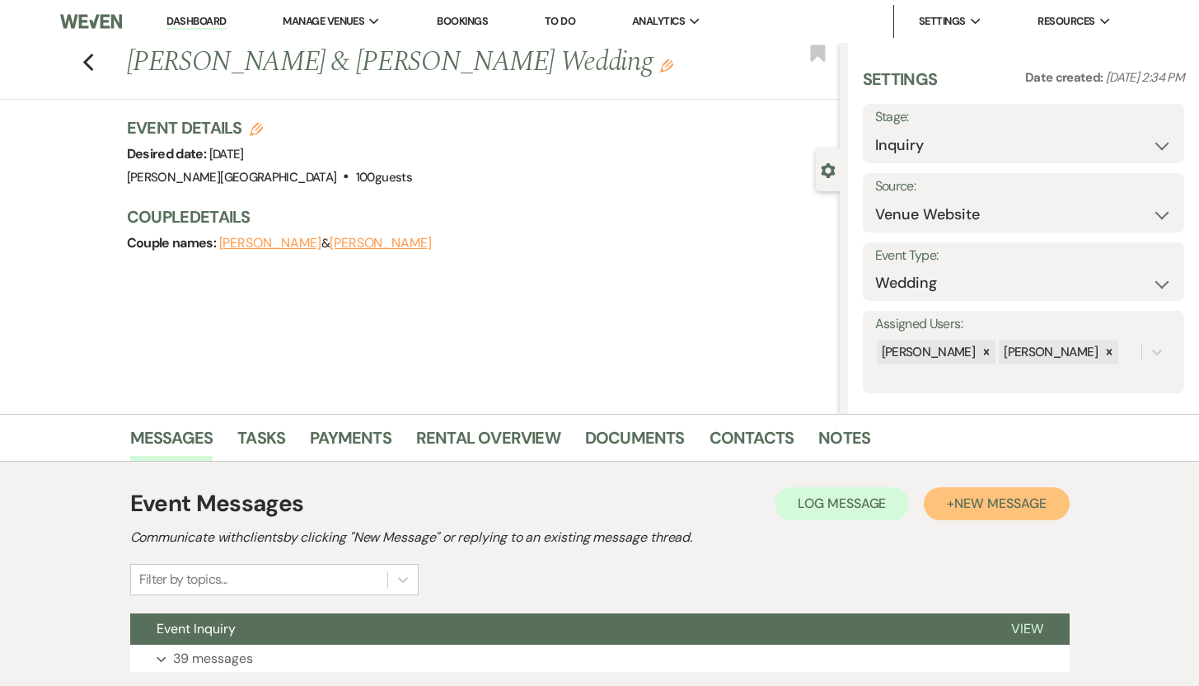
click at [986, 499] on span "New Message" at bounding box center [999, 502] width 91 height 17
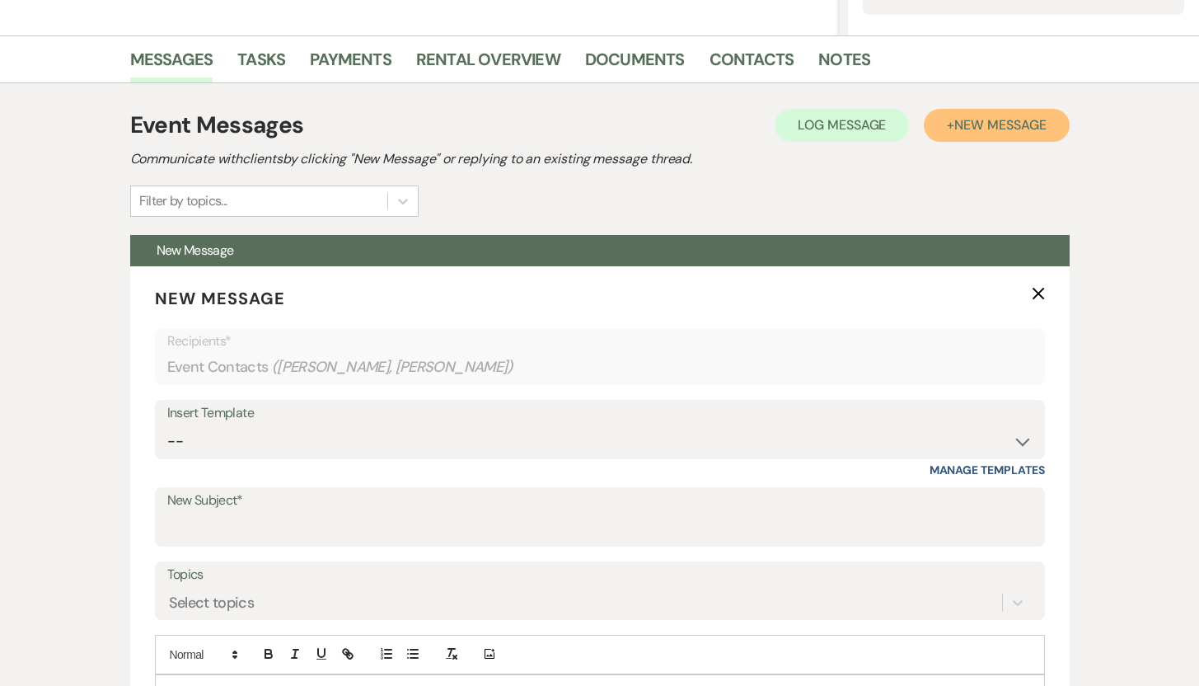
scroll to position [389, 0]
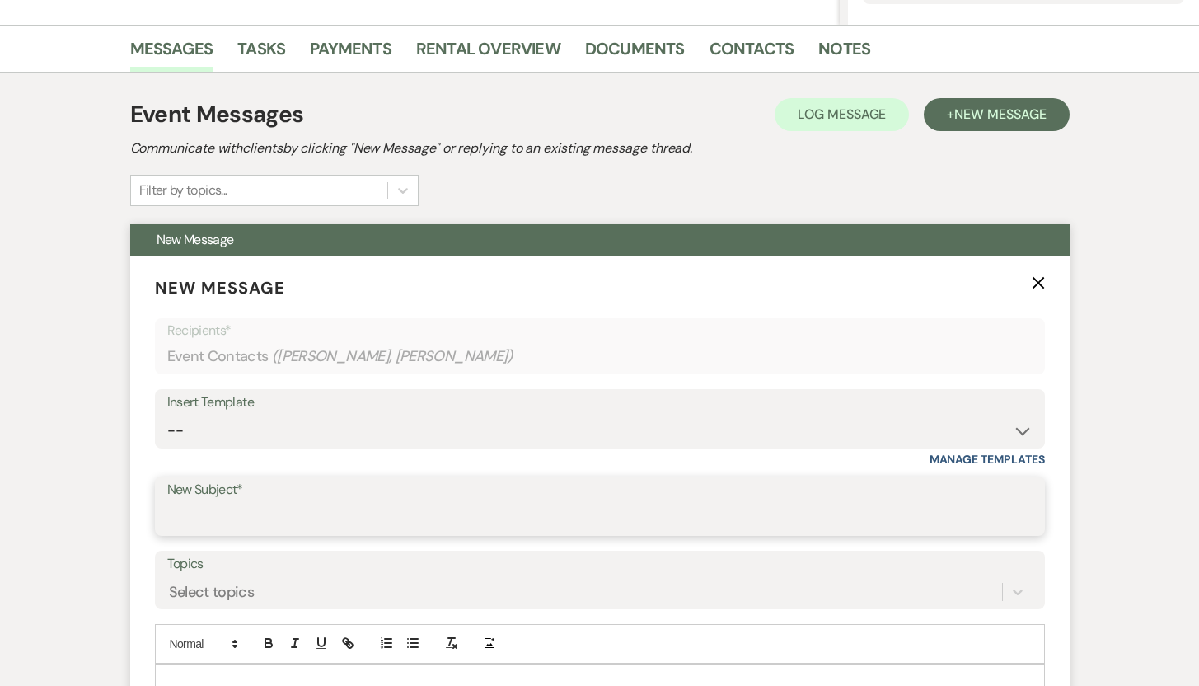
click at [287, 511] on input "New Subject*" at bounding box center [599, 518] width 865 height 32
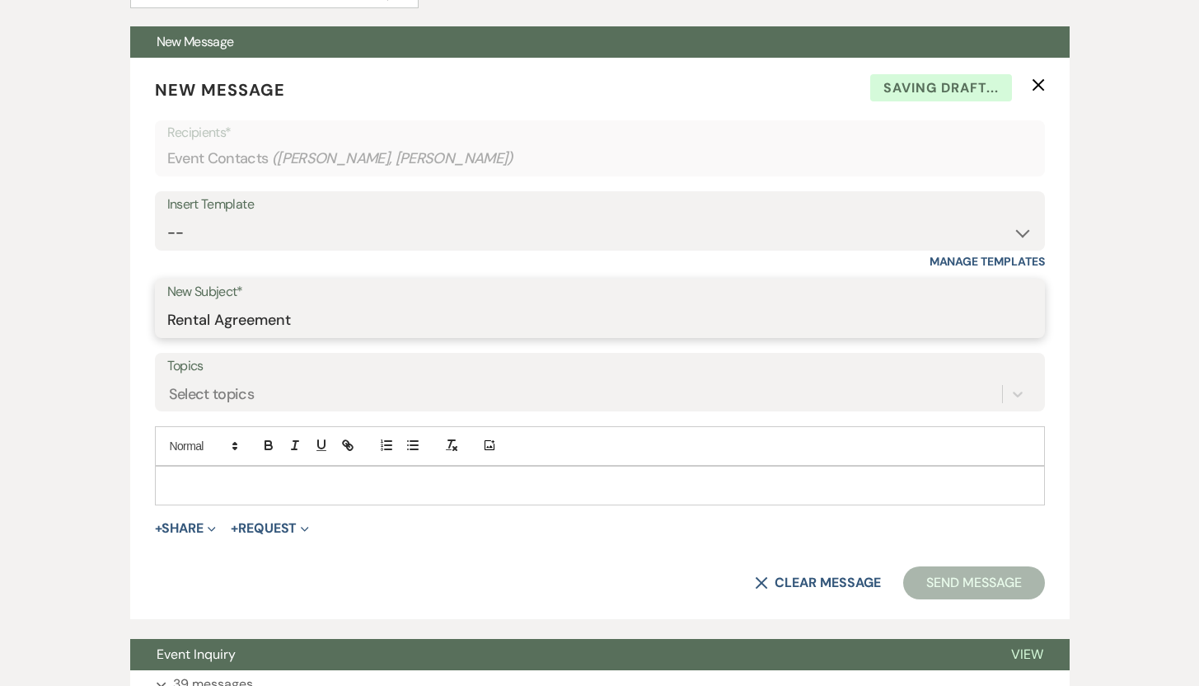
scroll to position [600, 0]
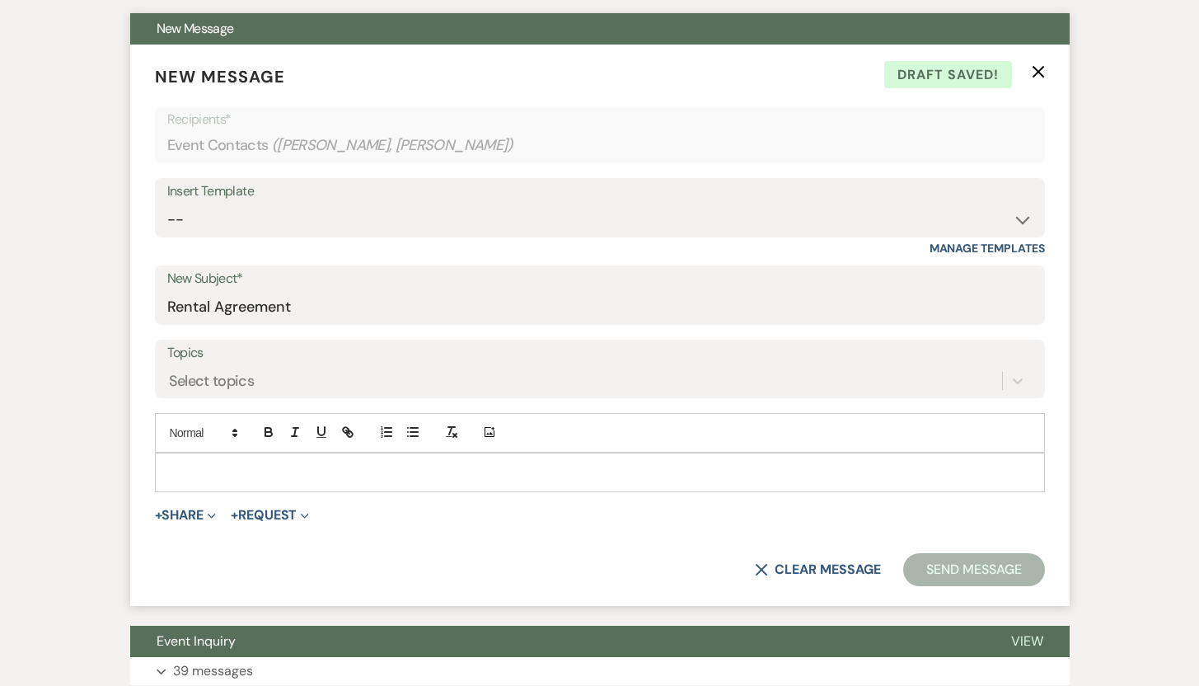
click at [592, 473] on p at bounding box center [600, 472] width 864 height 18
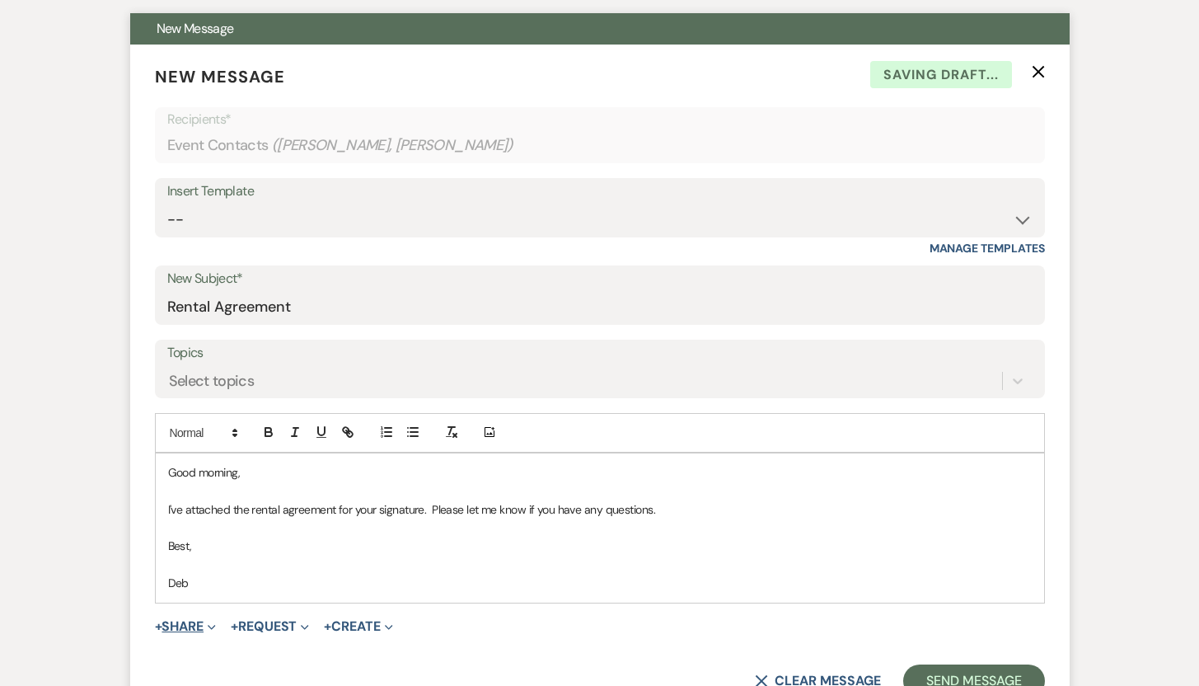
click at [183, 624] on button "+ Share Expand" at bounding box center [186, 626] width 62 height 13
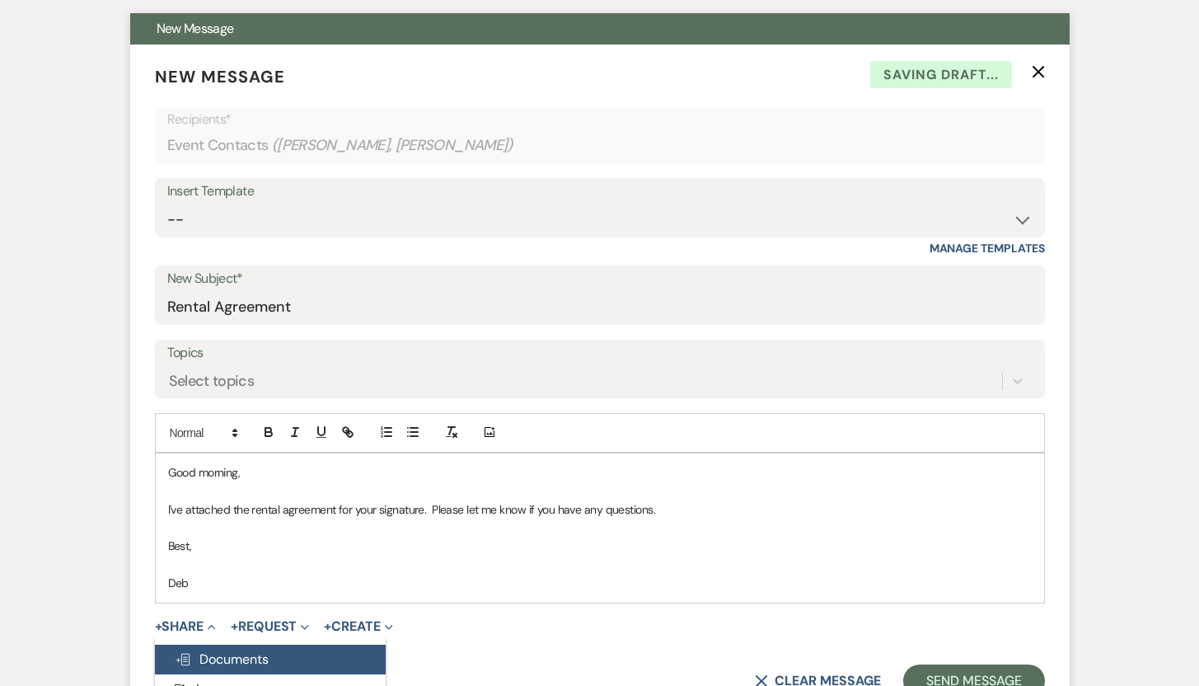
click at [208, 662] on span "Doc Upload Documents" at bounding box center [222, 658] width 94 height 17
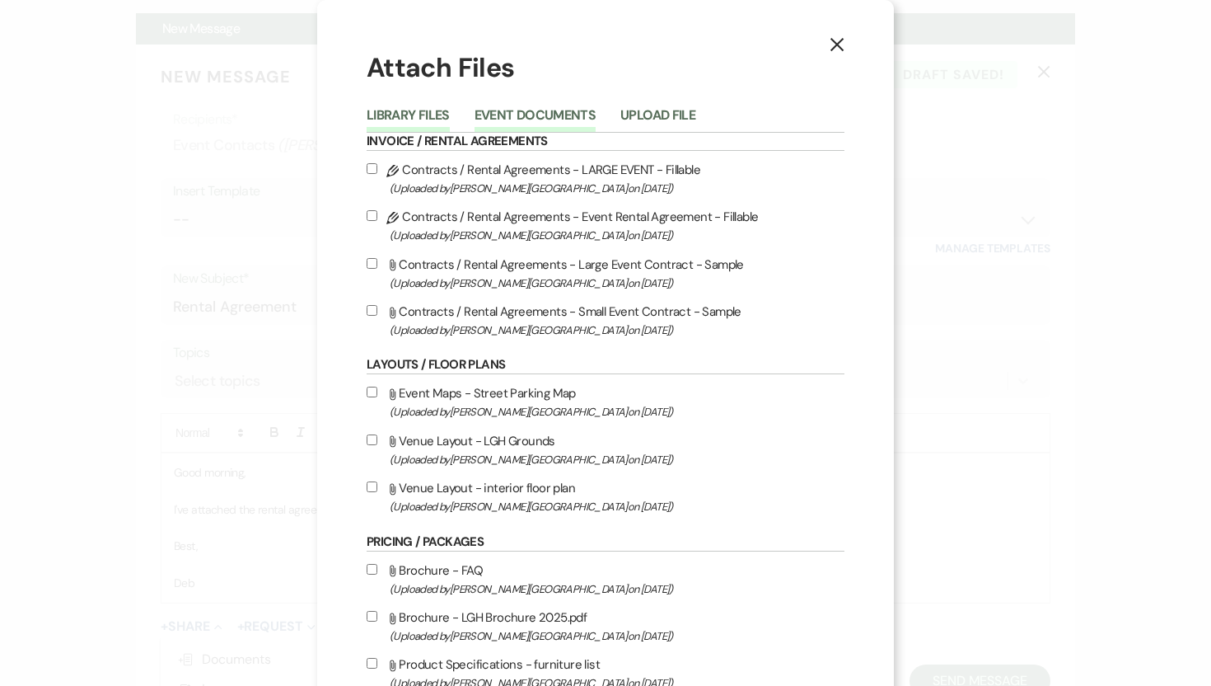
click at [499, 112] on button "Event Documents" at bounding box center [535, 120] width 121 height 23
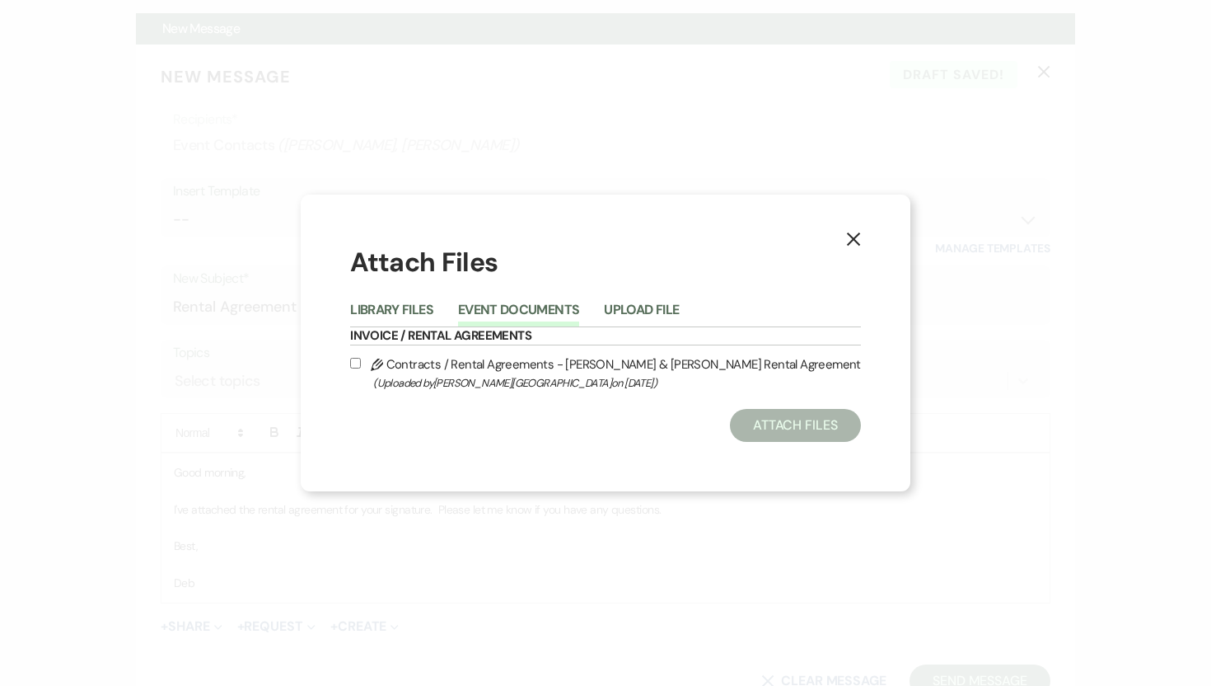
click at [426, 363] on label "Pencil Contracts / Rental Agreements - [PERSON_NAME] & [PERSON_NAME] Rental Agr…" at bounding box center [605, 372] width 511 height 39
click at [361, 363] on input "Pencil Contracts / Rental Agreements - [PERSON_NAME] & [PERSON_NAME] Rental Agr…" at bounding box center [355, 363] width 11 height 11
click at [744, 425] on button "Attach Files" at bounding box center [795, 425] width 131 height 33
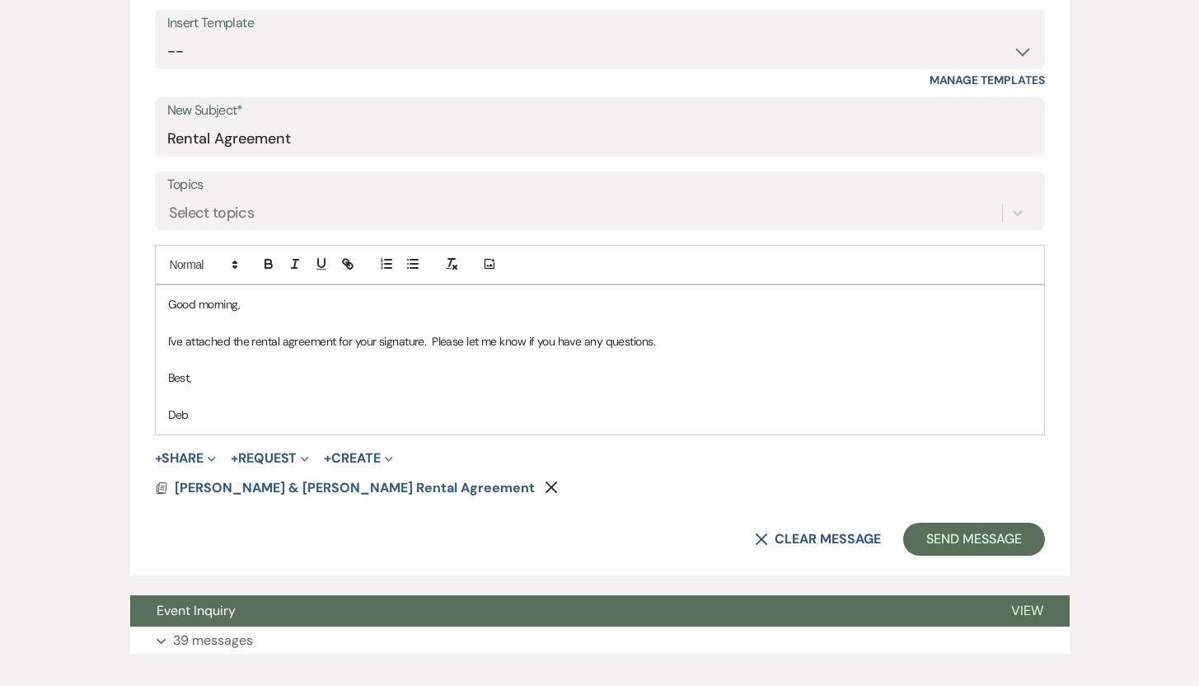
scroll to position [791, 0]
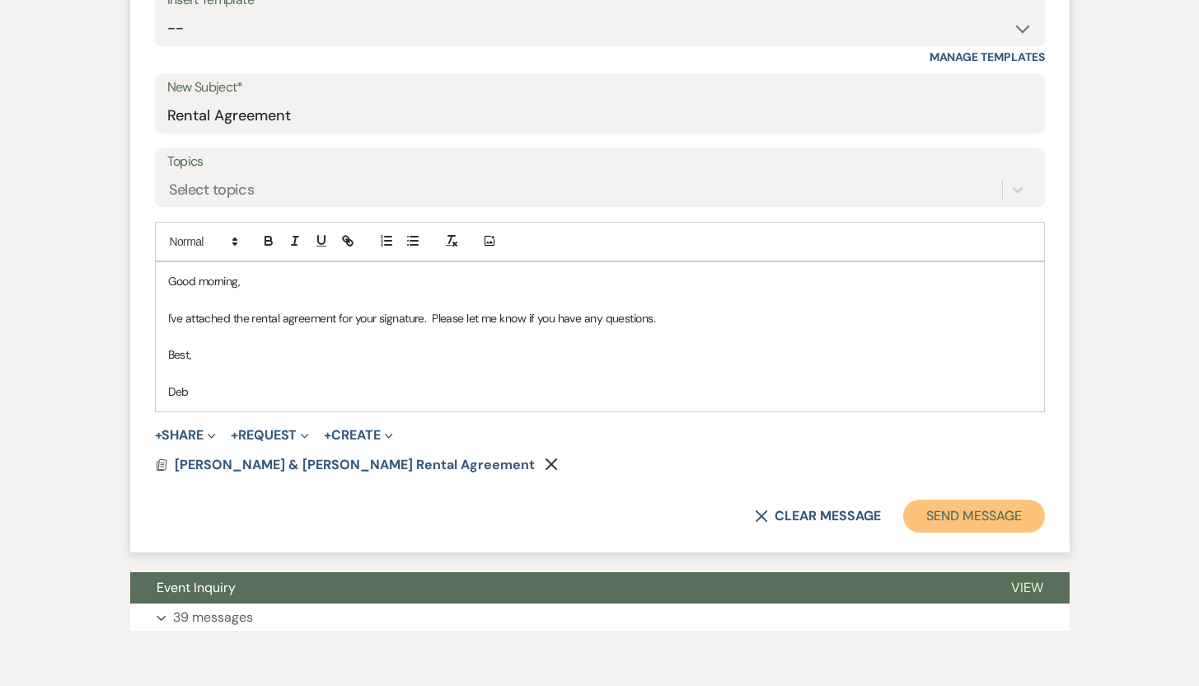
click at [973, 514] on button "Send Message" at bounding box center [973, 515] width 141 height 33
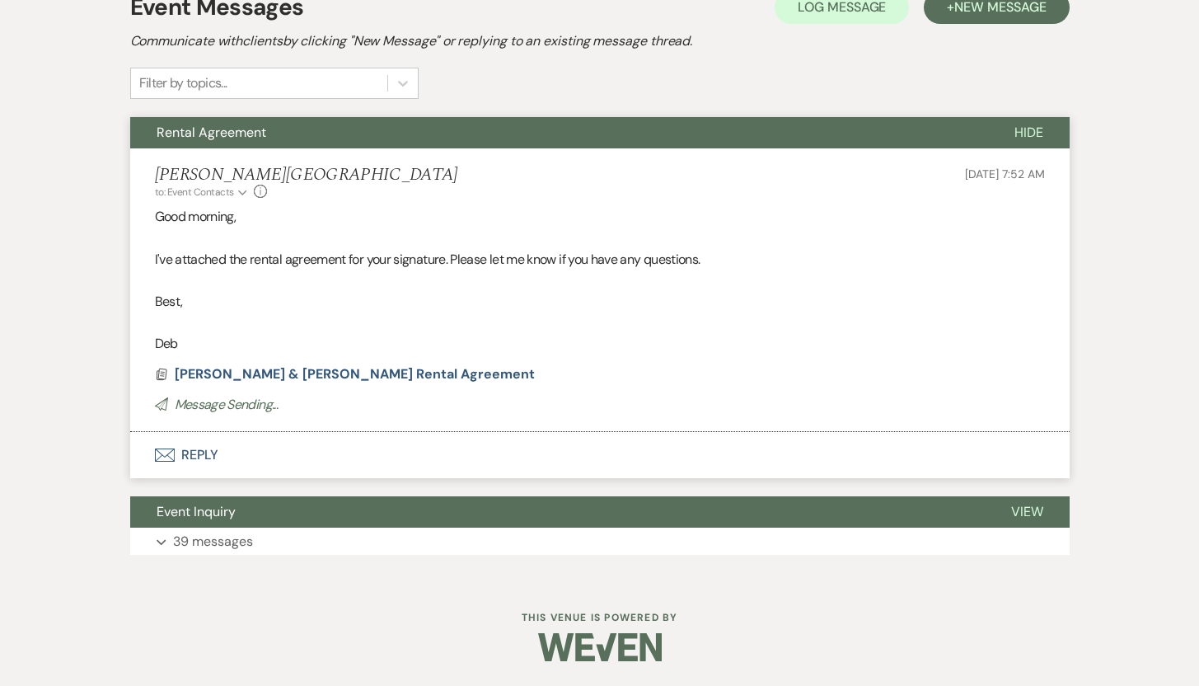
scroll to position [178, 0]
